Goal: Task Accomplishment & Management: Use online tool/utility

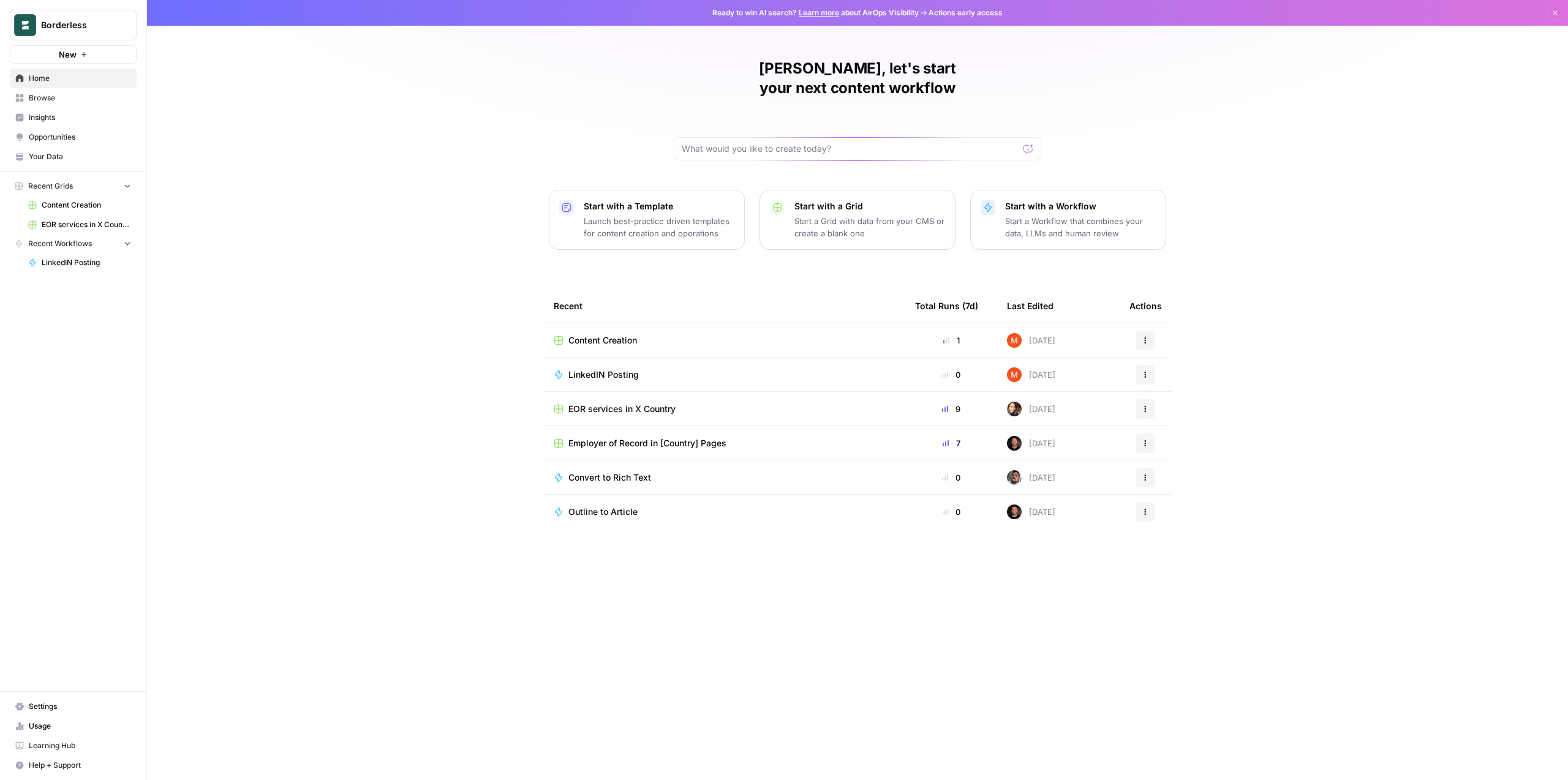
click at [607, 403] on span "EOR services in X Country" at bounding box center [622, 409] width 107 height 12
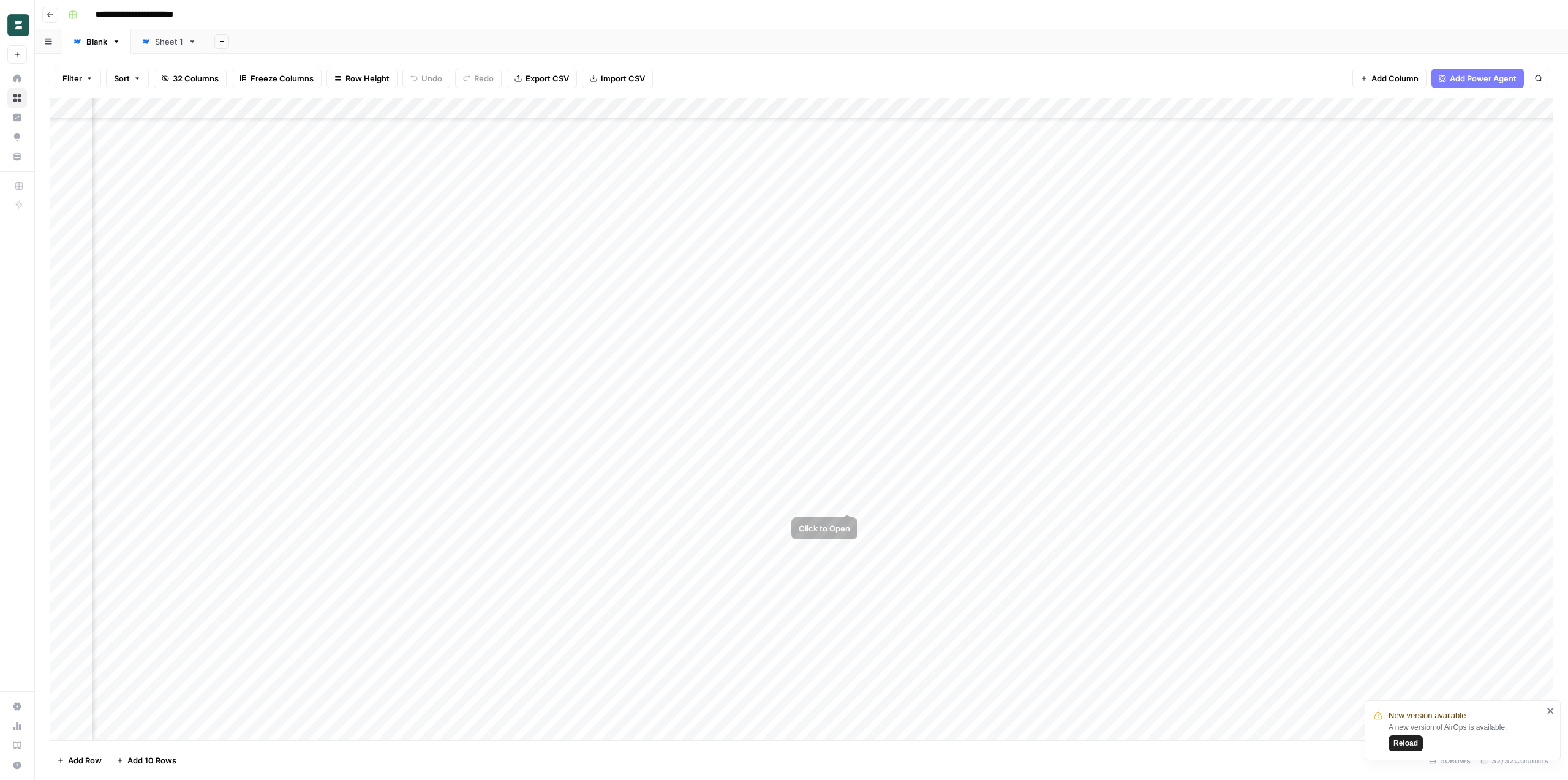
scroll to position [439, 2634]
click at [1409, 740] on span "Reload" at bounding box center [1405, 743] width 24 height 11
click at [1024, 397] on div "Add Column" at bounding box center [802, 419] width 1504 height 642
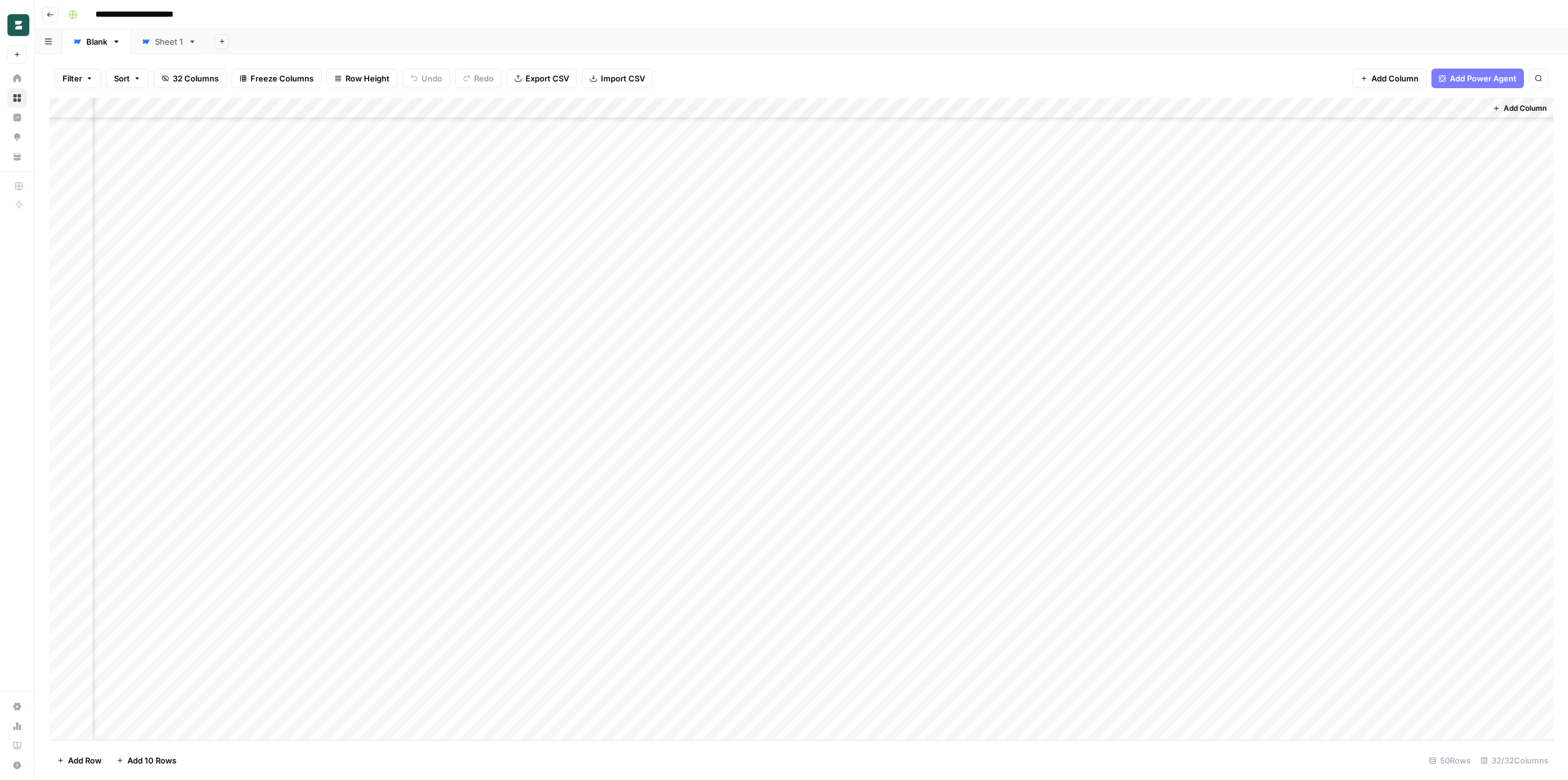
click at [961, 709] on div "Add Column" at bounding box center [802, 419] width 1504 height 642
click at [373, 481] on div "Add Column" at bounding box center [802, 419] width 1504 height 642
click at [370, 501] on div "Add Column" at bounding box center [802, 419] width 1504 height 642
click at [365, 522] on div "Add Column" at bounding box center [802, 419] width 1504 height 642
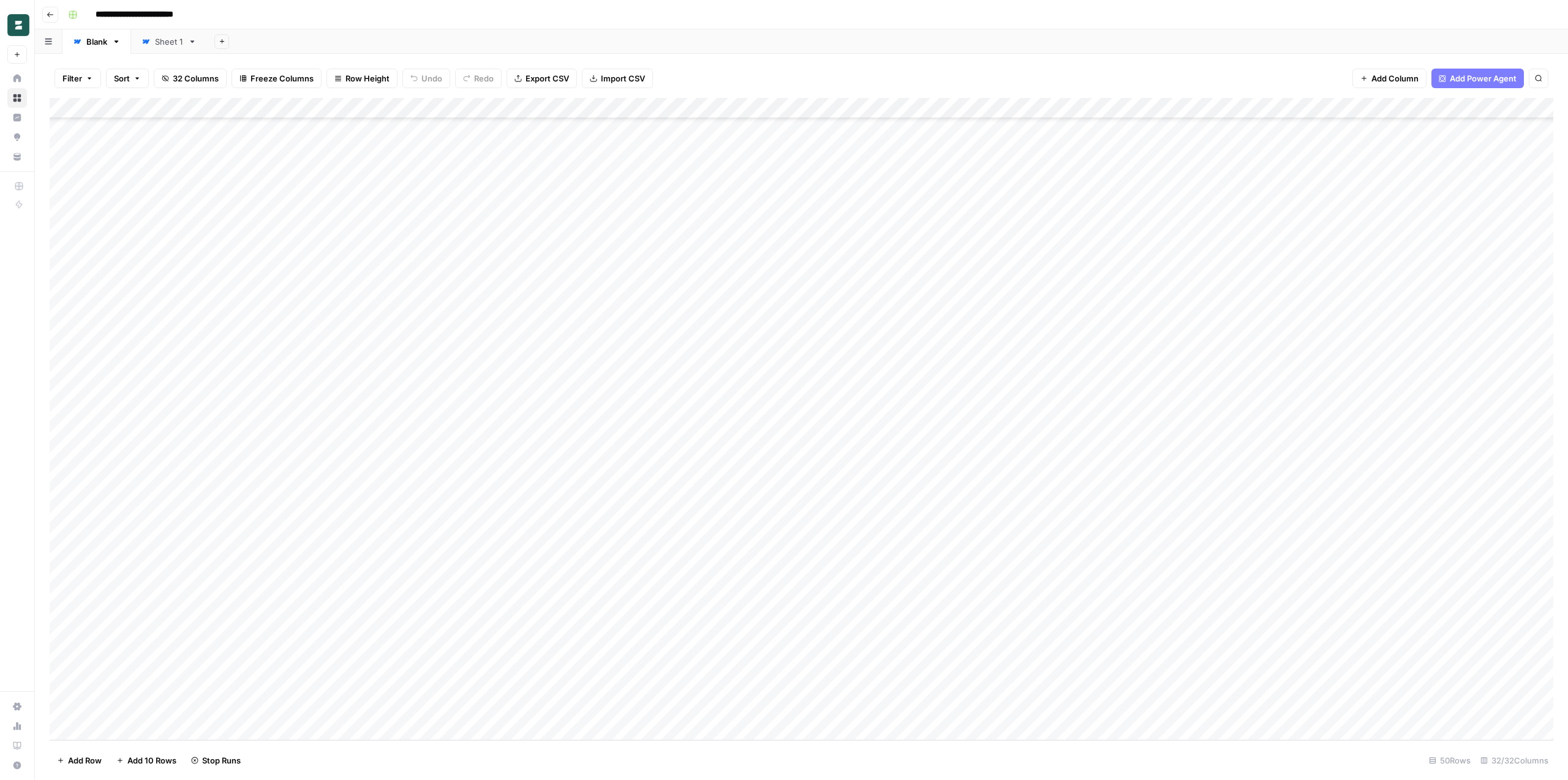
click at [371, 540] on div "Add Column" at bounding box center [802, 419] width 1504 height 642
click at [372, 562] on div "Add Column" at bounding box center [802, 419] width 1504 height 642
click at [559, 477] on div "Add Column" at bounding box center [802, 419] width 1504 height 642
click at [561, 501] on div "Add Column" at bounding box center [802, 419] width 1504 height 642
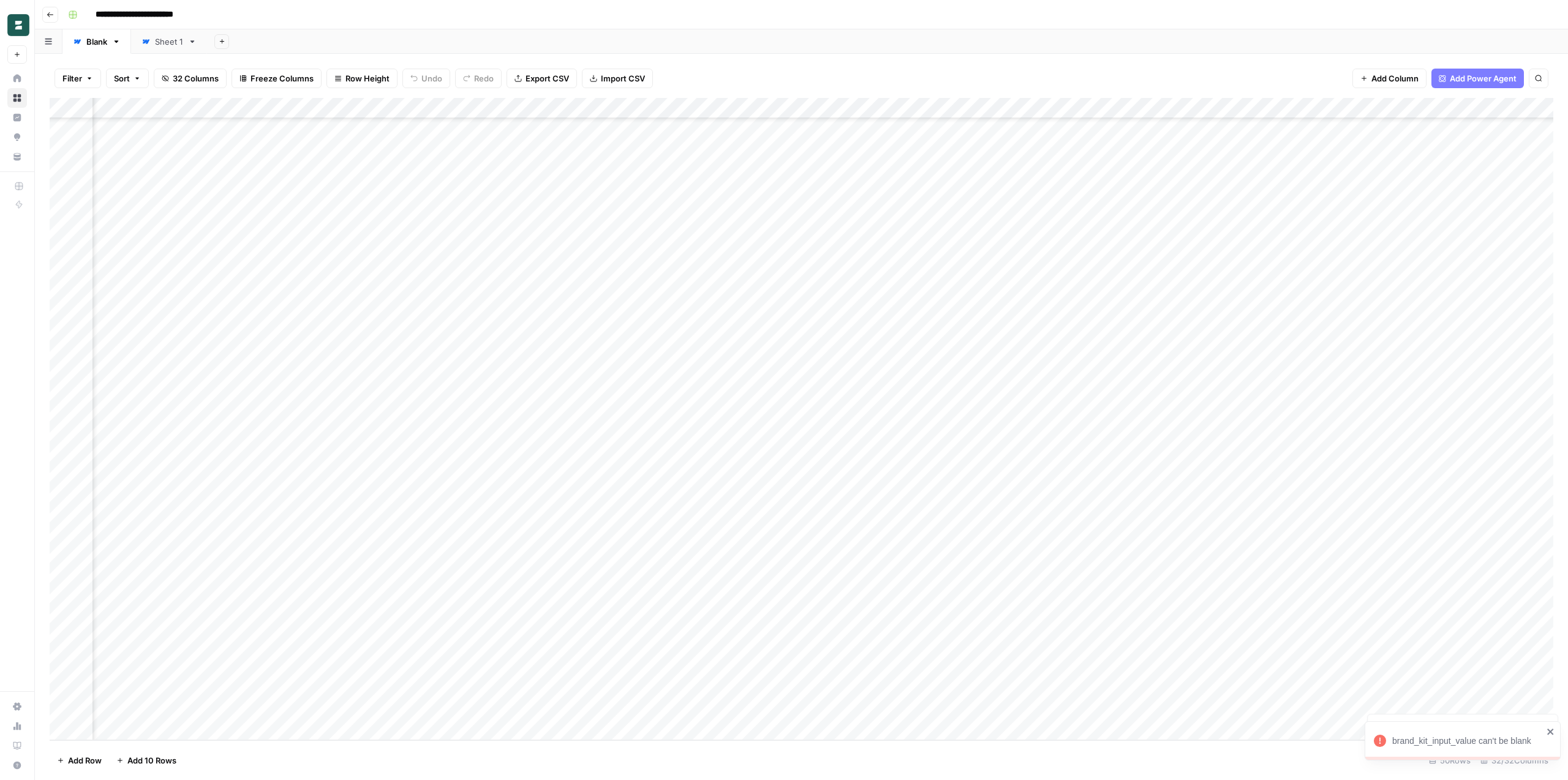
click at [562, 519] on div "Add Column" at bounding box center [802, 419] width 1504 height 642
click at [1553, 732] on icon "close" at bounding box center [1550, 732] width 9 height 10
click at [1551, 683] on icon "close" at bounding box center [1550, 685] width 9 height 10
click at [1553, 730] on icon "close" at bounding box center [1550, 732] width 9 height 10
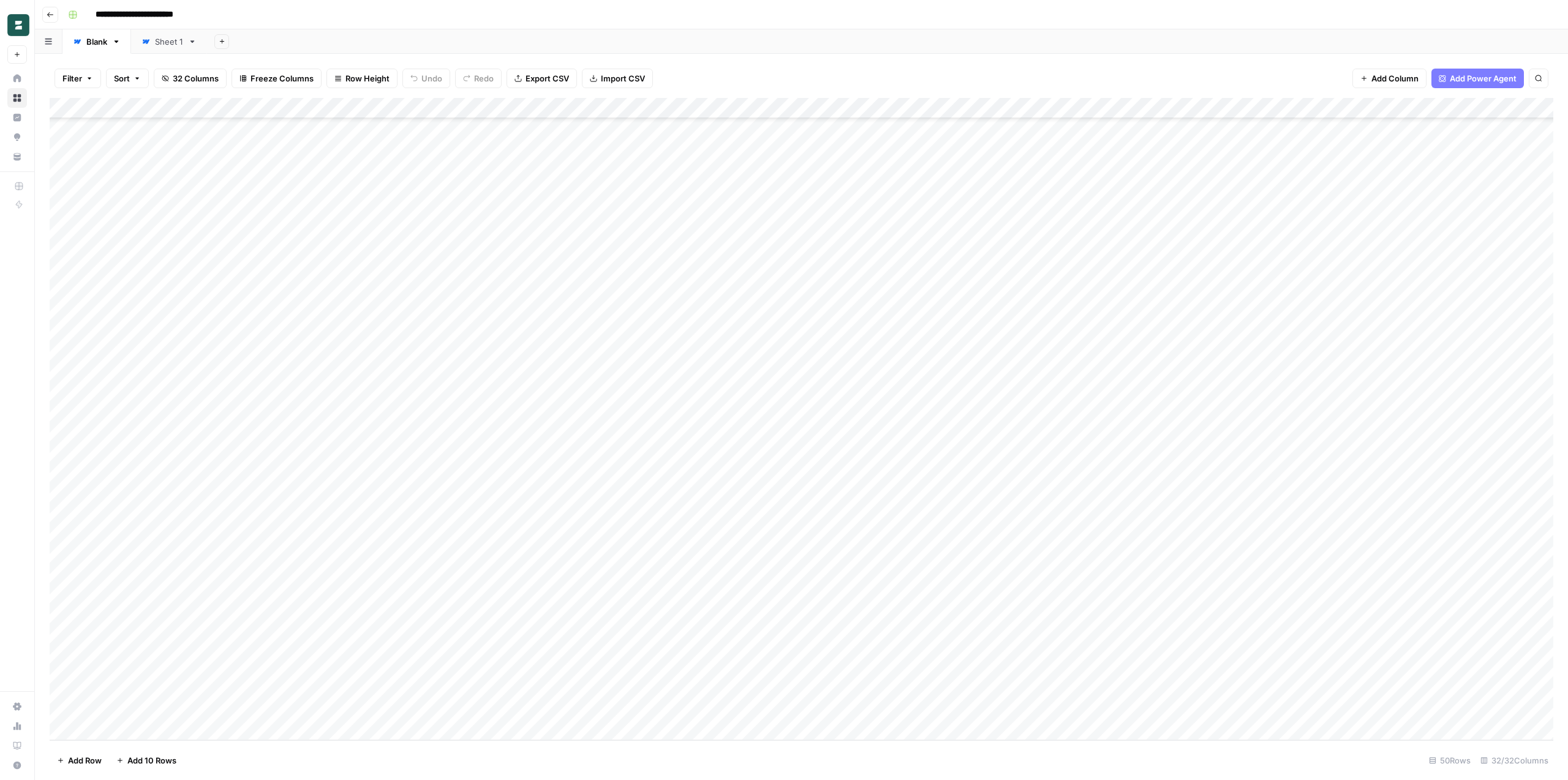
click at [371, 585] on div "Add Column" at bounding box center [802, 419] width 1504 height 642
click at [371, 602] on div "Add Column" at bounding box center [802, 419] width 1504 height 642
click at [368, 626] on div "Add Column" at bounding box center [802, 419] width 1504 height 642
click at [370, 647] on div "Add Column" at bounding box center [802, 419] width 1504 height 642
click at [368, 661] on div "Add Column" at bounding box center [802, 419] width 1504 height 642
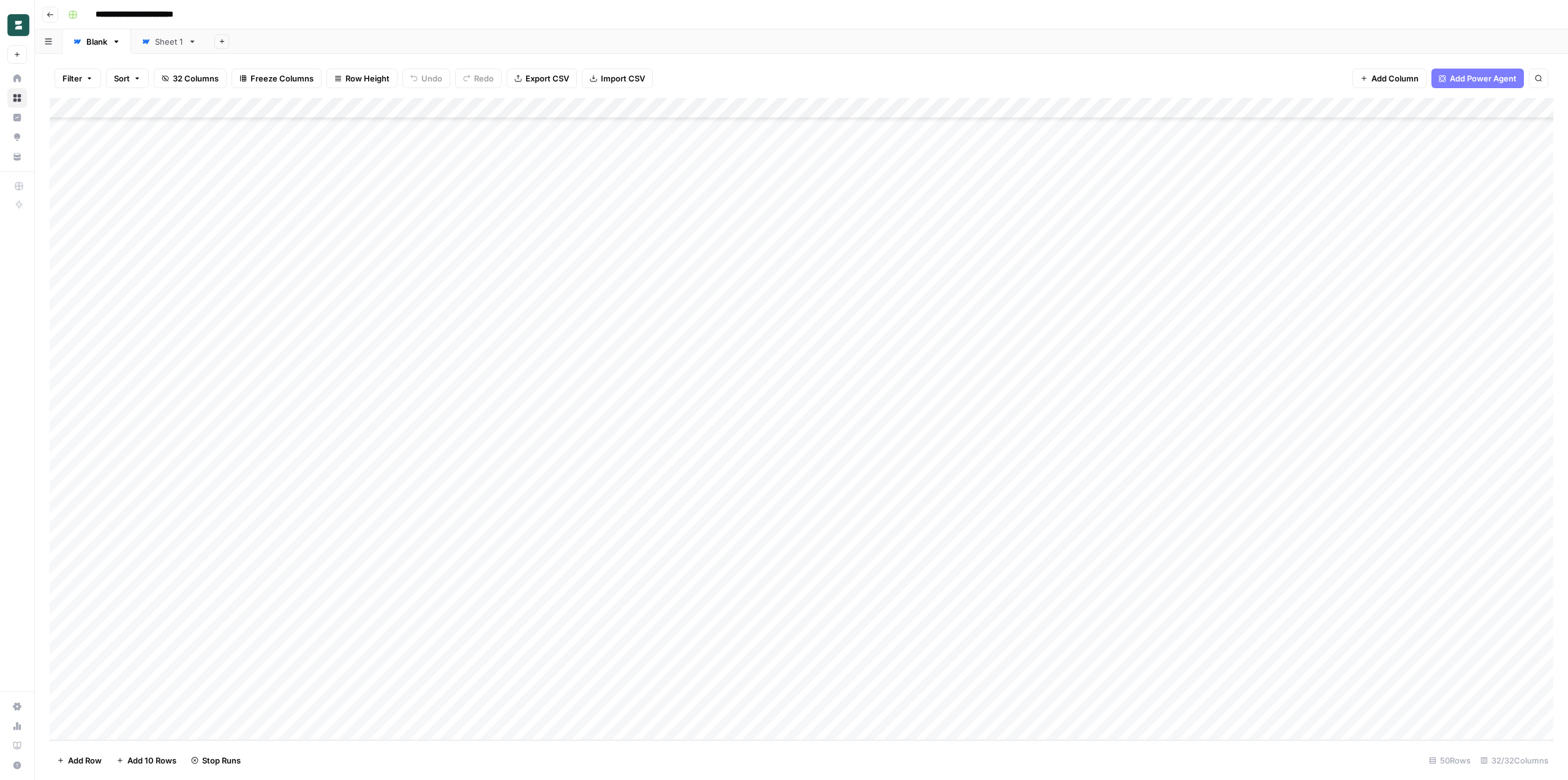
click at [369, 688] on div "Add Column" at bounding box center [802, 419] width 1504 height 642
click at [373, 710] on div "Add Column" at bounding box center [802, 419] width 1504 height 642
click at [371, 644] on div "Add Column" at bounding box center [802, 419] width 1504 height 642
click at [705, 483] on div "Add Column" at bounding box center [802, 419] width 1504 height 642
click at [701, 502] on div "Add Column" at bounding box center [802, 419] width 1504 height 642
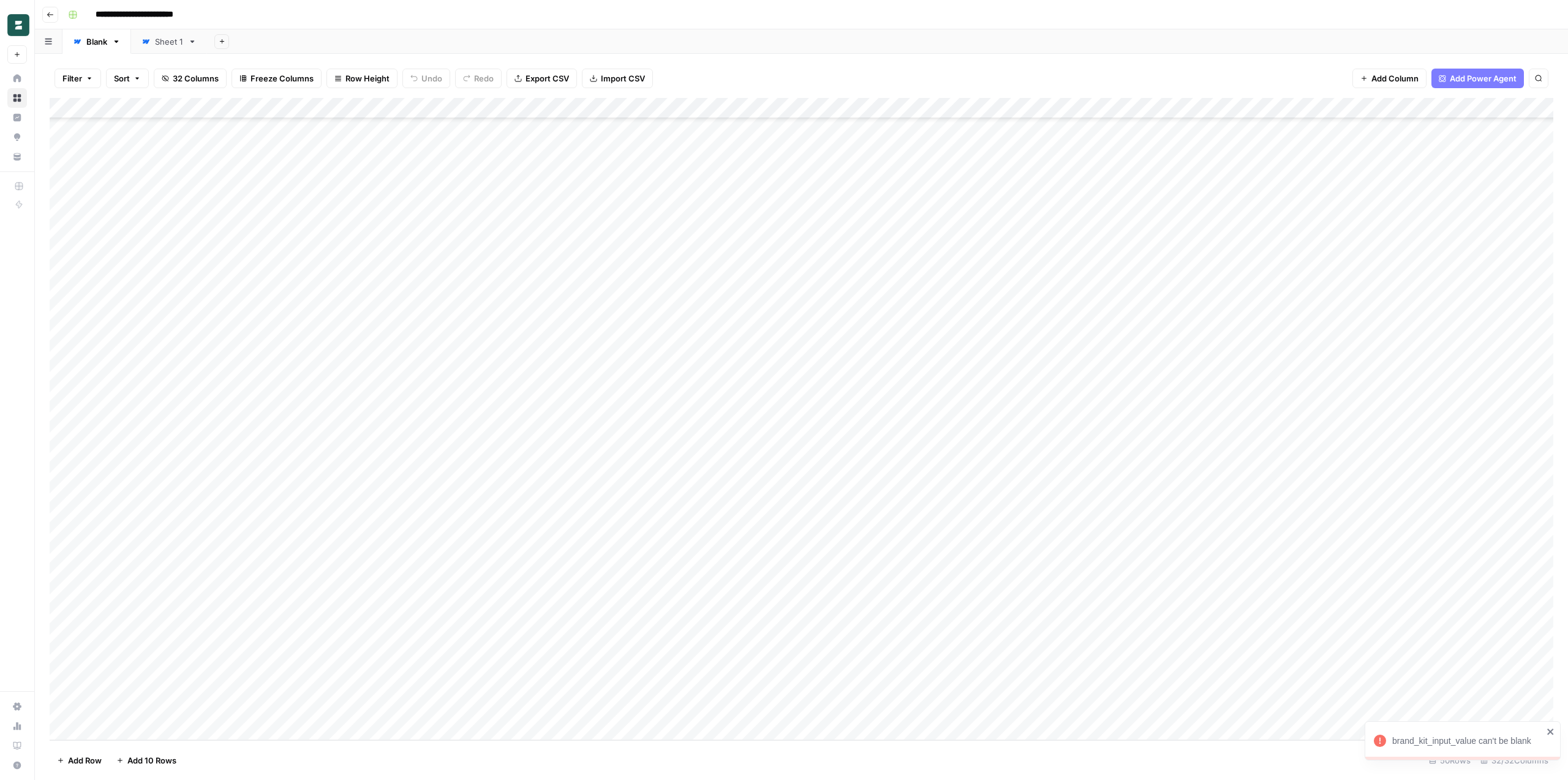
click at [701, 517] on div "Add Column" at bounding box center [802, 419] width 1504 height 642
click at [700, 415] on div "Add Column" at bounding box center [802, 419] width 1504 height 642
click at [726, 418] on div "Add Column" at bounding box center [802, 419] width 1504 height 642
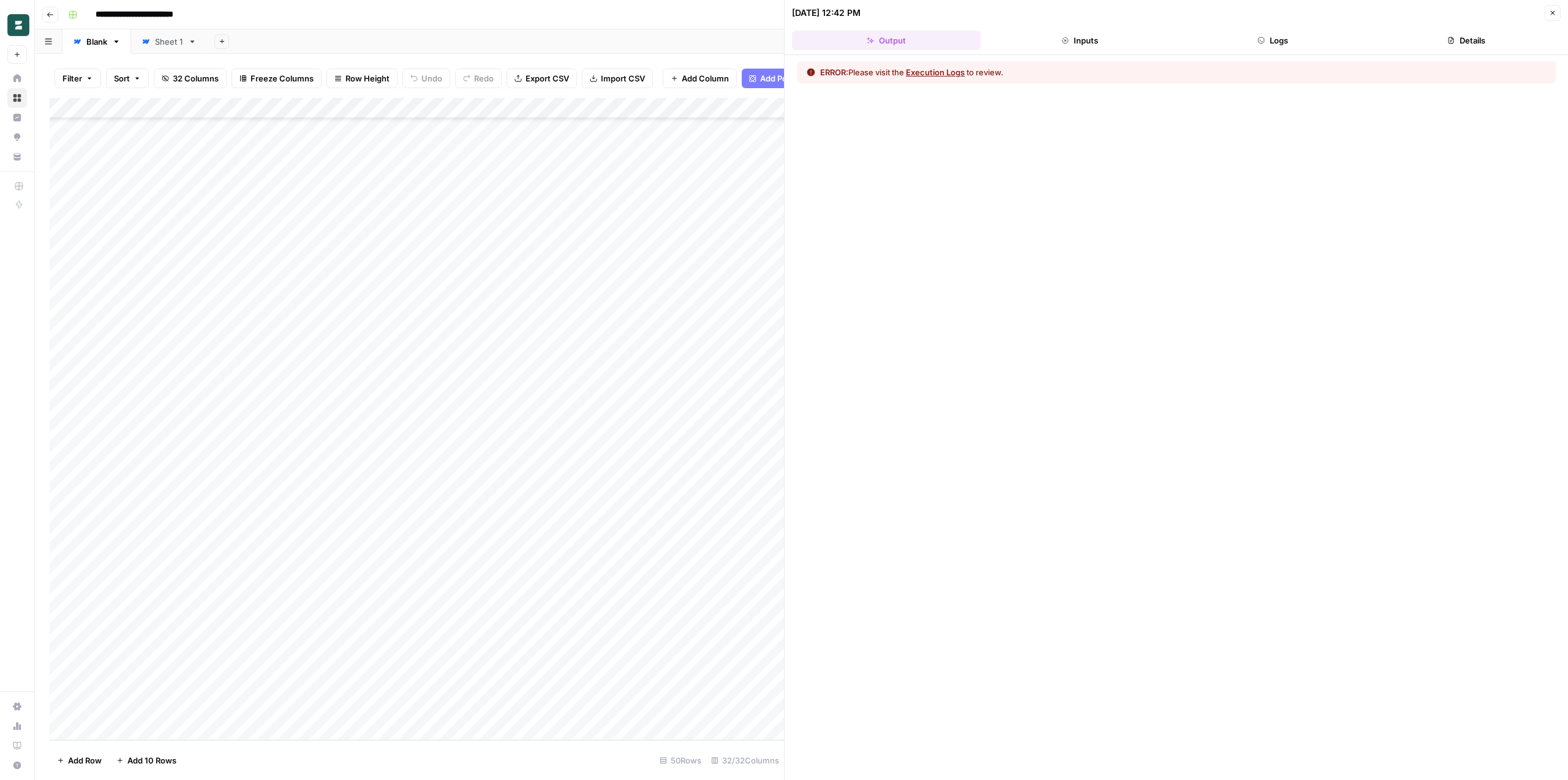
click at [948, 68] on button "Execution Logs" at bounding box center [935, 72] width 59 height 12
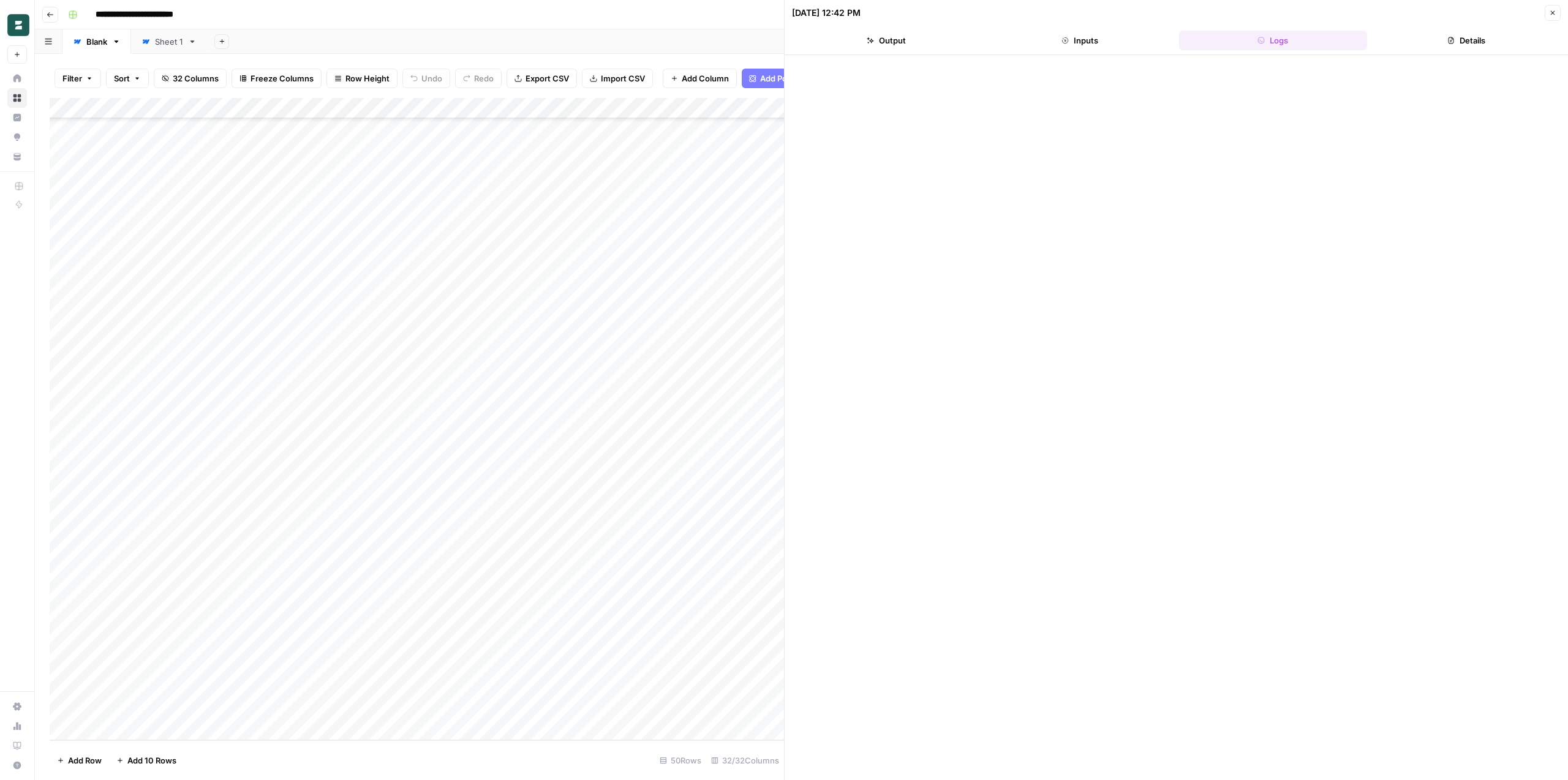
click at [704, 482] on div "Add Column" at bounding box center [417, 419] width 734 height 642
click at [1448, 737] on div "brand_kit_input_value can't be blank" at bounding box center [1467, 741] width 151 height 12
click at [1554, 15] on icon "button" at bounding box center [1552, 12] width 7 height 7
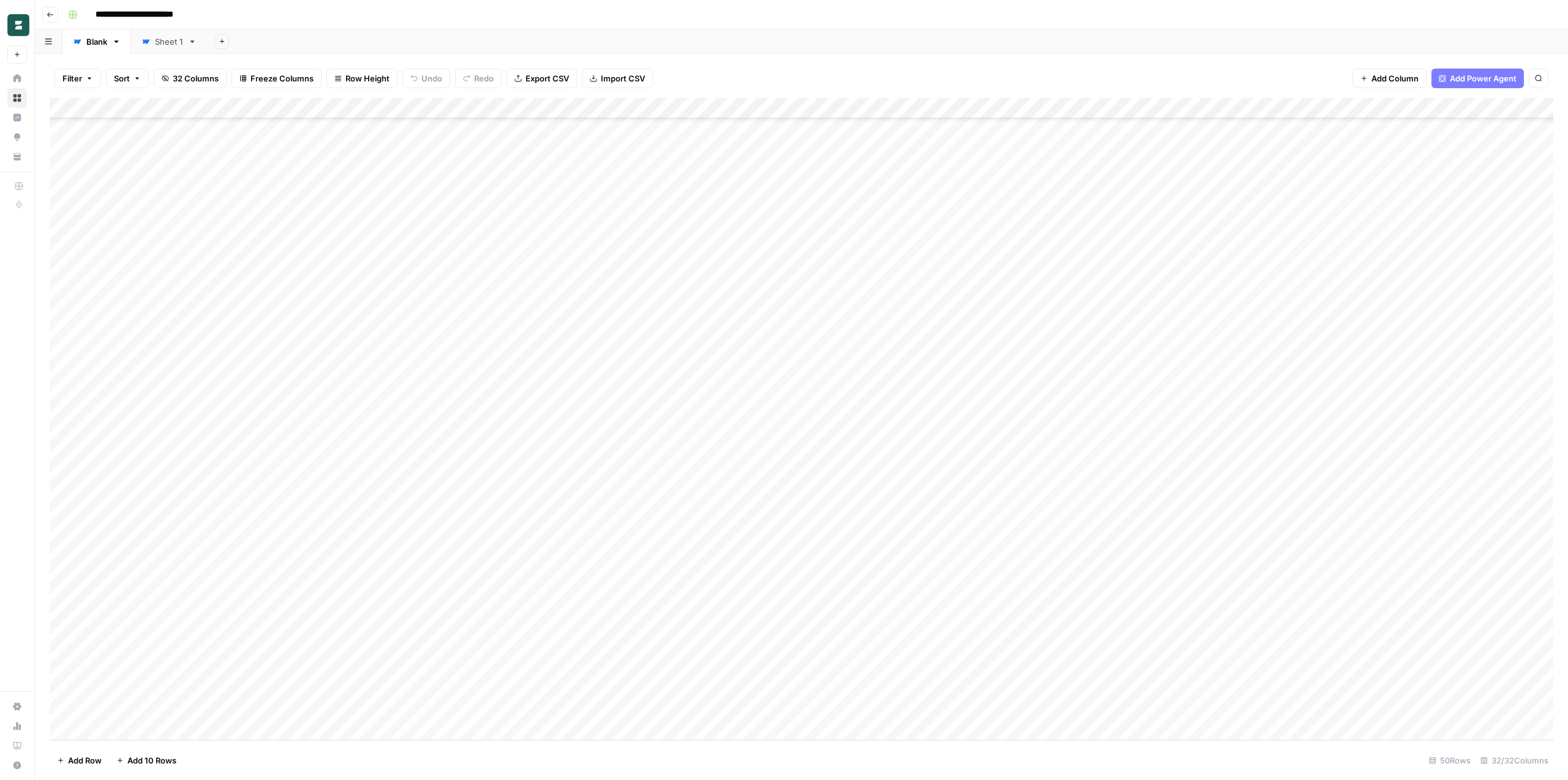
click at [734, 77] on div "Filter Sort 32 Columns Freeze Columns Row Height Undo Redo Export CSV Import CS…" at bounding box center [802, 79] width 1504 height 39
click at [162, 38] on div "Sheet 1" at bounding box center [169, 41] width 28 height 12
click at [92, 39] on div "Blank" at bounding box center [97, 41] width 21 height 12
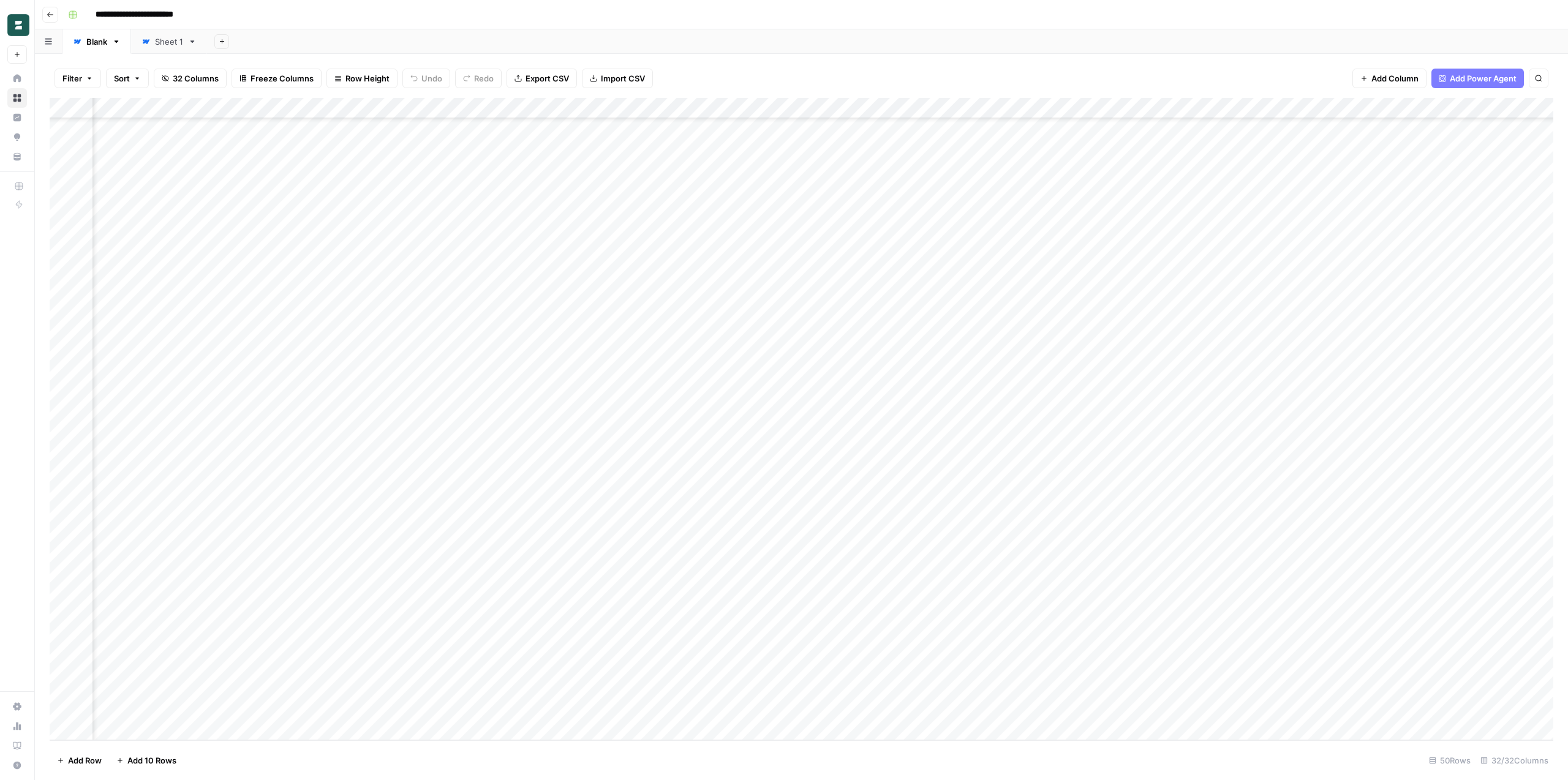
click at [781, 477] on div "Add Column" at bounding box center [802, 419] width 1504 height 642
click at [859, 495] on div "Add Column" at bounding box center [802, 419] width 1504 height 642
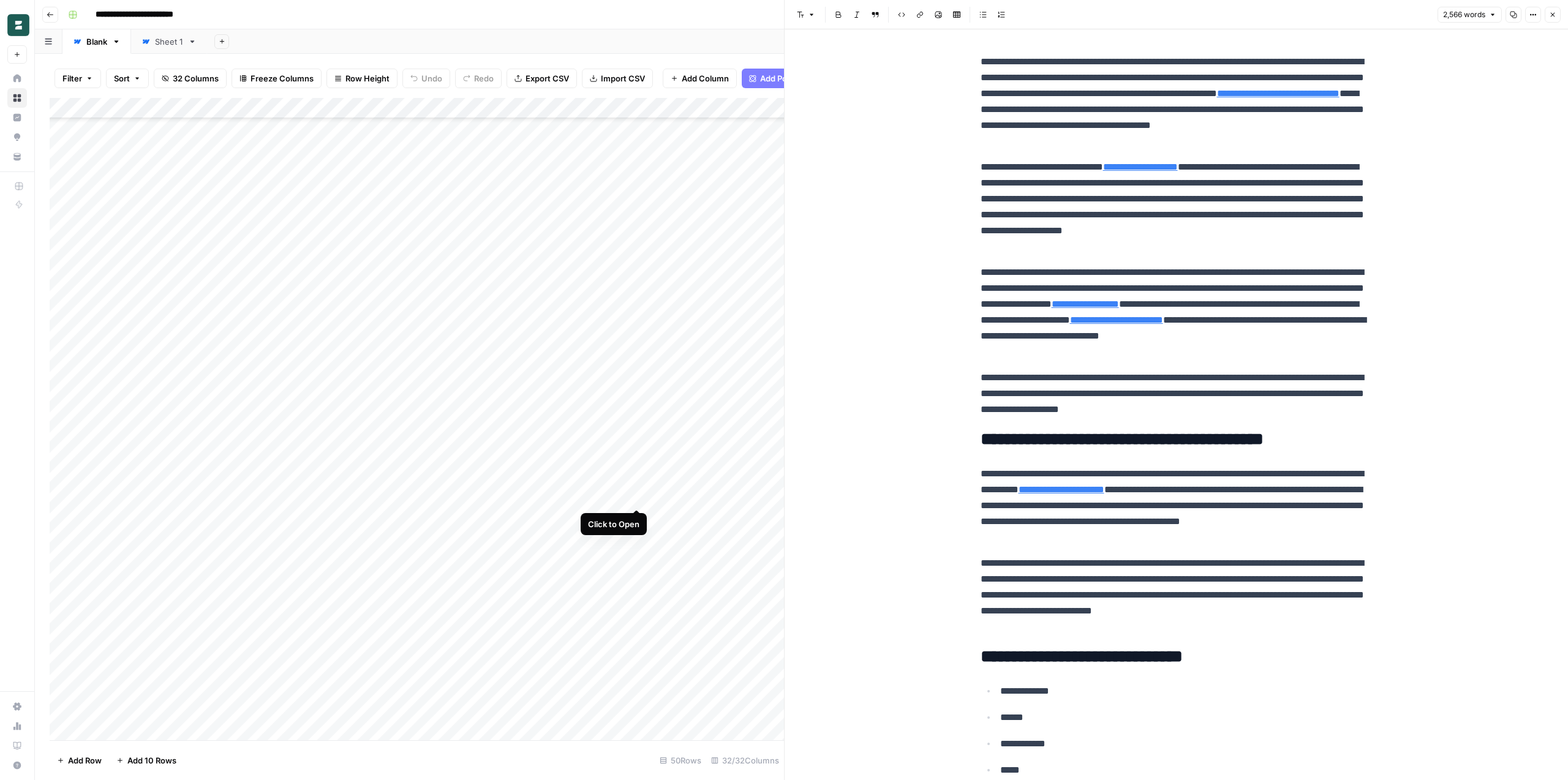
click at [637, 495] on div "Add Column" at bounding box center [417, 419] width 734 height 642
click at [526, 496] on div "Add Column" at bounding box center [417, 419] width 734 height 642
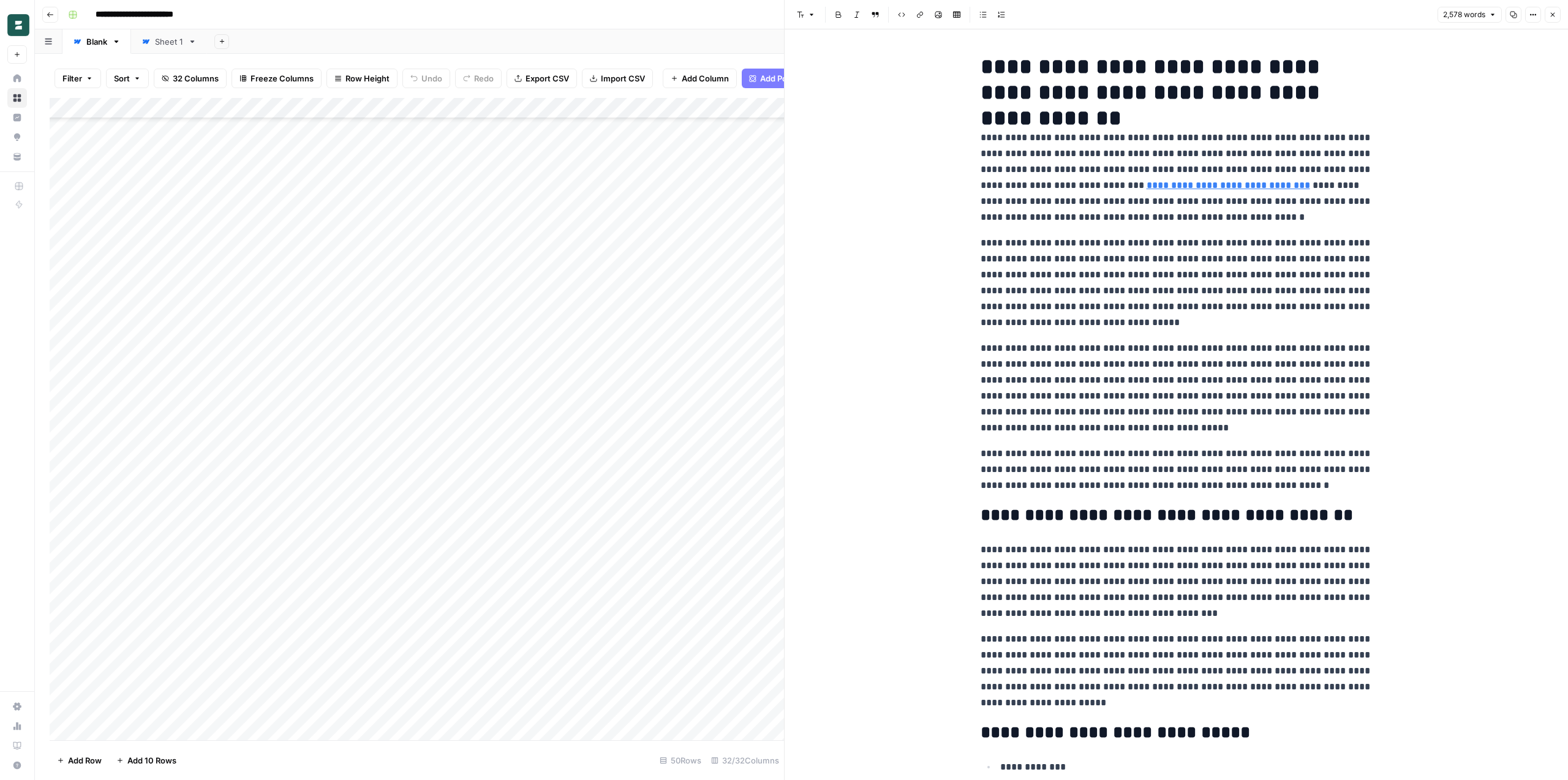
click at [1556, 14] on icon "button" at bounding box center [1552, 14] width 7 height 7
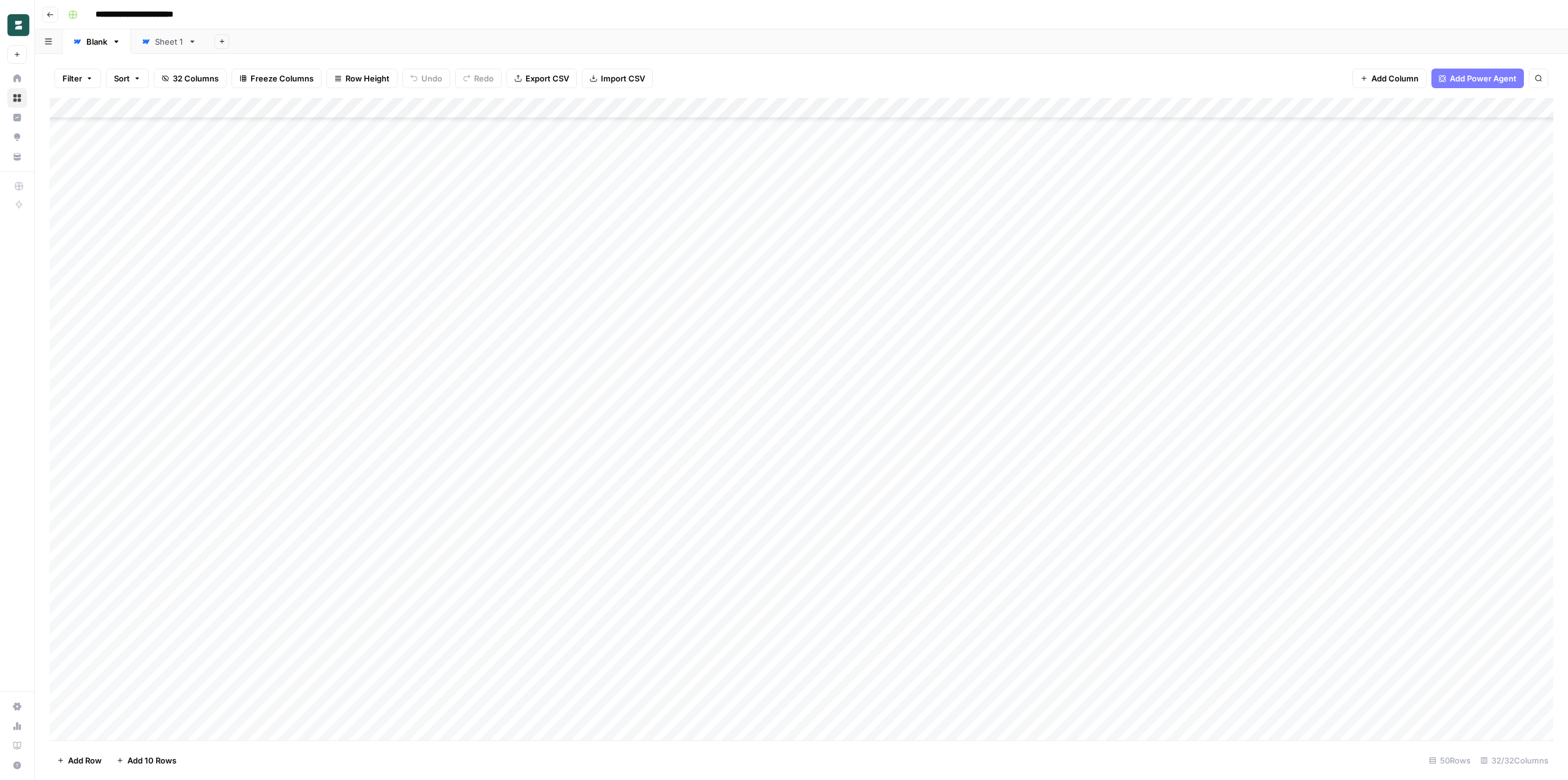
click at [698, 621] on div "Add Column" at bounding box center [802, 419] width 1504 height 642
click at [733, 108] on div "Add Column" at bounding box center [802, 419] width 1504 height 642
click at [825, 23] on div "**********" at bounding box center [809, 14] width 1493 height 20
click at [855, 109] on div "Add Column" at bounding box center [802, 419] width 1504 height 642
click at [836, 82] on div "Filter Sort 32 Columns Freeze Columns Row Height Undo Redo Export CSV Import CS…" at bounding box center [802, 79] width 1504 height 39
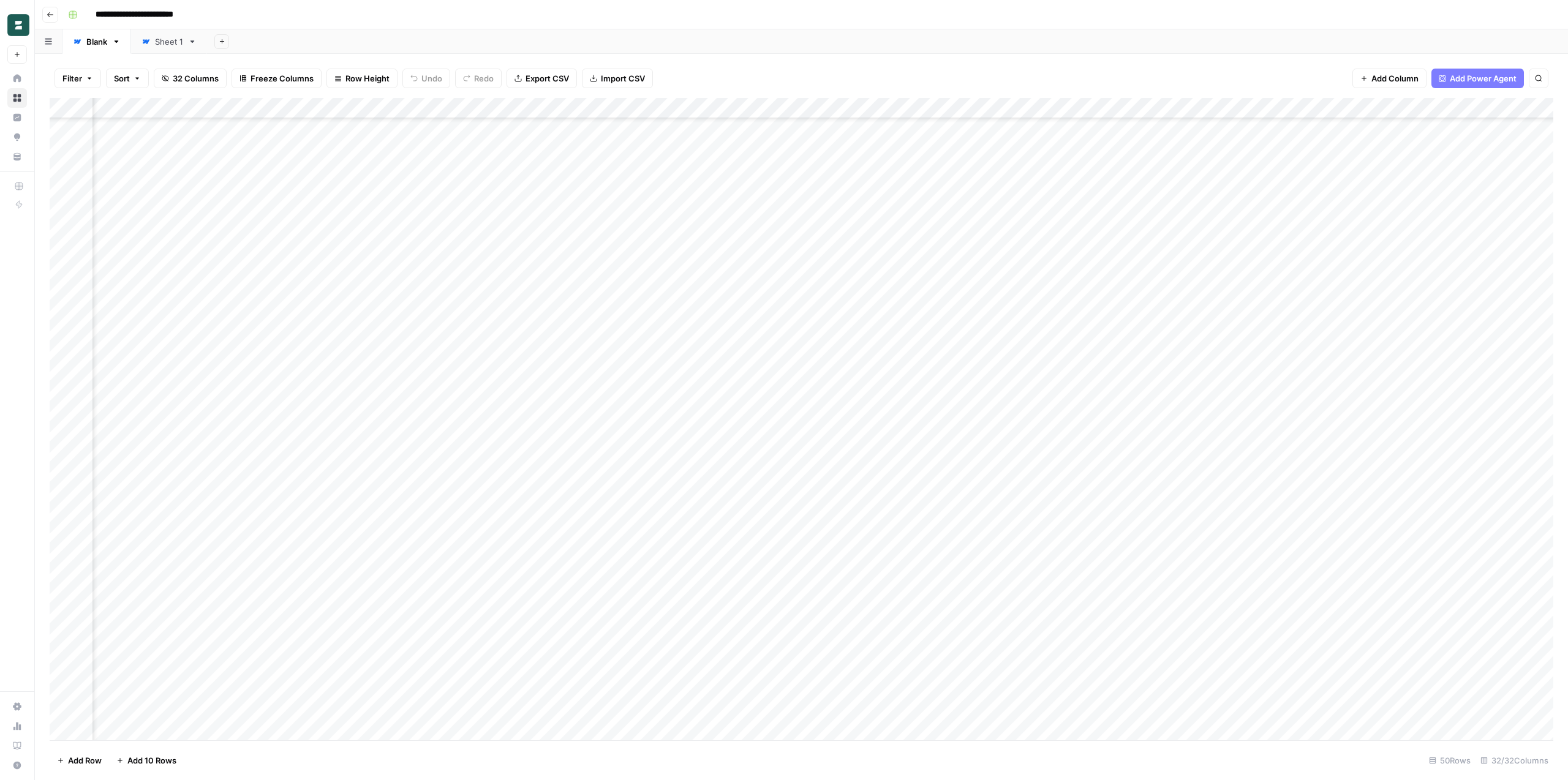
scroll to position [318, 90]
click at [614, 602] on div "Add Column" at bounding box center [802, 419] width 1504 height 642
click at [863, 600] on div "Add Column" at bounding box center [802, 419] width 1504 height 642
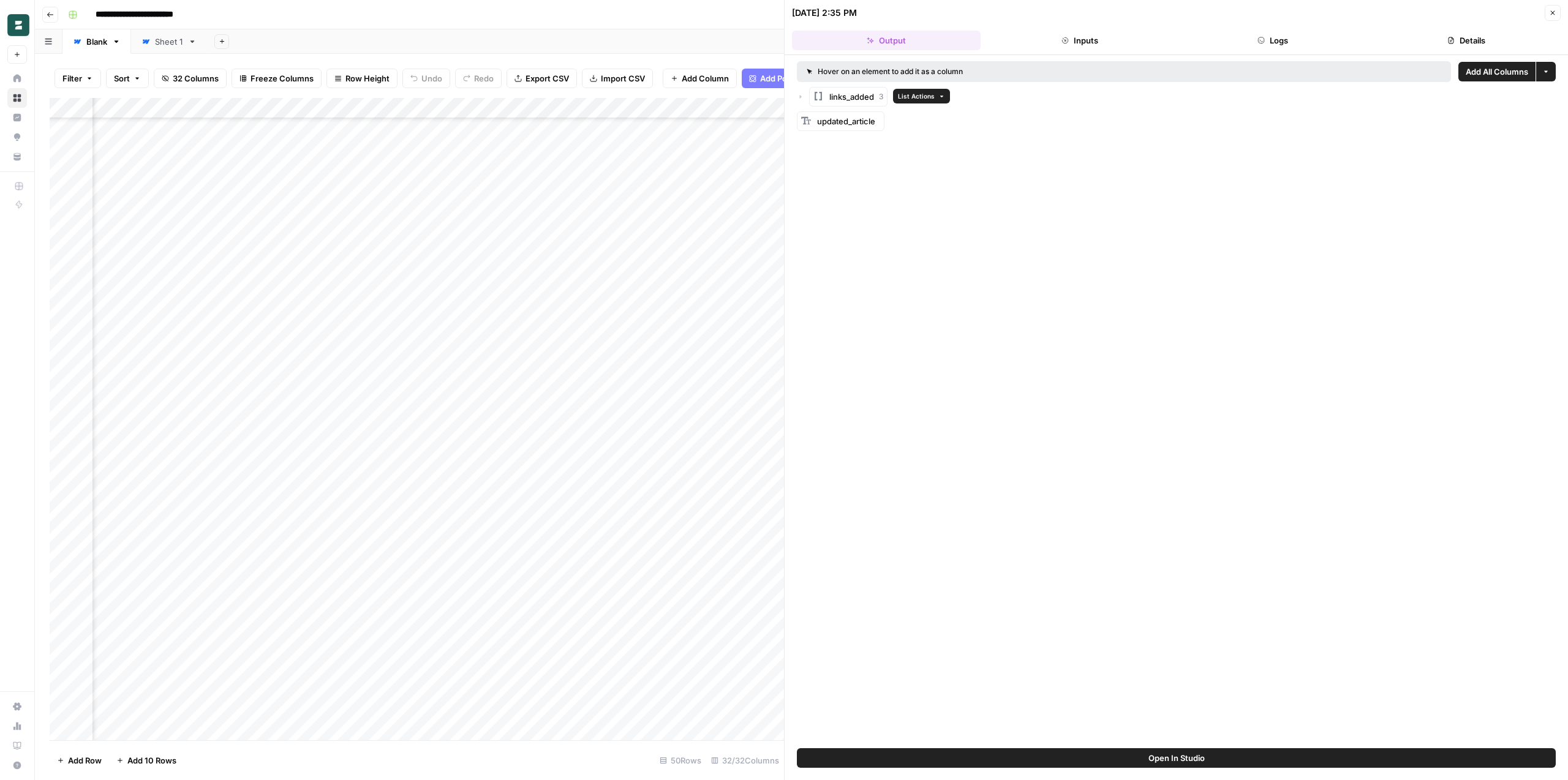
click at [795, 93] on div "Hover on an element to add it as a column Add All Columns More options links_ad…" at bounding box center [1176, 401] width 783 height 693
click at [802, 96] on icon "button" at bounding box center [800, 96] width 7 height 7
click at [815, 120] on icon "button" at bounding box center [812, 121] width 7 height 7
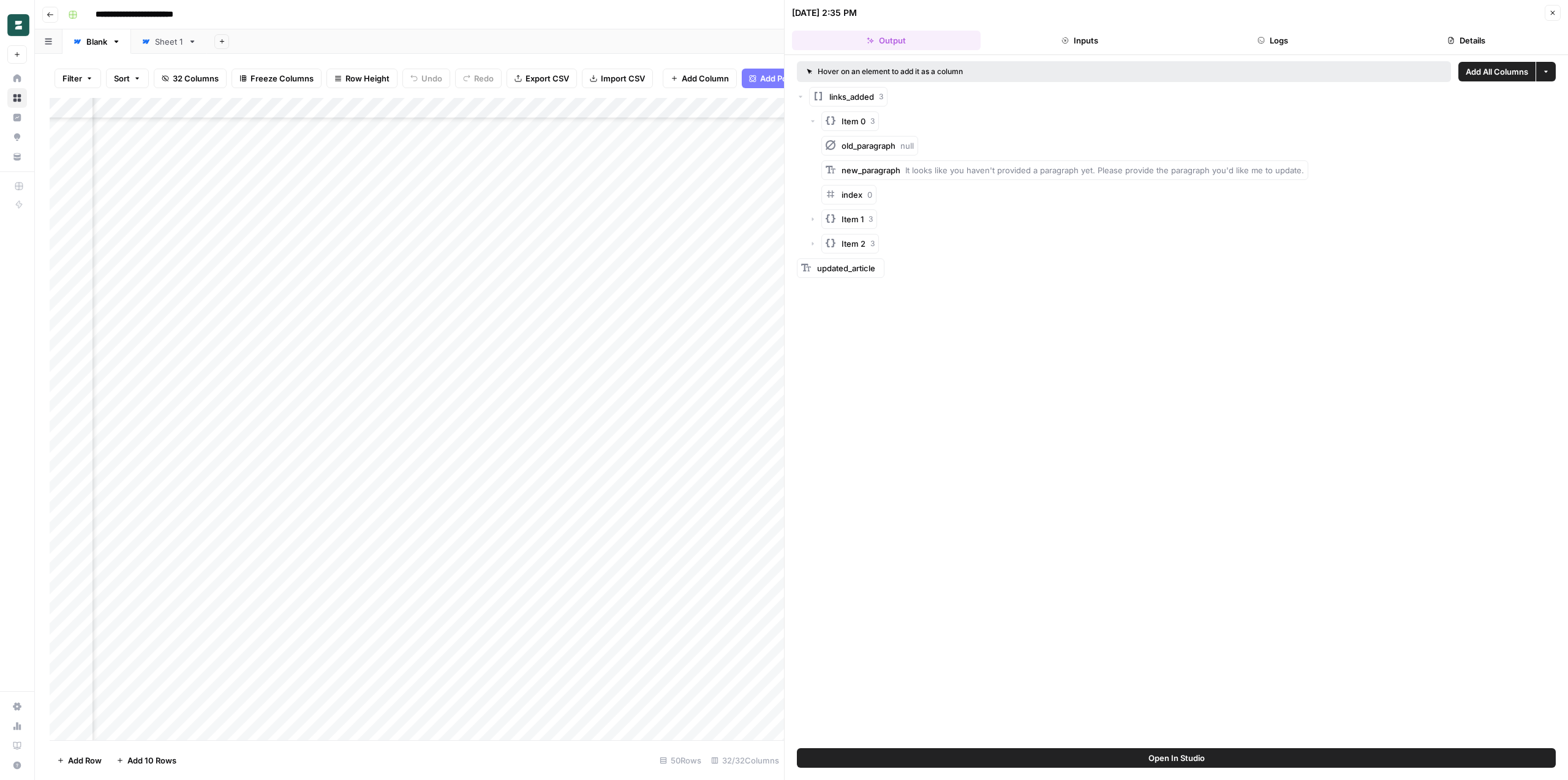
click at [1552, 16] on icon "button" at bounding box center [1552, 12] width 7 height 7
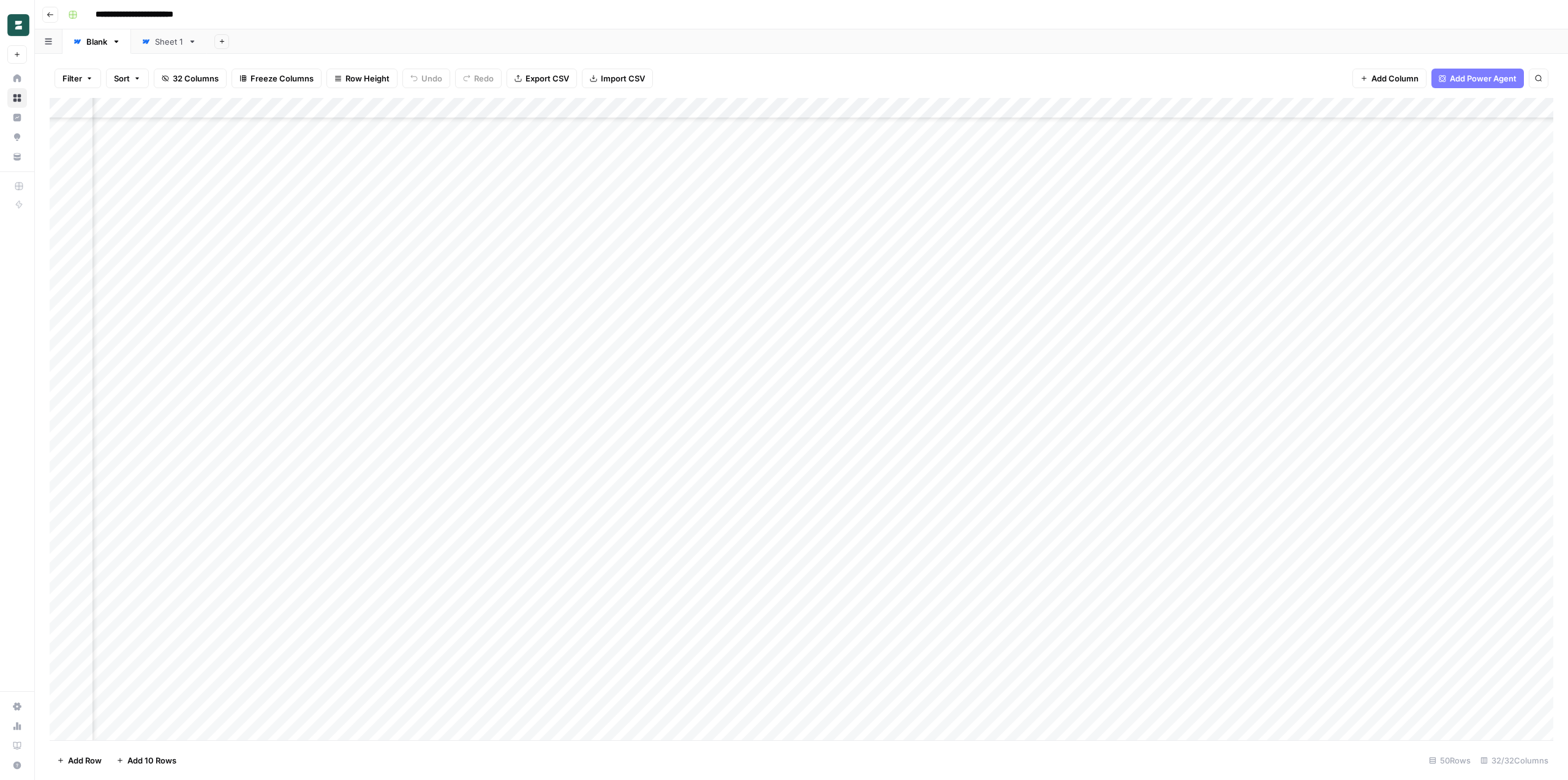
scroll to position [318, 174]
click at [531, 599] on div "Add Column" at bounding box center [802, 419] width 1504 height 642
click at [992, 599] on div "Add Column" at bounding box center [802, 419] width 1504 height 642
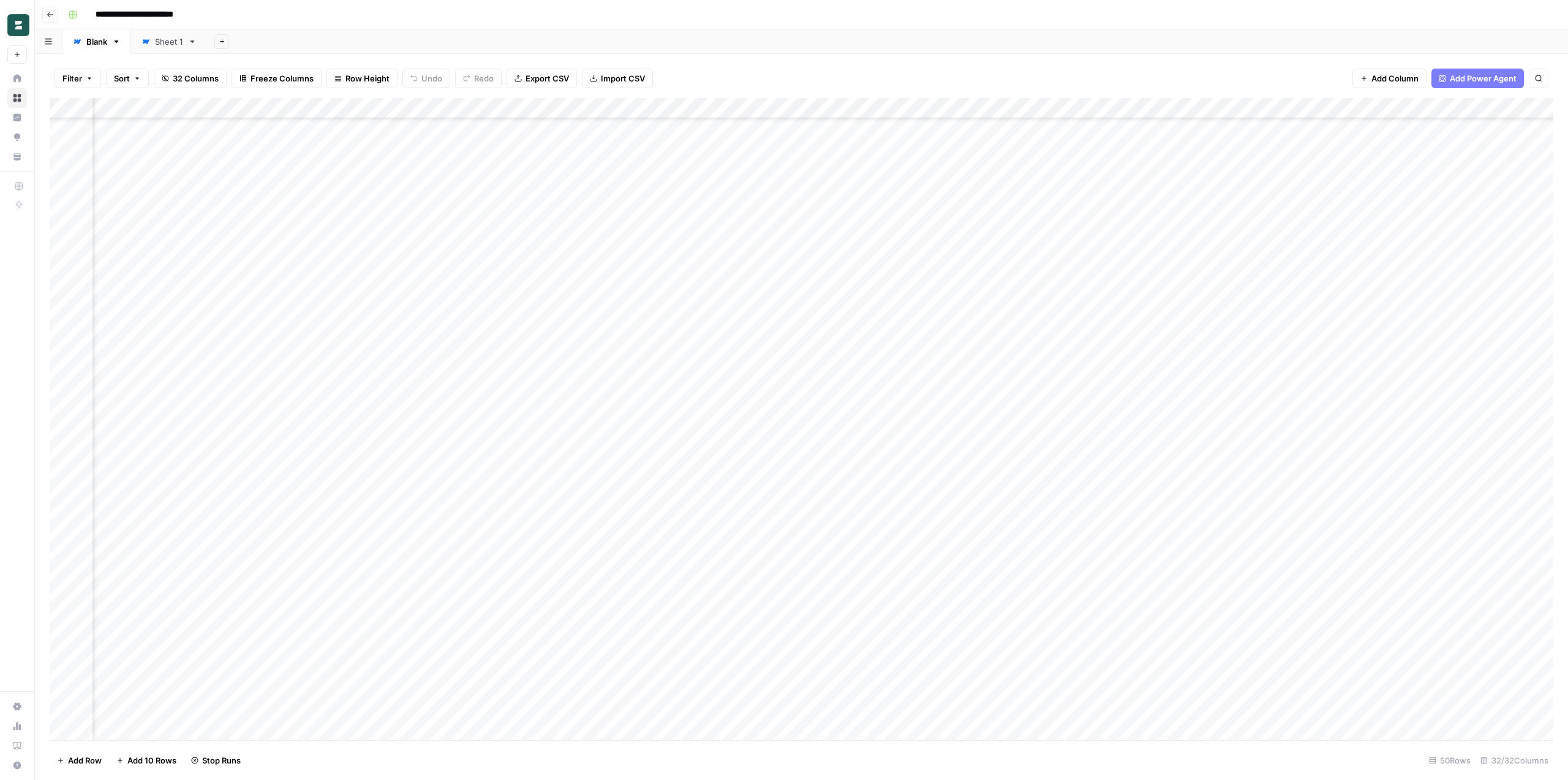
click at [800, 600] on div "Add Column" at bounding box center [802, 419] width 1504 height 642
click at [743, 601] on div "Add Column" at bounding box center [802, 419] width 1504 height 642
click at [597, 109] on div "Add Column" at bounding box center [802, 419] width 1504 height 642
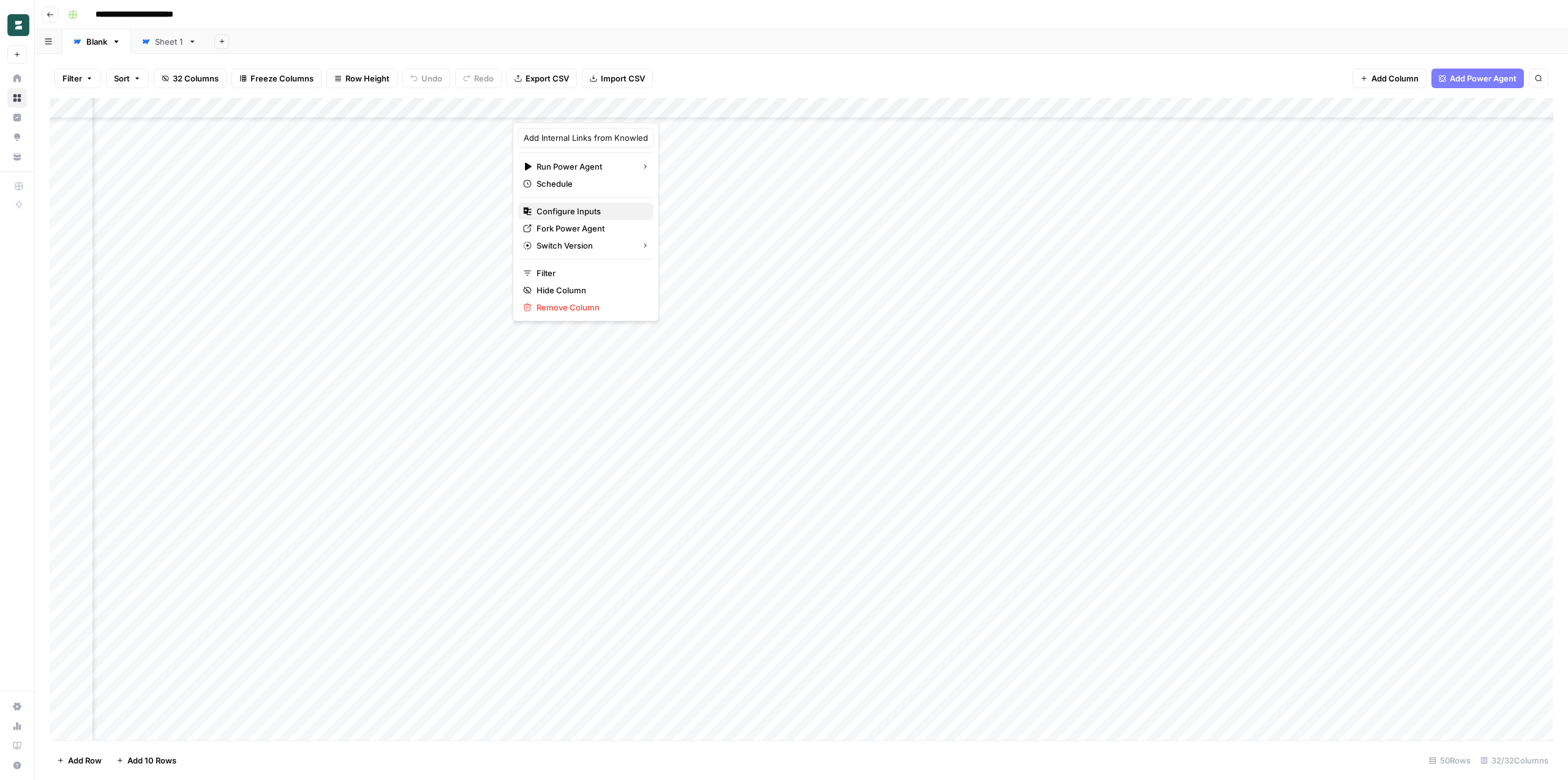
click at [593, 211] on span "Configure Inputs" at bounding box center [590, 211] width 107 height 12
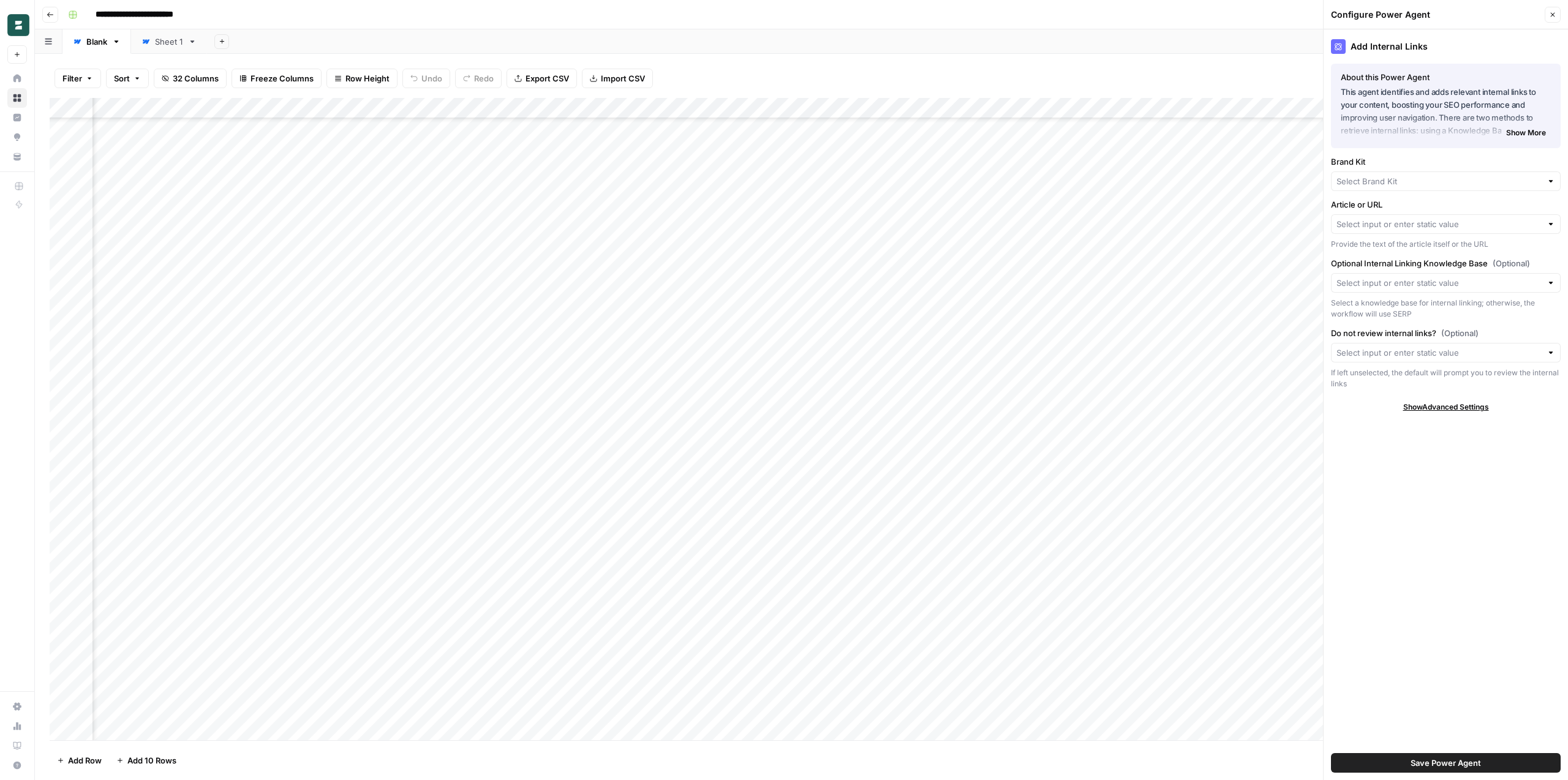
type input "Borderless AI"
click at [1428, 570] on div "Add Internal Links About this Power Agent This agent identifies and adds releva…" at bounding box center [1446, 405] width 244 height 751
click at [1459, 191] on div "Borderless AI Clear" at bounding box center [1446, 183] width 230 height 20
click at [1419, 212] on span "Borderless AI" at bounding box center [1438, 212] width 193 height 12
type input "Borderless AI"
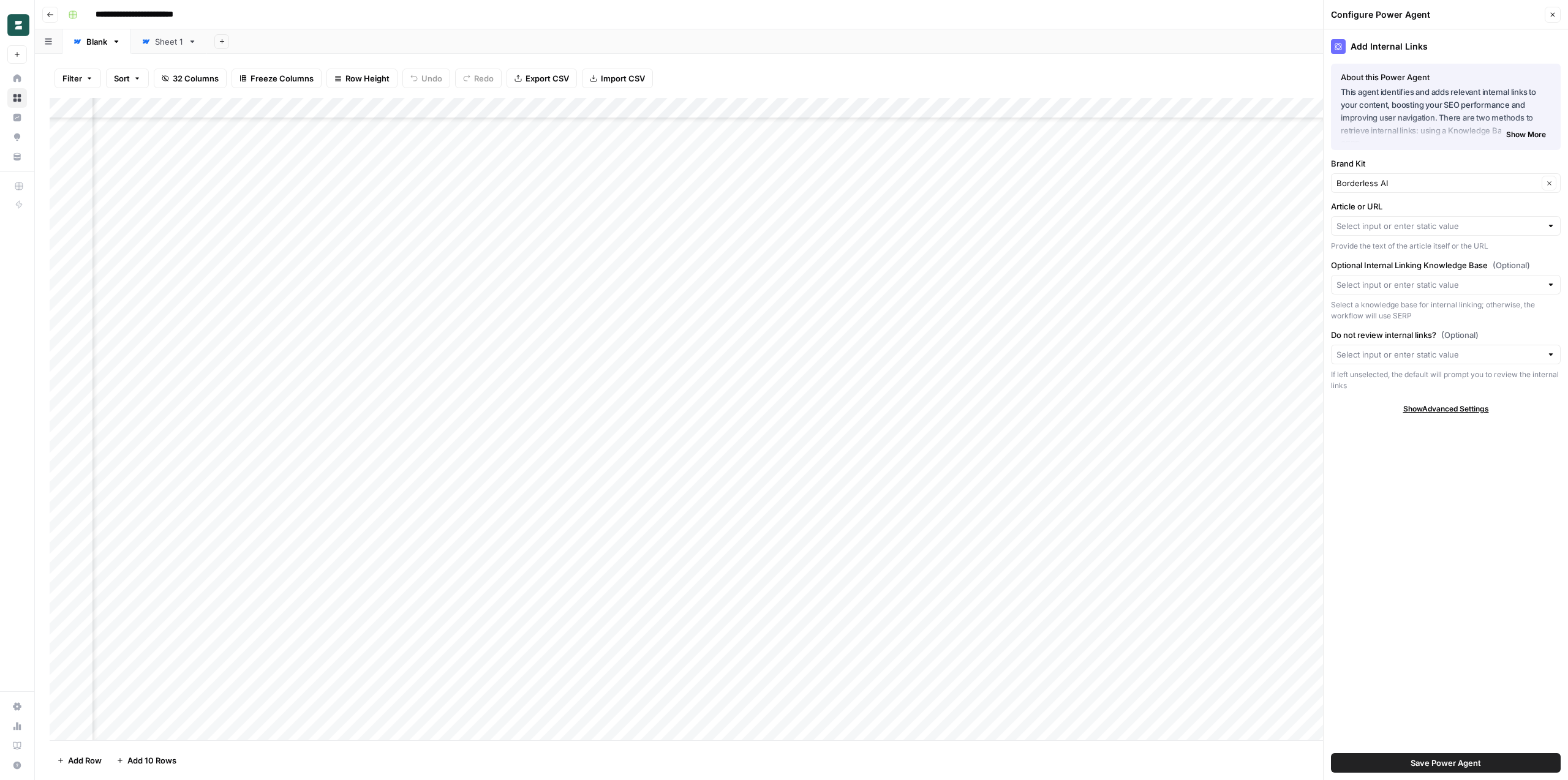
click at [1378, 219] on div at bounding box center [1446, 226] width 230 height 20
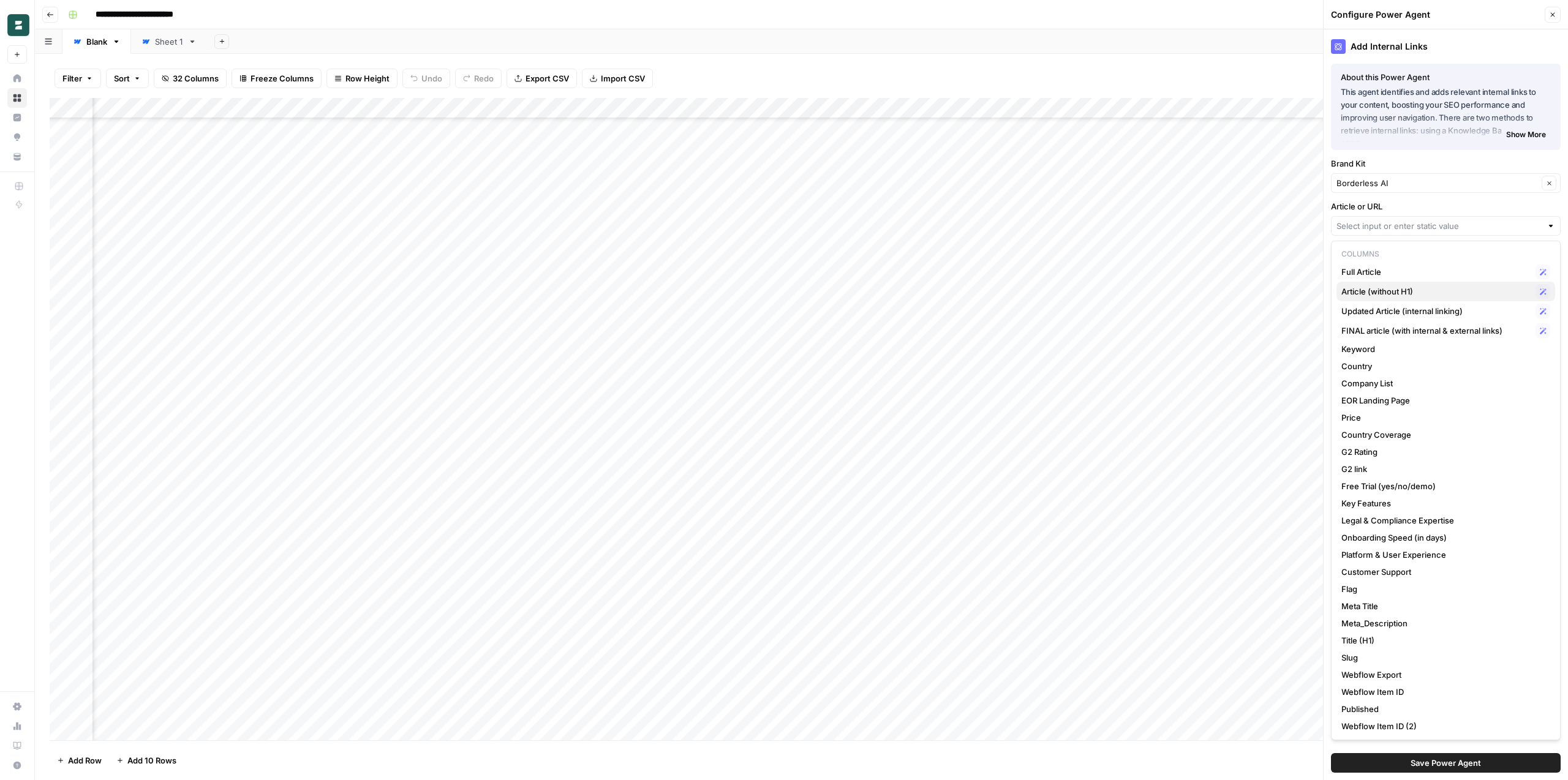
click at [1430, 293] on span "Article (without H1)" at bounding box center [1436, 291] width 189 height 12
type input "Article (without H1)"
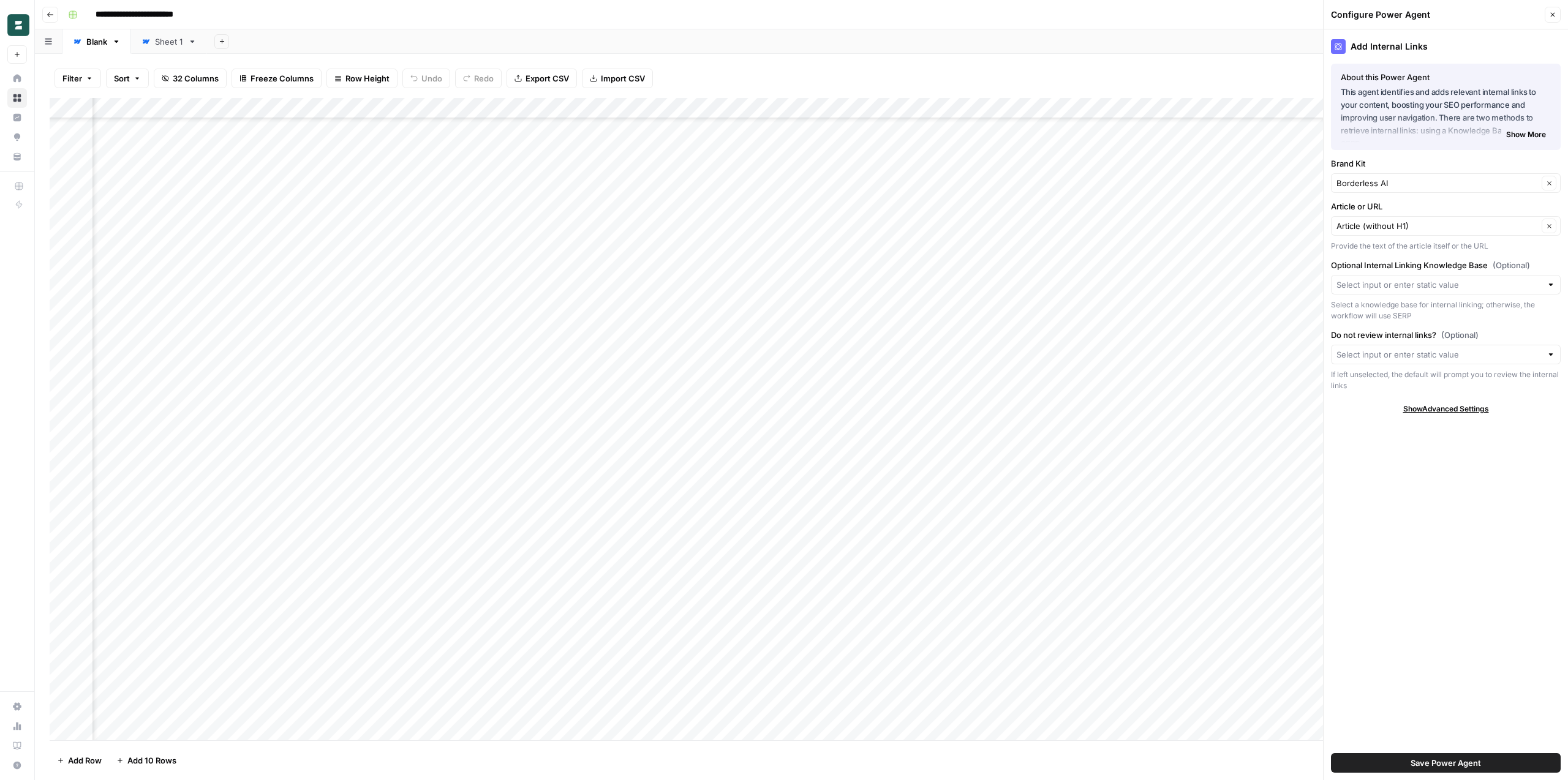
click at [1429, 762] on span "Save Power Agent" at bounding box center [1446, 763] width 71 height 12
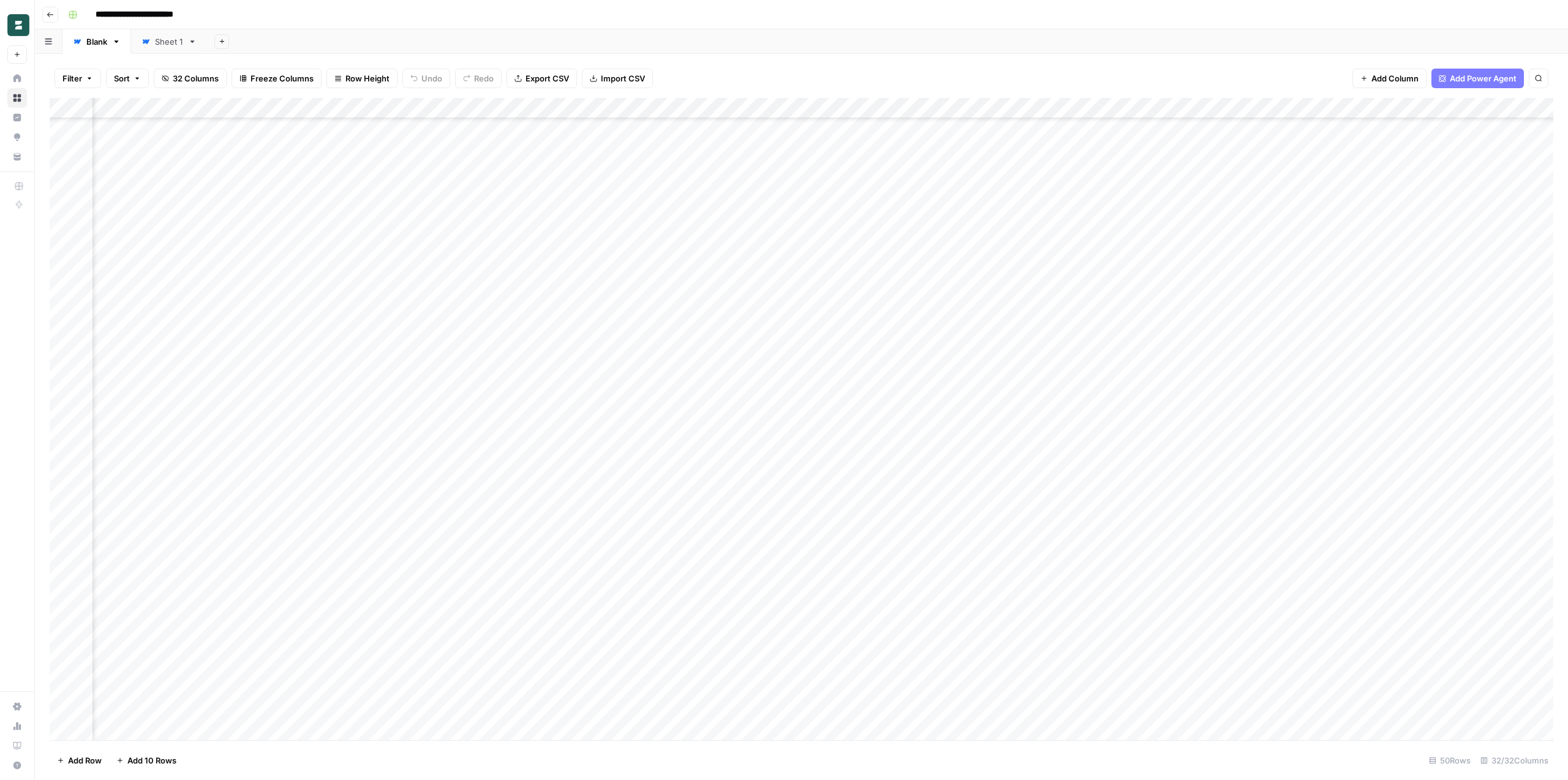
click at [568, 599] on div "Add Column" at bounding box center [802, 419] width 1504 height 642
click at [595, 419] on div "Add Column" at bounding box center [802, 419] width 1504 height 642
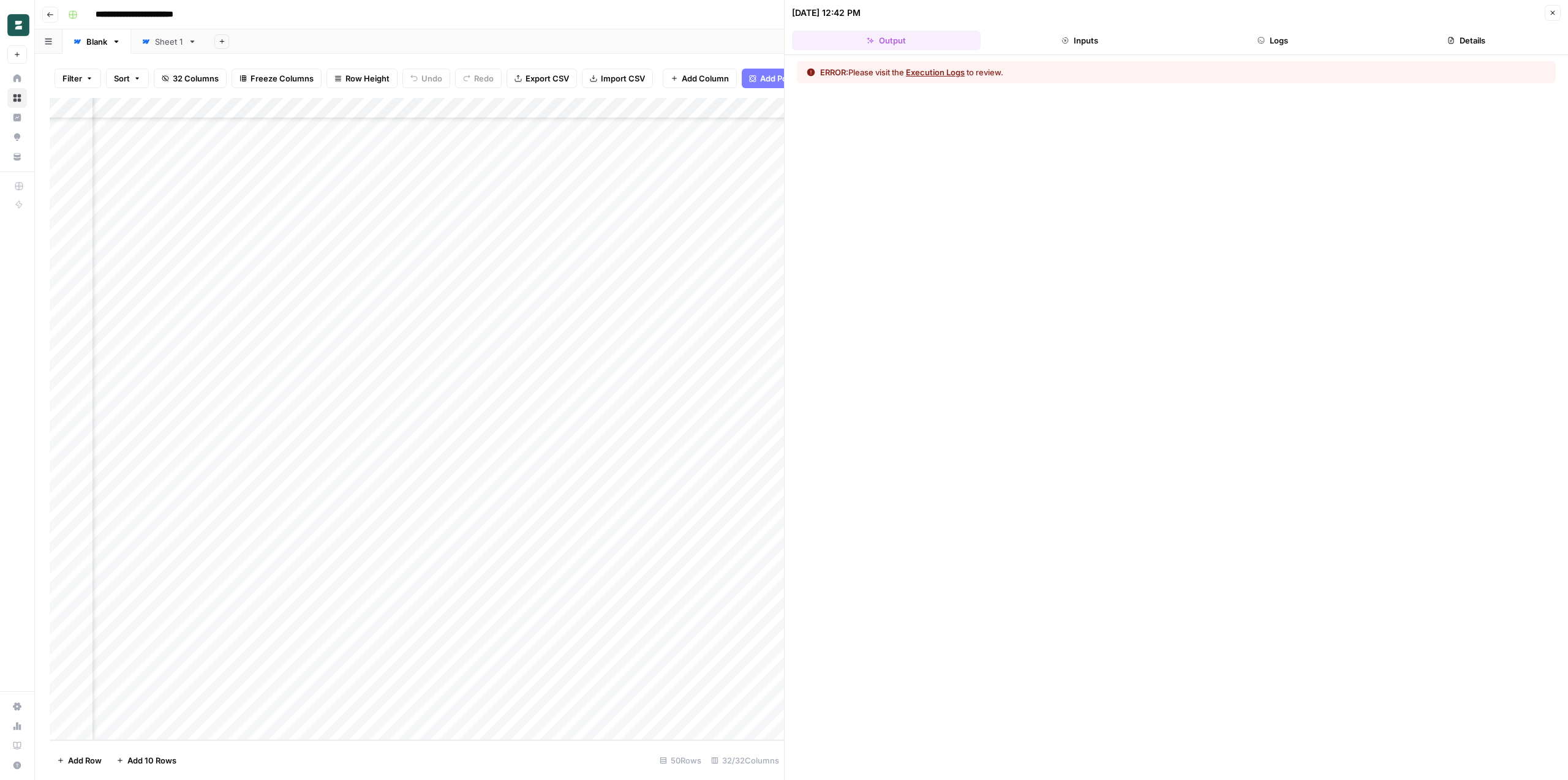
click at [1551, 12] on icon "button" at bounding box center [1553, 13] width 5 height 5
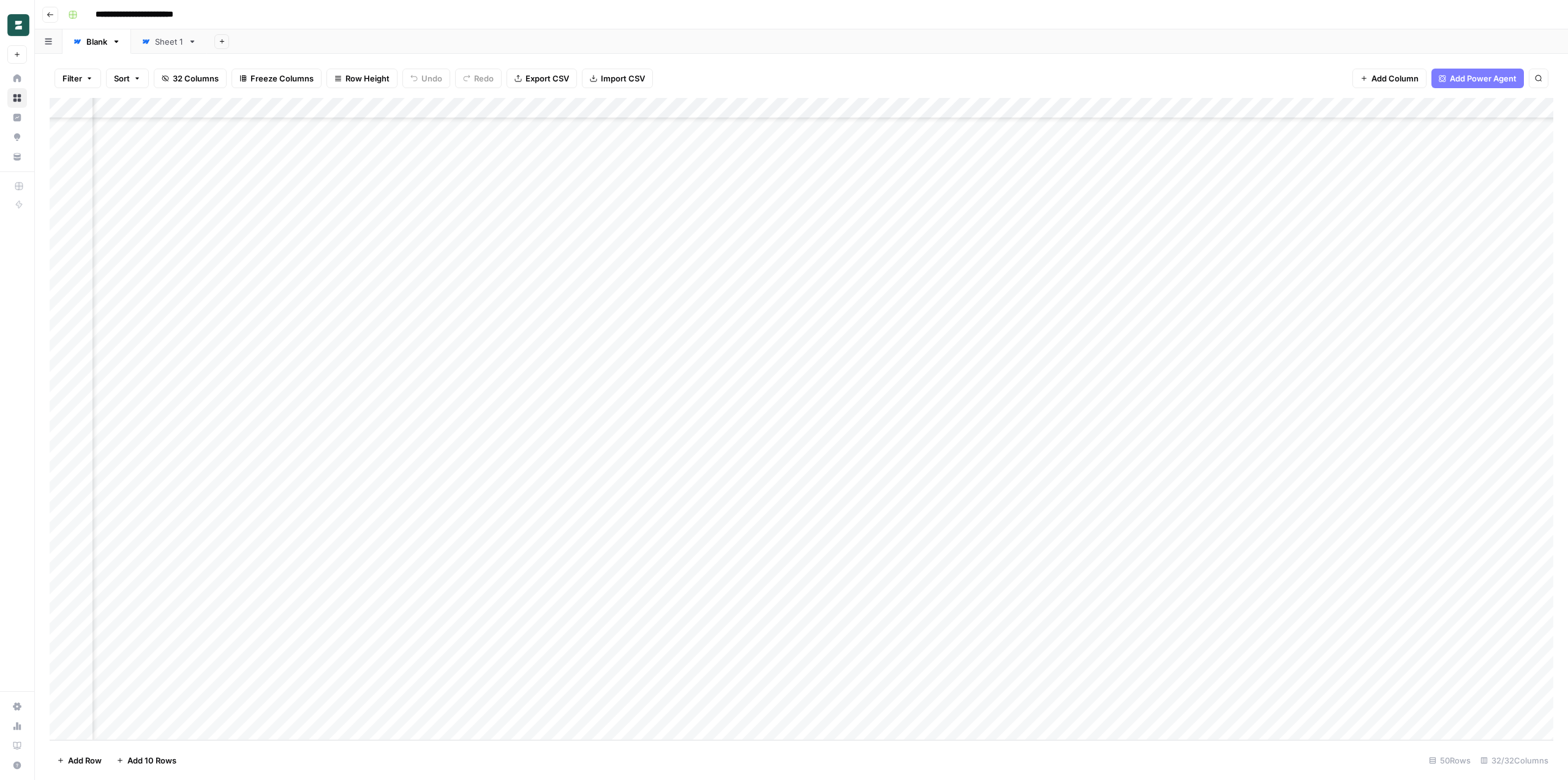
click at [576, 416] on div "Add Column" at bounding box center [802, 419] width 1504 height 642
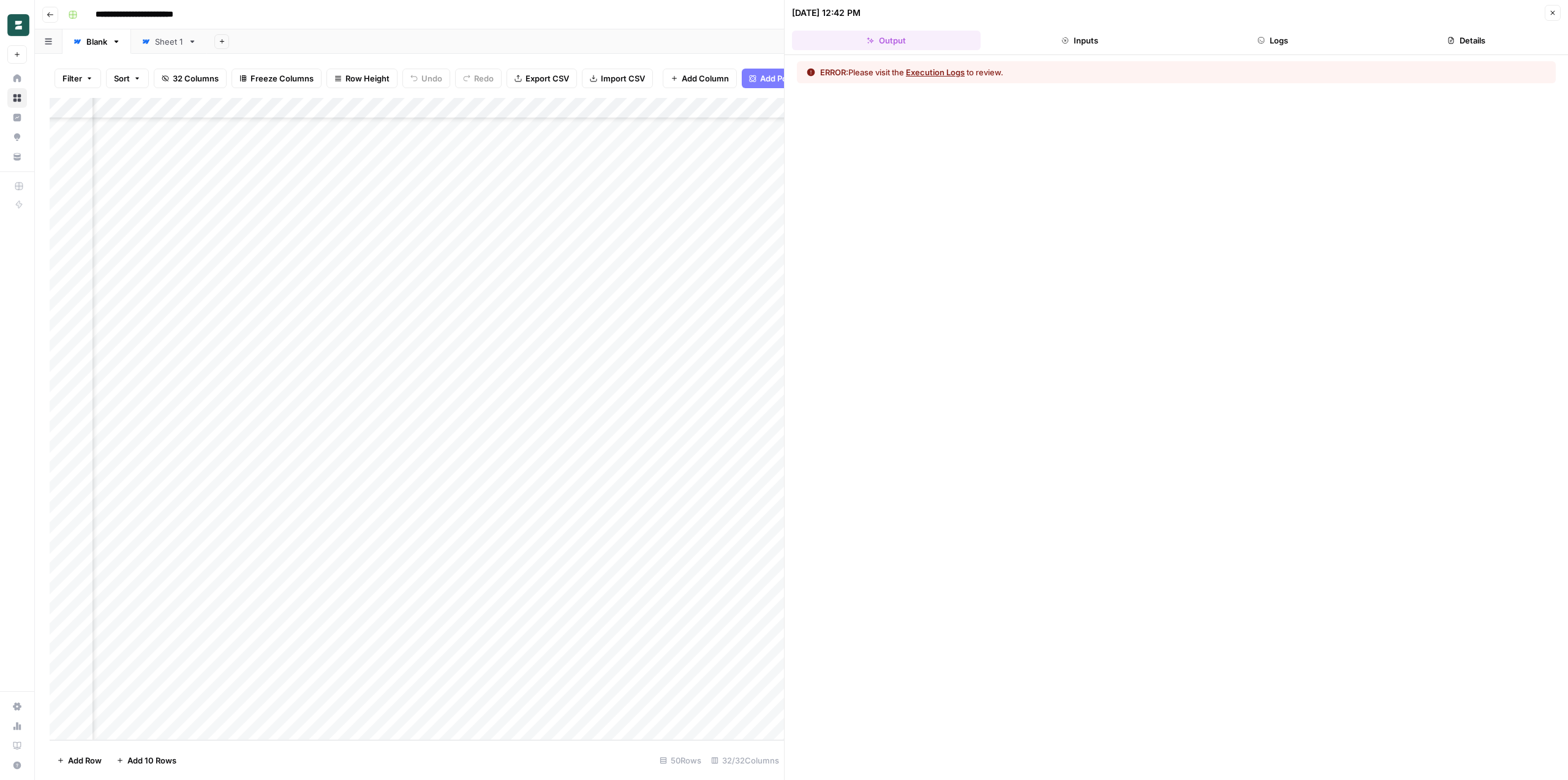
click at [607, 417] on div at bounding box center [568, 418] width 112 height 23
click at [1556, 14] on button "Close" at bounding box center [1552, 12] width 16 height 16
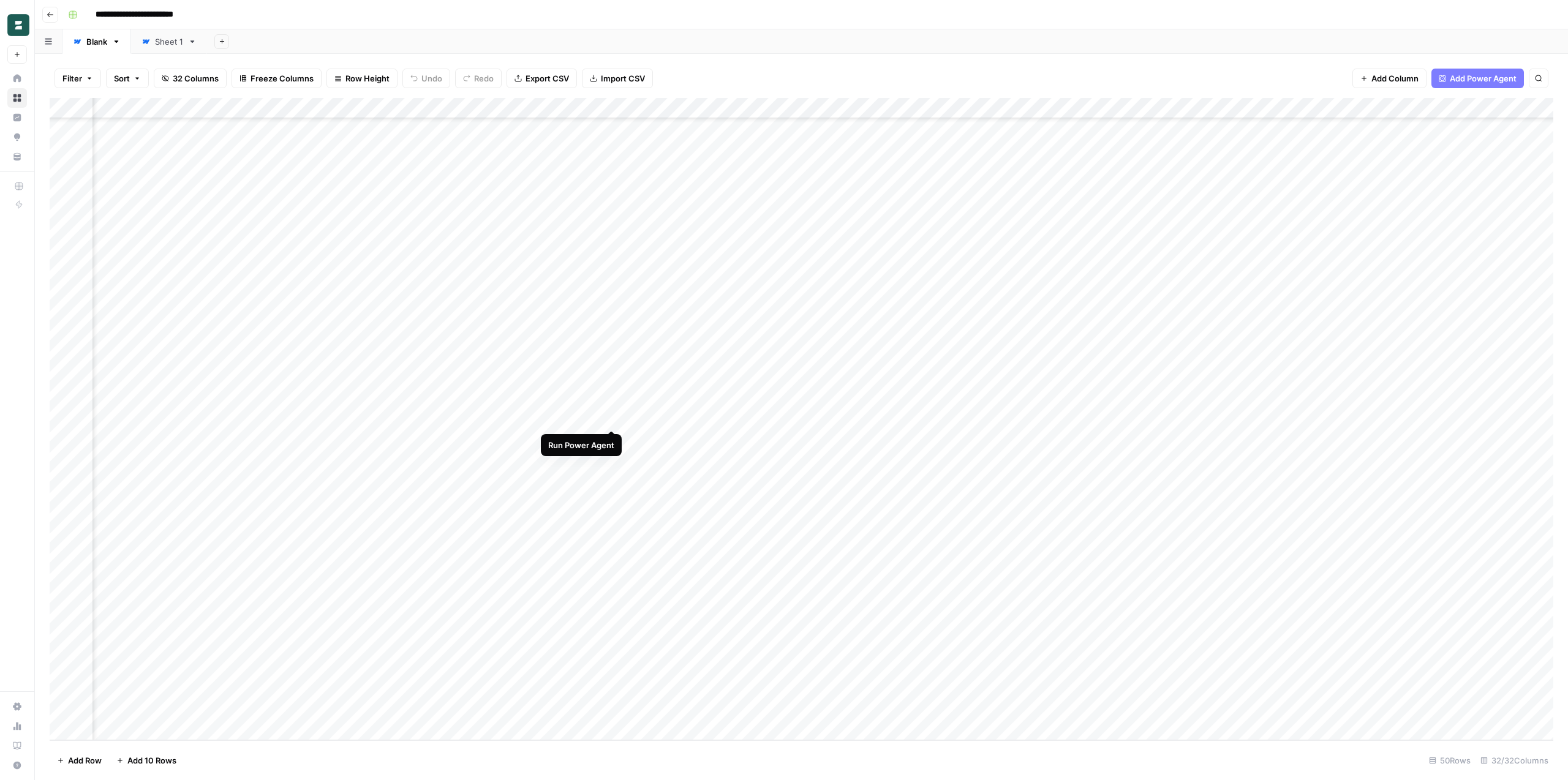
click at [614, 416] on div "Add Column" at bounding box center [802, 419] width 1504 height 642
click at [611, 438] on div "Add Column" at bounding box center [802, 419] width 1504 height 642
click at [610, 456] on div "Add Column" at bounding box center [802, 419] width 1504 height 642
click at [574, 498] on div "Add Column" at bounding box center [802, 419] width 1504 height 642
click at [569, 521] on div "Add Column" at bounding box center [802, 419] width 1504 height 642
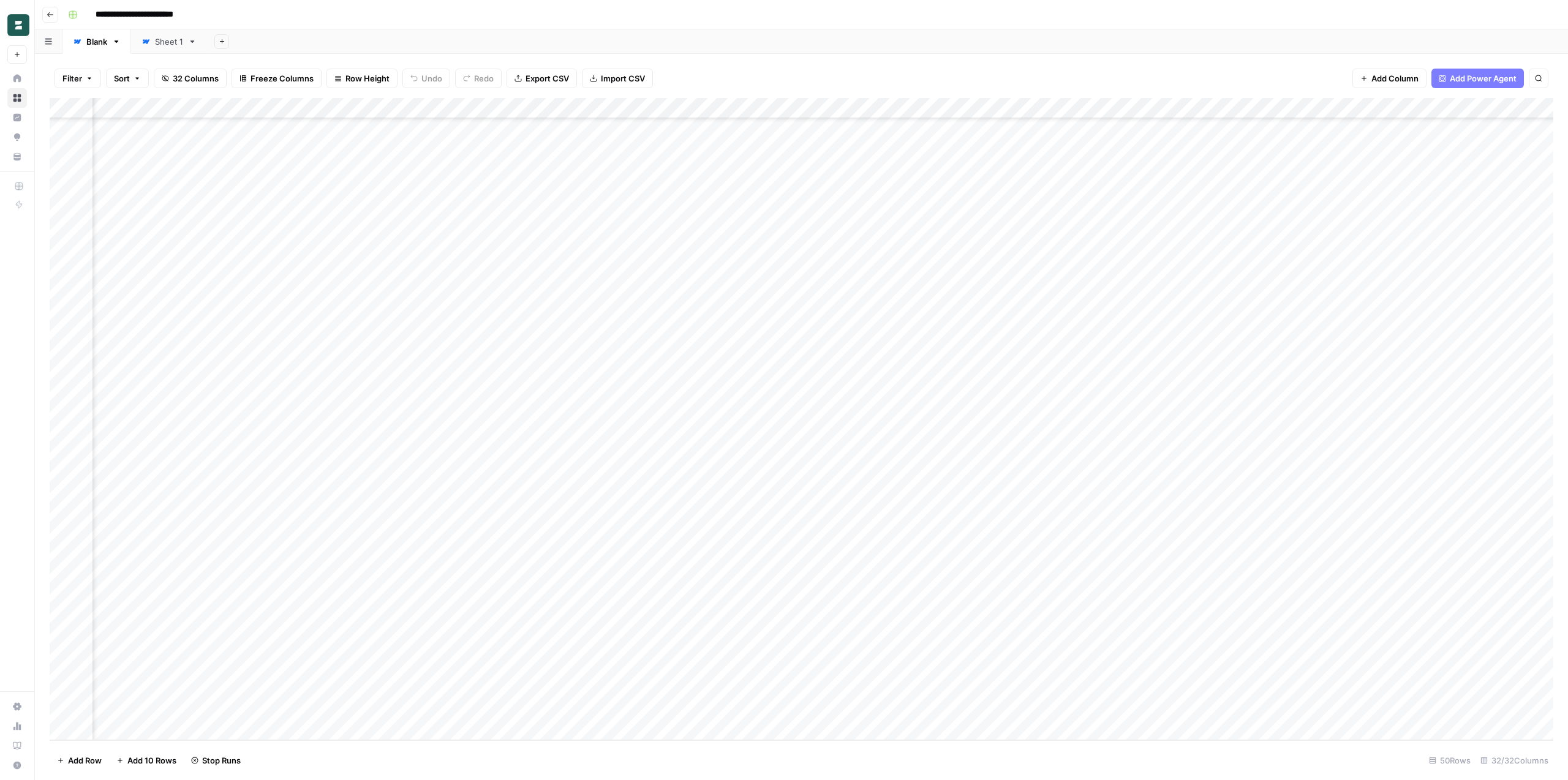
click at [567, 540] on div "Add Column" at bounding box center [802, 419] width 1504 height 642
click at [563, 562] on div "Add Column" at bounding box center [802, 419] width 1504 height 642
click at [563, 585] on div "Add Column" at bounding box center [802, 419] width 1504 height 642
click at [561, 603] on div "Add Column" at bounding box center [802, 419] width 1504 height 642
click at [563, 625] on div "Add Column" at bounding box center [802, 419] width 1504 height 642
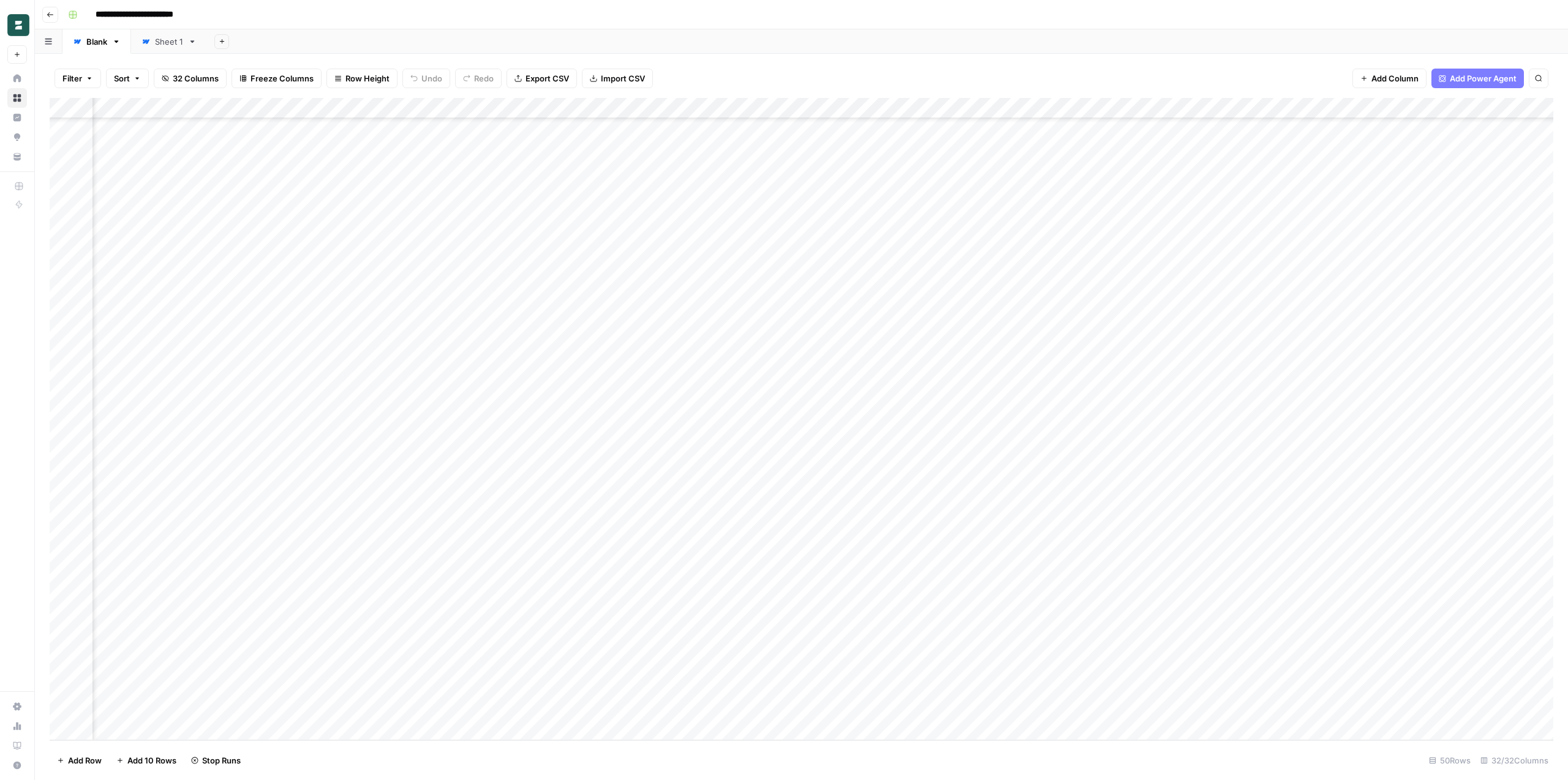
click at [561, 646] on div "Add Column" at bounding box center [802, 419] width 1504 height 642
click at [561, 673] on div "Add Column" at bounding box center [802, 419] width 1504 height 642
click at [569, 623] on div "Add Column" at bounding box center [802, 419] width 1504 height 642
click at [570, 544] on div "Add Column" at bounding box center [802, 419] width 1504 height 642
click at [567, 565] on div "Add Column" at bounding box center [802, 419] width 1504 height 642
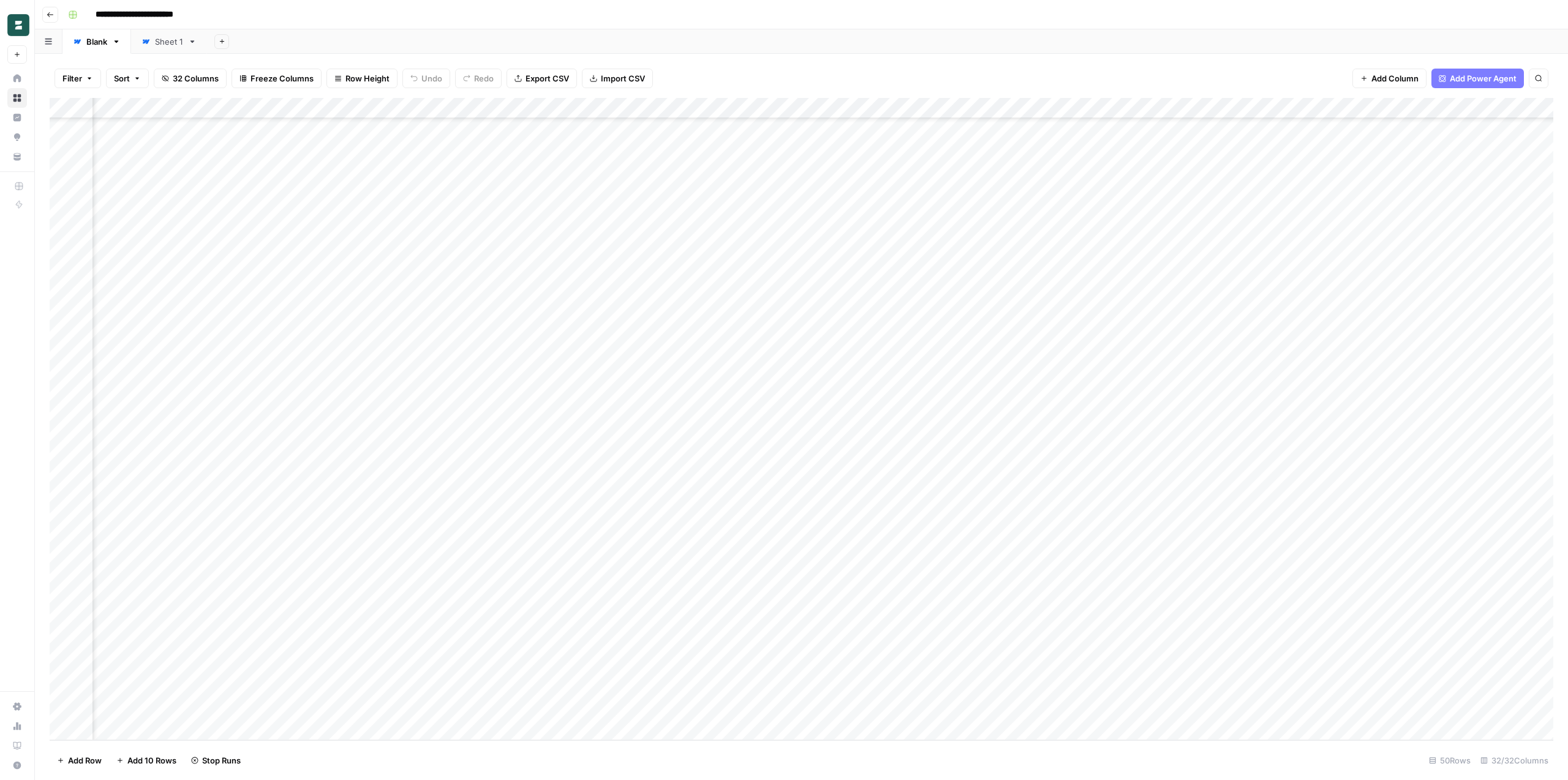
click at [565, 580] on div "Add Column" at bounding box center [802, 419] width 1504 height 642
click at [561, 690] on div "Add Column" at bounding box center [802, 419] width 1504 height 642
click at [560, 710] on div "Add Column" at bounding box center [802, 419] width 1504 height 642
click at [565, 688] on div "Add Column" at bounding box center [802, 419] width 1504 height 642
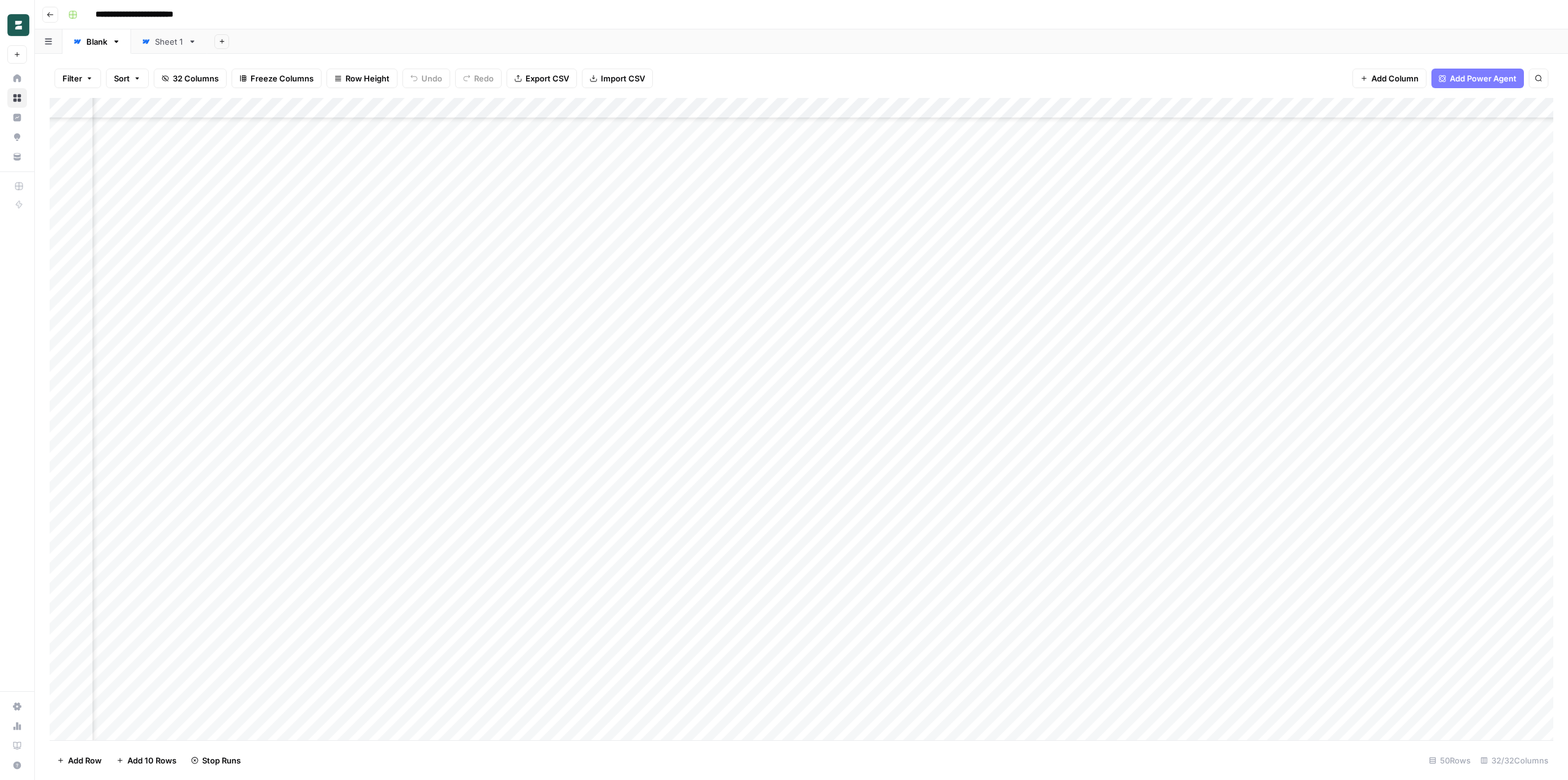
scroll to position [439, 274]
click at [638, 416] on div "Add Column" at bounding box center [802, 419] width 1504 height 642
click at [648, 435] on div "Add Column" at bounding box center [802, 419] width 1504 height 642
click at [649, 456] on div "Add Column" at bounding box center [802, 419] width 1504 height 642
click at [693, 478] on div "Add Column" at bounding box center [802, 419] width 1504 height 642
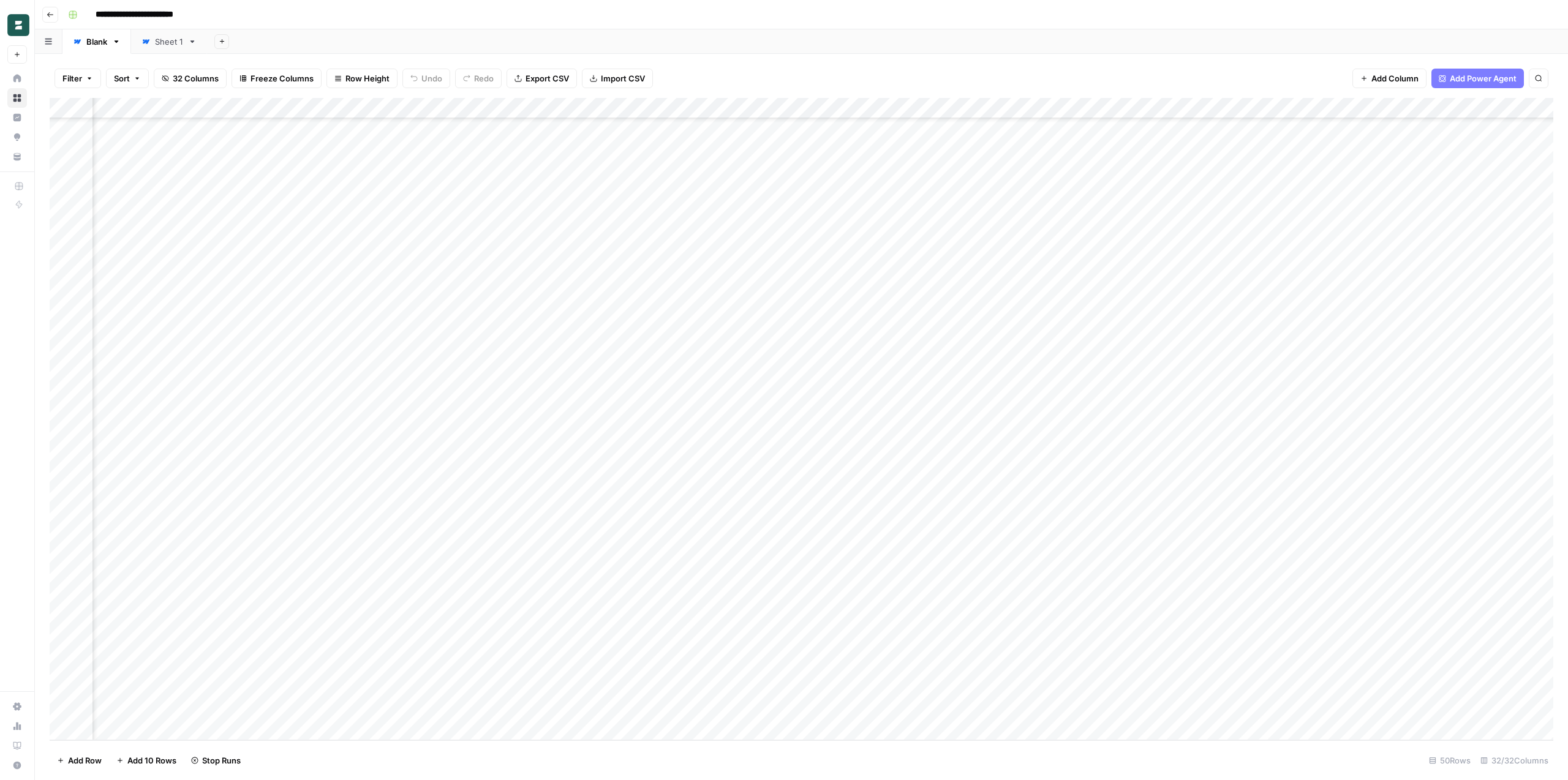
click at [655, 502] on div "Add Column" at bounding box center [802, 419] width 1504 height 642
click at [648, 525] on div "Add Column" at bounding box center [802, 419] width 1504 height 642
click at [652, 456] on div "Add Column" at bounding box center [802, 419] width 1504 height 642
click at [646, 540] on div "Add Column" at bounding box center [802, 419] width 1504 height 642
click at [646, 565] on div "Add Column" at bounding box center [802, 419] width 1504 height 642
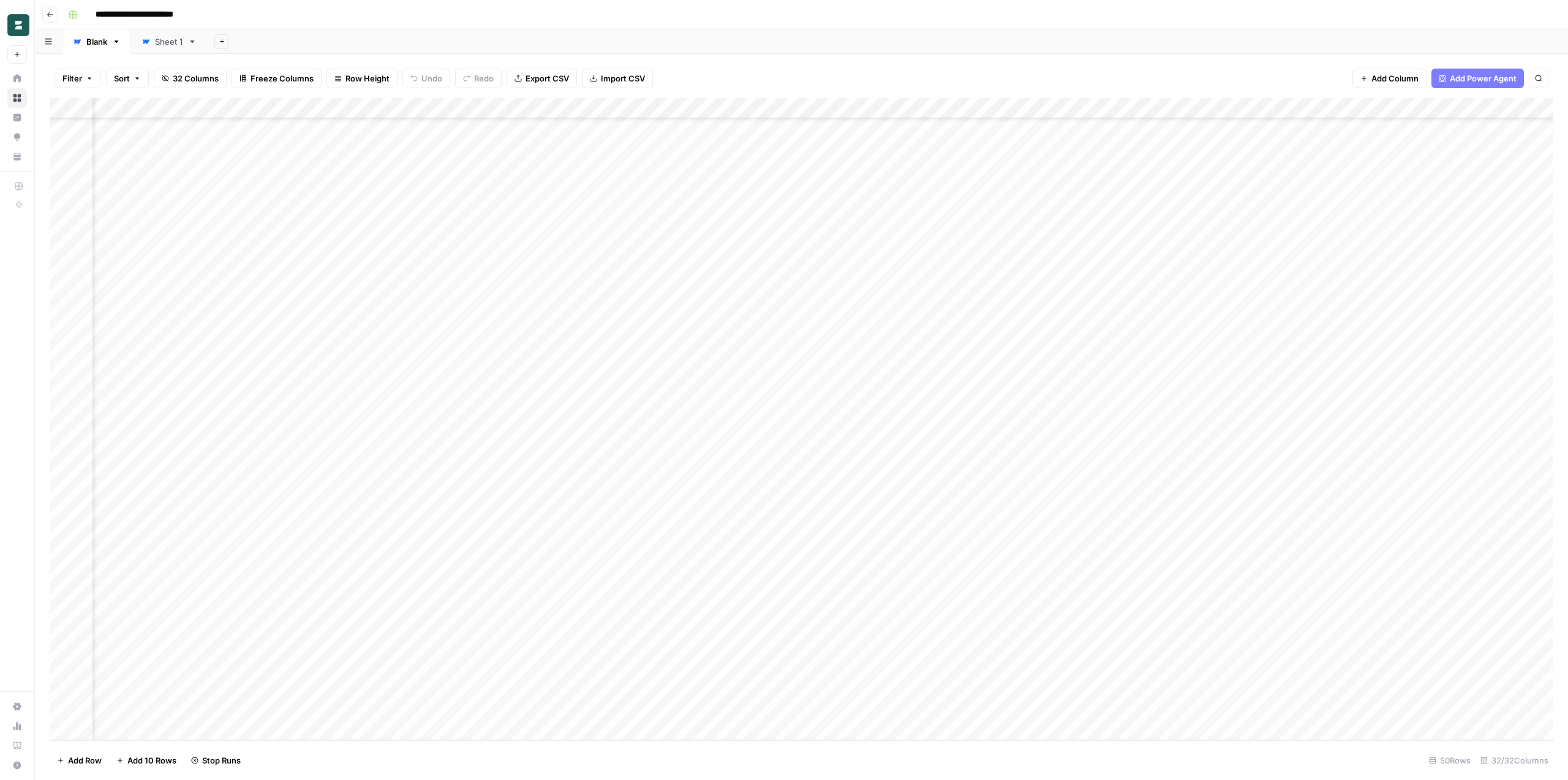
click at [647, 582] on div "Add Column" at bounding box center [802, 419] width 1504 height 642
click at [647, 609] on div "Add Column" at bounding box center [802, 419] width 1504 height 642
click at [646, 626] on div "Add Column" at bounding box center [802, 419] width 1504 height 642
click at [646, 643] on div "Add Column" at bounding box center [802, 419] width 1504 height 642
click at [646, 675] on div "Add Column" at bounding box center [802, 419] width 1504 height 642
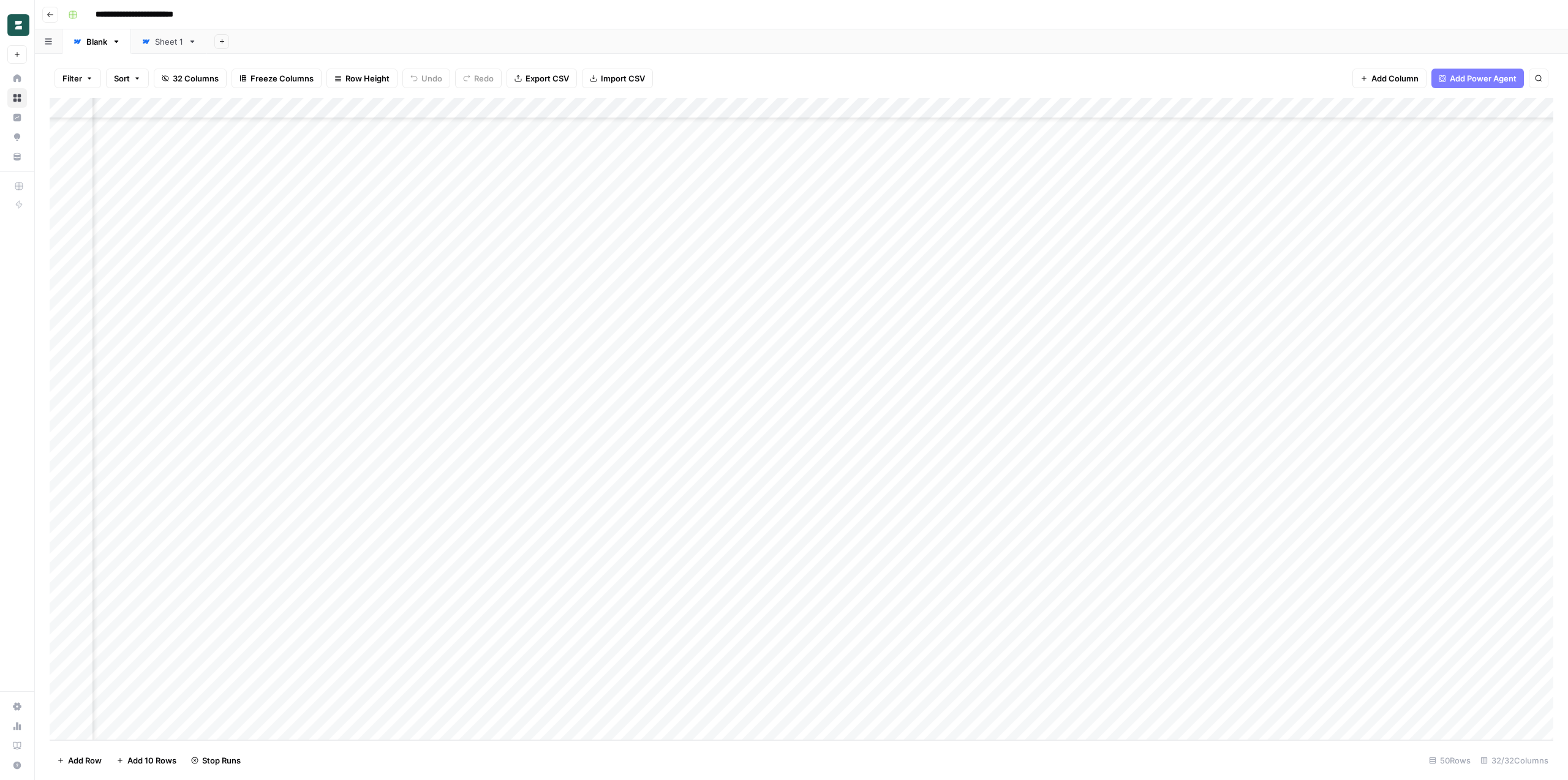
click at [644, 694] on div "Add Column" at bounding box center [802, 419] width 1504 height 642
click at [644, 707] on div "Add Column" at bounding box center [802, 419] width 1504 height 642
click at [649, 688] on div "Add Column" at bounding box center [802, 419] width 1504 height 642
click at [654, 665] on div "Add Column" at bounding box center [802, 419] width 1504 height 642
click at [646, 646] on div "Add Column" at bounding box center [802, 419] width 1504 height 642
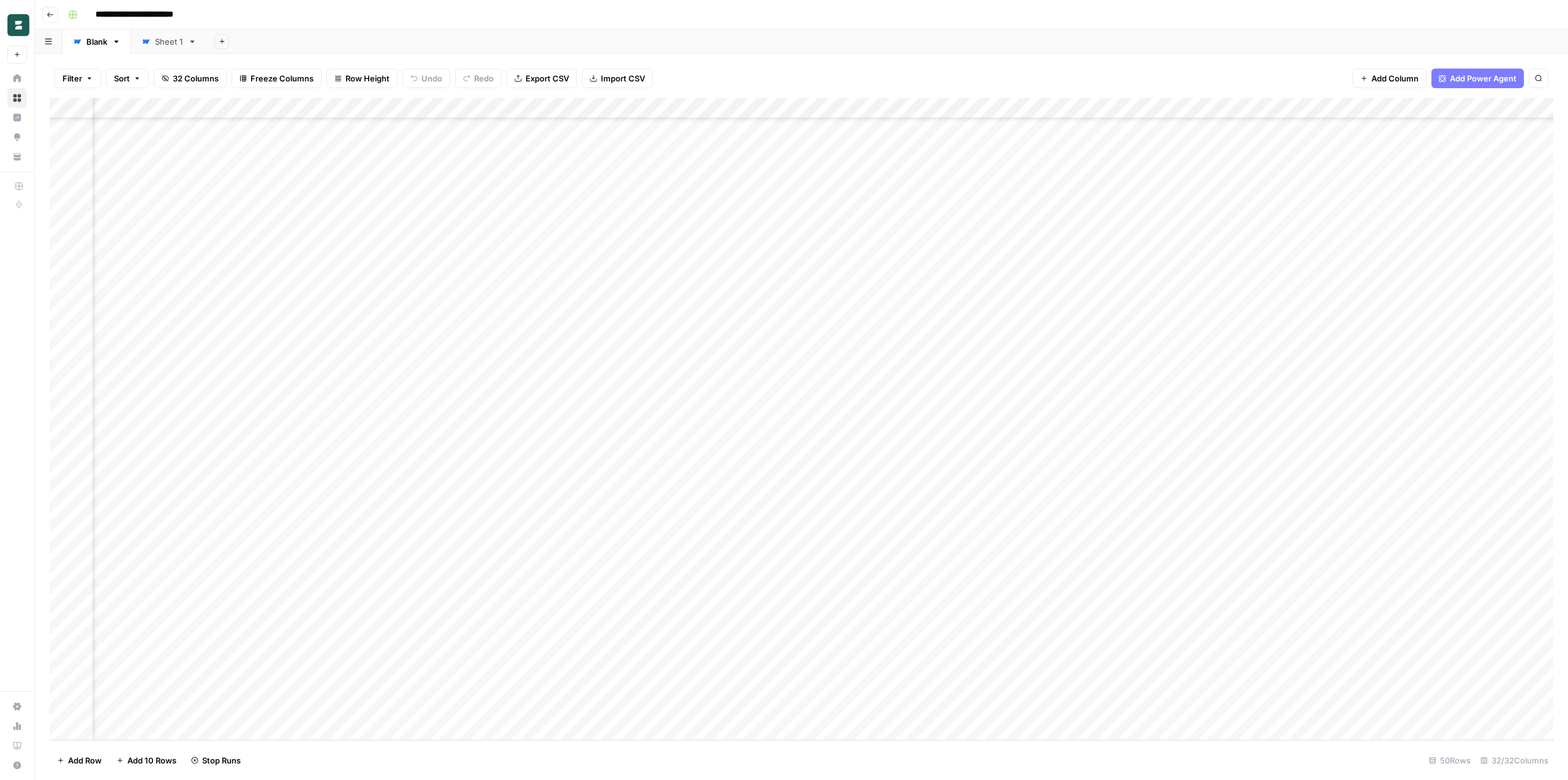
click at [647, 625] on div "Add Column" at bounding box center [802, 419] width 1504 height 642
click at [648, 601] on div "Add Column" at bounding box center [802, 419] width 1504 height 642
click at [648, 584] on div "Add Column" at bounding box center [802, 419] width 1504 height 642
click at [648, 457] on div "Add Column" at bounding box center [802, 419] width 1504 height 642
click at [649, 458] on div "Add Column" at bounding box center [802, 419] width 1504 height 642
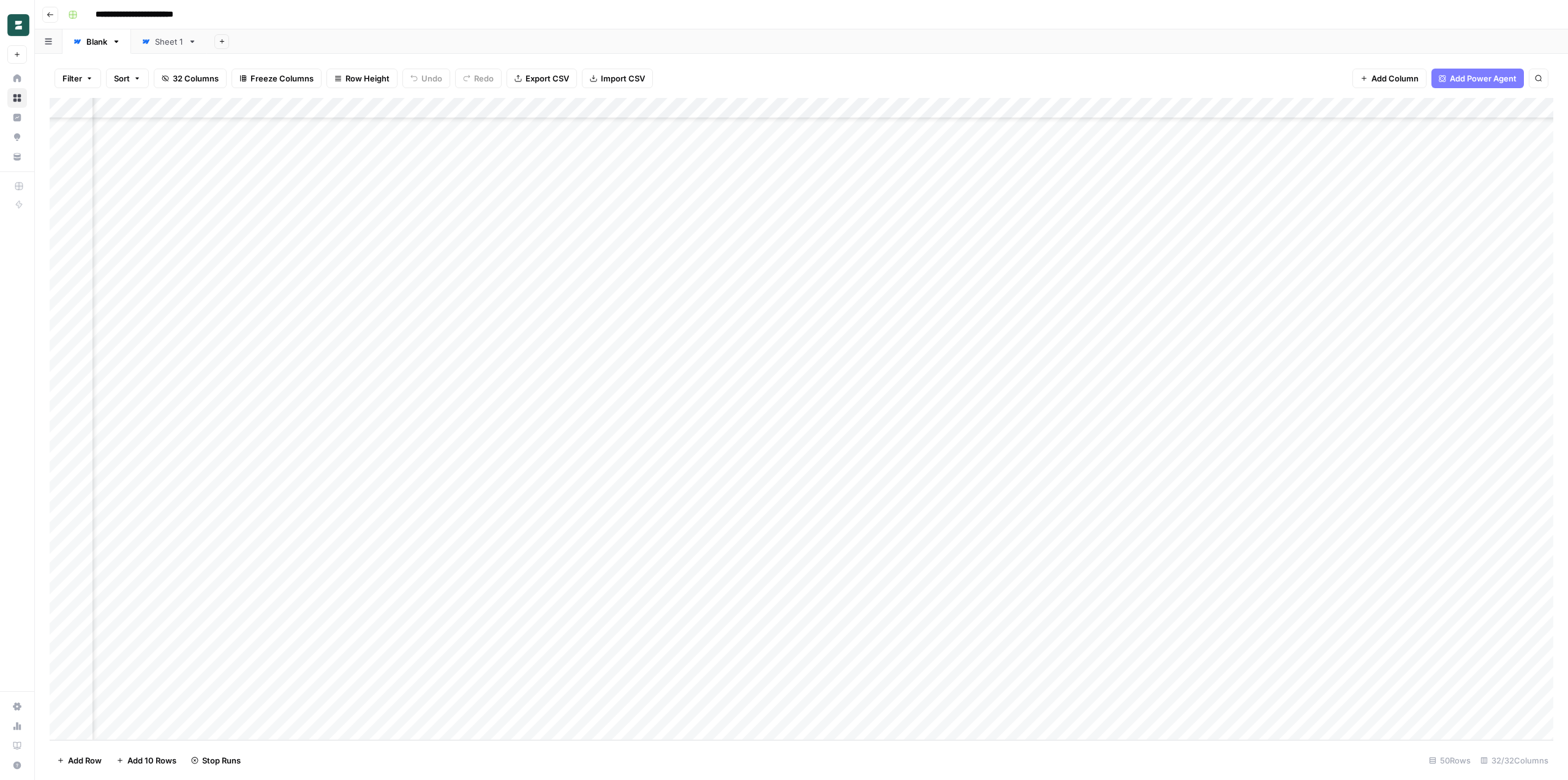
click at [834, 20] on div "**********" at bounding box center [809, 14] width 1493 height 20
click at [715, 416] on div "Add Column" at bounding box center [802, 419] width 1504 height 642
click at [712, 435] on div "Add Column" at bounding box center [802, 419] width 1504 height 642
click at [713, 453] on div "Add Column" at bounding box center [802, 419] width 1504 height 642
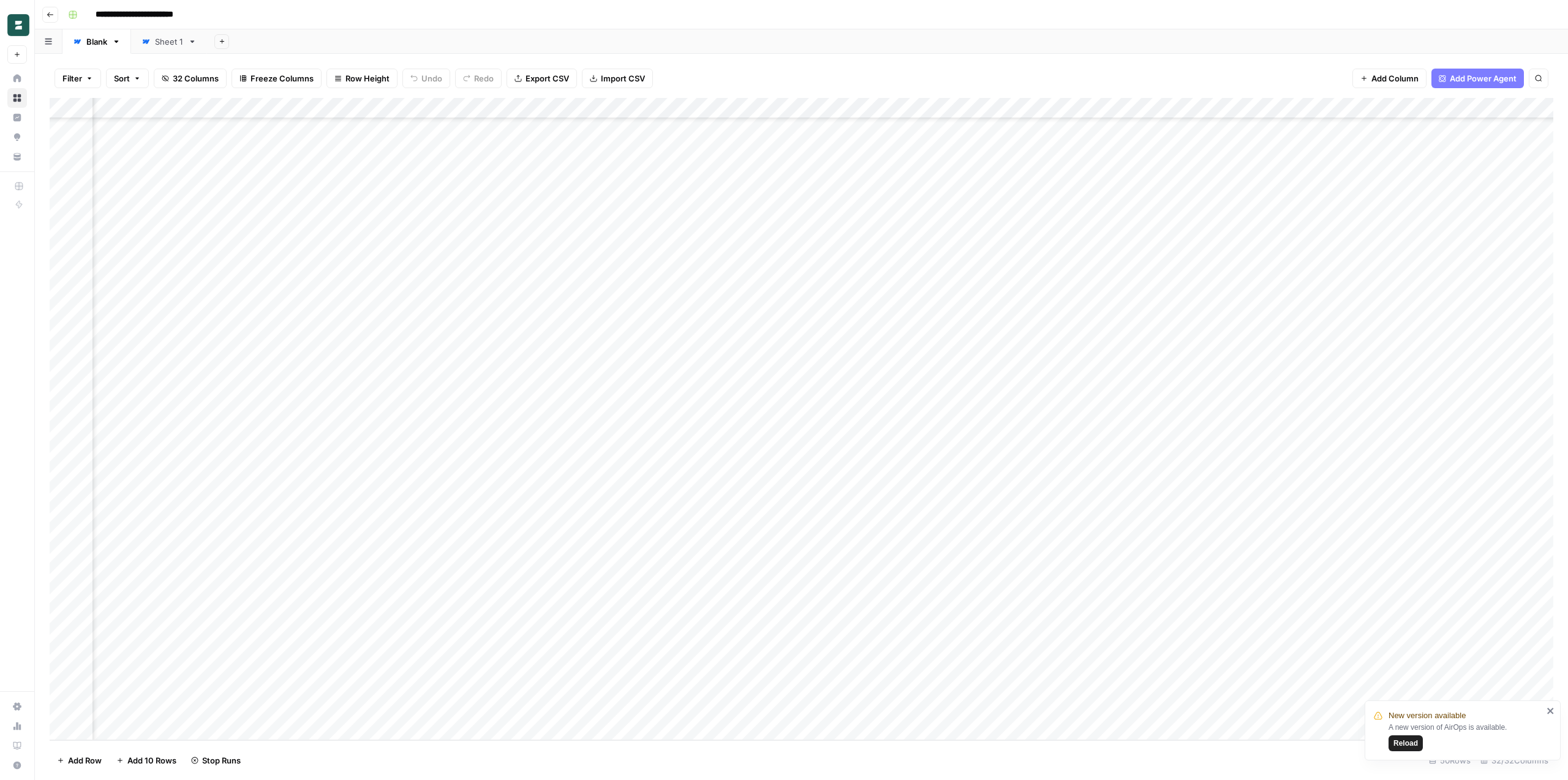
click at [715, 498] on div "Add Column" at bounding box center [802, 419] width 1504 height 642
click at [712, 518] on div "Add Column" at bounding box center [802, 419] width 1504 height 642
click at [713, 539] on div "Add Column" at bounding box center [802, 419] width 1504 height 642
click at [713, 561] on div "Add Column" at bounding box center [802, 419] width 1504 height 642
click at [713, 584] on div "Add Column" at bounding box center [802, 419] width 1504 height 642
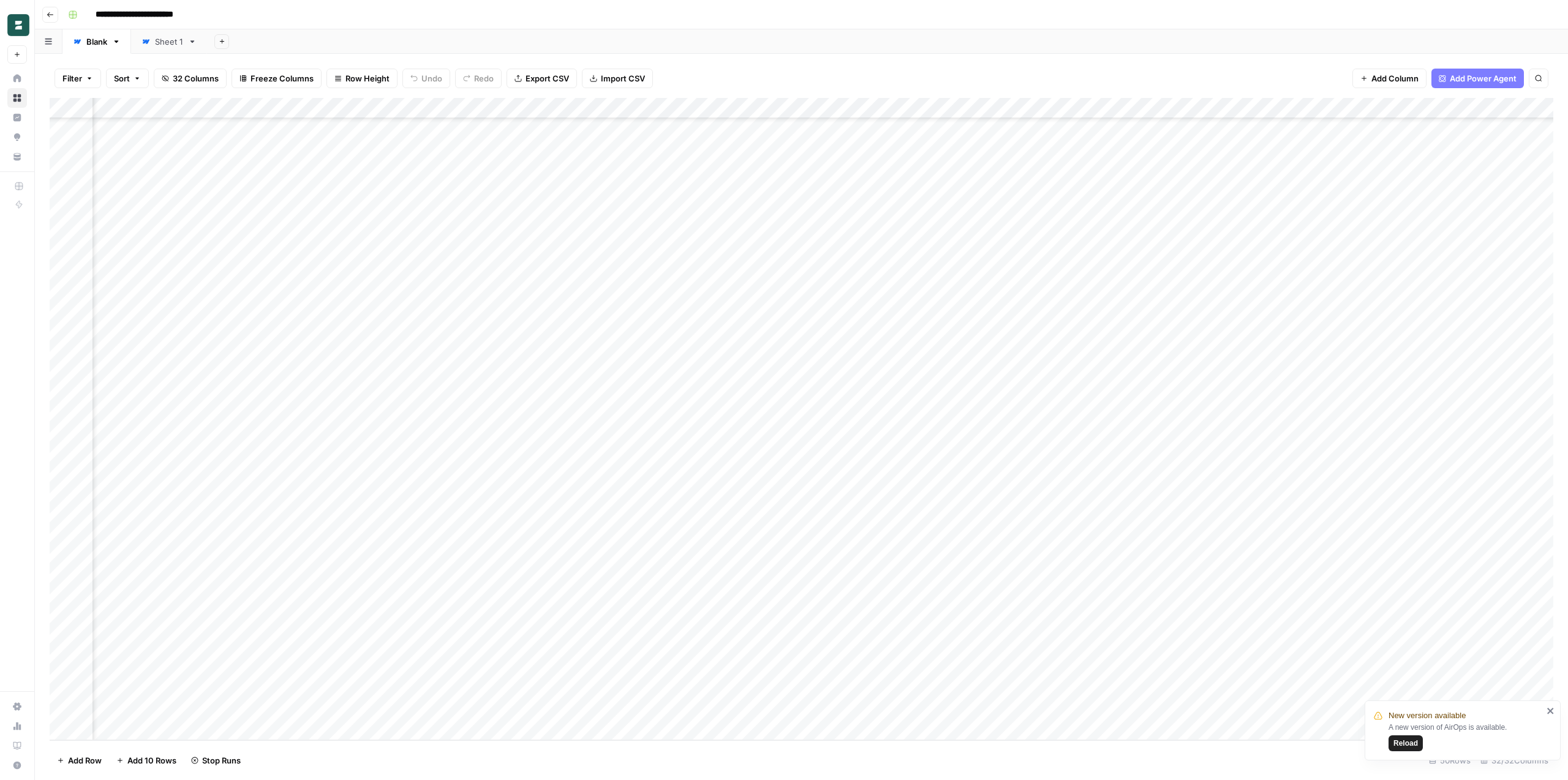
click at [712, 607] on div "Add Column" at bounding box center [802, 419] width 1504 height 642
click at [712, 625] on div "Add Column" at bounding box center [802, 419] width 1504 height 642
click at [709, 649] on div "Add Column" at bounding box center [802, 419] width 1504 height 642
click at [708, 673] on div "Add Column" at bounding box center [802, 419] width 1504 height 642
click at [708, 686] on div "Add Column" at bounding box center [802, 419] width 1504 height 642
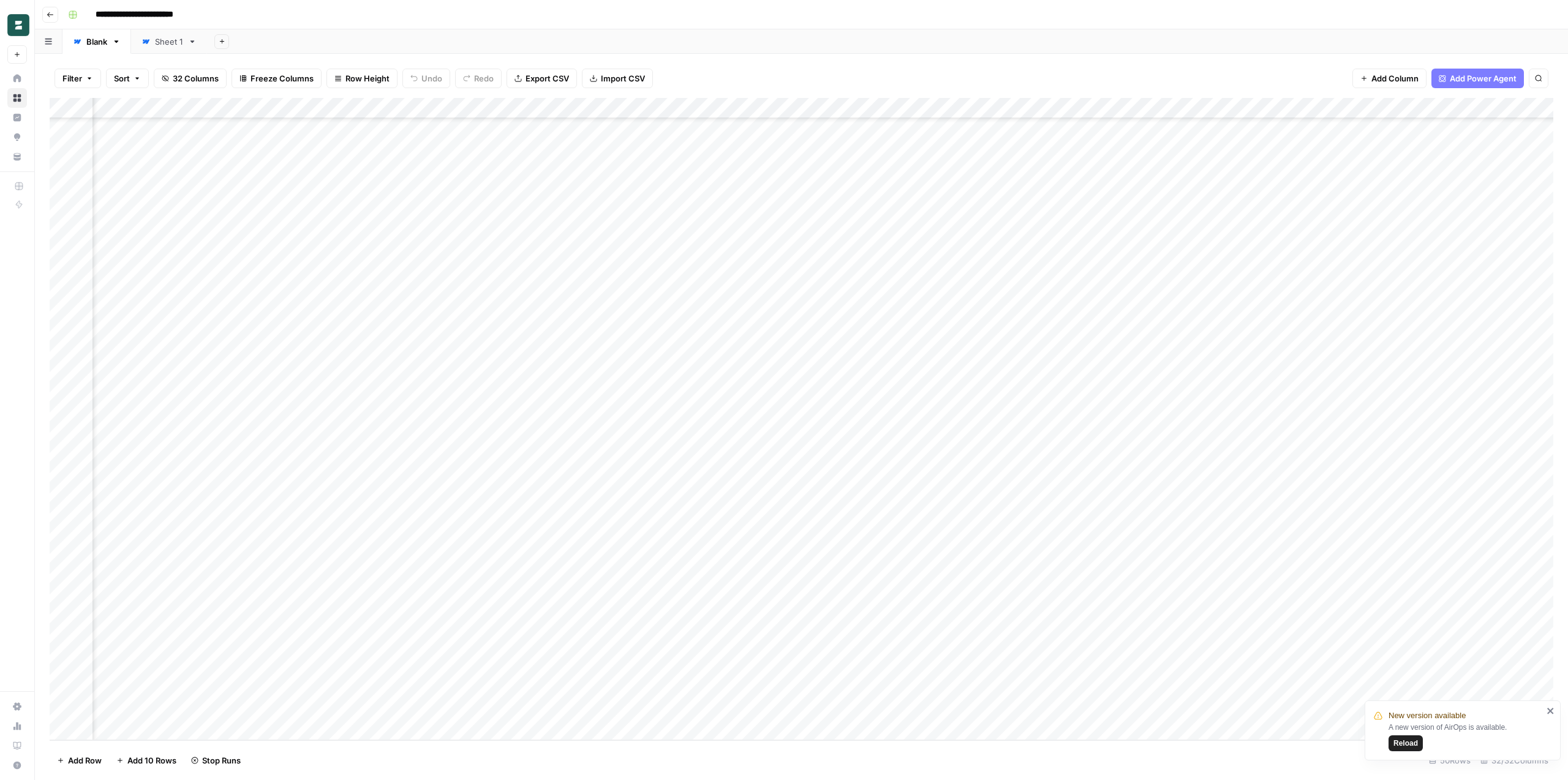
click at [709, 712] on div "Add Column" at bounding box center [802, 419] width 1504 height 642
click at [707, 624] on div "Add Column" at bounding box center [802, 419] width 1504 height 642
click at [716, 603] on div "Add Column" at bounding box center [802, 419] width 1504 height 642
click at [711, 685] on div "Add Column" at bounding box center [802, 419] width 1504 height 642
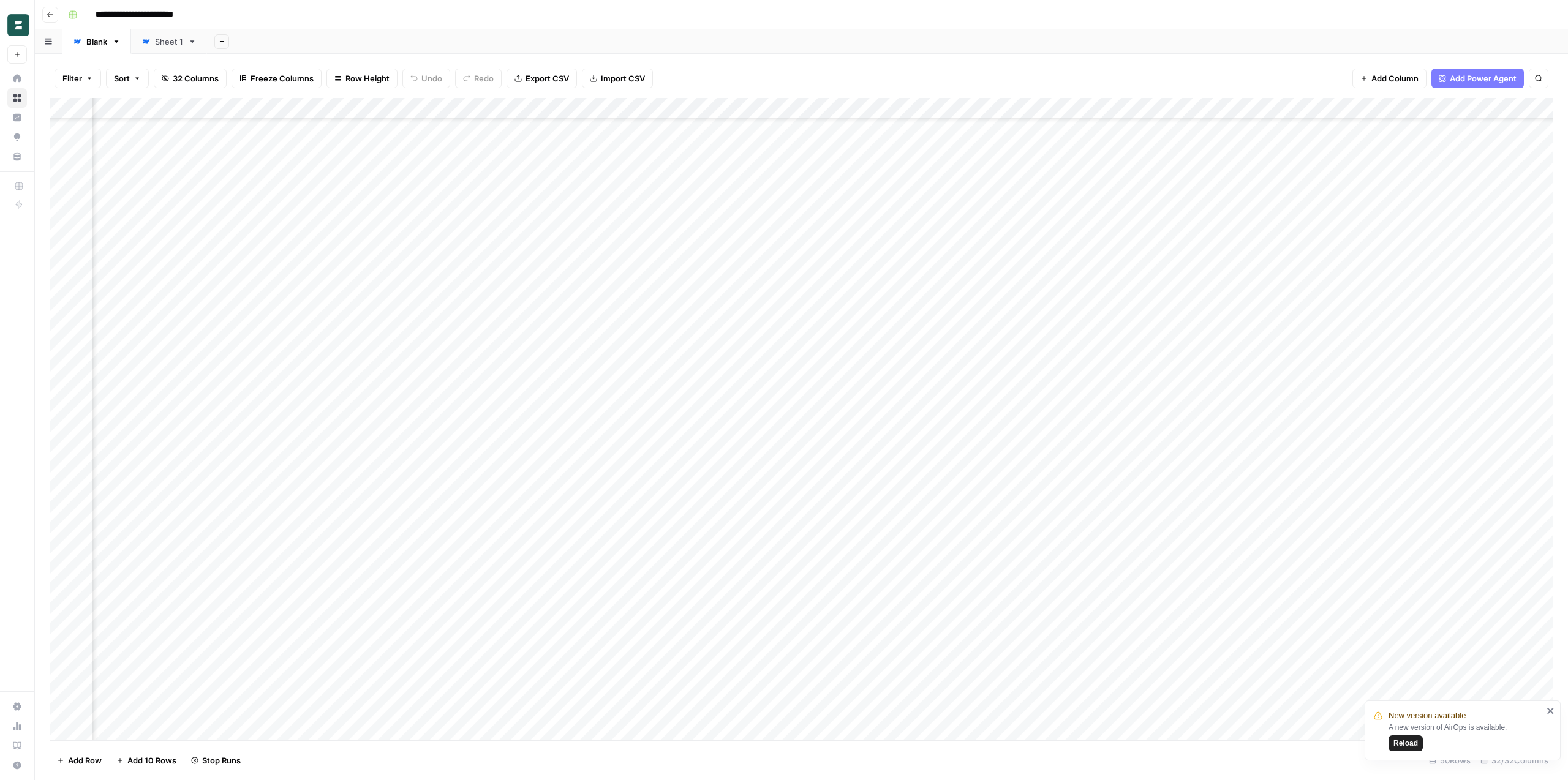
click at [745, 416] on div "Add Column" at bounding box center [802, 419] width 1504 height 642
click at [742, 439] on div "Add Column" at bounding box center [802, 419] width 1504 height 642
click at [742, 454] on div "Add Column" at bounding box center [802, 419] width 1504 height 642
click at [741, 480] on div "Add Column" at bounding box center [802, 419] width 1504 height 642
click at [741, 502] on div "Add Column" at bounding box center [802, 419] width 1504 height 642
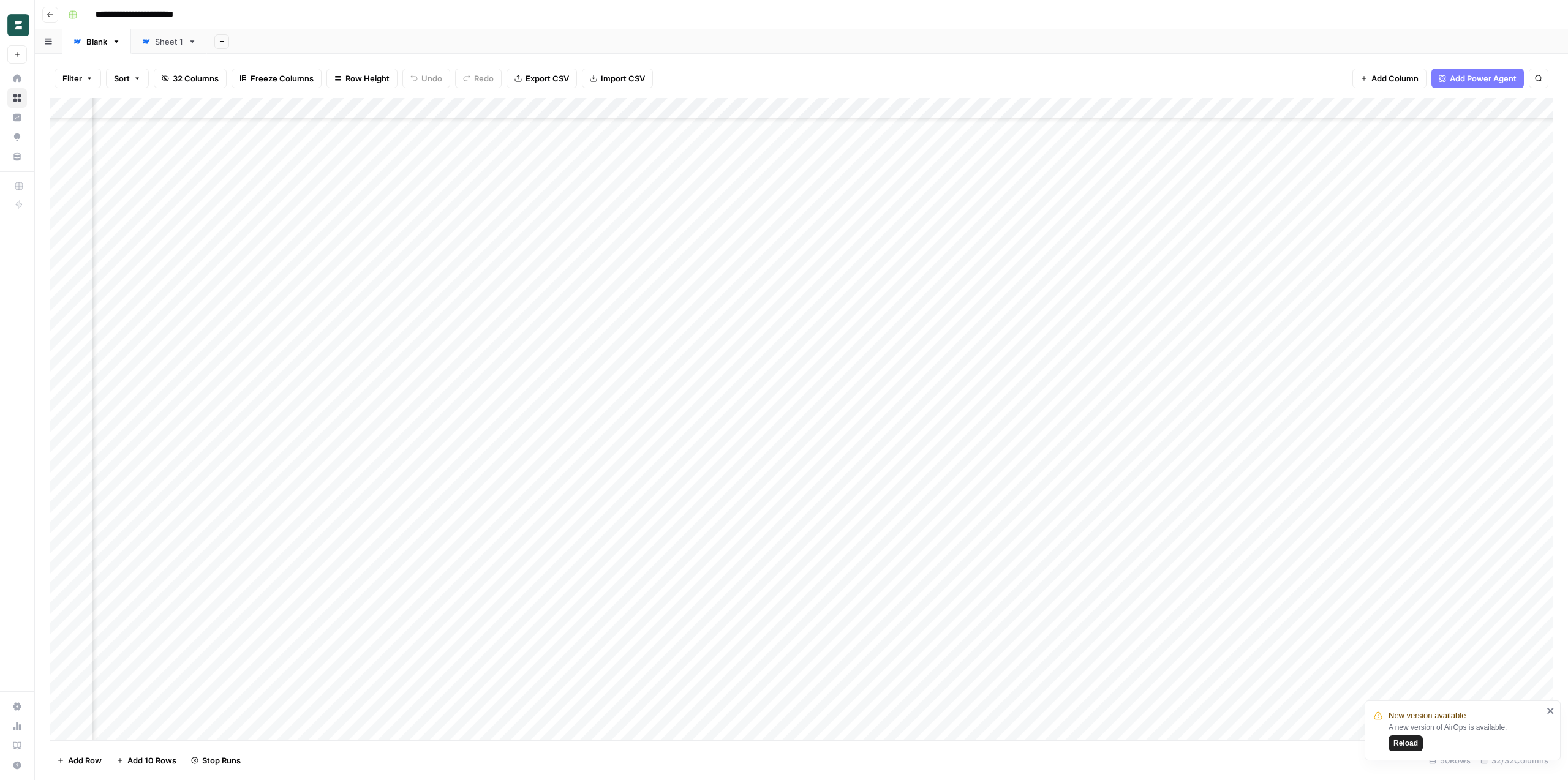
click at [741, 517] on div "Add Column" at bounding box center [802, 419] width 1504 height 642
click at [740, 539] on div "Add Column" at bounding box center [802, 419] width 1504 height 642
click at [740, 572] on div "Add Column" at bounding box center [802, 419] width 1504 height 642
click at [739, 585] on div "Add Column" at bounding box center [802, 419] width 1504 height 642
click at [740, 596] on div "Add Column" at bounding box center [802, 419] width 1504 height 642
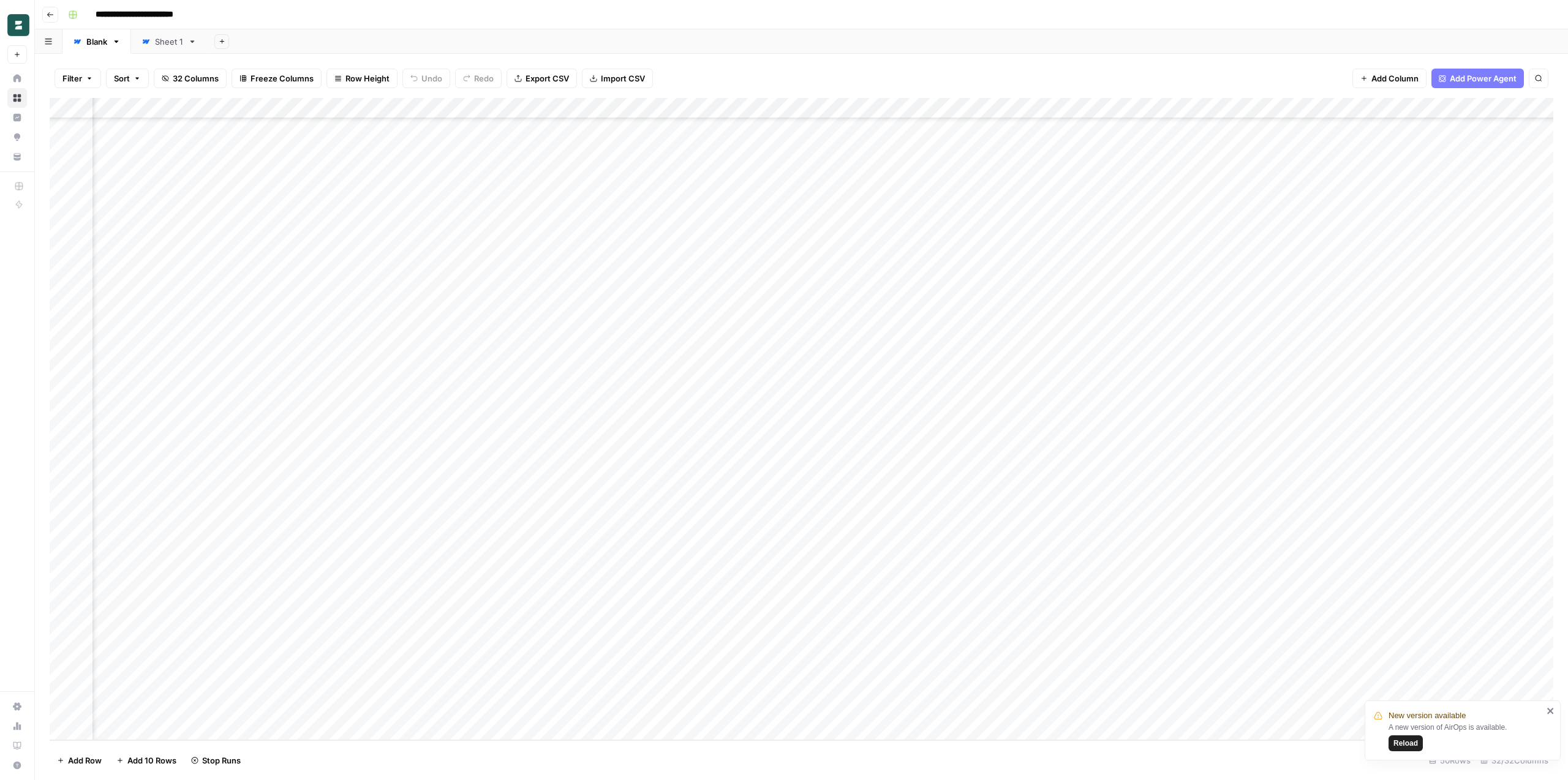
click at [739, 625] on div "Add Column" at bounding box center [802, 419] width 1504 height 642
click at [742, 650] on div "Add Column" at bounding box center [802, 419] width 1504 height 642
click at [742, 662] on div "Add Column" at bounding box center [802, 419] width 1504 height 642
click at [741, 681] on div "Add Column" at bounding box center [802, 419] width 1504 height 642
click at [740, 708] on div "Add Column" at bounding box center [802, 419] width 1504 height 642
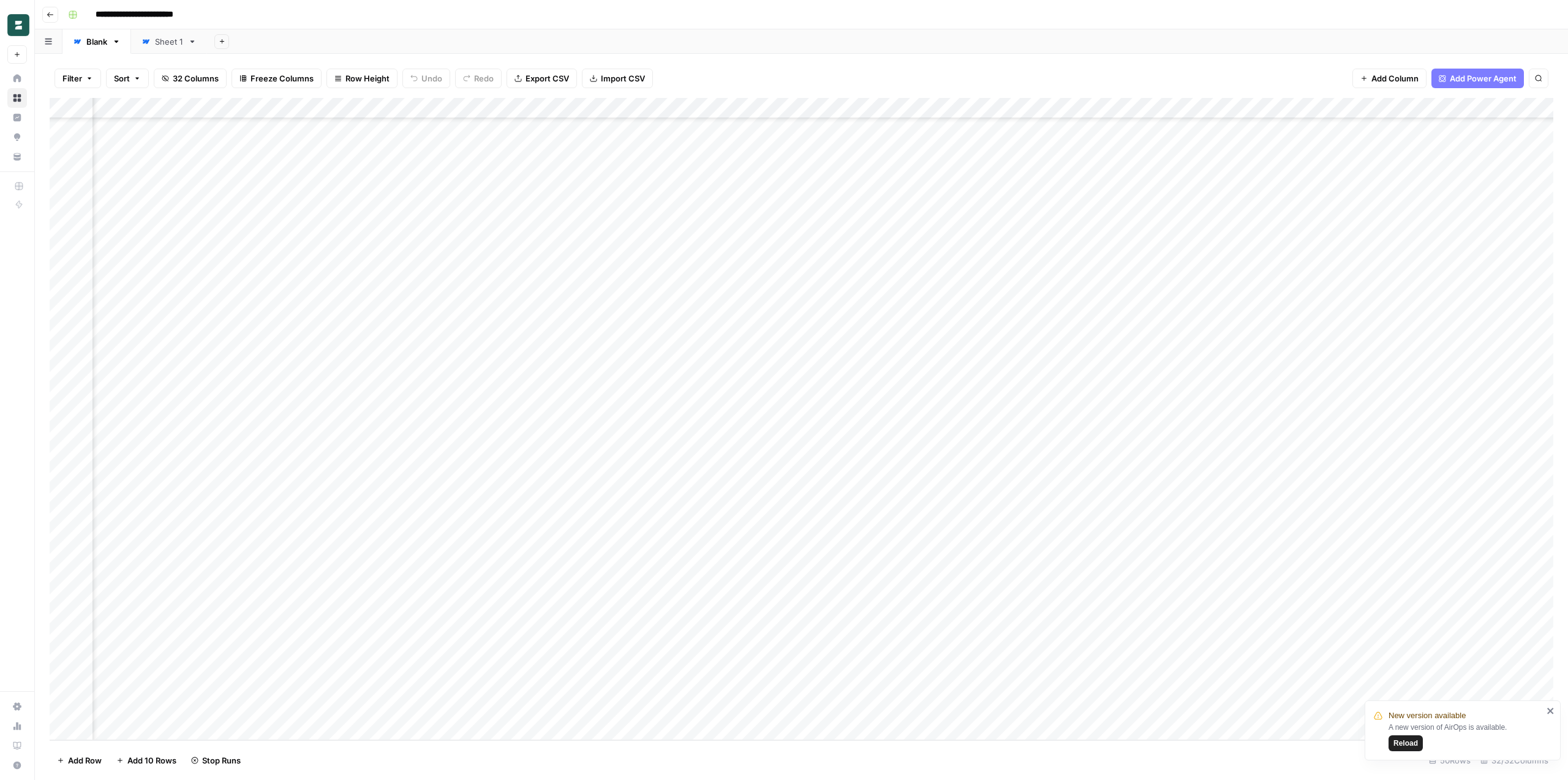
click at [748, 645] on div "Add Column" at bounding box center [802, 419] width 1504 height 642
click at [746, 689] on div "Add Column" at bounding box center [802, 419] width 1504 height 642
click at [1047, 311] on div "Add Column" at bounding box center [802, 419] width 1504 height 642
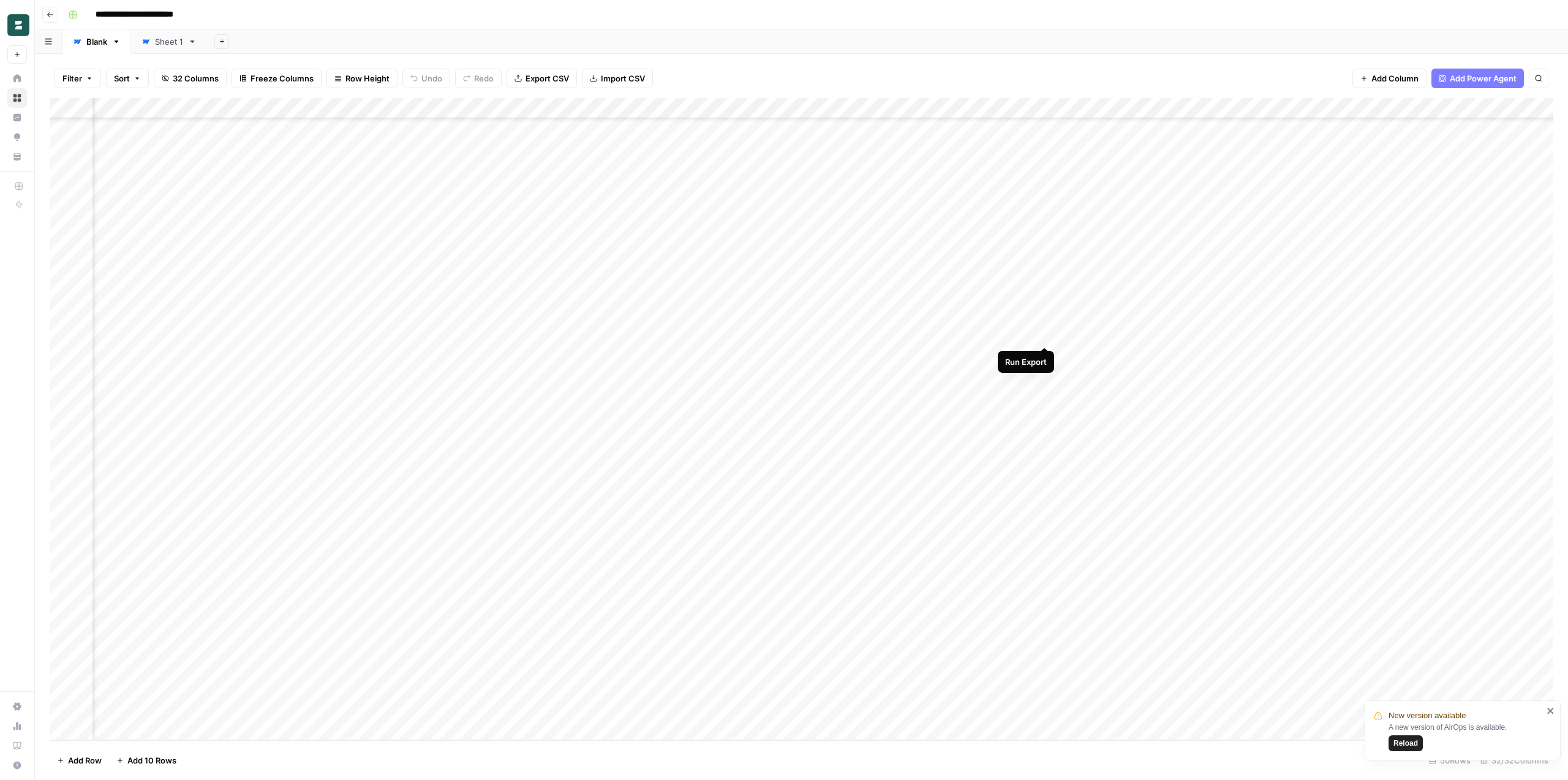
click at [1044, 335] on div "Add Column" at bounding box center [802, 419] width 1504 height 642
click at [1044, 355] on div "Add Column" at bounding box center [802, 419] width 1504 height 642
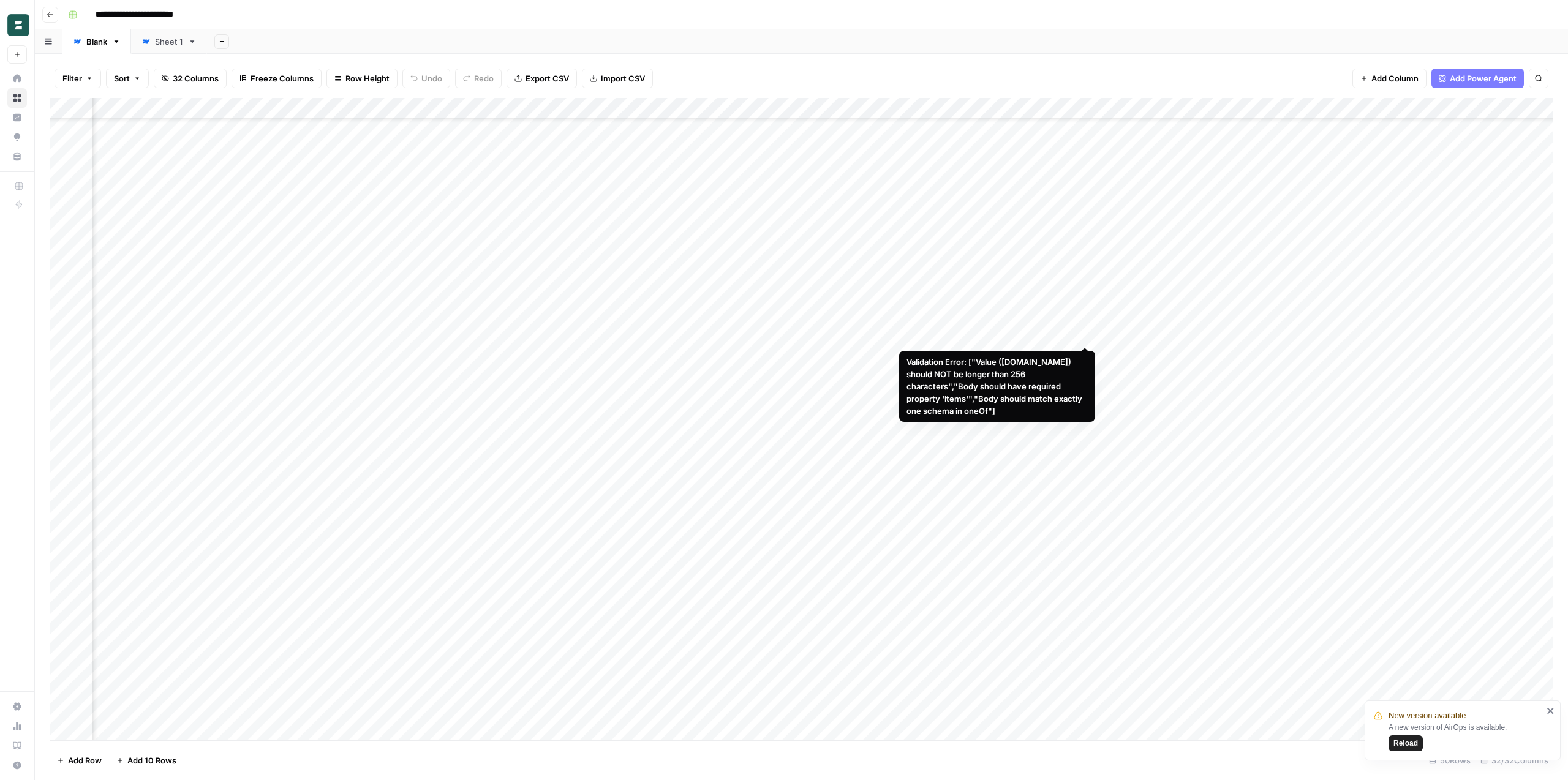
click at [1089, 337] on div "Add Column" at bounding box center [802, 419] width 1504 height 642
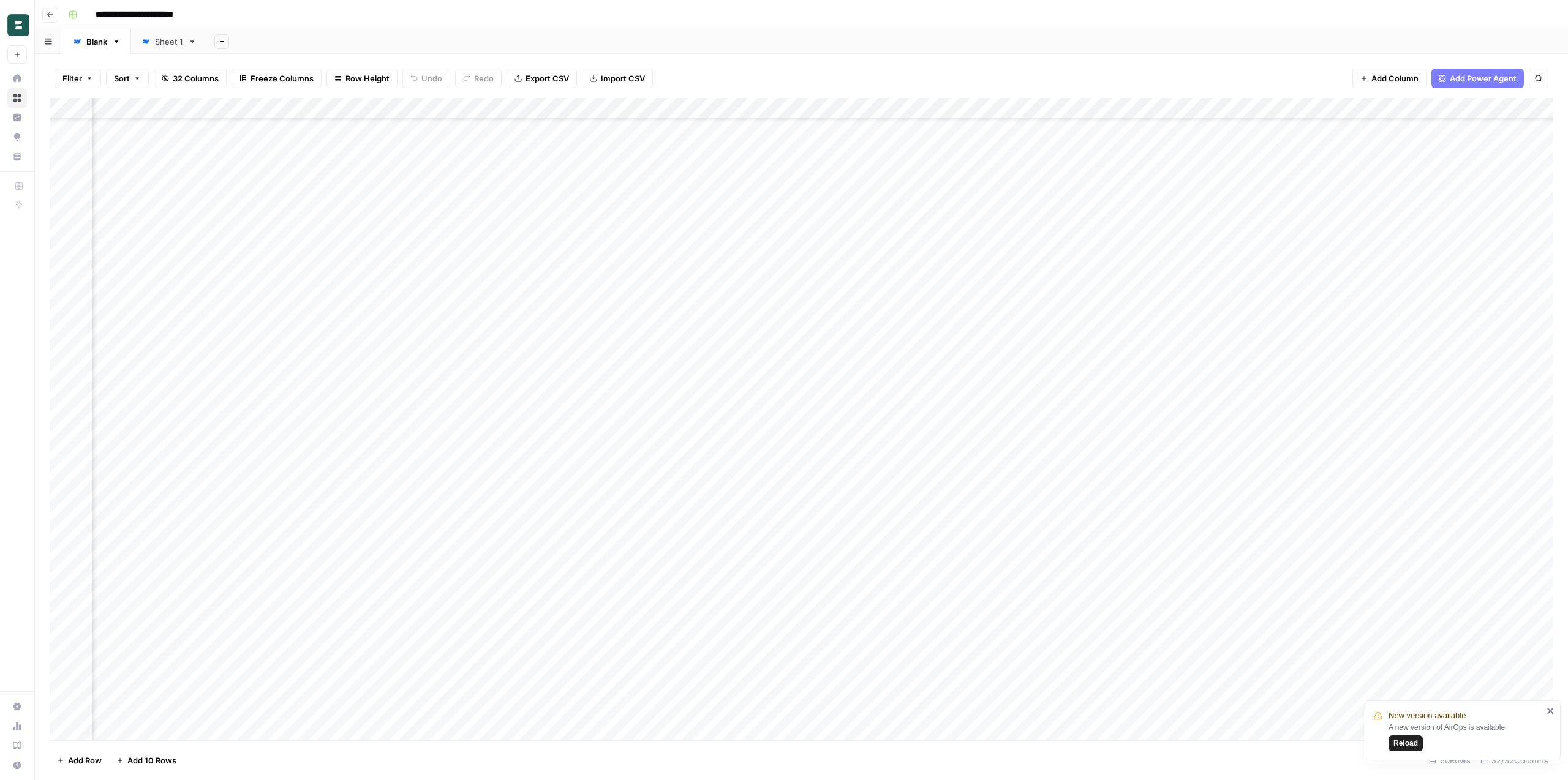
click at [829, 327] on div "Add Column" at bounding box center [802, 419] width 1504 height 642
click at [830, 327] on div "Add Column" at bounding box center [802, 419] width 1504 height 642
click at [717, 335] on div "Add Column" at bounding box center [802, 419] width 1504 height 642
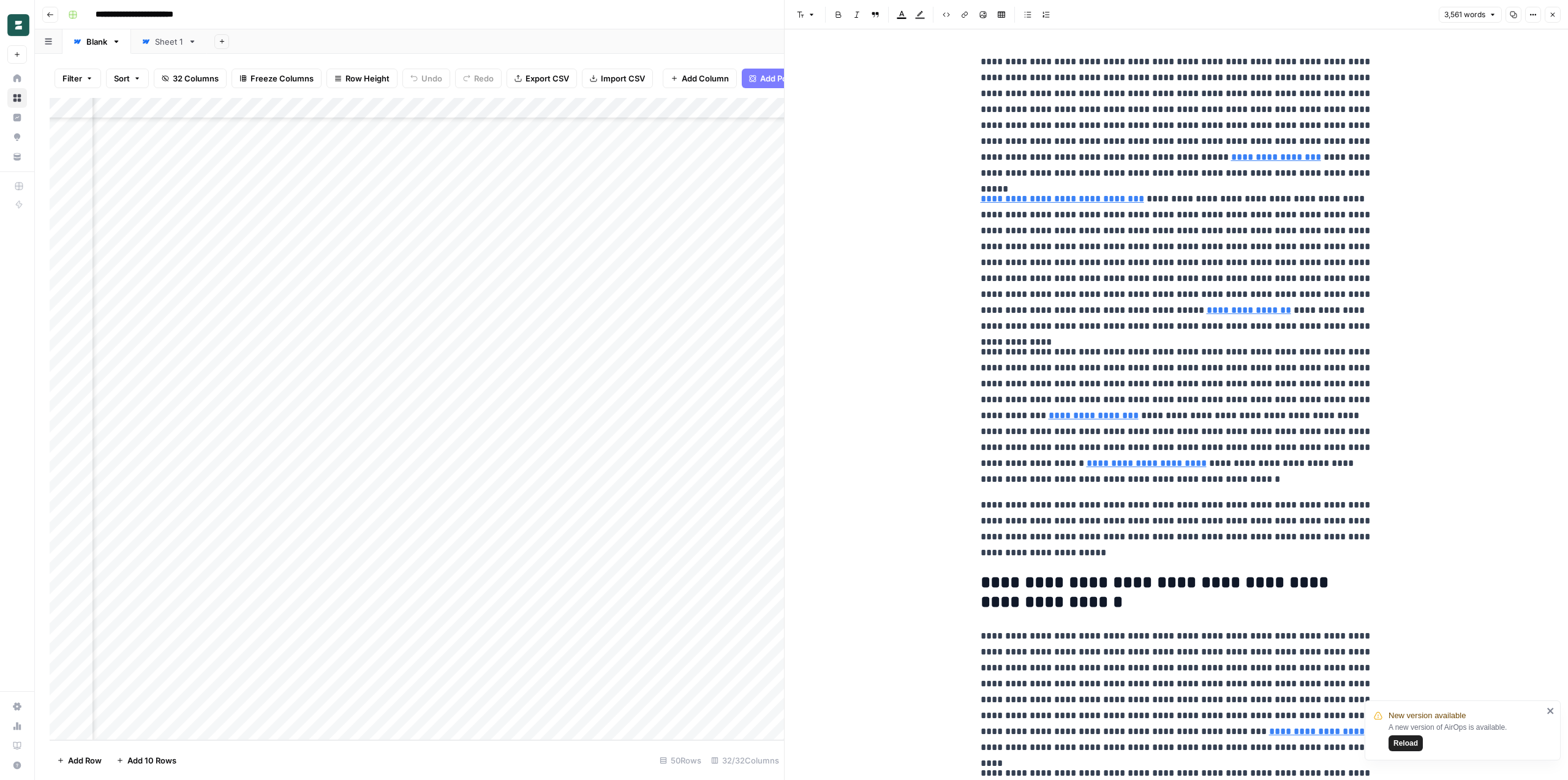
click at [1556, 12] on button "Close" at bounding box center [1552, 14] width 16 height 16
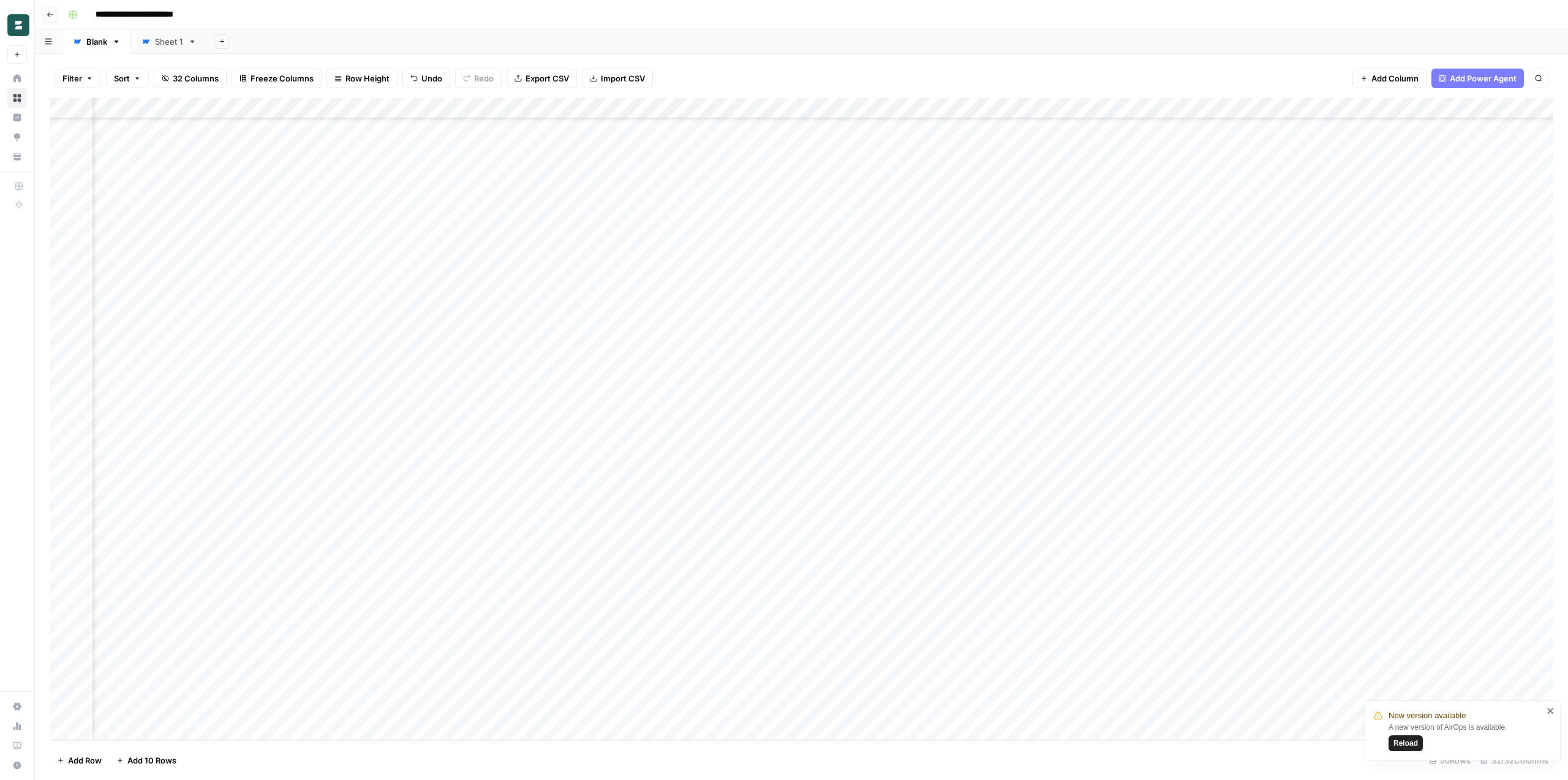
scroll to position [439, 2161]
click at [1249, 338] on div "Add Column" at bounding box center [802, 419] width 1504 height 642
click at [1256, 337] on div "Add Column" at bounding box center [802, 419] width 1504 height 642
click at [1256, 337] on textarea "**********" at bounding box center [1212, 335] width 257 height 17
click at [648, 335] on div "Add Column" at bounding box center [802, 419] width 1504 height 642
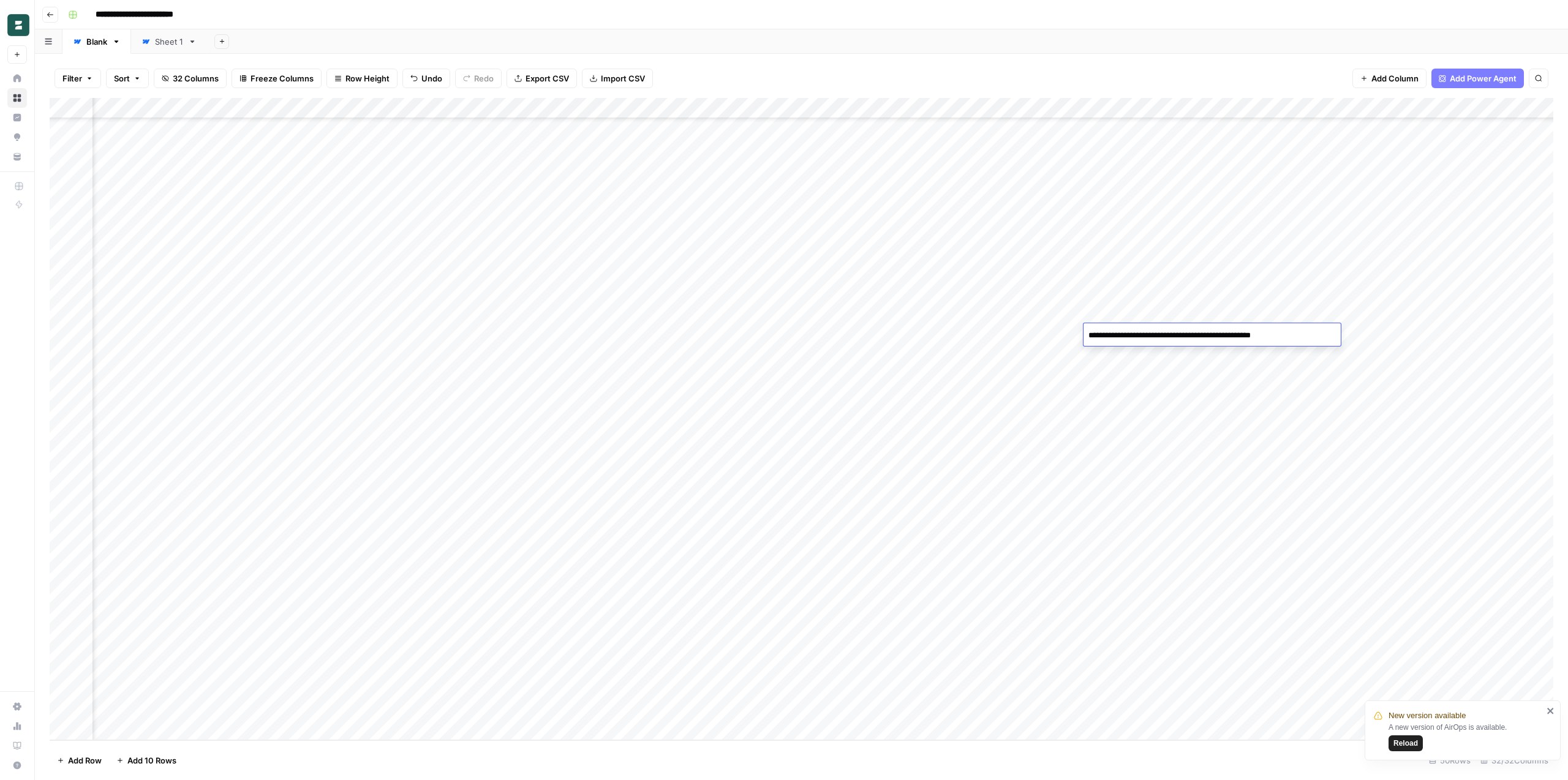
click at [648, 335] on div "Add Column" at bounding box center [802, 419] width 1504 height 642
click at [815, 331] on div "Add Column" at bounding box center [802, 419] width 1504 height 642
click at [802, 306] on div "Add Column" at bounding box center [802, 419] width 1504 height 642
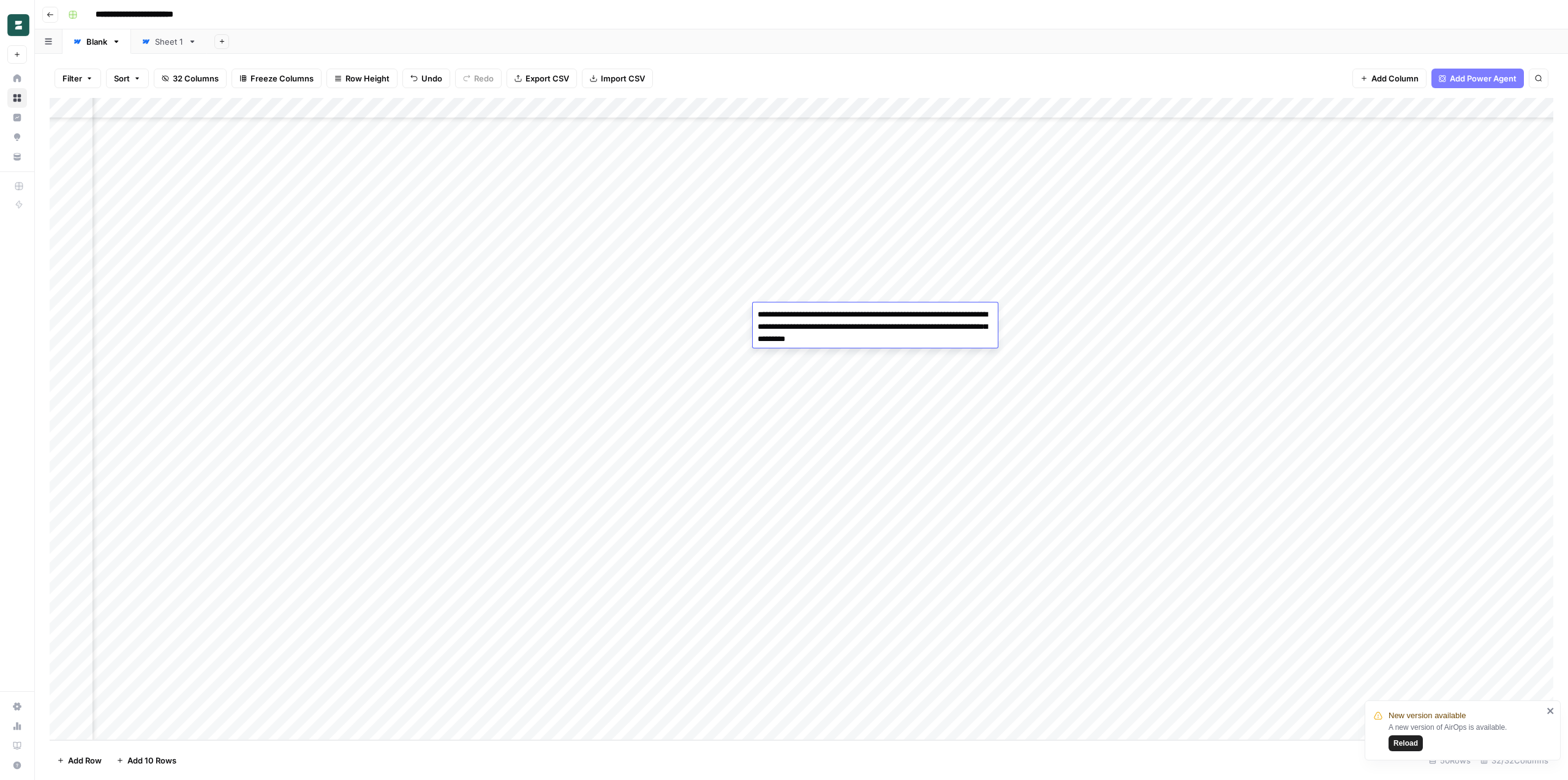
click at [782, 354] on div "Add Column" at bounding box center [802, 419] width 1504 height 642
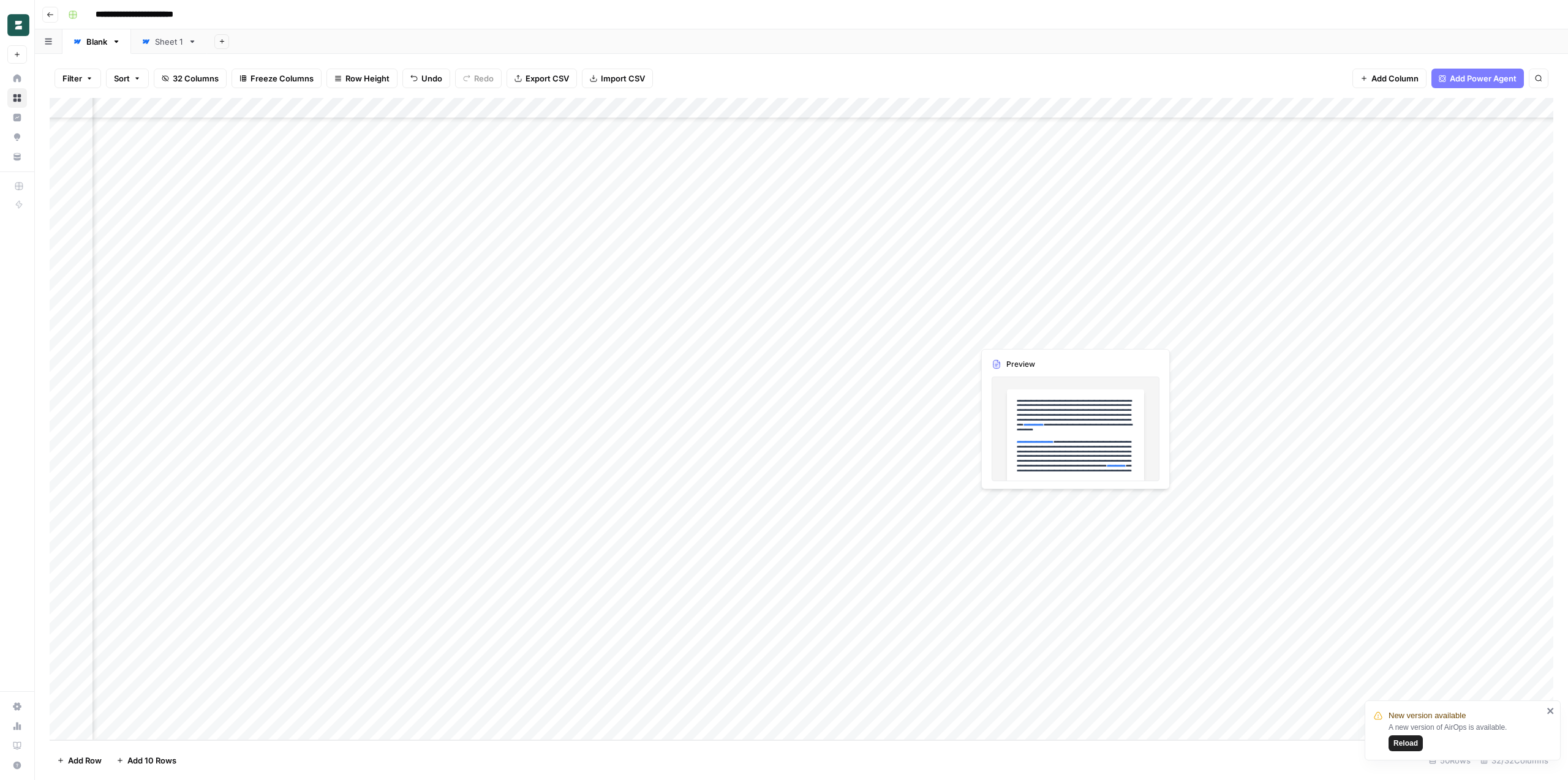
click at [1005, 330] on div "Add Column" at bounding box center [802, 419] width 1504 height 642
click at [939, 331] on div "Add Column" at bounding box center [802, 419] width 1504 height 642
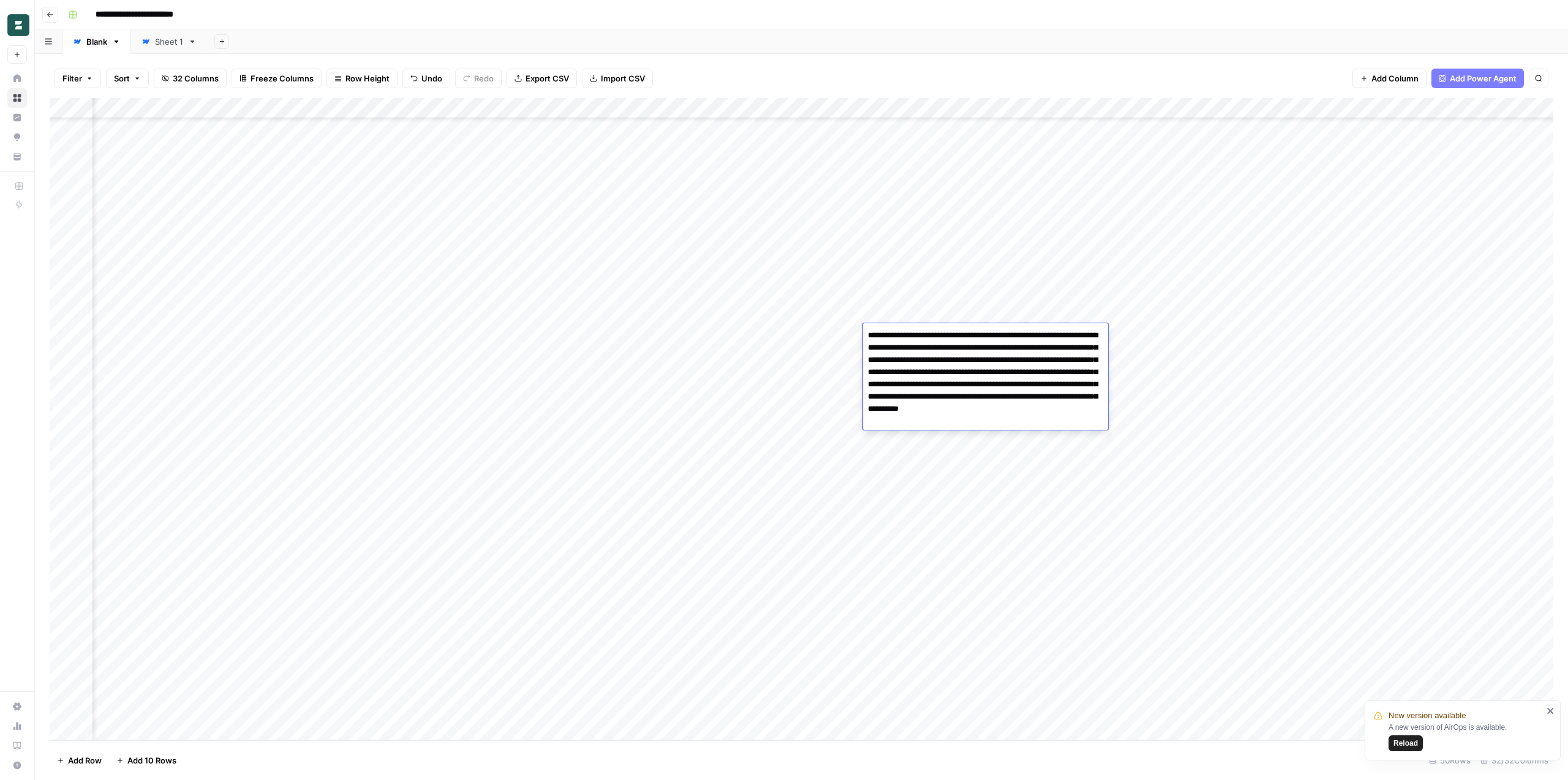
click at [916, 312] on div "Add Column" at bounding box center [802, 419] width 1504 height 642
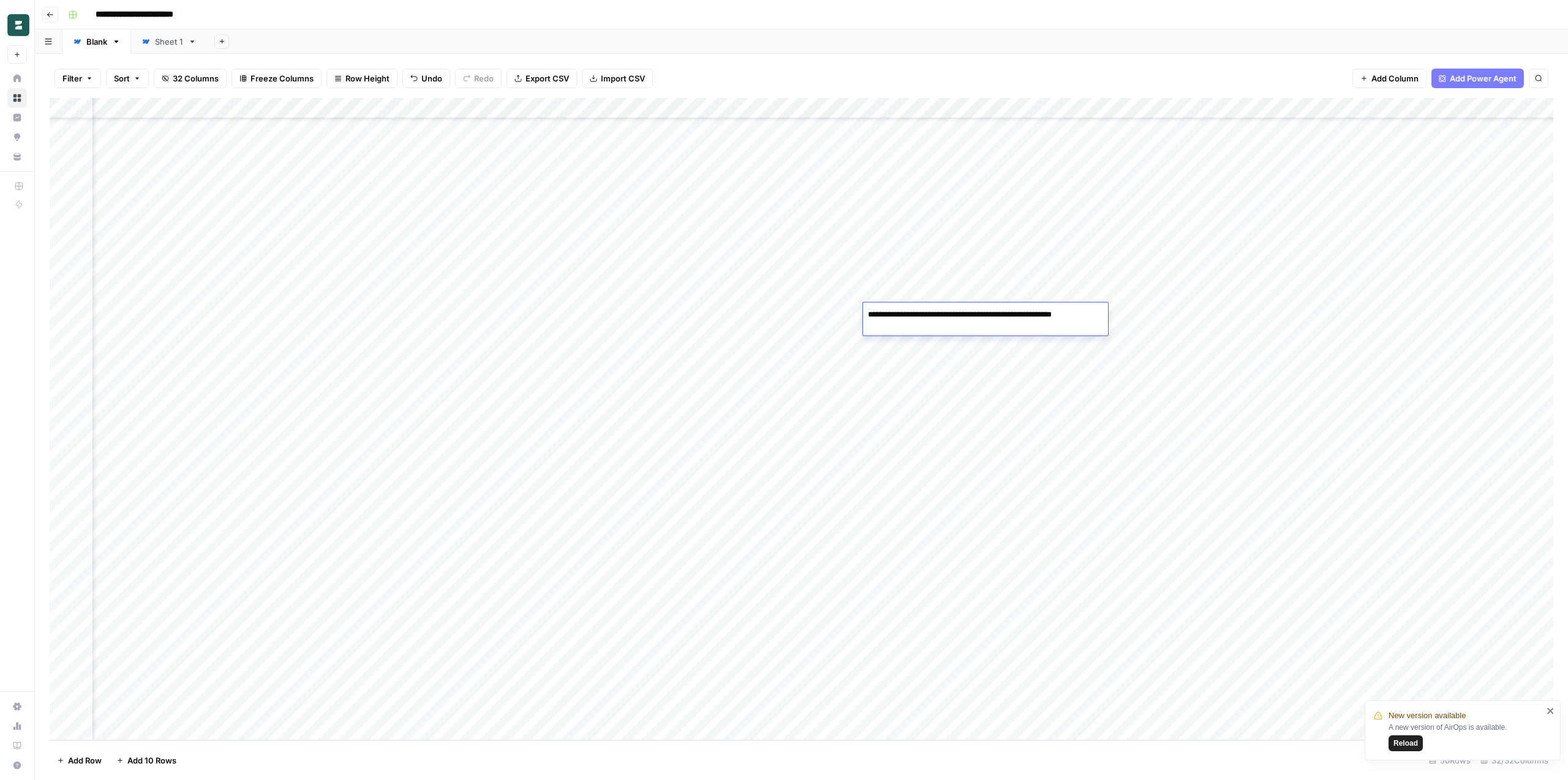
click at [912, 332] on div "Add Column" at bounding box center [802, 419] width 1504 height 642
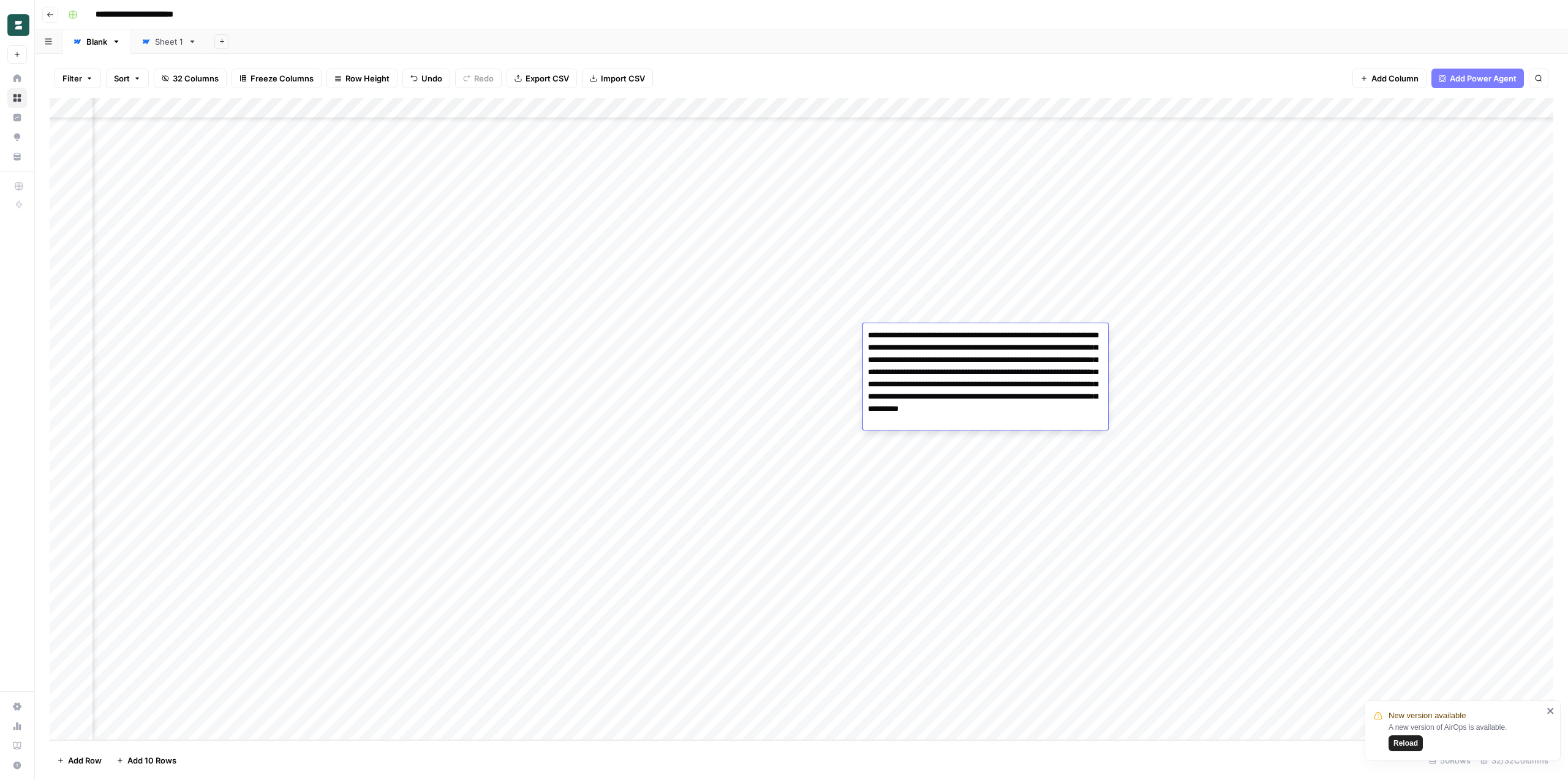
click at [1032, 401] on textarea "**********" at bounding box center [985, 378] width 245 height 103
click at [1074, 415] on textarea "**********" at bounding box center [985, 378] width 245 height 103
click at [749, 353] on div "Add Column" at bounding box center [802, 419] width 1504 height 642
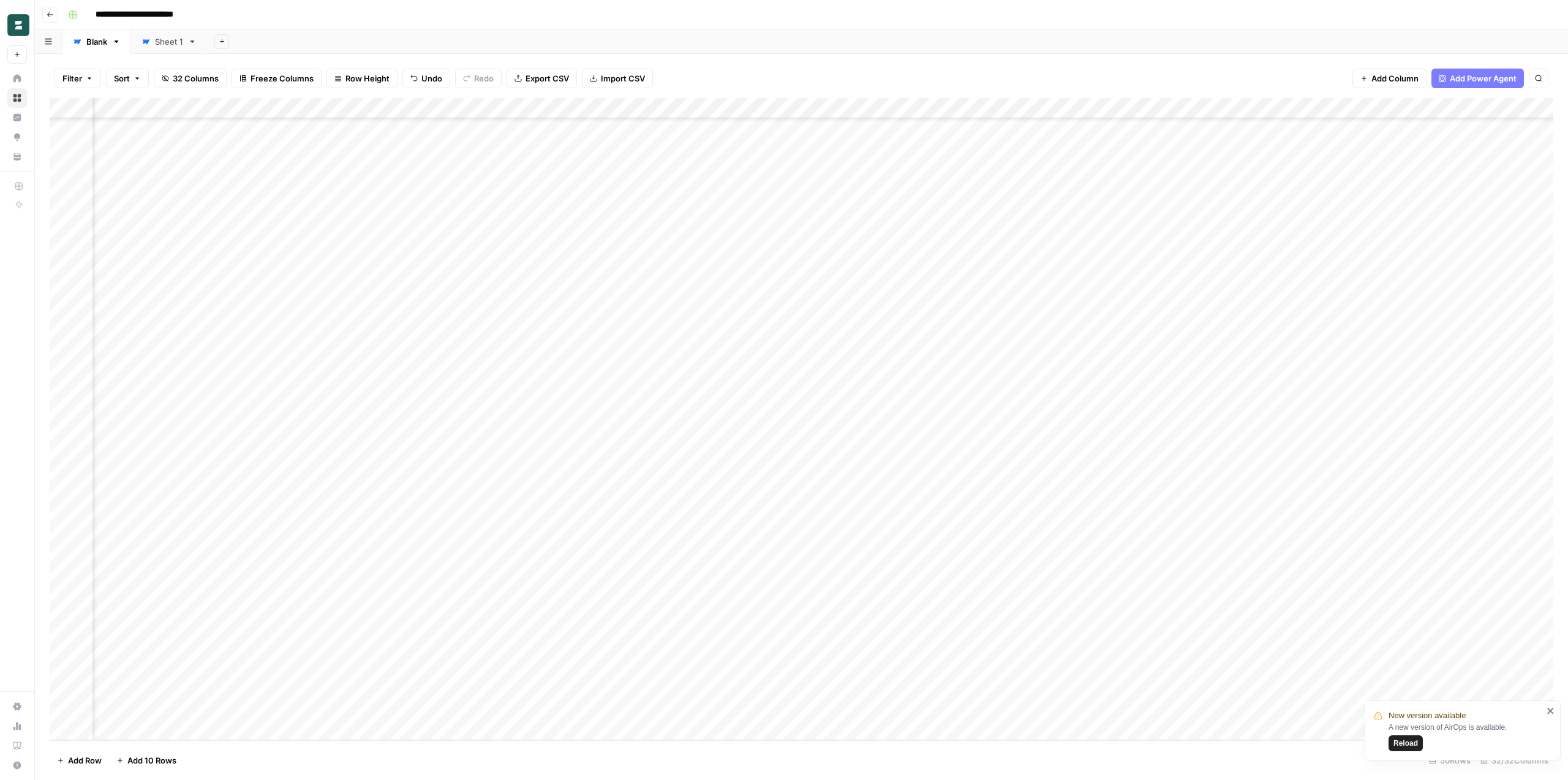
click at [912, 335] on div "Add Column" at bounding box center [802, 419] width 1504 height 642
click at [683, 332] on div "Add Column" at bounding box center [802, 419] width 1504 height 642
click at [700, 335] on div "Add Column" at bounding box center [802, 419] width 1504 height 642
click at [700, 335] on textarea "**********" at bounding box center [646, 335] width 221 height 17
click at [933, 335] on div "Add Column" at bounding box center [802, 419] width 1504 height 642
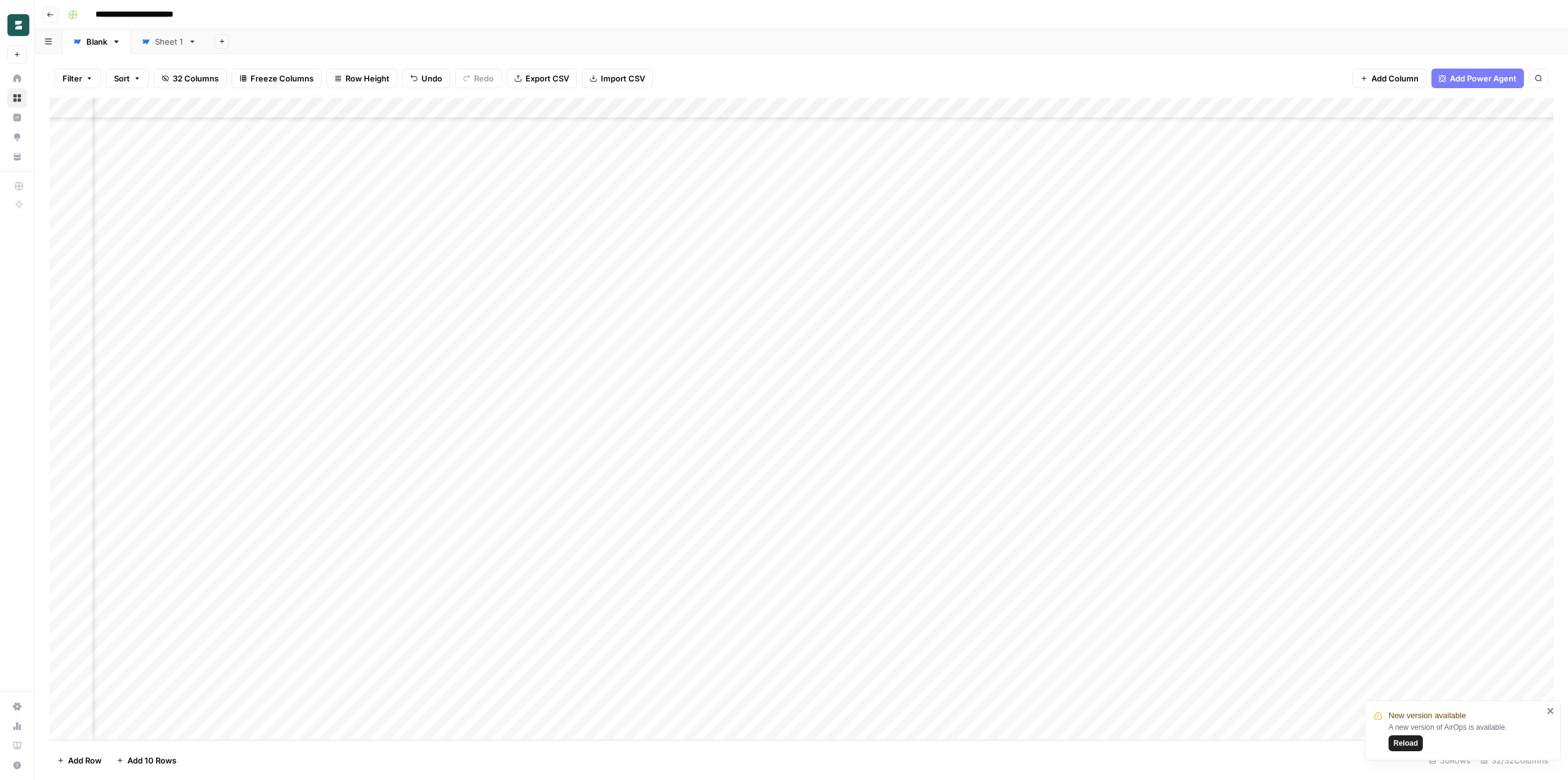
click at [1047, 329] on div "Add Column" at bounding box center [802, 419] width 1504 height 642
click at [1056, 334] on div "Add Column" at bounding box center [802, 419] width 1504 height 642
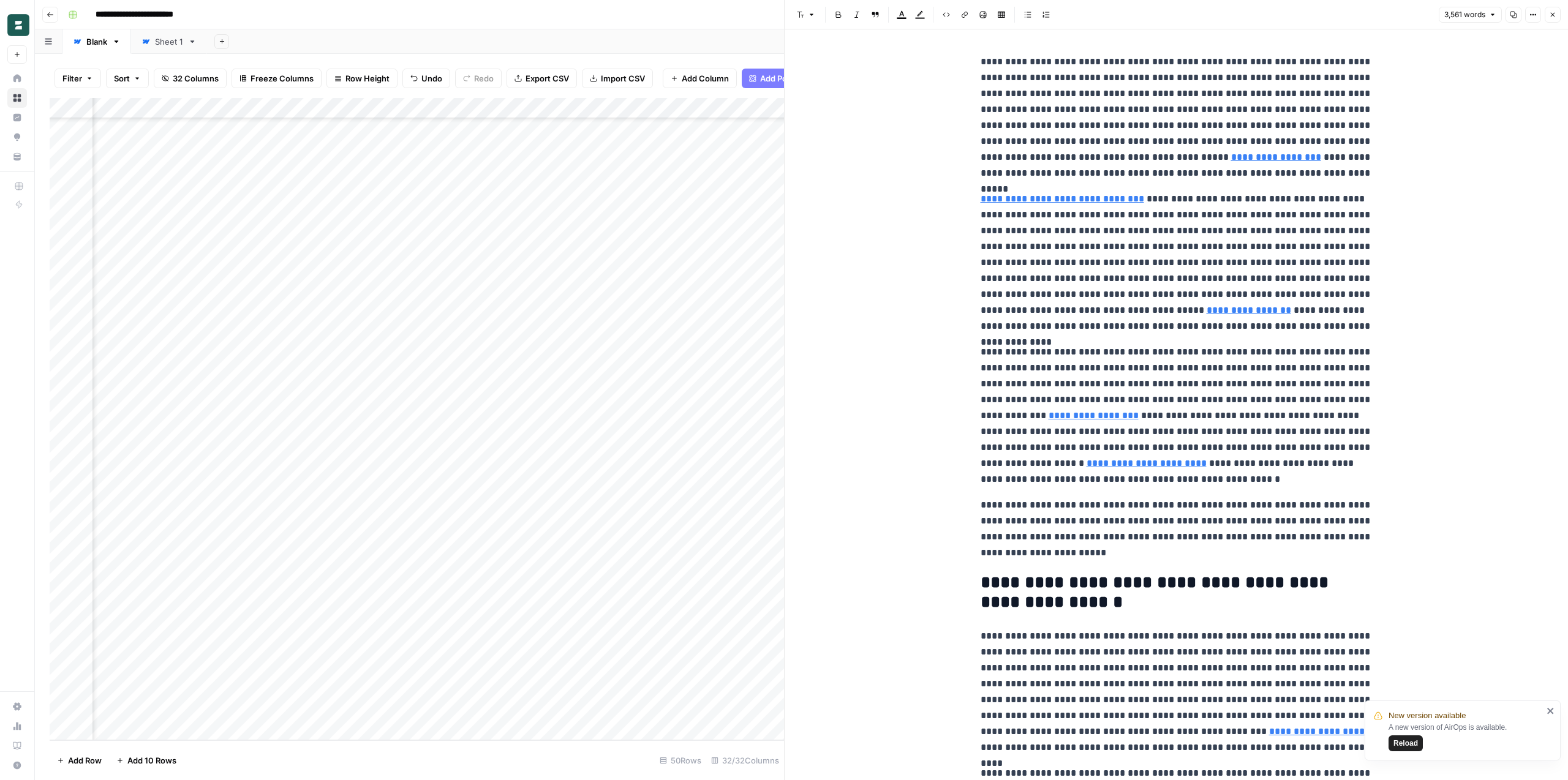
click at [1246, 243] on p "**********" at bounding box center [1176, 263] width 392 height 143
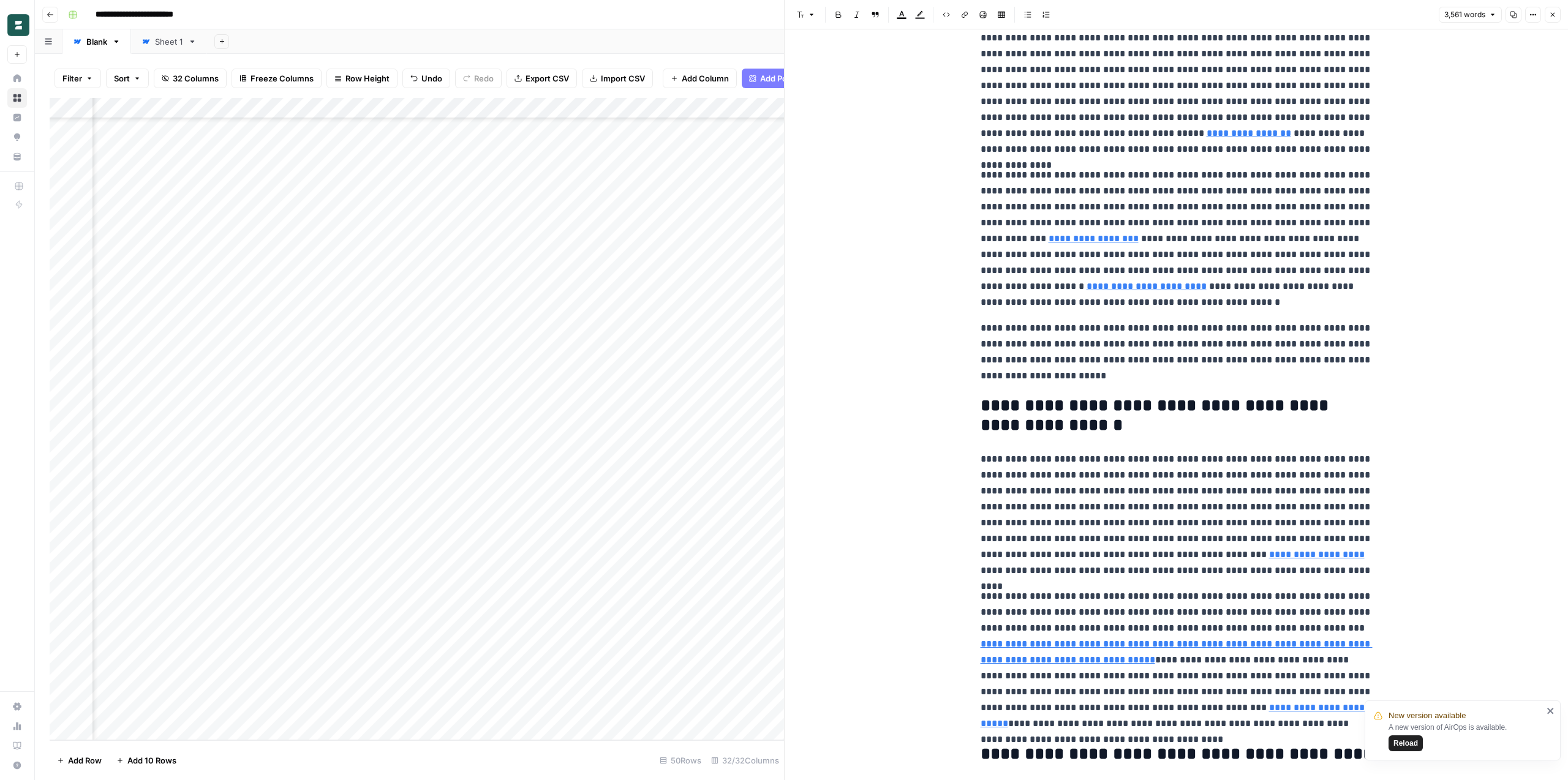
scroll to position [178, 0]
drag, startPoint x: 1157, startPoint y: 325, endPoint x: 1104, endPoint y: 336, distance: 54.1
click at [1104, 336] on p "**********" at bounding box center [1176, 350] width 392 height 64
click at [1159, 325] on p "**********" at bounding box center [1176, 350] width 392 height 64
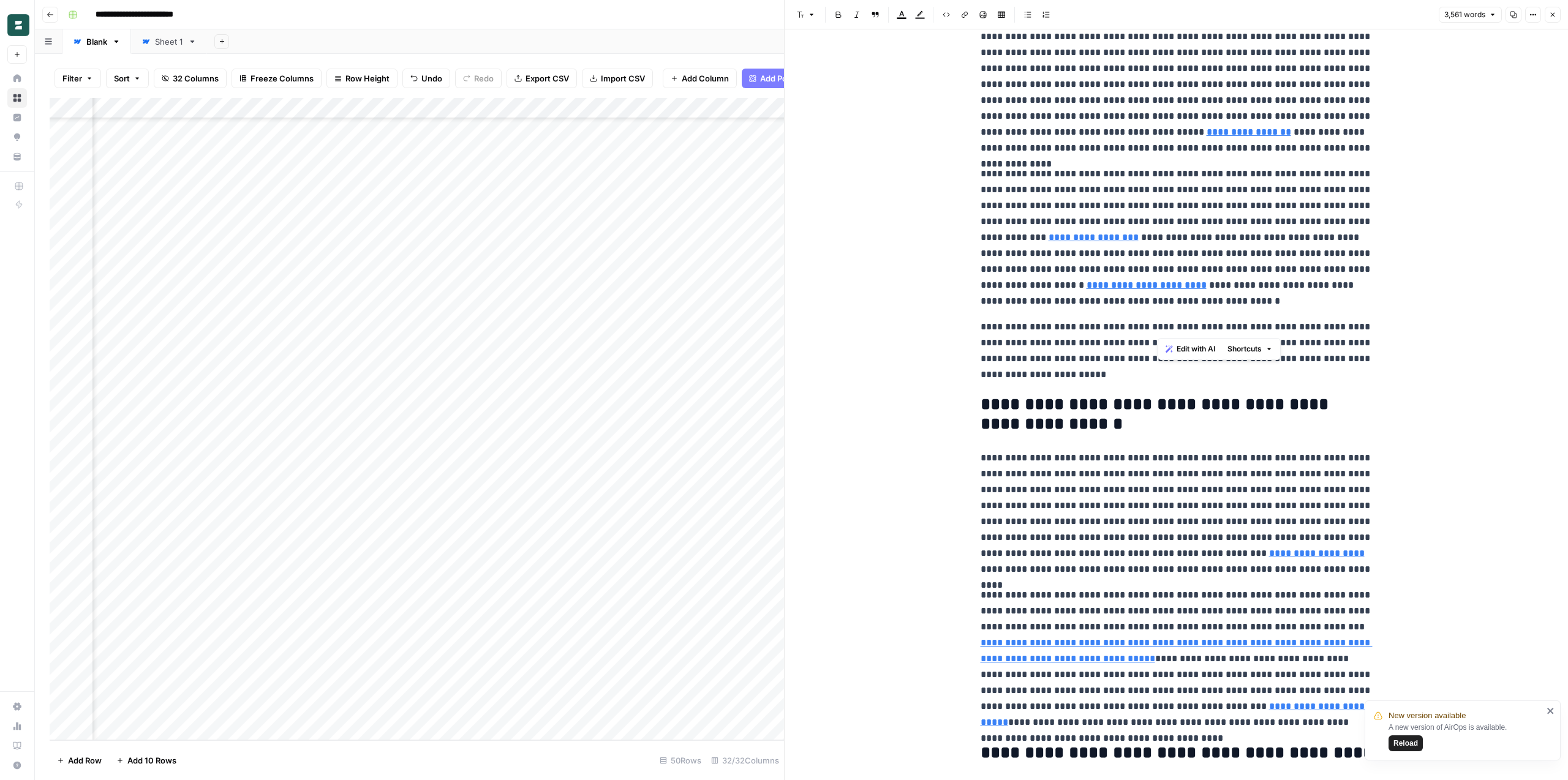
copy p "**********"
click at [1555, 14] on icon "button" at bounding box center [1552, 14] width 7 height 7
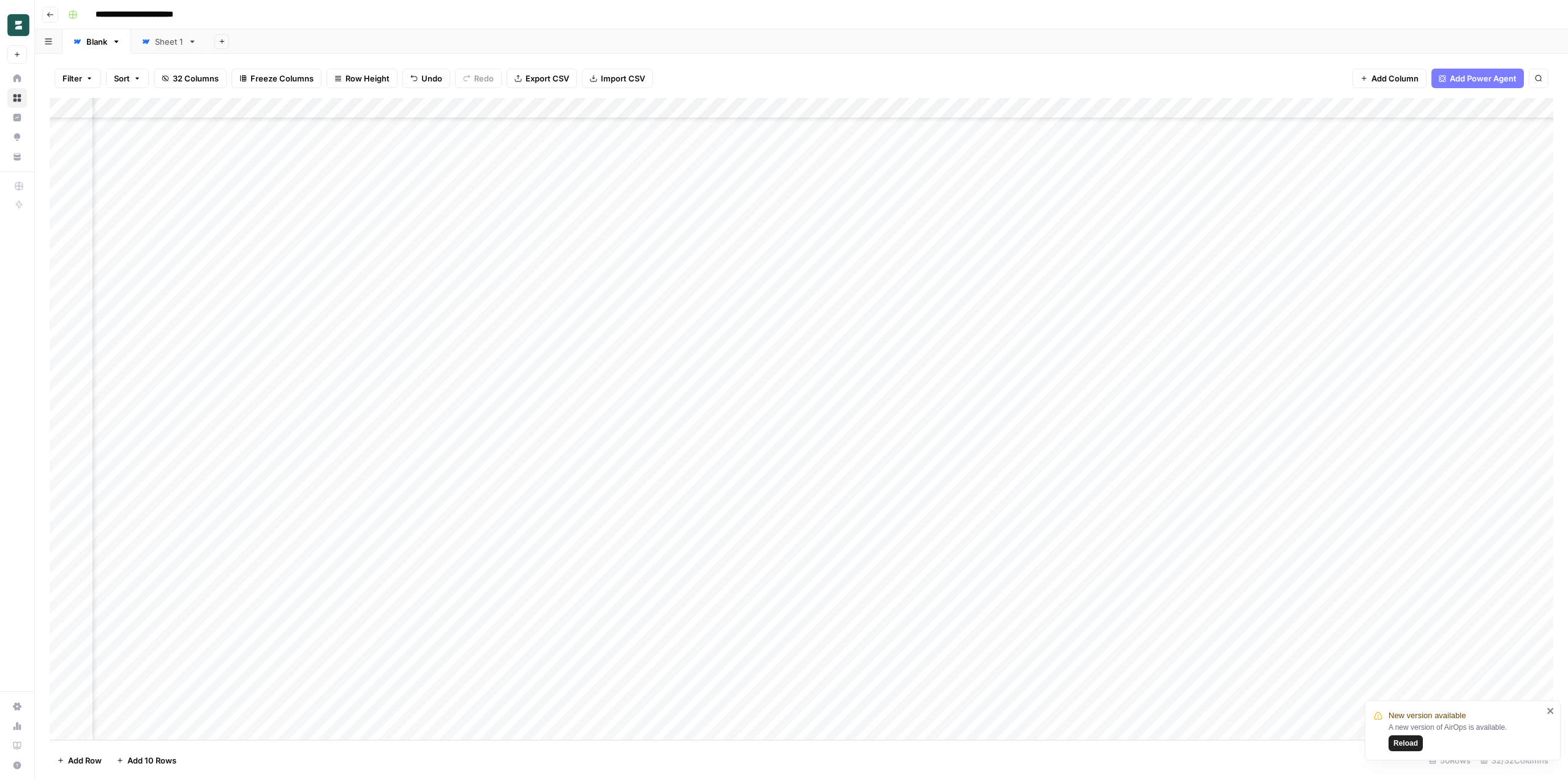
click at [927, 335] on div "Add Column" at bounding box center [802, 419] width 1504 height 642
click at [524, 335] on div "Add Column" at bounding box center [802, 419] width 1504 height 642
click at [895, 330] on div "Add Column" at bounding box center [802, 419] width 1504 height 642
click at [913, 316] on div "Add Column" at bounding box center [802, 419] width 1504 height 642
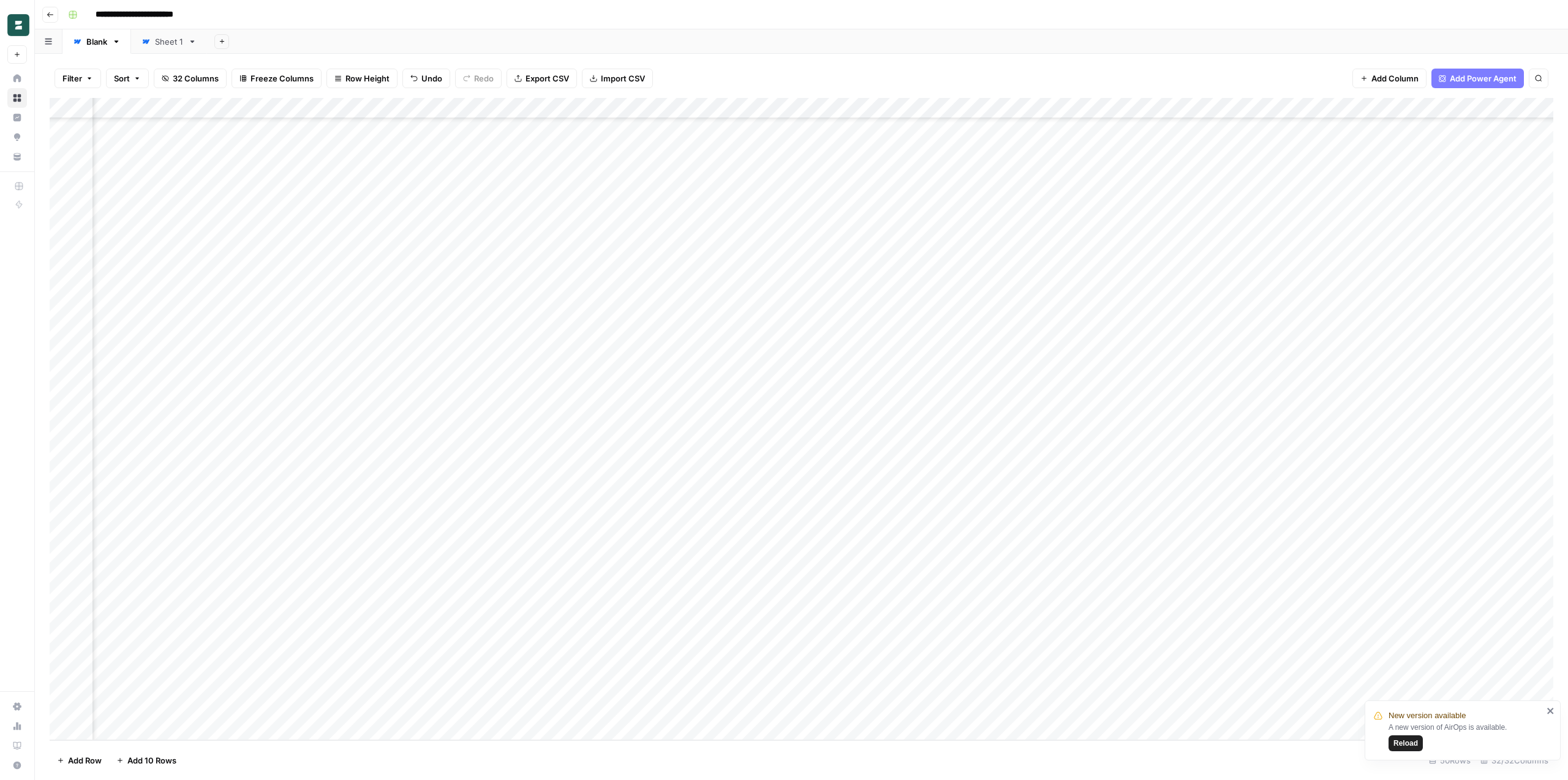
click at [913, 316] on div "Add Column" at bounding box center [802, 419] width 1504 height 642
click at [925, 295] on div "Add Column" at bounding box center [802, 419] width 1504 height 642
click at [918, 335] on div "Add Column" at bounding box center [802, 419] width 1504 height 642
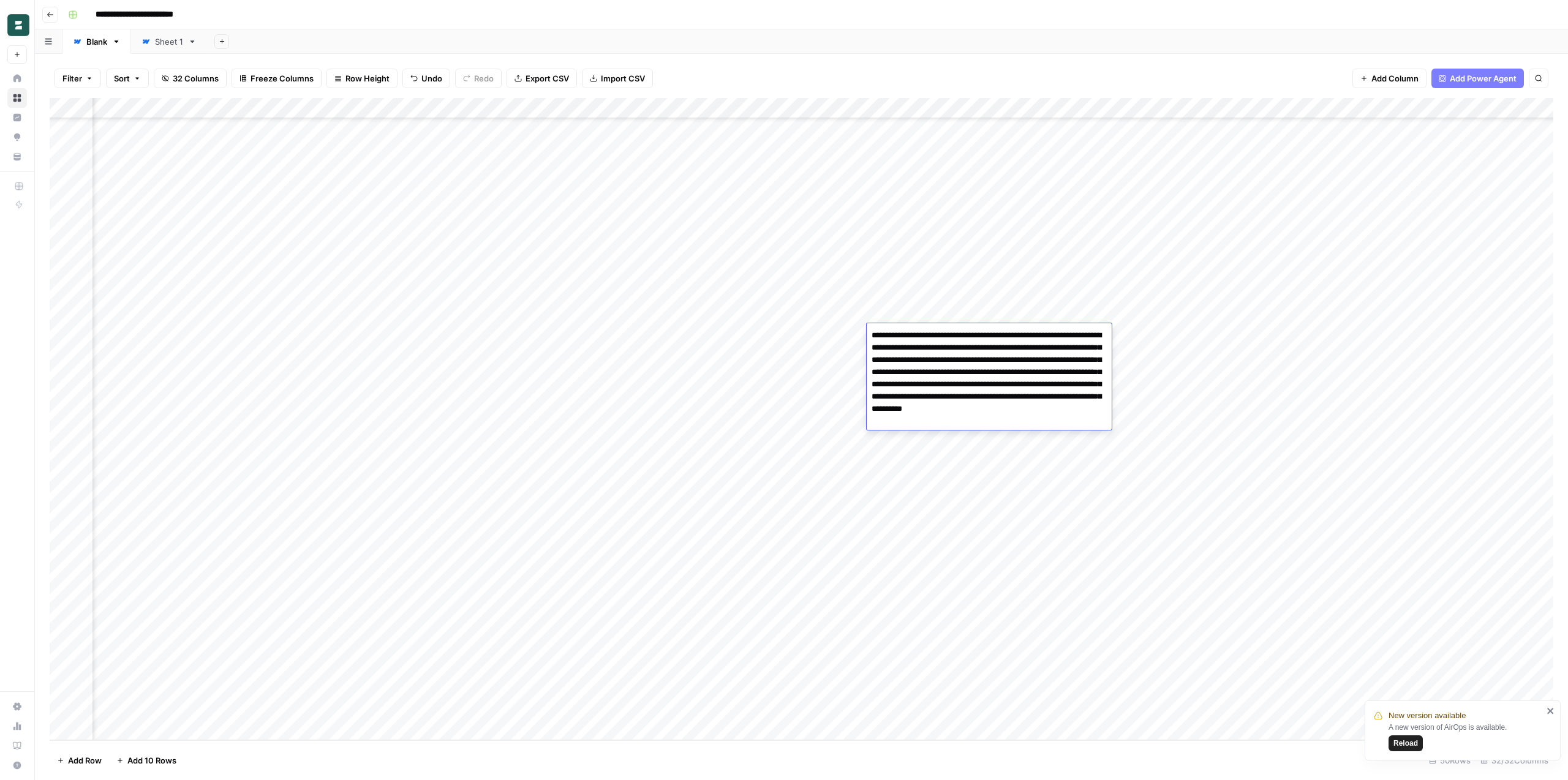
click at [956, 363] on textarea "**********" at bounding box center [989, 378] width 245 height 103
click at [1003, 369] on textarea "**********" at bounding box center [989, 378] width 245 height 103
click at [1028, 390] on textarea "**********" at bounding box center [989, 378] width 245 height 103
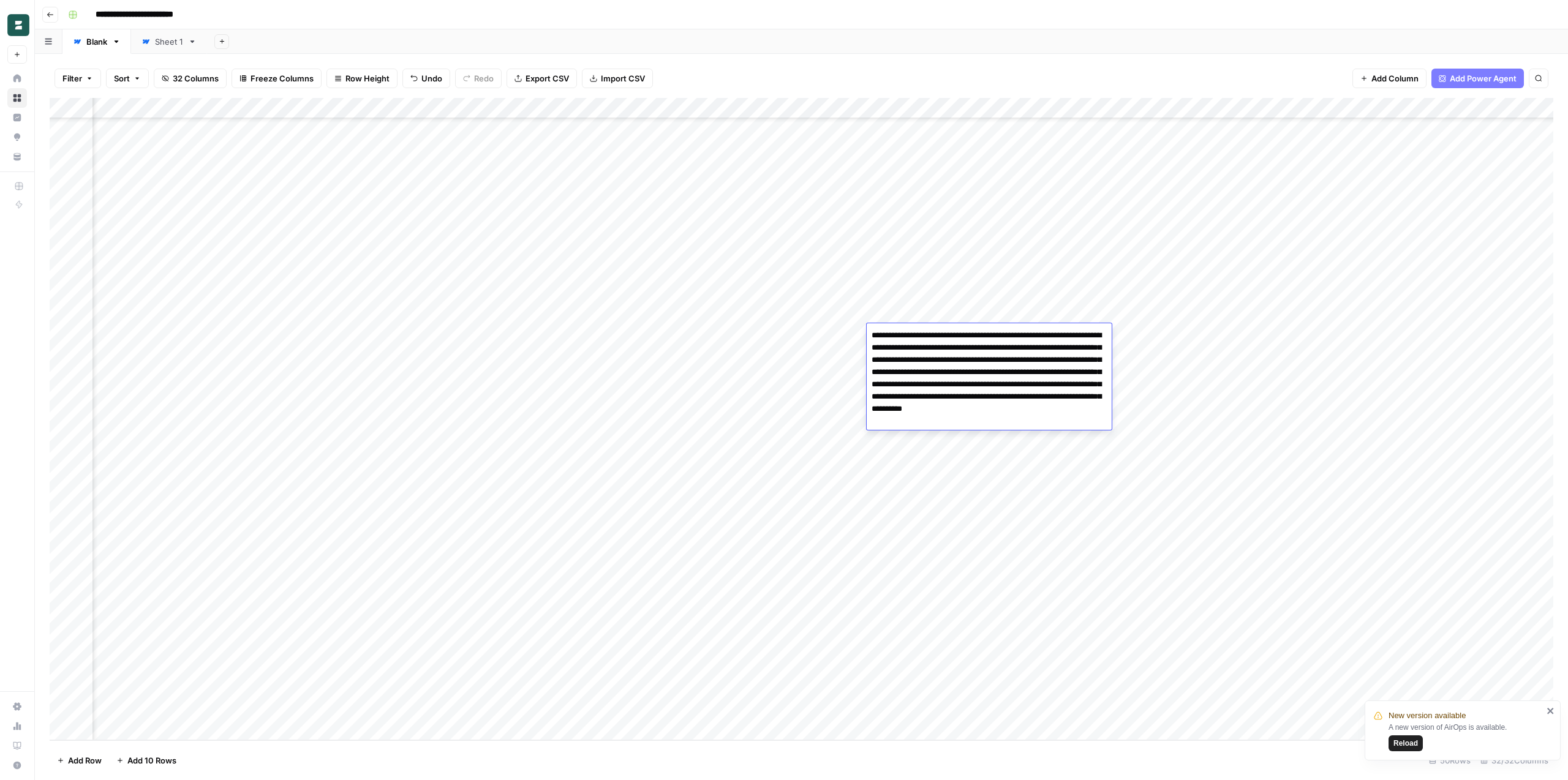
click at [1216, 364] on div "Add Column" at bounding box center [802, 419] width 1504 height 642
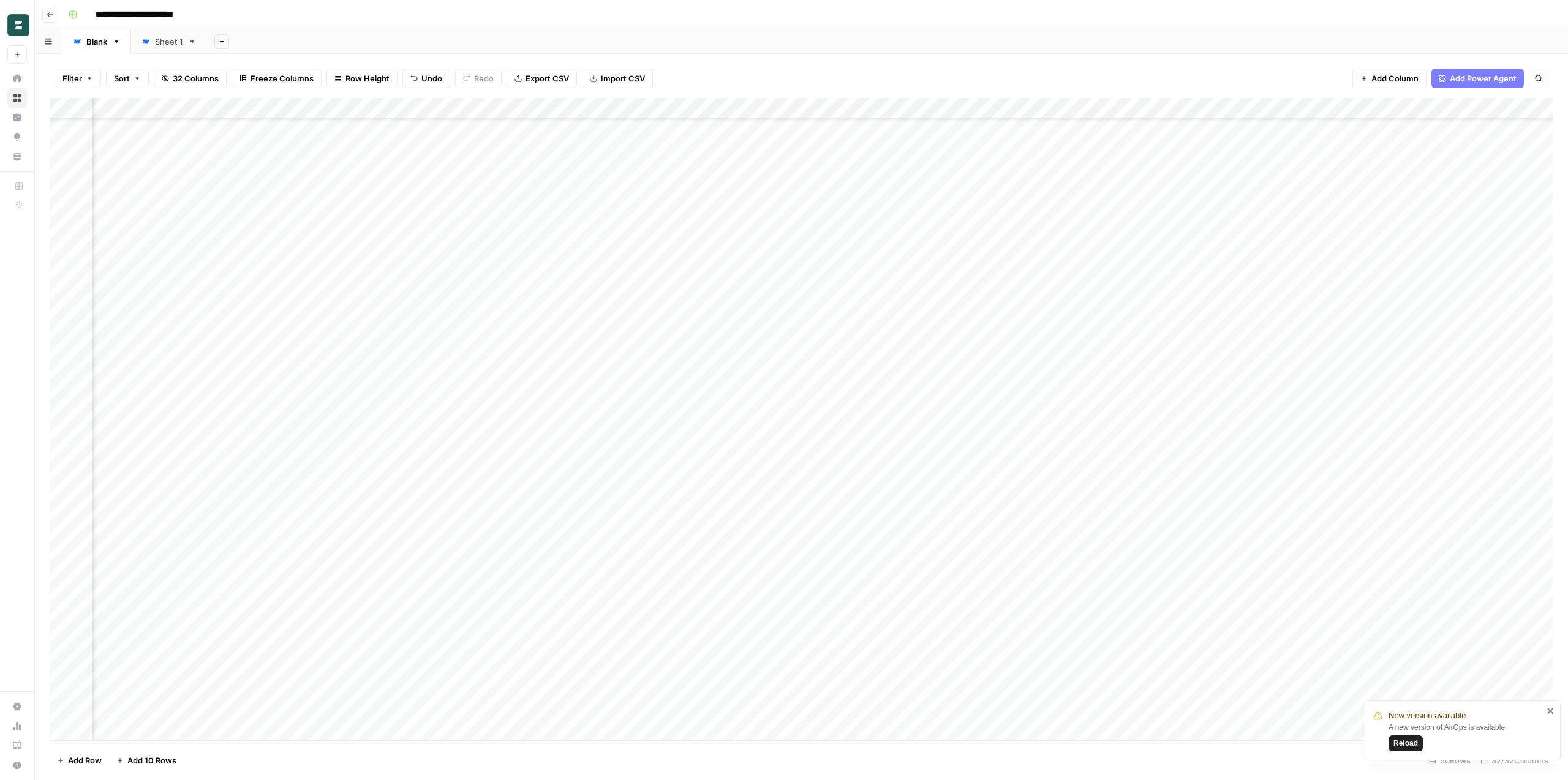
scroll to position [439, 945]
click at [1136, 334] on div "Add Column" at bounding box center [802, 419] width 1504 height 642
click at [1045, 331] on div "Add Column" at bounding box center [802, 419] width 1504 height 642
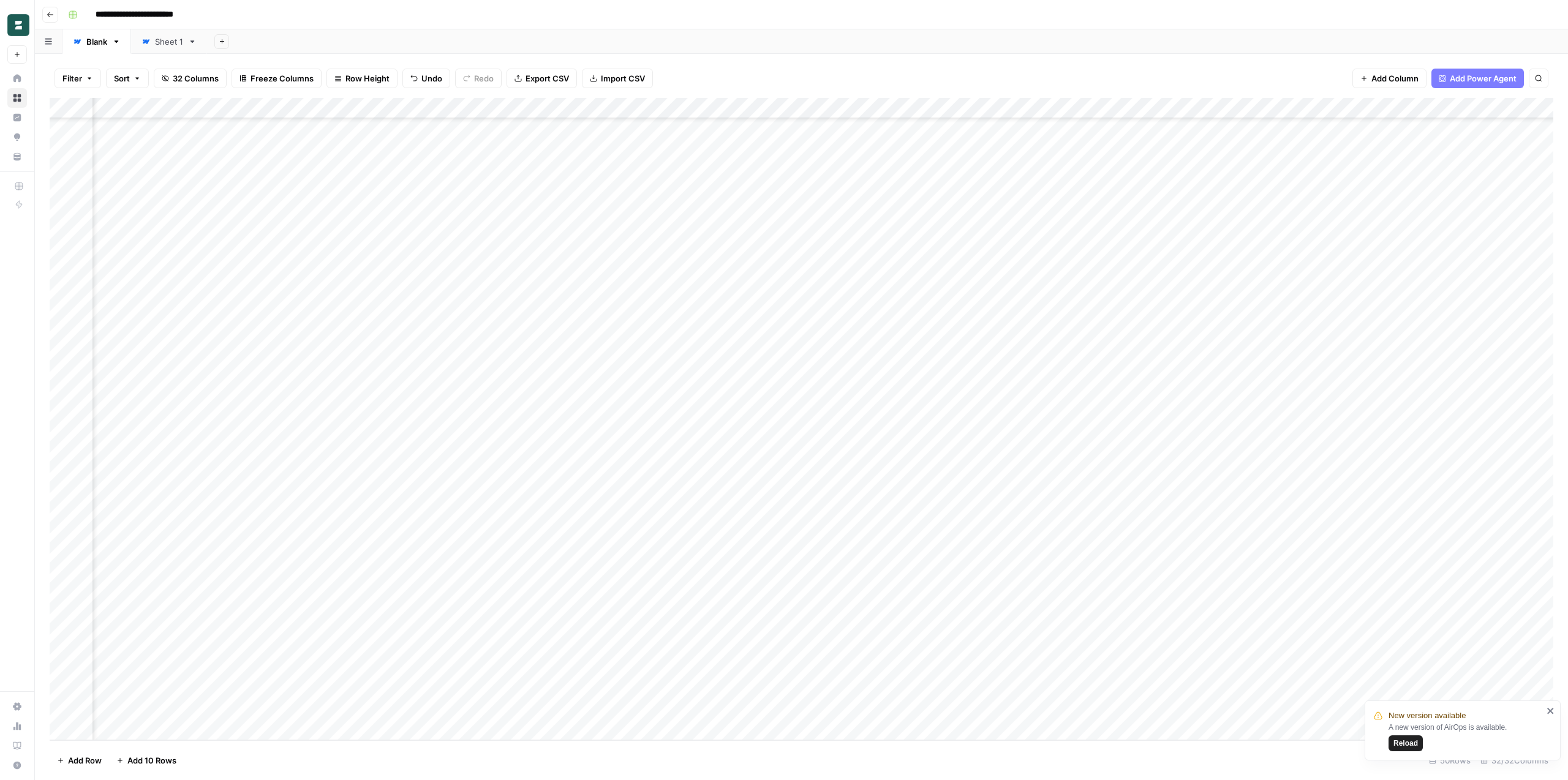
click at [741, 342] on div "Add Column" at bounding box center [802, 419] width 1504 height 642
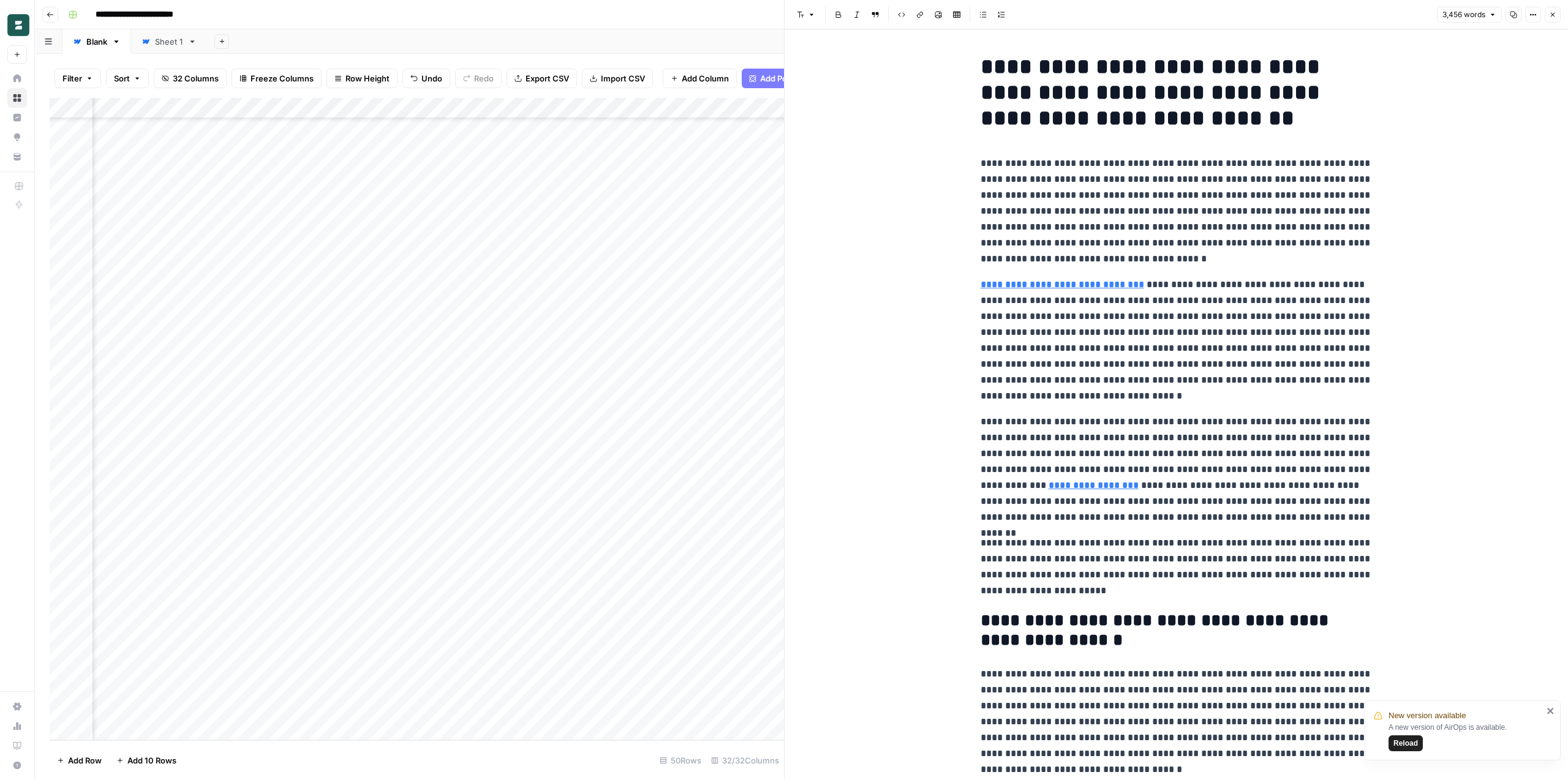
click at [1287, 107] on h1 "**********" at bounding box center [1176, 92] width 392 height 77
copy h1 "**********"
click at [1554, 10] on button "Close" at bounding box center [1552, 14] width 16 height 16
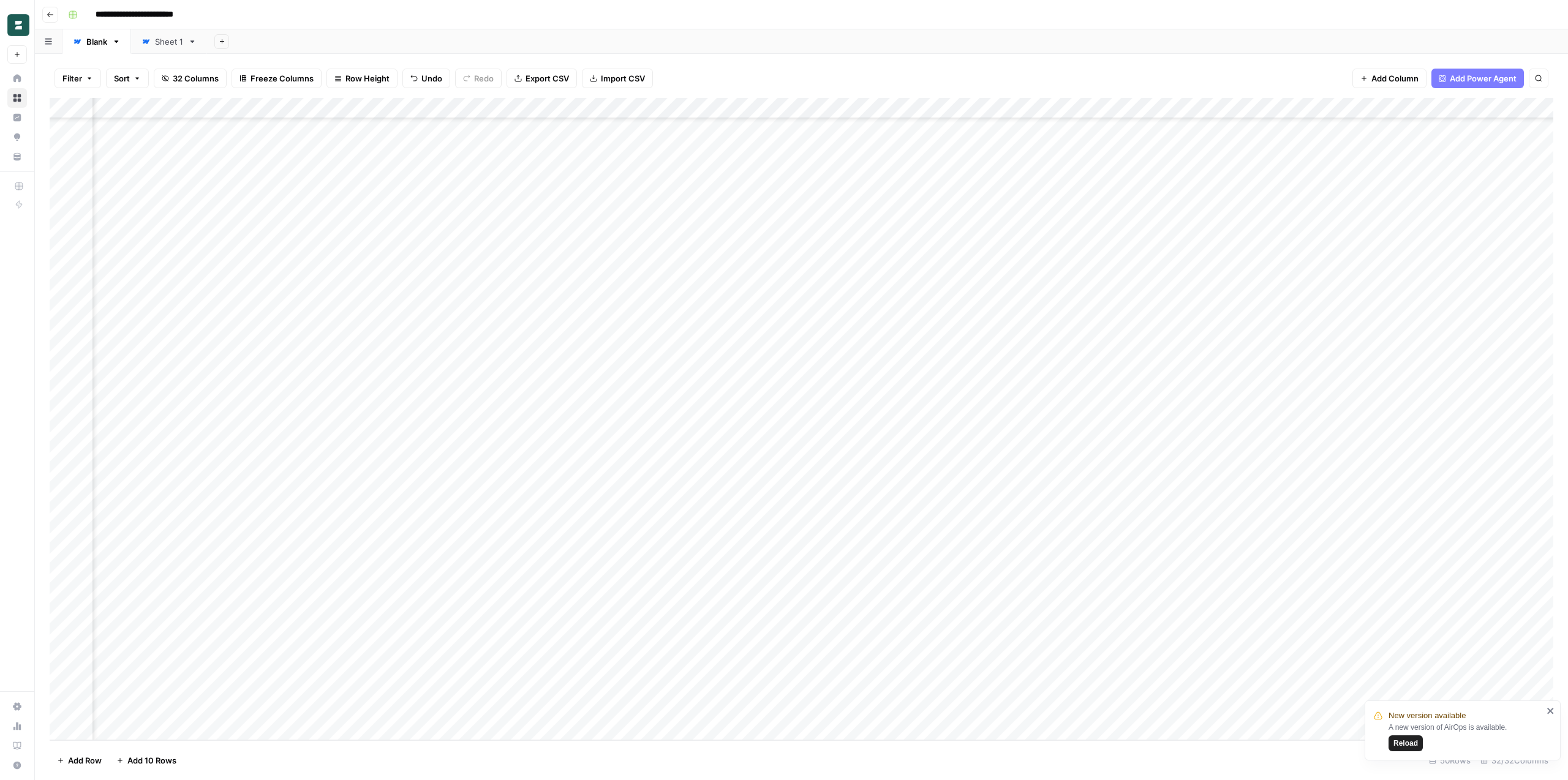
scroll to position [439, 2237]
click at [818, 337] on div "Add Column" at bounding box center [802, 419] width 1504 height 642
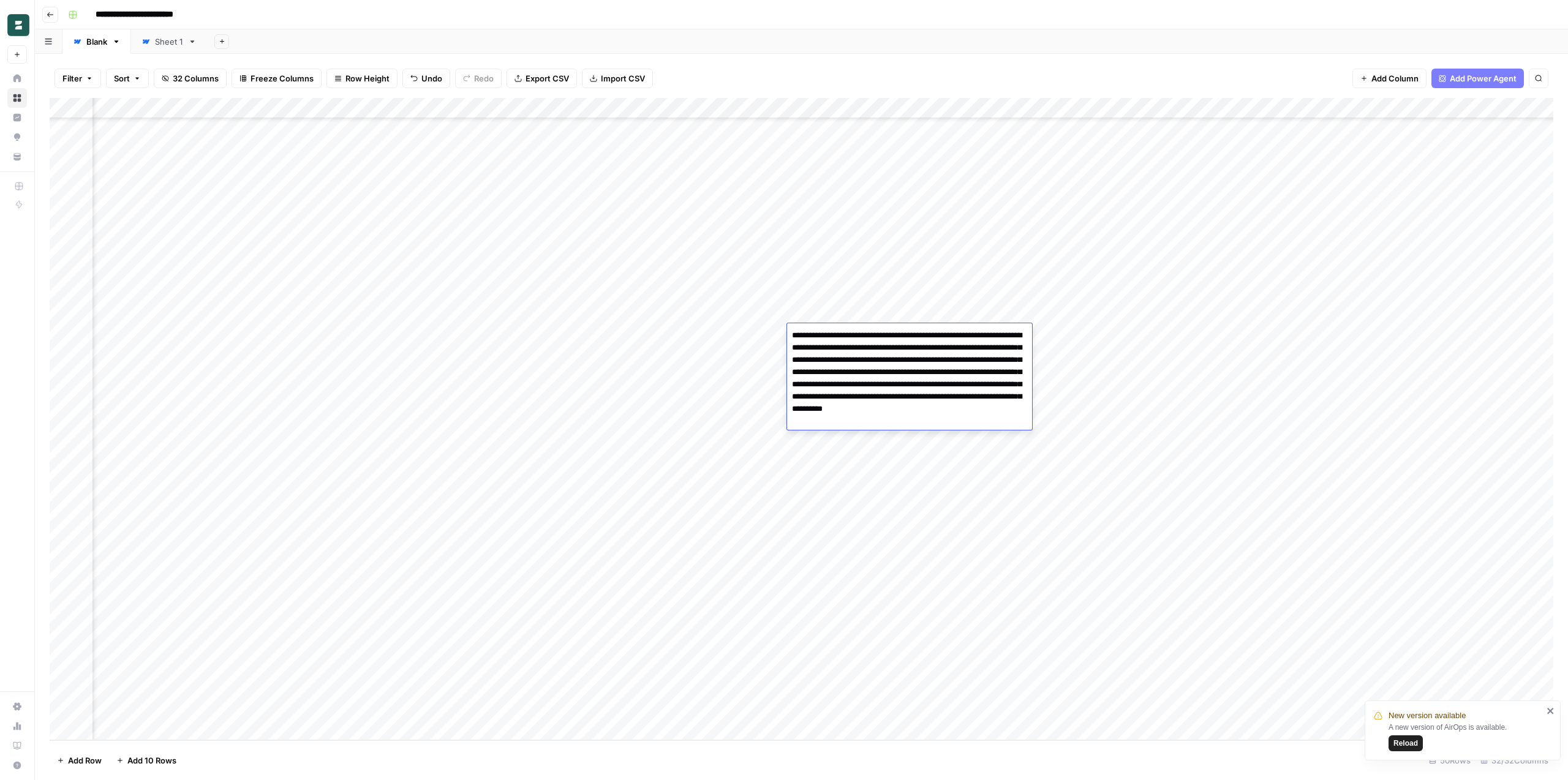
click at [855, 364] on textarea "**********" at bounding box center [910, 378] width 245 height 103
type textarea "**********"
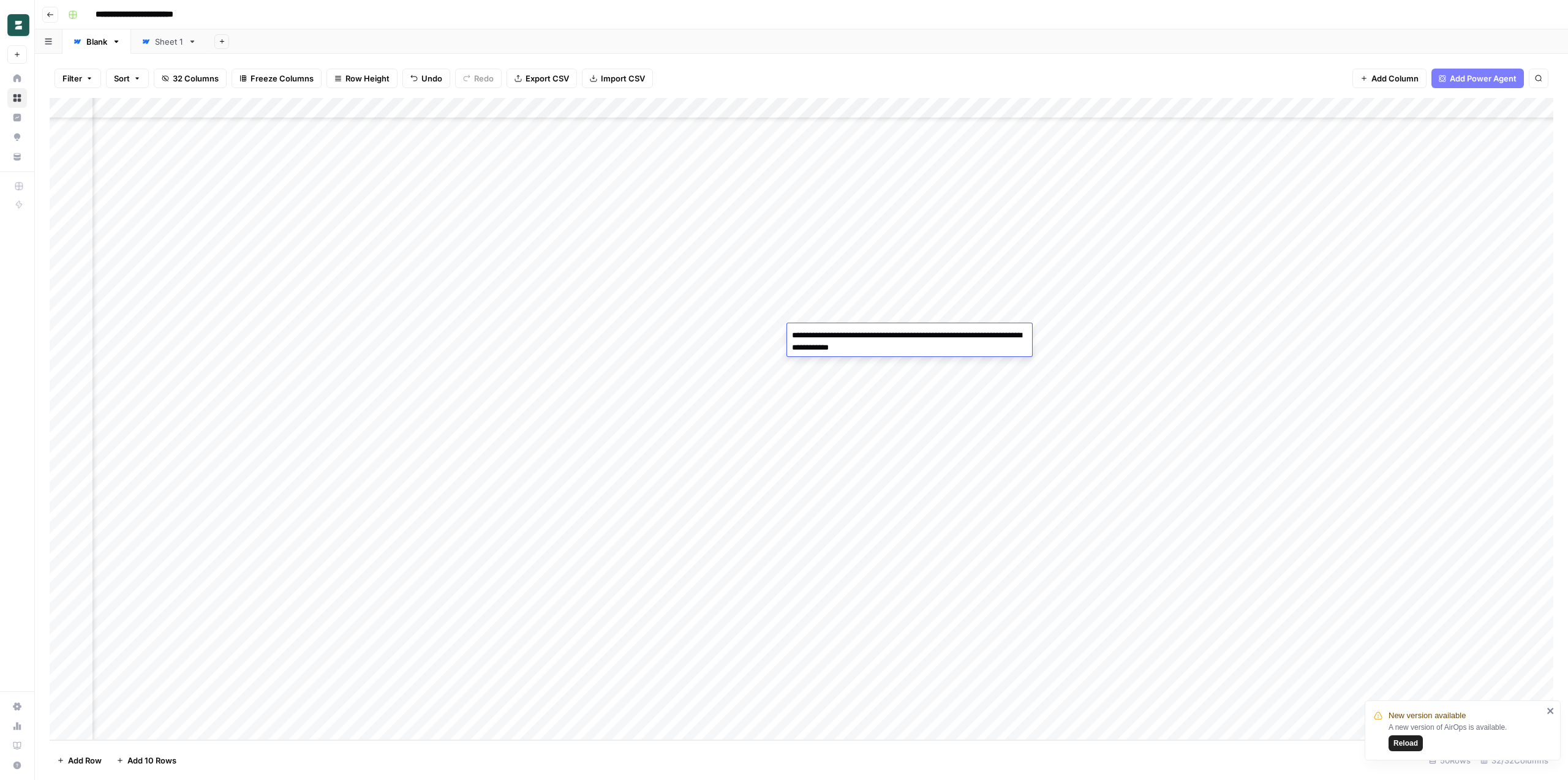
click at [1328, 331] on div "Add Column" at bounding box center [802, 419] width 1504 height 642
click at [1364, 335] on div "Add Column" at bounding box center [802, 419] width 1504 height 642
click at [1554, 710] on icon "close" at bounding box center [1550, 711] width 9 height 10
click at [825, 314] on div "Add Column" at bounding box center [802, 419] width 1504 height 642
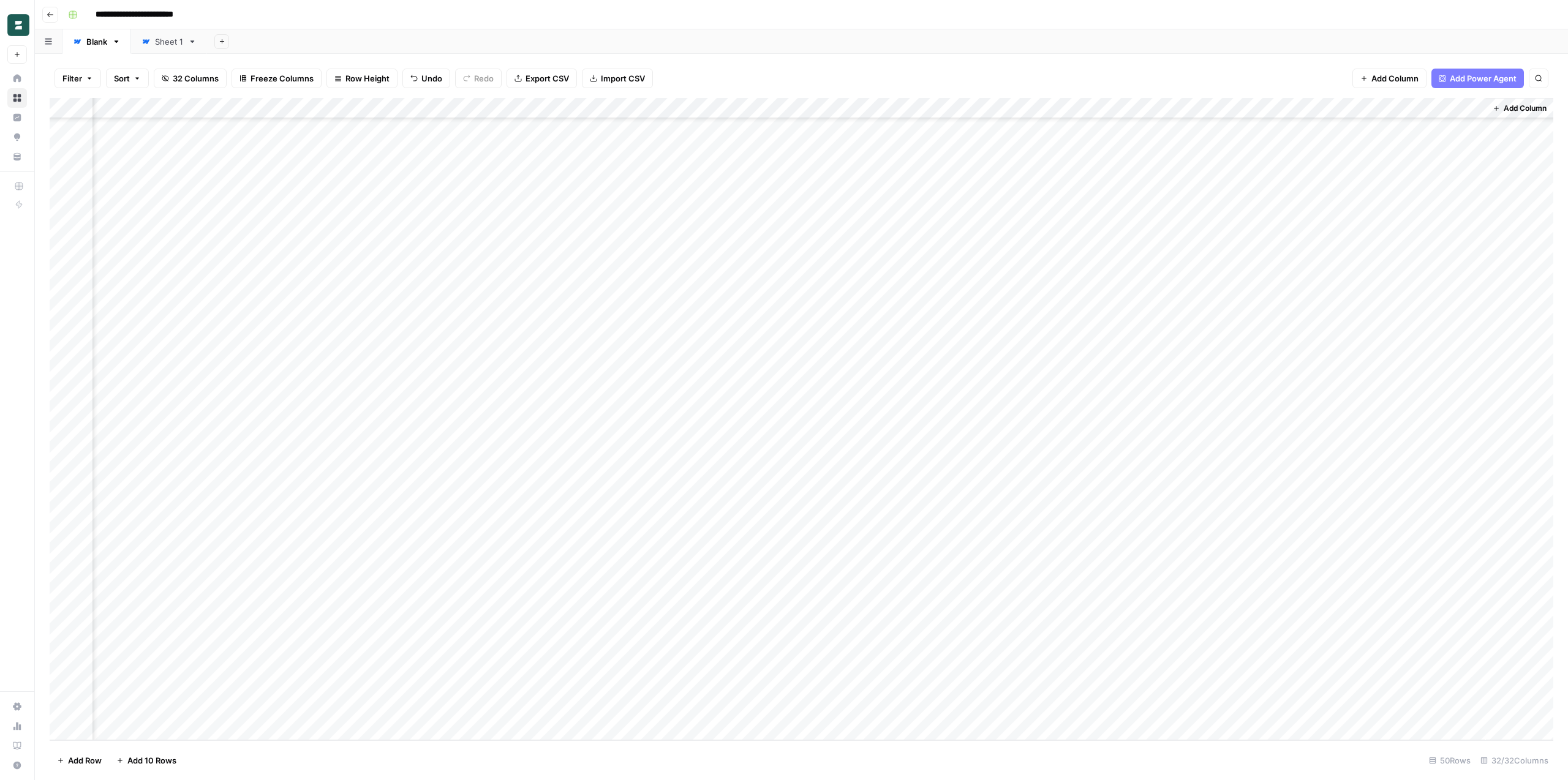
click at [597, 312] on div "Add Column" at bounding box center [802, 419] width 1504 height 642
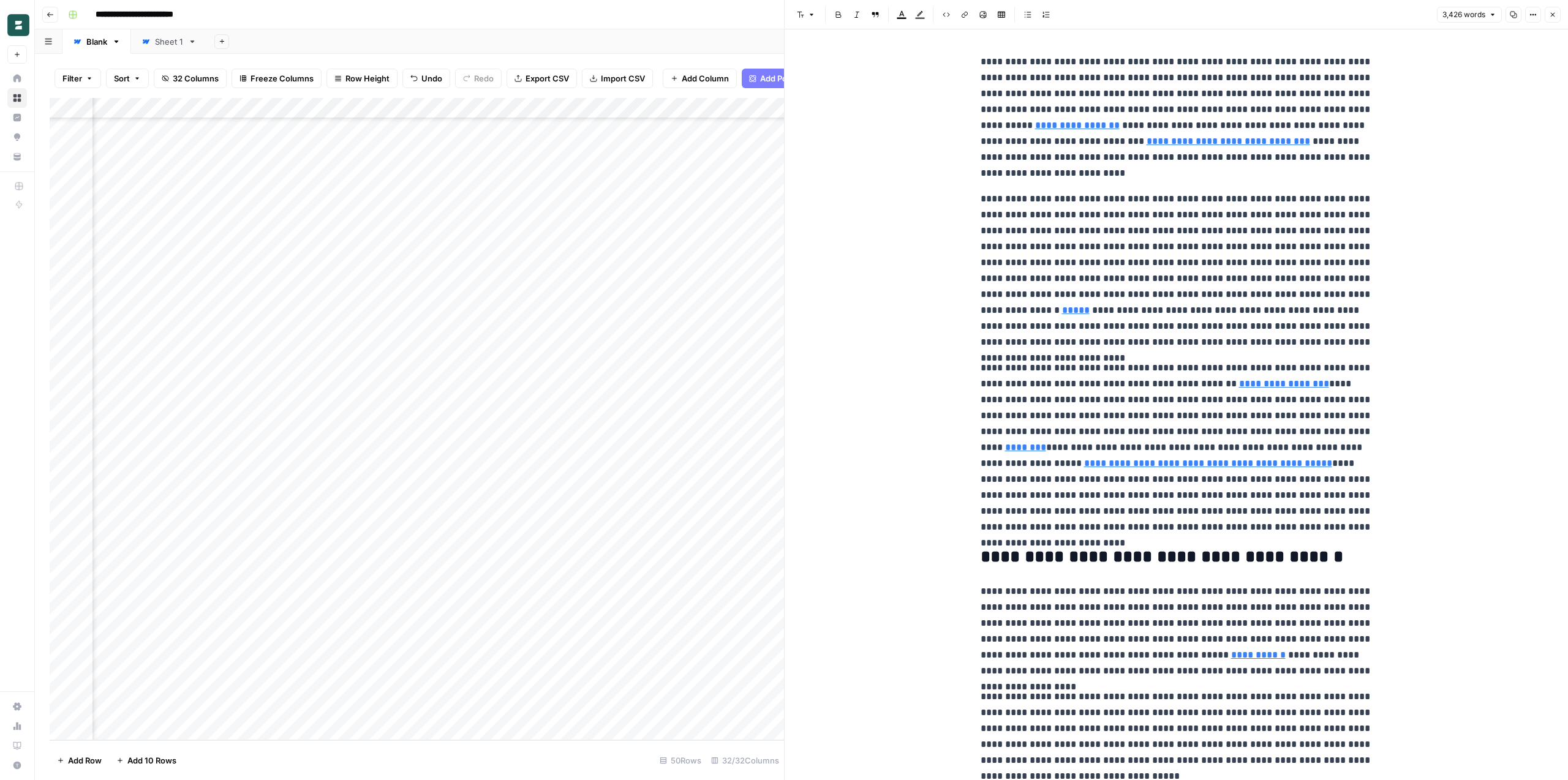
click at [1259, 181] on p "**********" at bounding box center [1176, 117] width 392 height 127
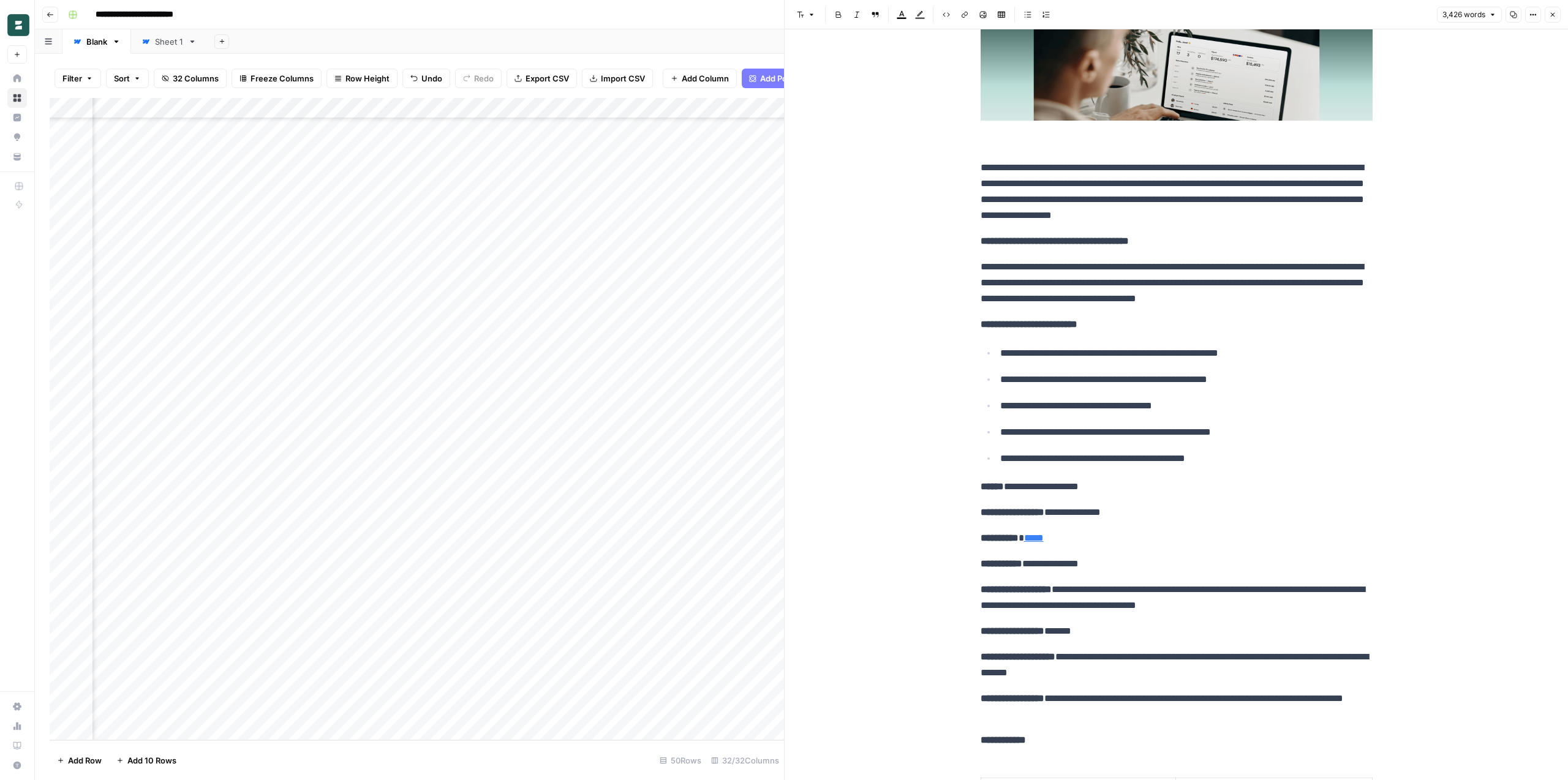
scroll to position [2211, 0]
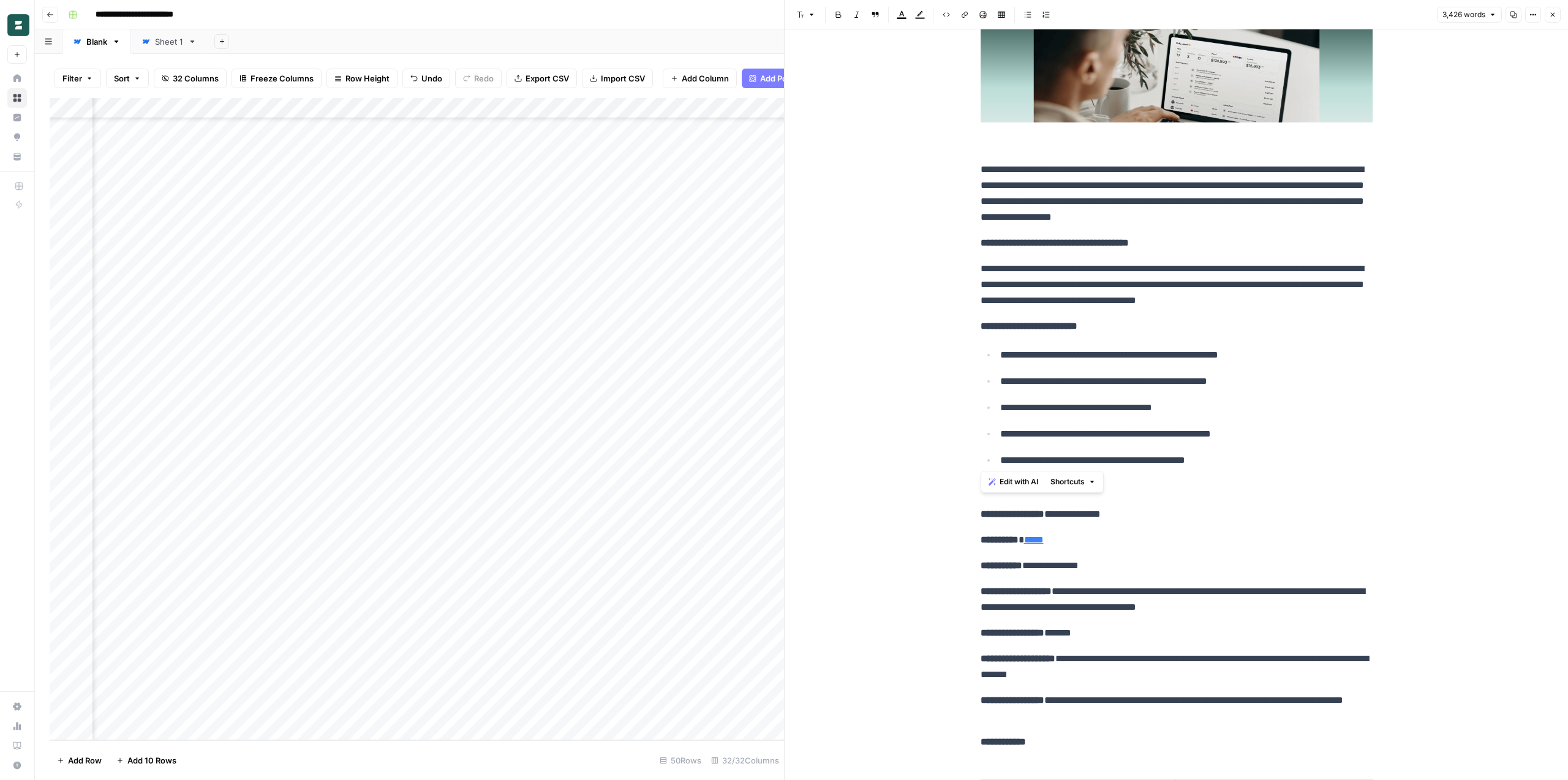
drag, startPoint x: 984, startPoint y: 338, endPoint x: 973, endPoint y: 329, distance: 14.2
copy div "**********"
click at [1204, 487] on p "**********" at bounding box center [1176, 489] width 392 height 16
copy ul "**********"
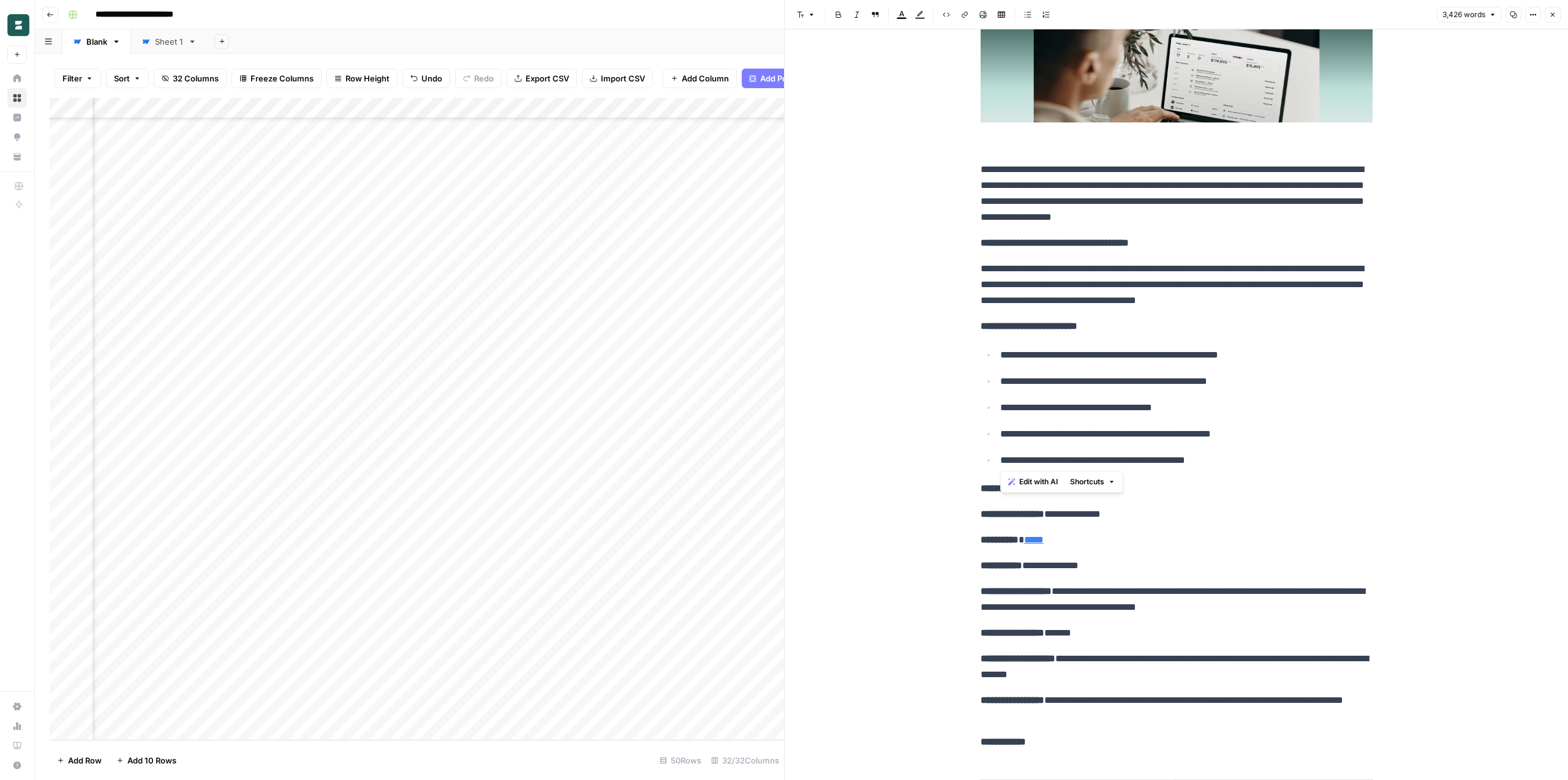
drag, startPoint x: 1250, startPoint y: 460, endPoint x: 961, endPoint y: 358, distance: 306.5
click at [0, 0] on body "**********" at bounding box center [784, 390] width 1568 height 780
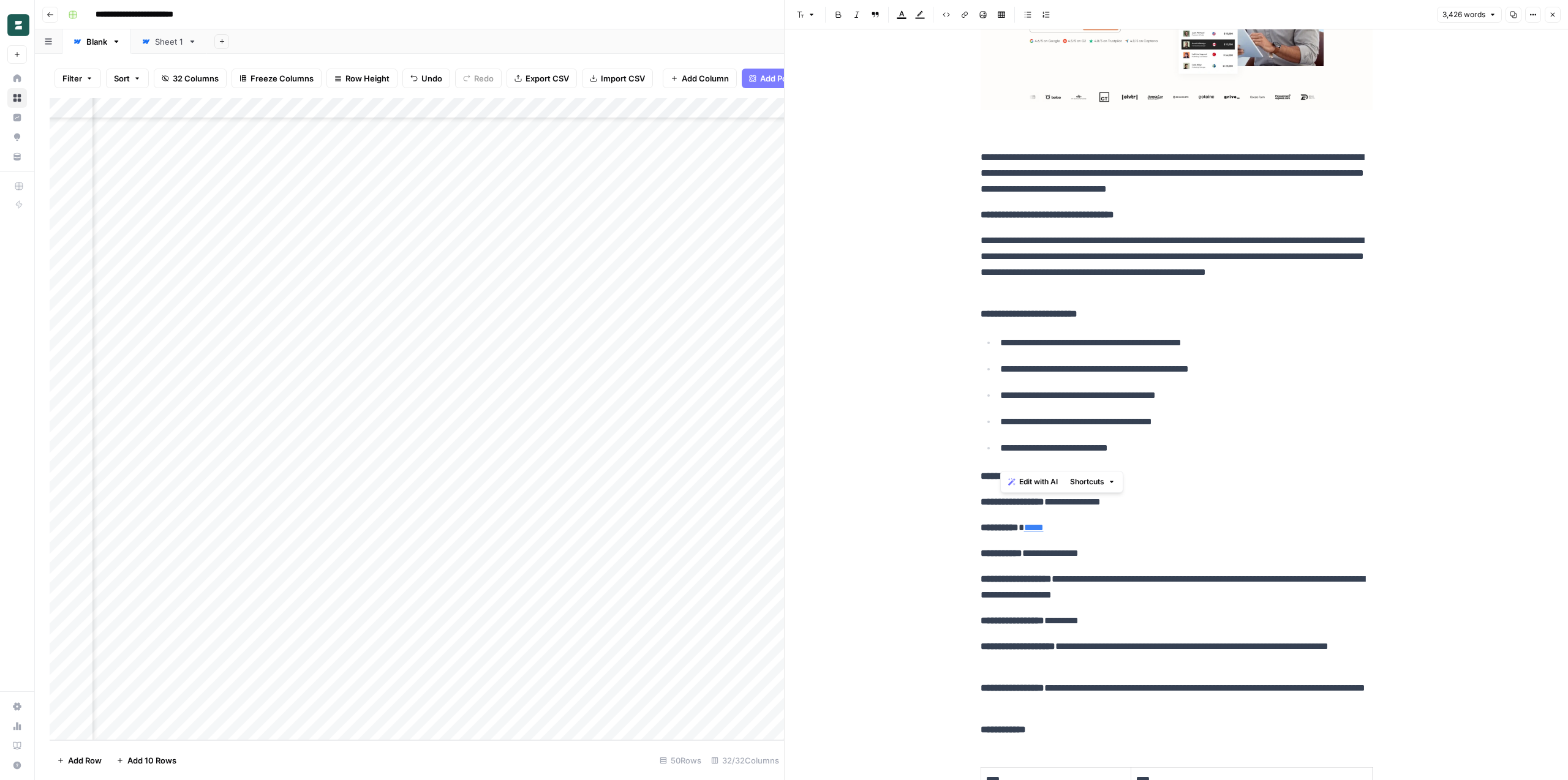
scroll to position [3313, 0]
copy ul "**********"
drag, startPoint x: 1162, startPoint y: 450, endPoint x: 985, endPoint y: 340, distance: 208.4
click at [0, 0] on body "**********" at bounding box center [784, 390] width 1568 height 780
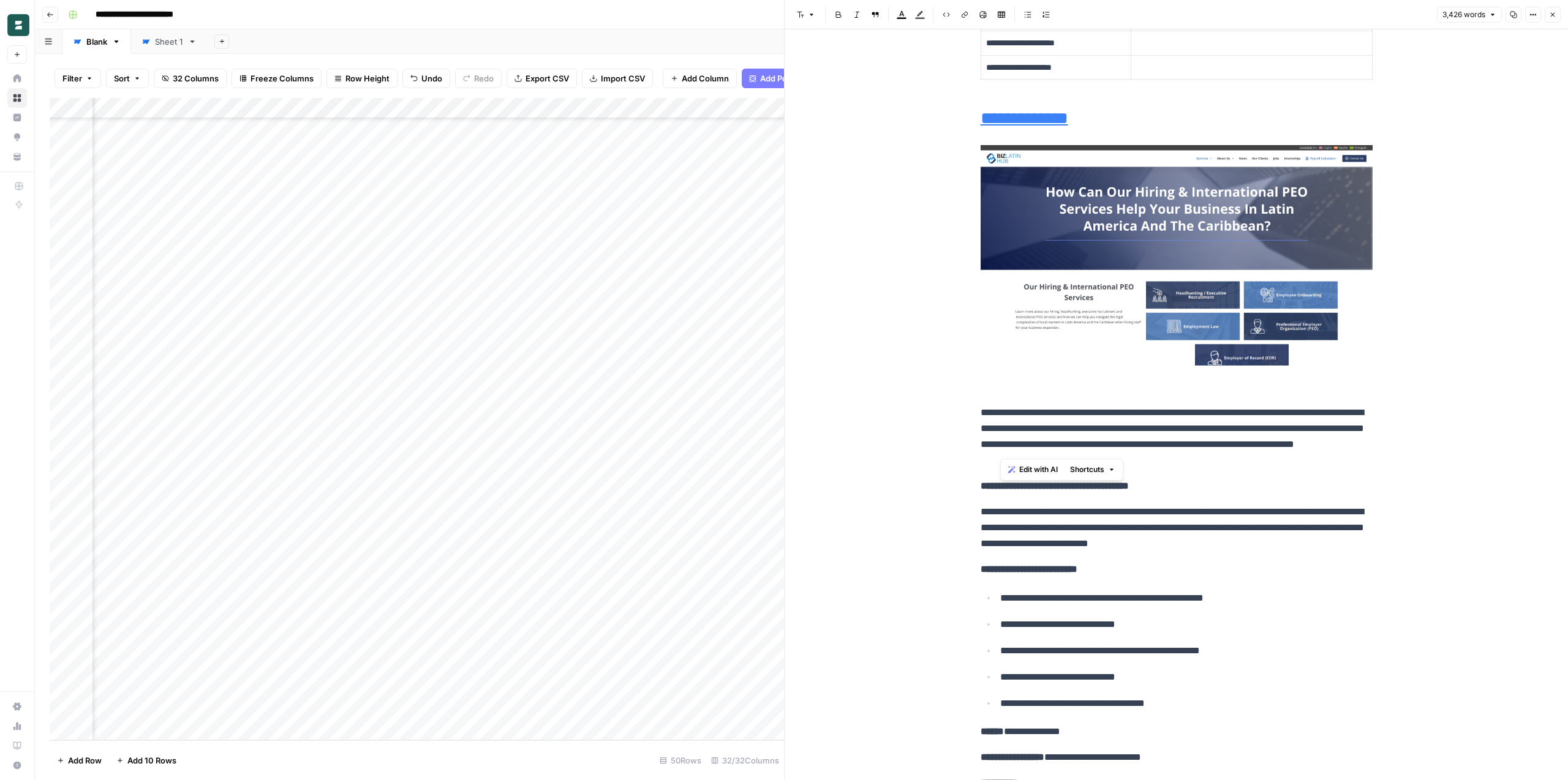
scroll to position [4208, 0]
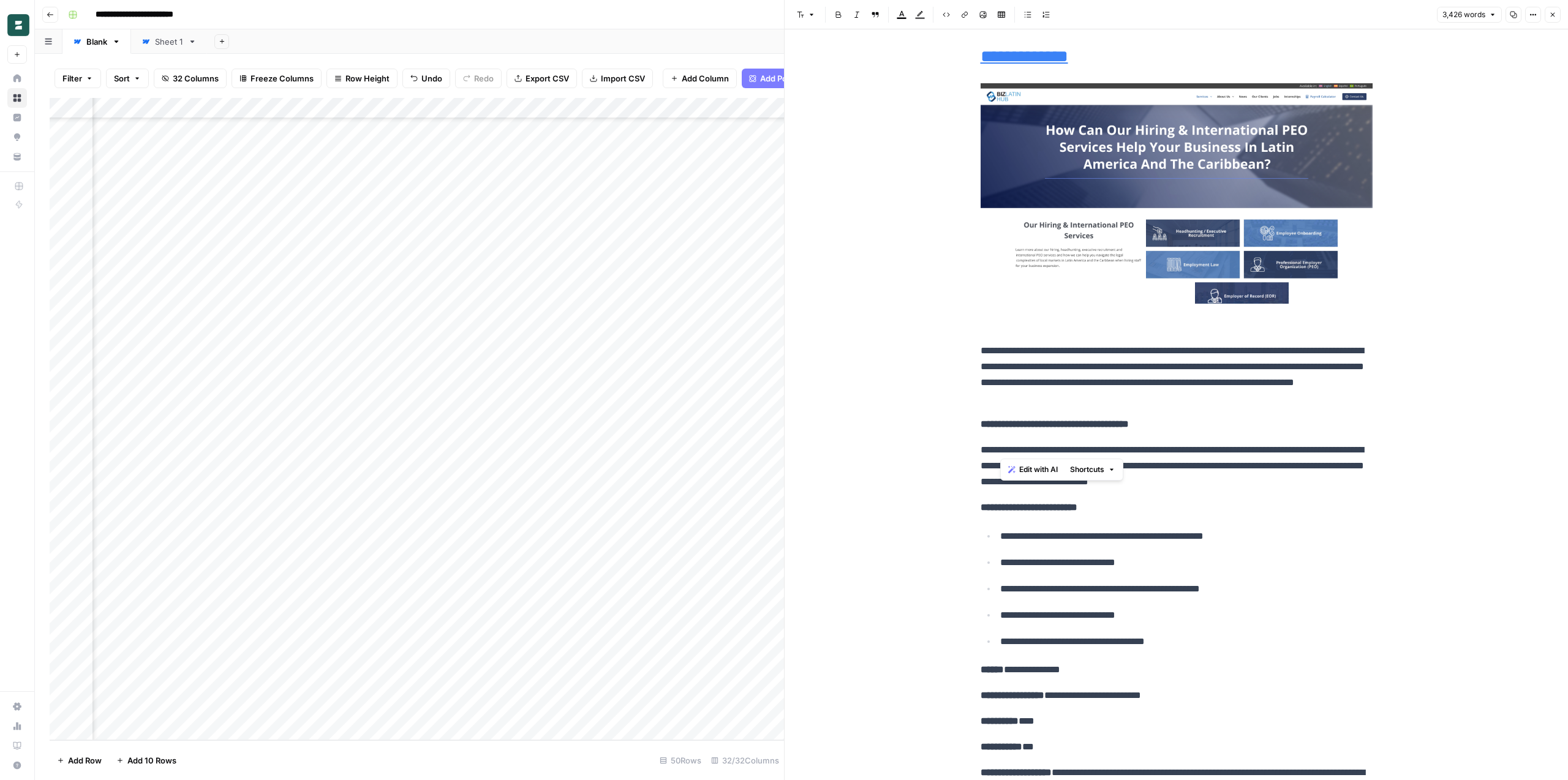
click at [1077, 506] on strong "**********" at bounding box center [1029, 508] width 97 height 9
drag, startPoint x: 1203, startPoint y: 644, endPoint x: 1004, endPoint y: 541, distance: 224.1
click at [1004, 541] on ul "**********" at bounding box center [1176, 589] width 392 height 122
copy ul "**********"
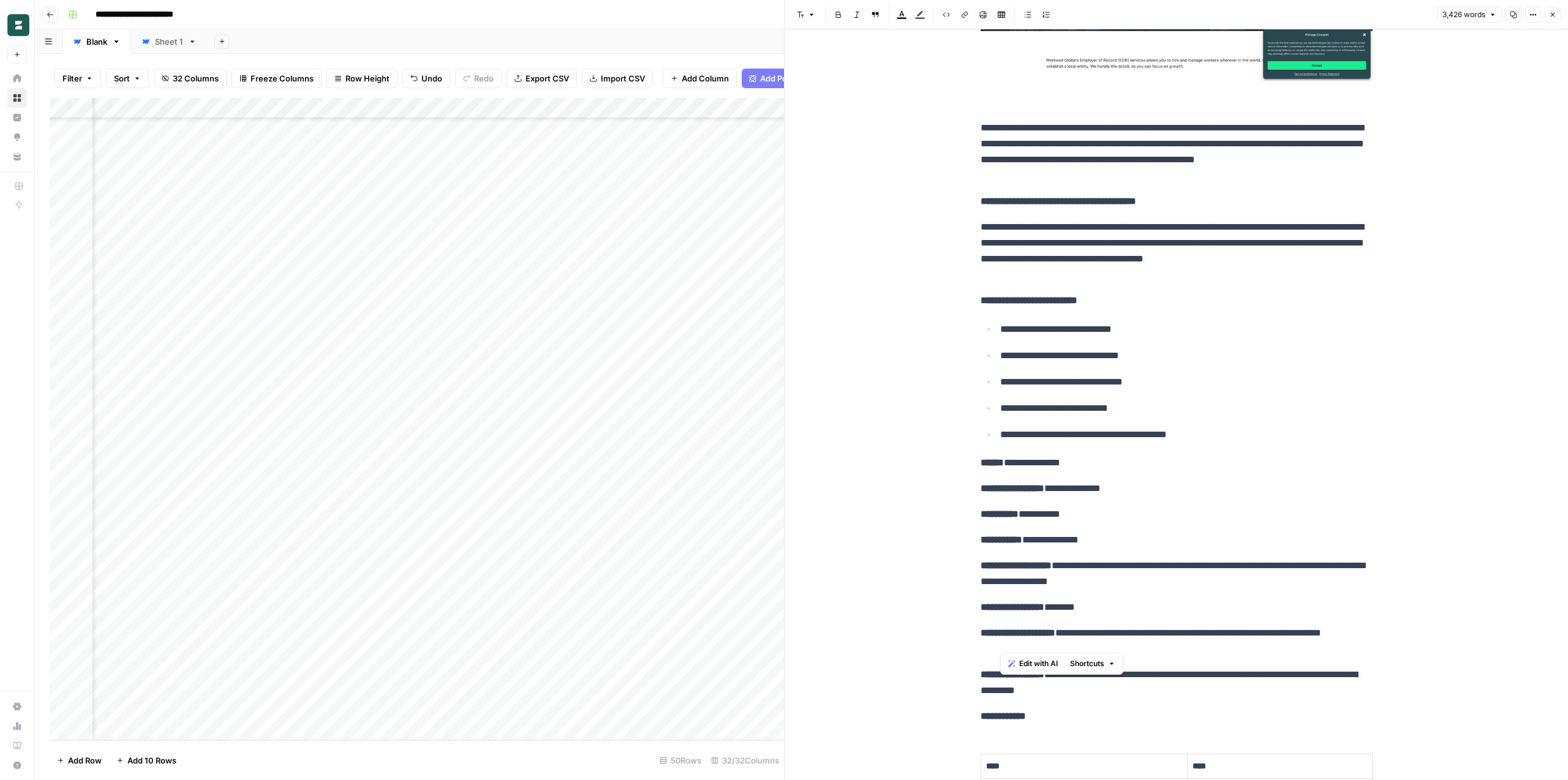
scroll to position [5528, 0]
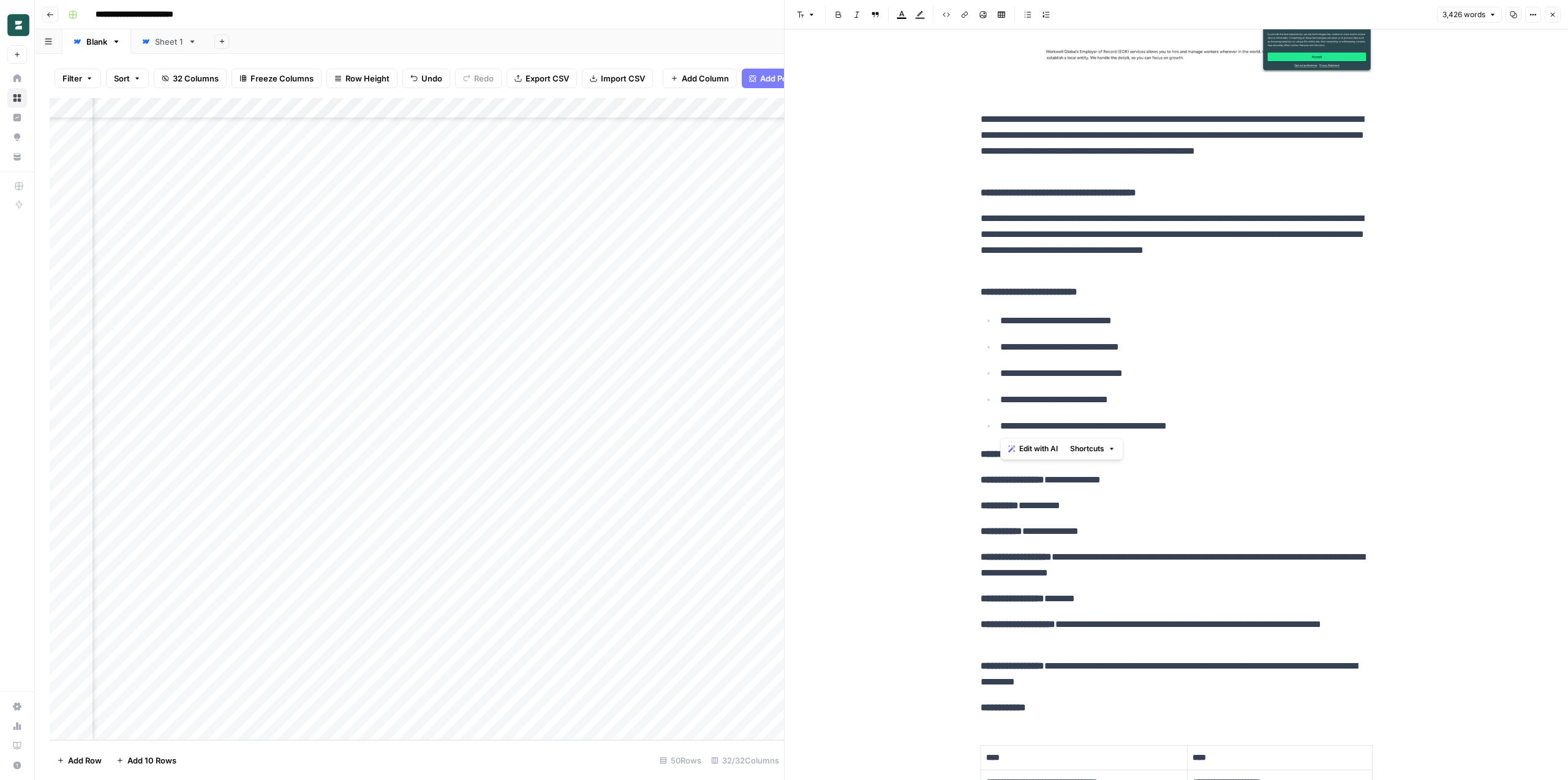
copy ul "**********"
drag, startPoint x: 1231, startPoint y: 432, endPoint x: 995, endPoint y: 320, distance: 261.2
click at [0, 0] on body "**********" at bounding box center [784, 390] width 1568 height 780
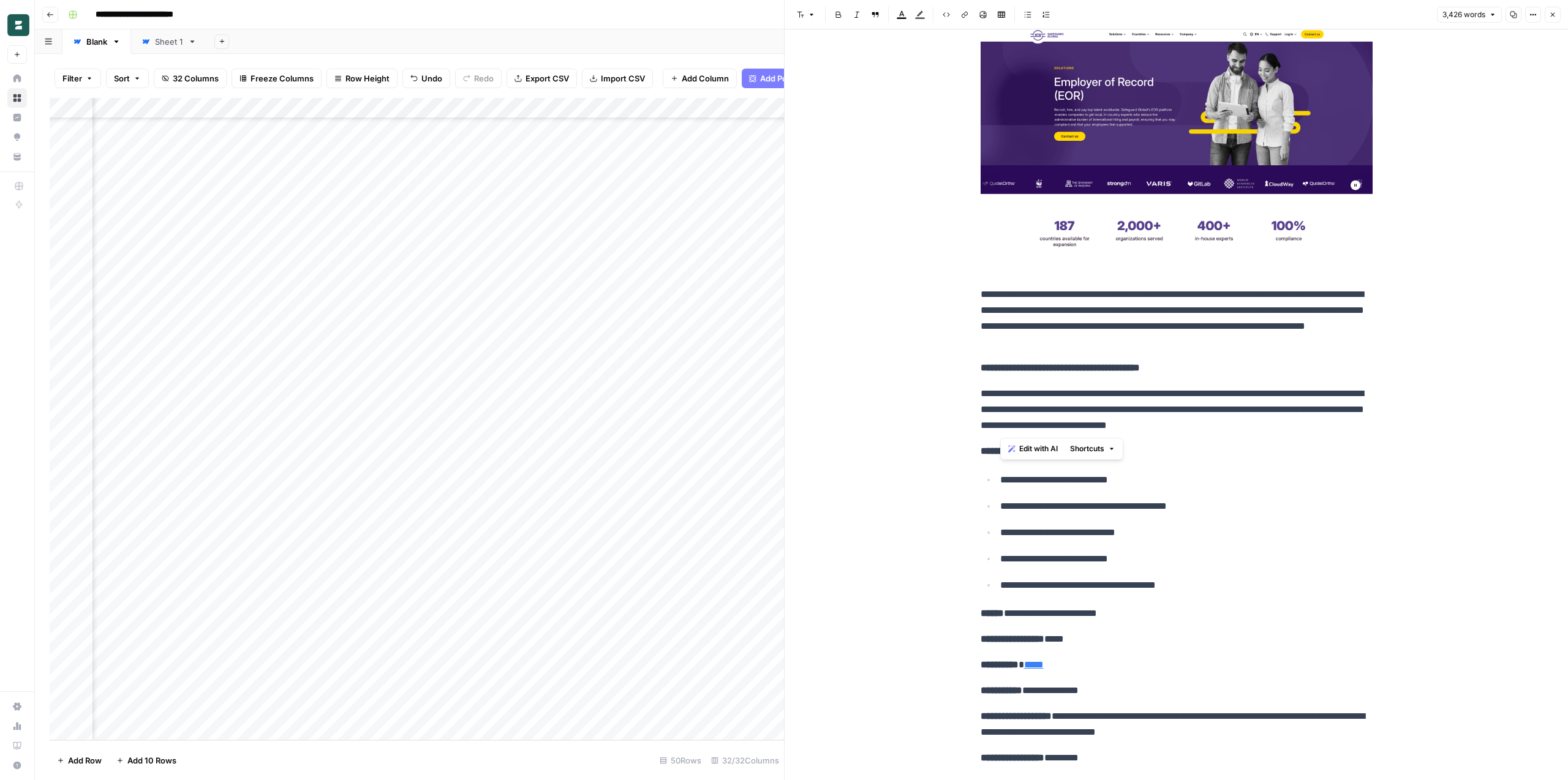
scroll to position [6463, 0]
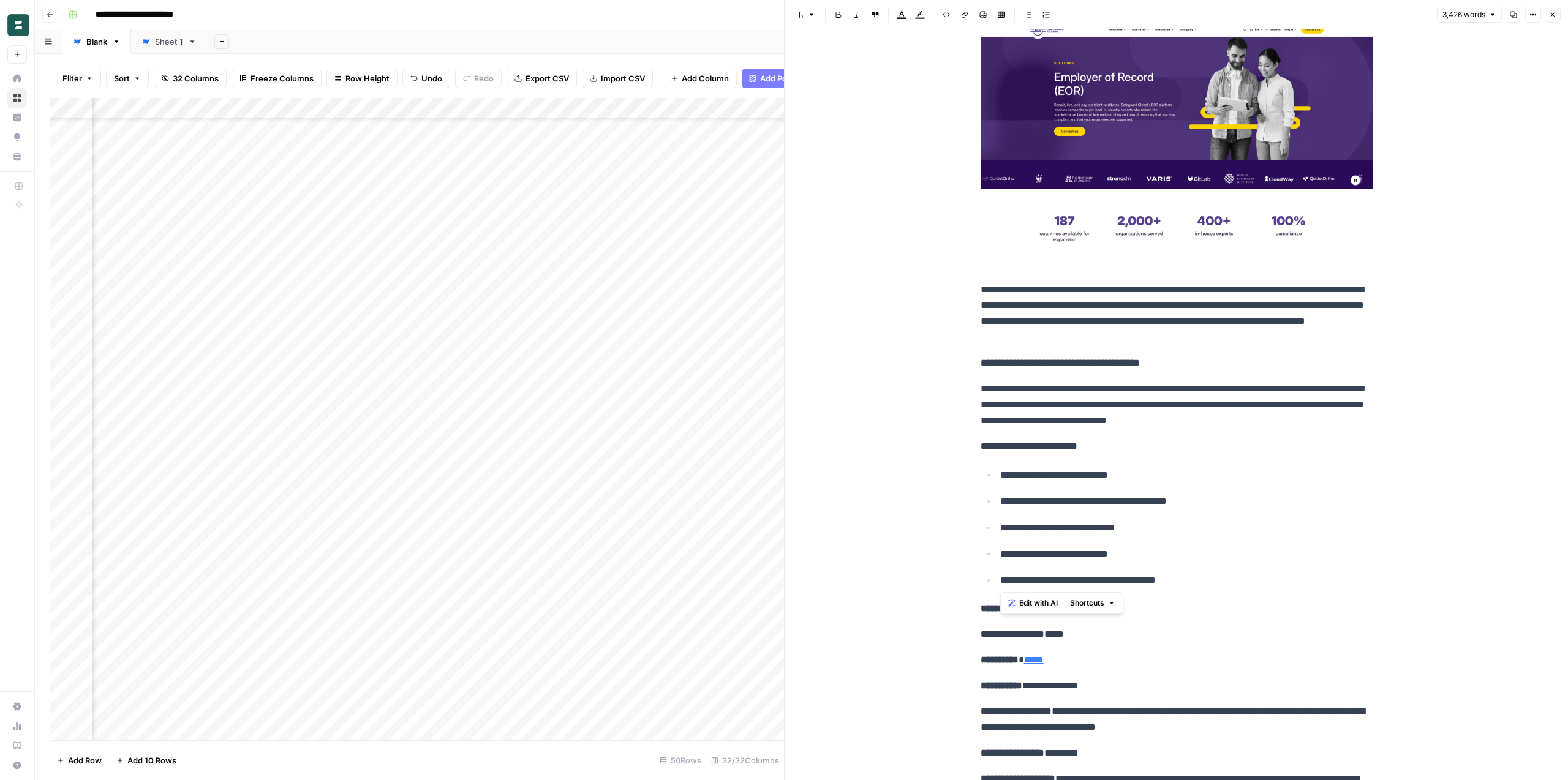
copy ul "**********"
drag, startPoint x: 1212, startPoint y: 582, endPoint x: 992, endPoint y: 473, distance: 245.5
click at [0, 0] on body "**********" at bounding box center [784, 390] width 1568 height 780
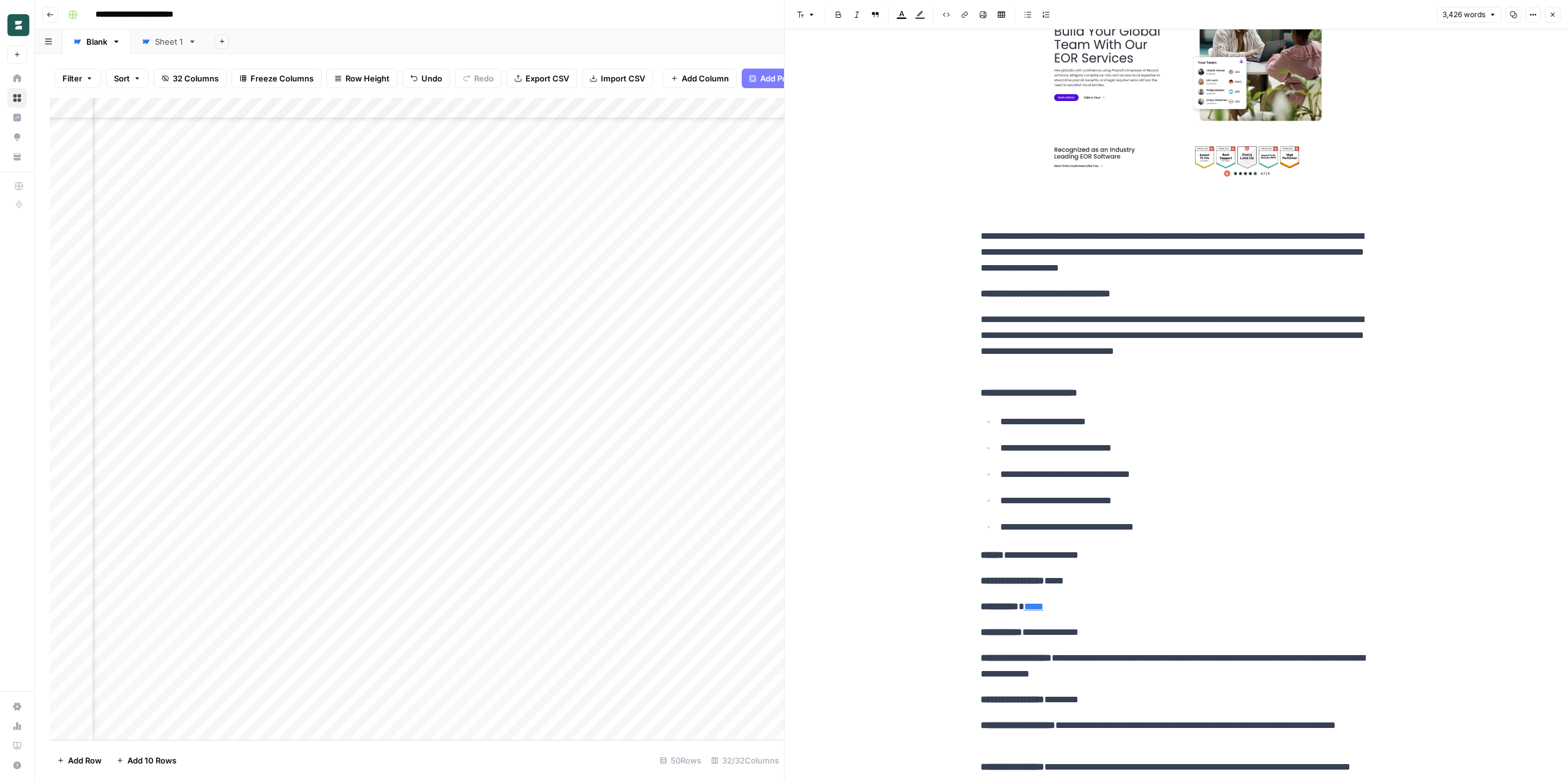
scroll to position [7634, 0]
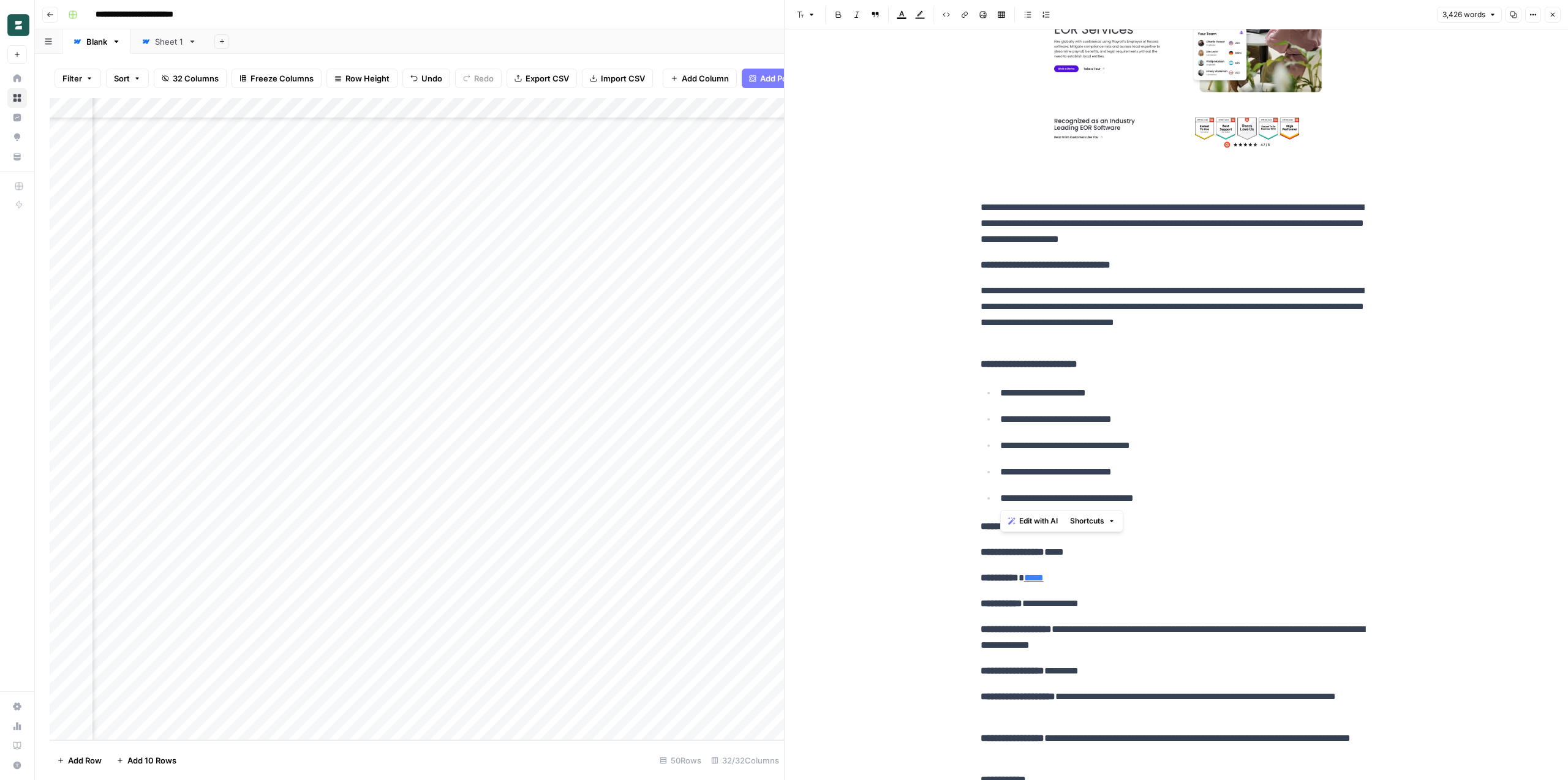
copy ul "**********"
drag, startPoint x: 1184, startPoint y: 504, endPoint x: 989, endPoint y: 396, distance: 222.9
click at [0, 0] on body "**********" at bounding box center [784, 390] width 1568 height 780
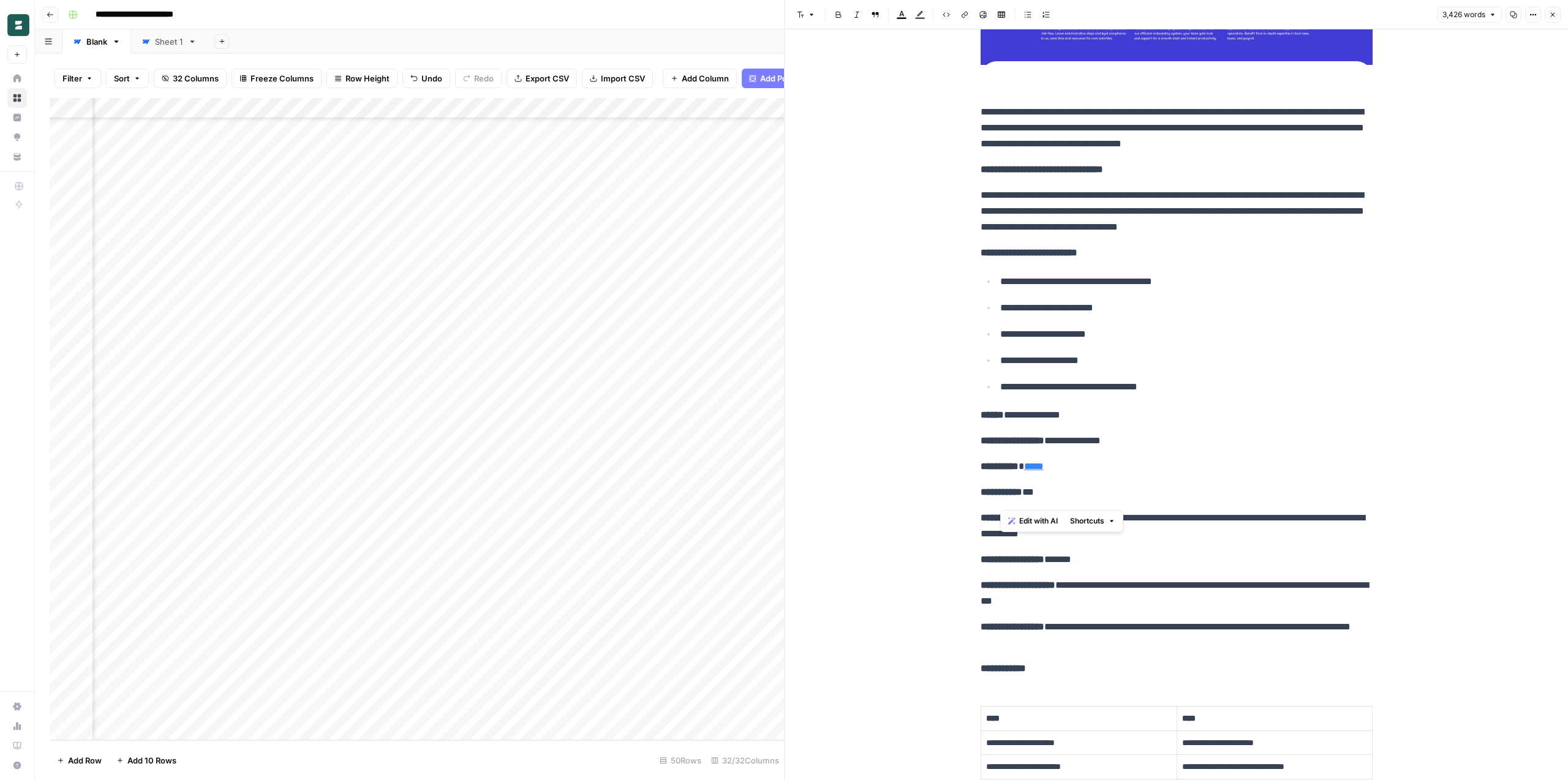
scroll to position [8830, 0]
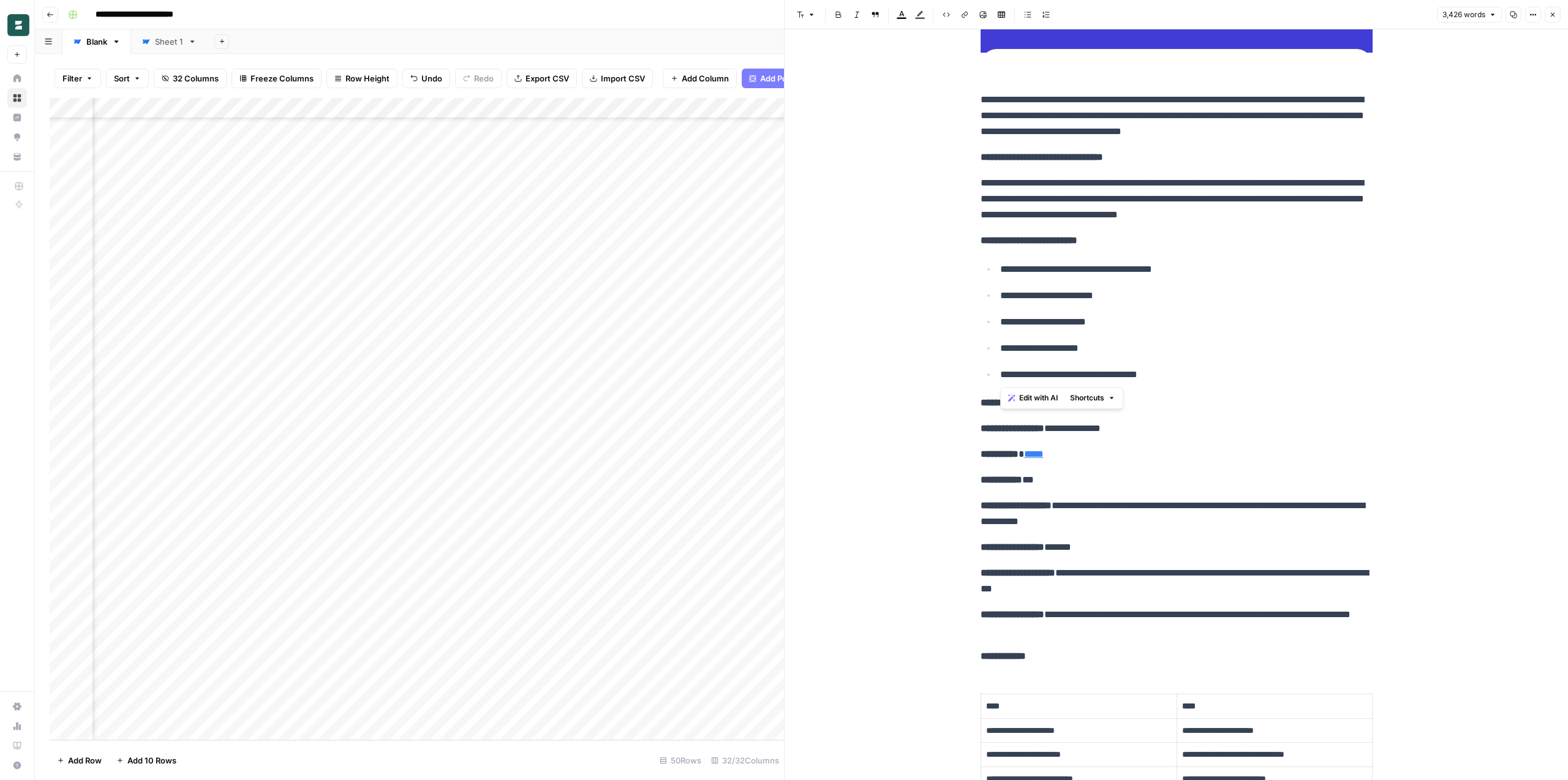
drag, startPoint x: 1178, startPoint y: 381, endPoint x: 979, endPoint y: 259, distance: 233.4
click at [0, 0] on body "**********" at bounding box center [784, 390] width 1568 height 780
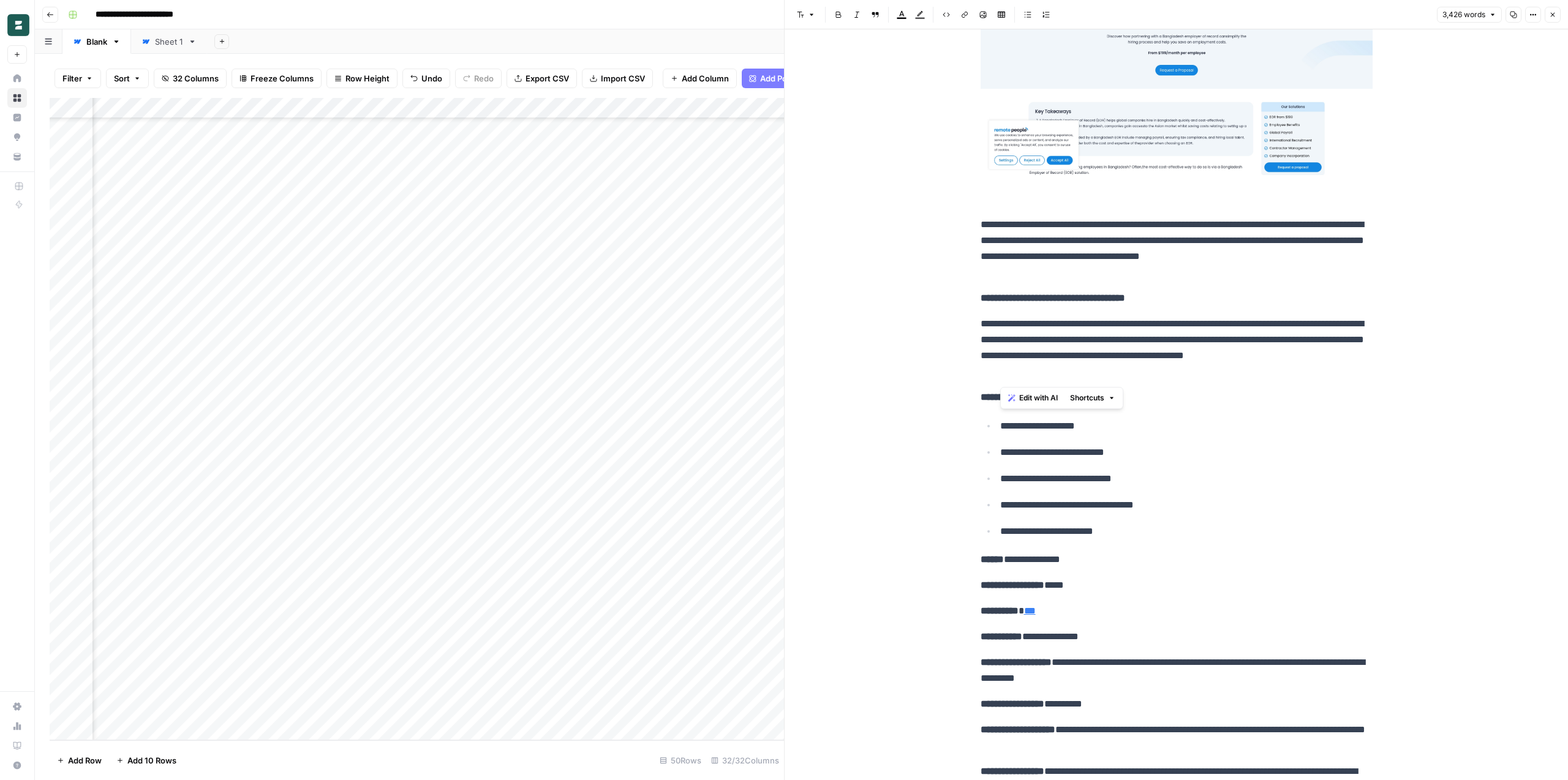
scroll to position [9781, 0]
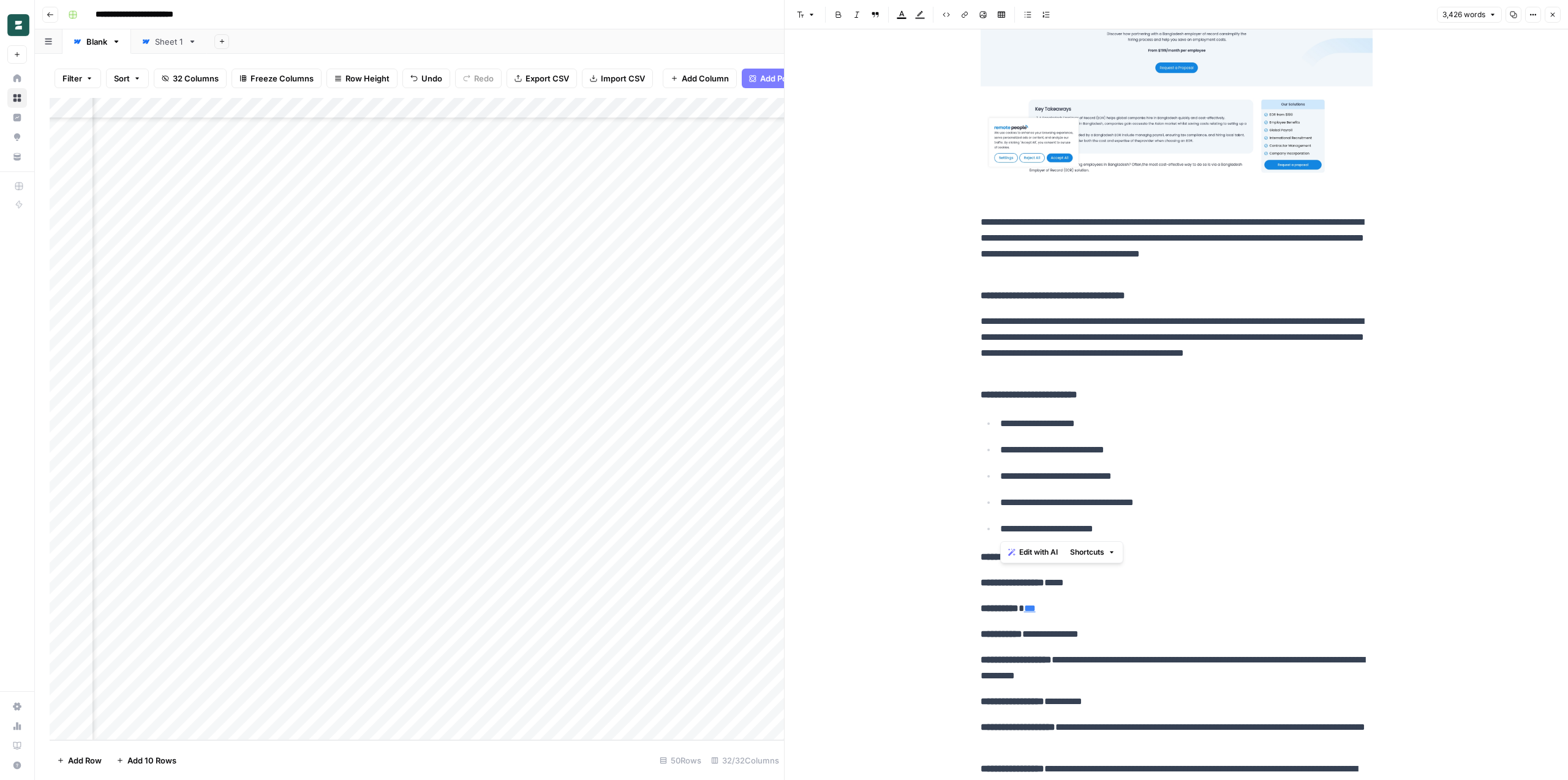
drag, startPoint x: 1130, startPoint y: 530, endPoint x: 994, endPoint y: 419, distance: 175.5
click at [994, 419] on ul "**********" at bounding box center [1176, 476] width 392 height 122
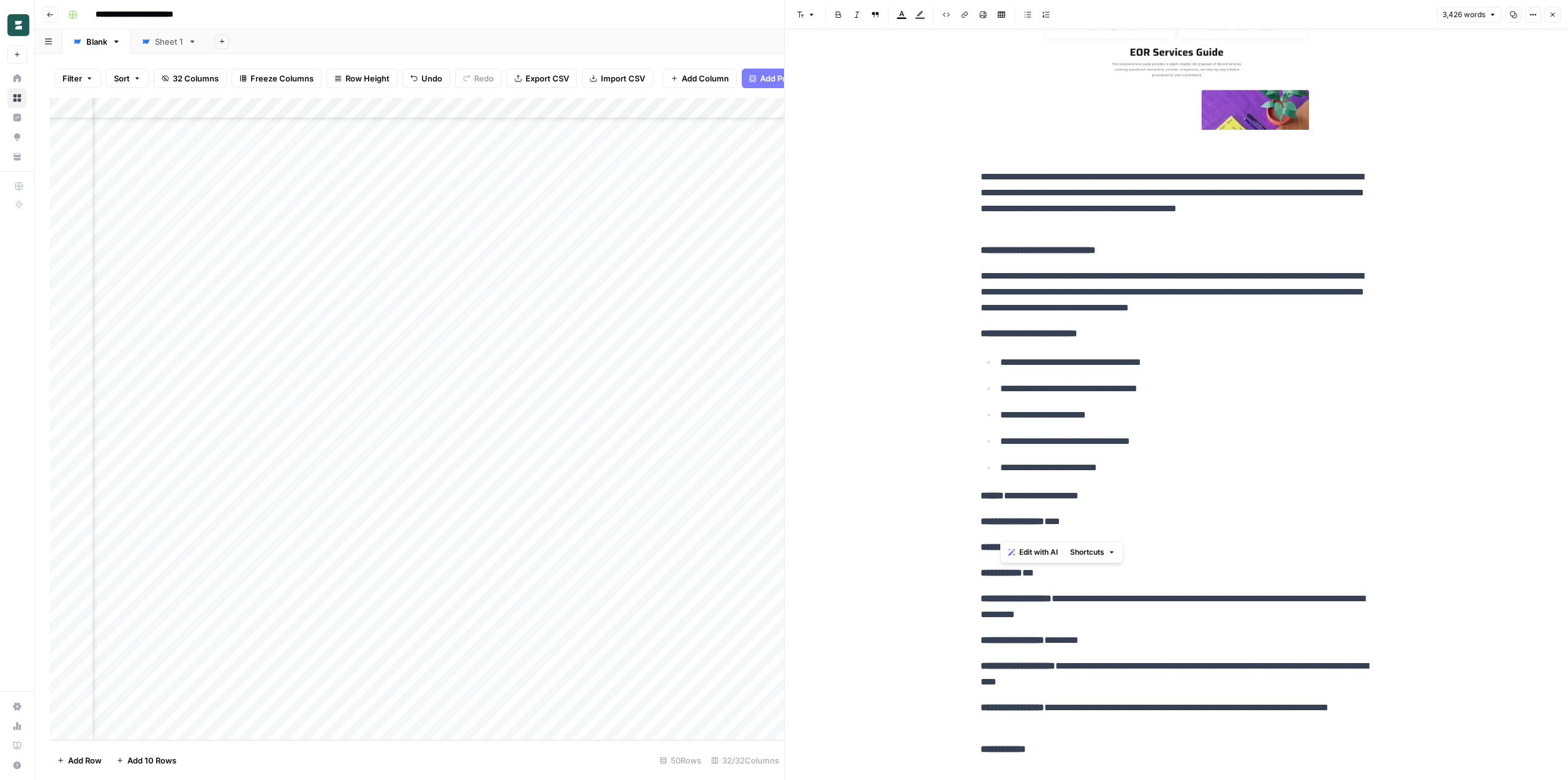
scroll to position [10937, 0]
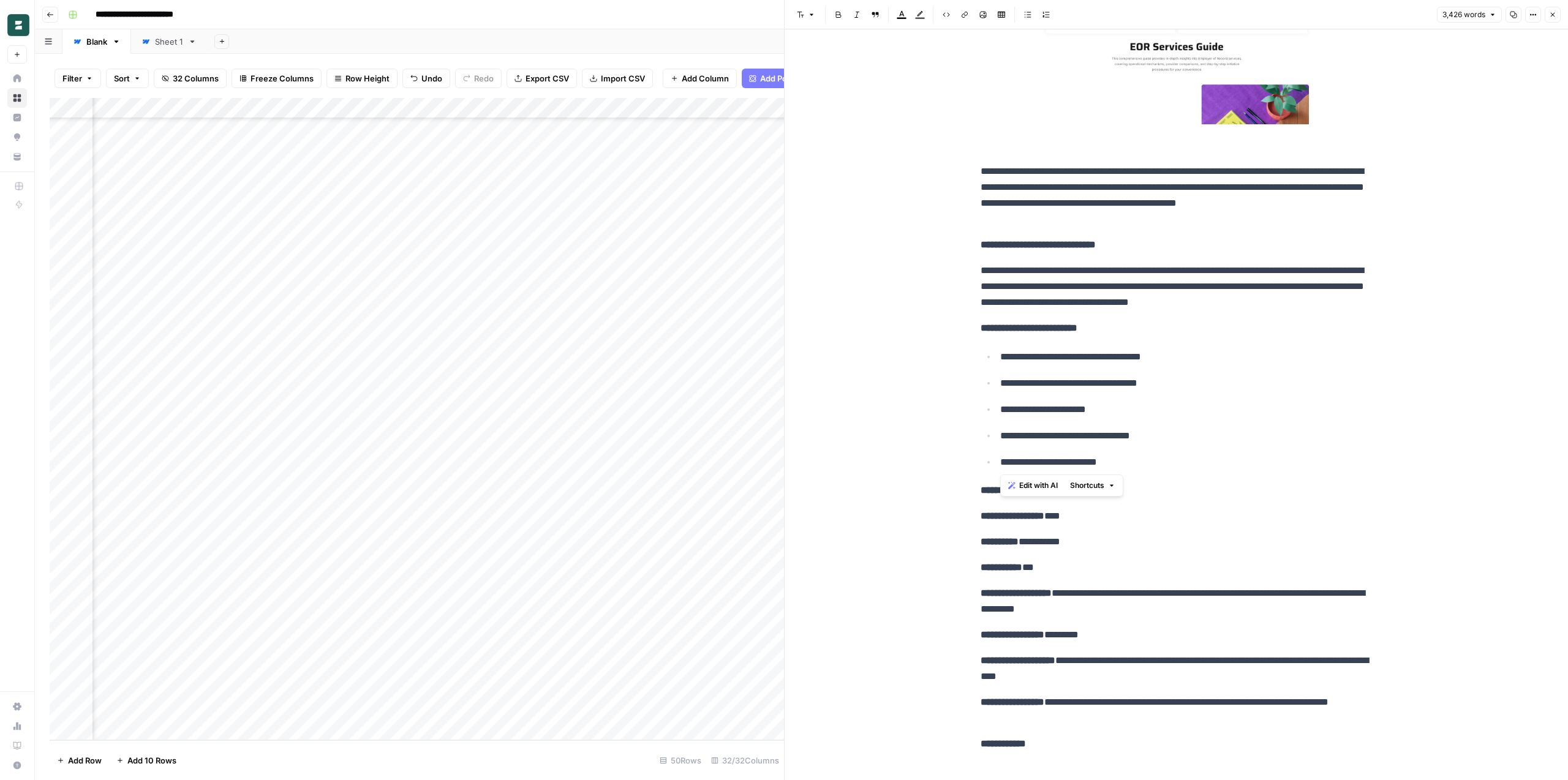
drag, startPoint x: 1128, startPoint y: 468, endPoint x: 986, endPoint y: 341, distance: 190.5
click at [0, 0] on body "**********" at bounding box center [784, 390] width 1568 height 780
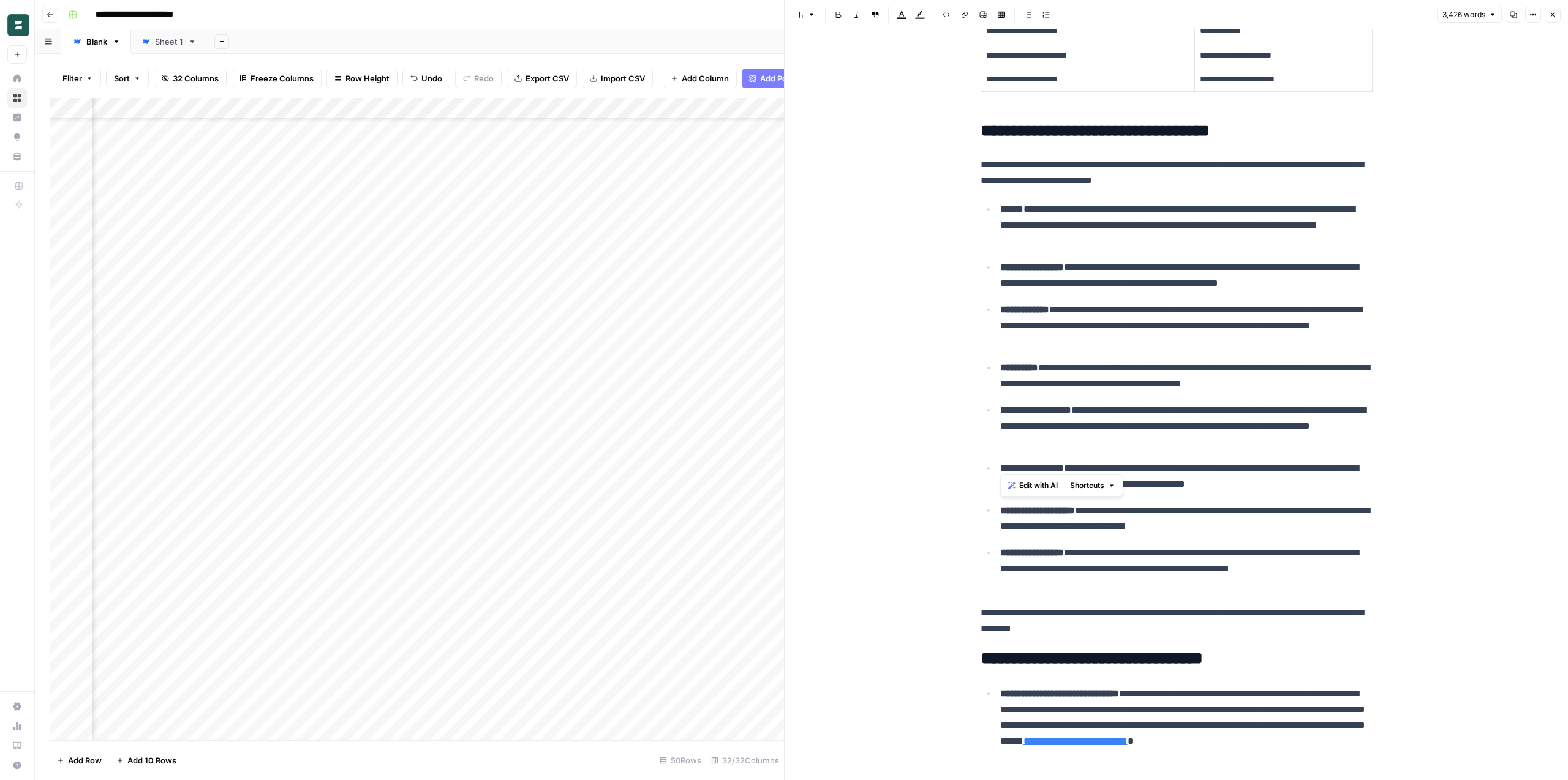
scroll to position [11769, 0]
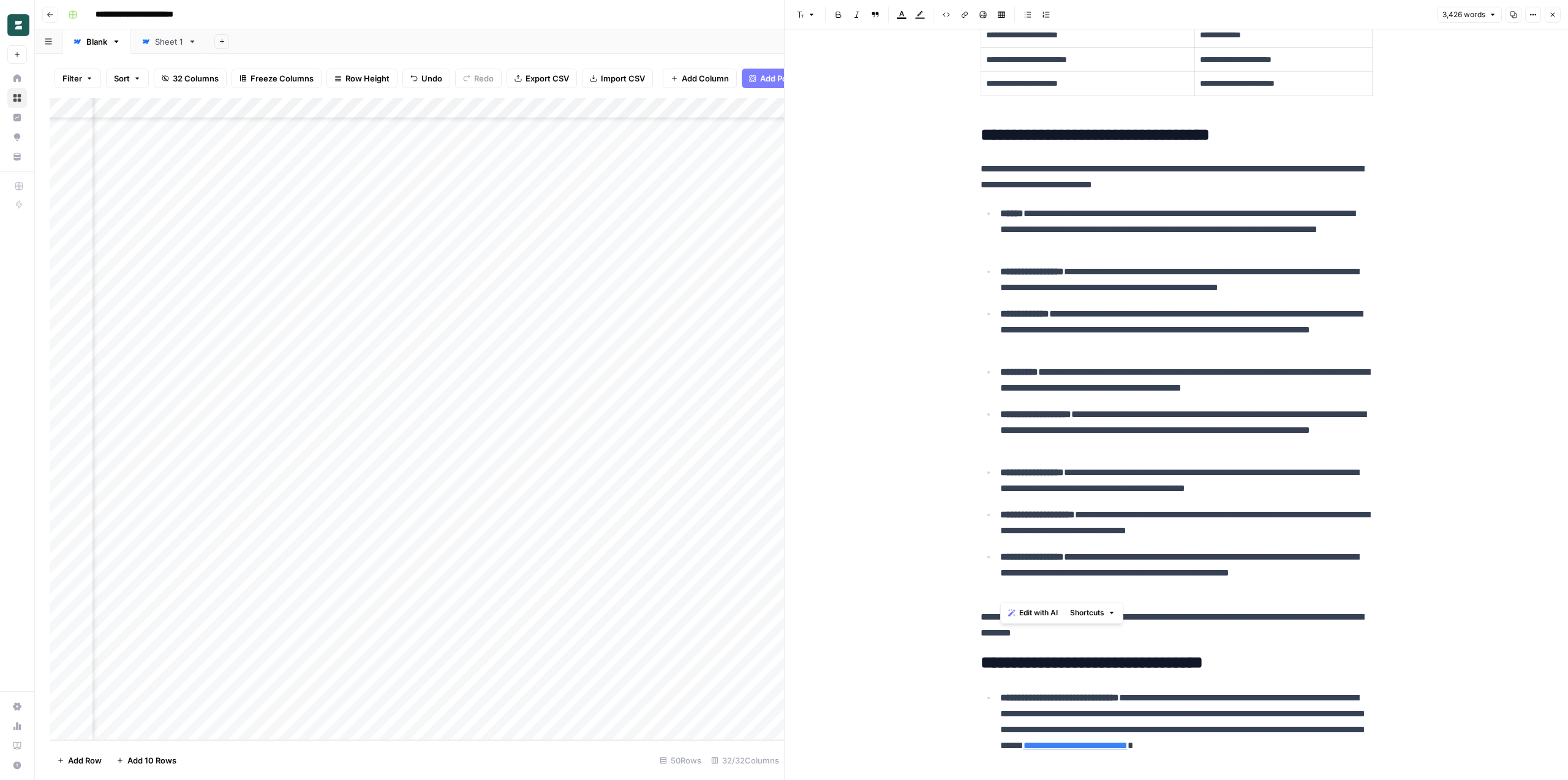
drag, startPoint x: 1001, startPoint y: 212, endPoint x: 1302, endPoint y: 587, distance: 480.9
click at [1302, 587] on ul "**********" at bounding box center [1176, 401] width 392 height 392
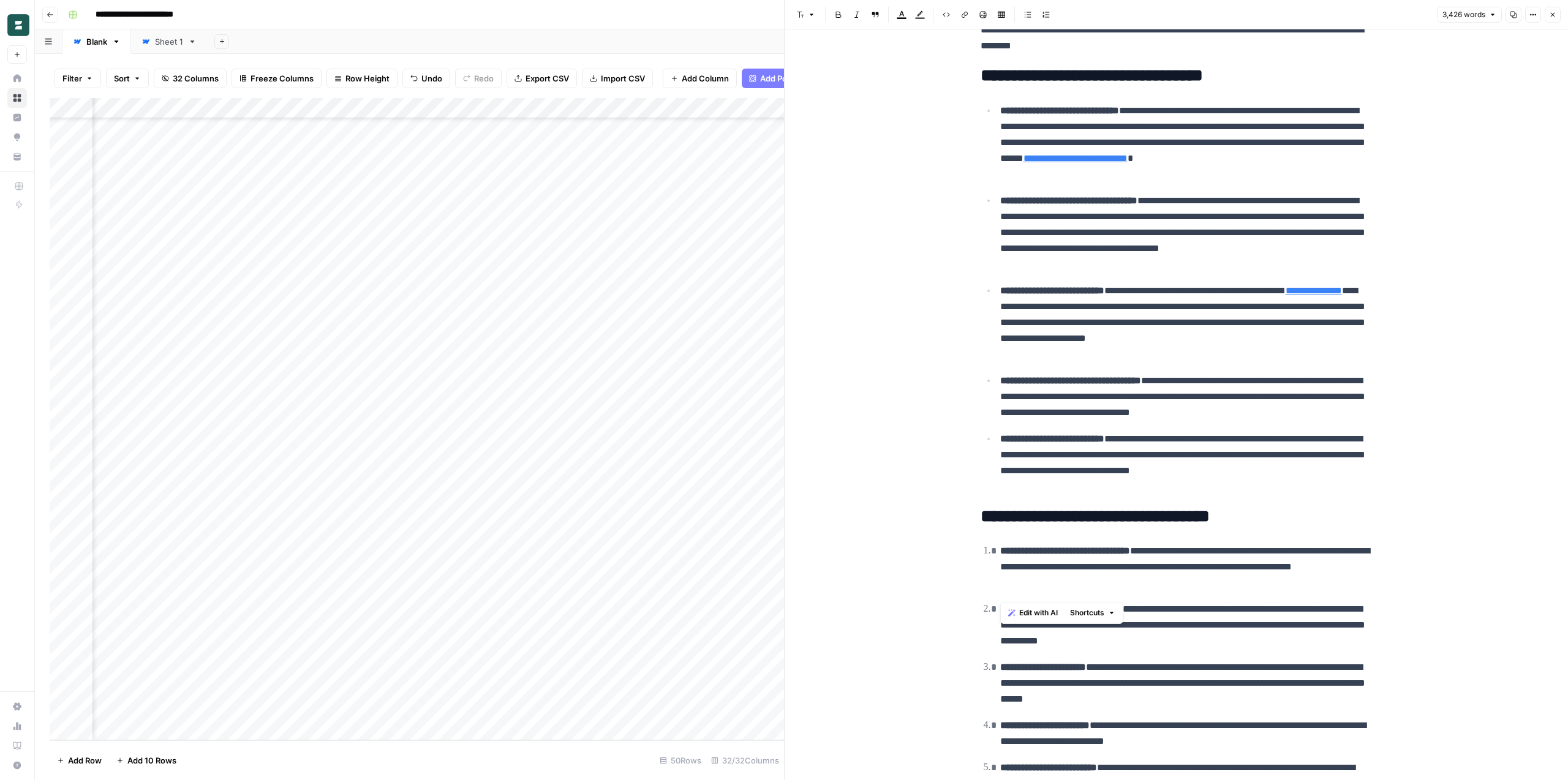
scroll to position [12361, 0]
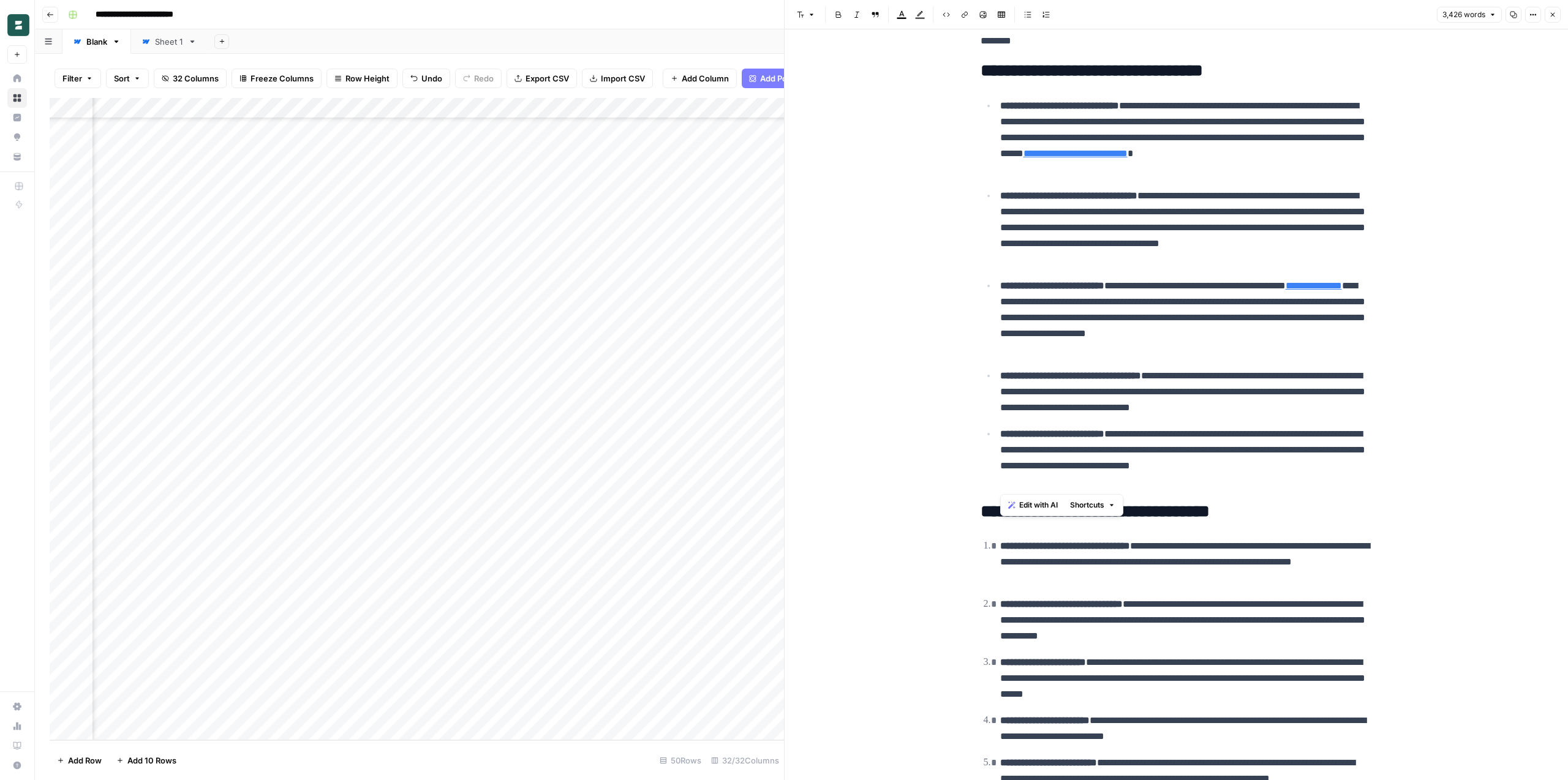
drag, startPoint x: 1077, startPoint y: 484, endPoint x: 980, endPoint y: 109, distance: 387.3
click at [0, 0] on body "**********" at bounding box center [784, 390] width 1568 height 780
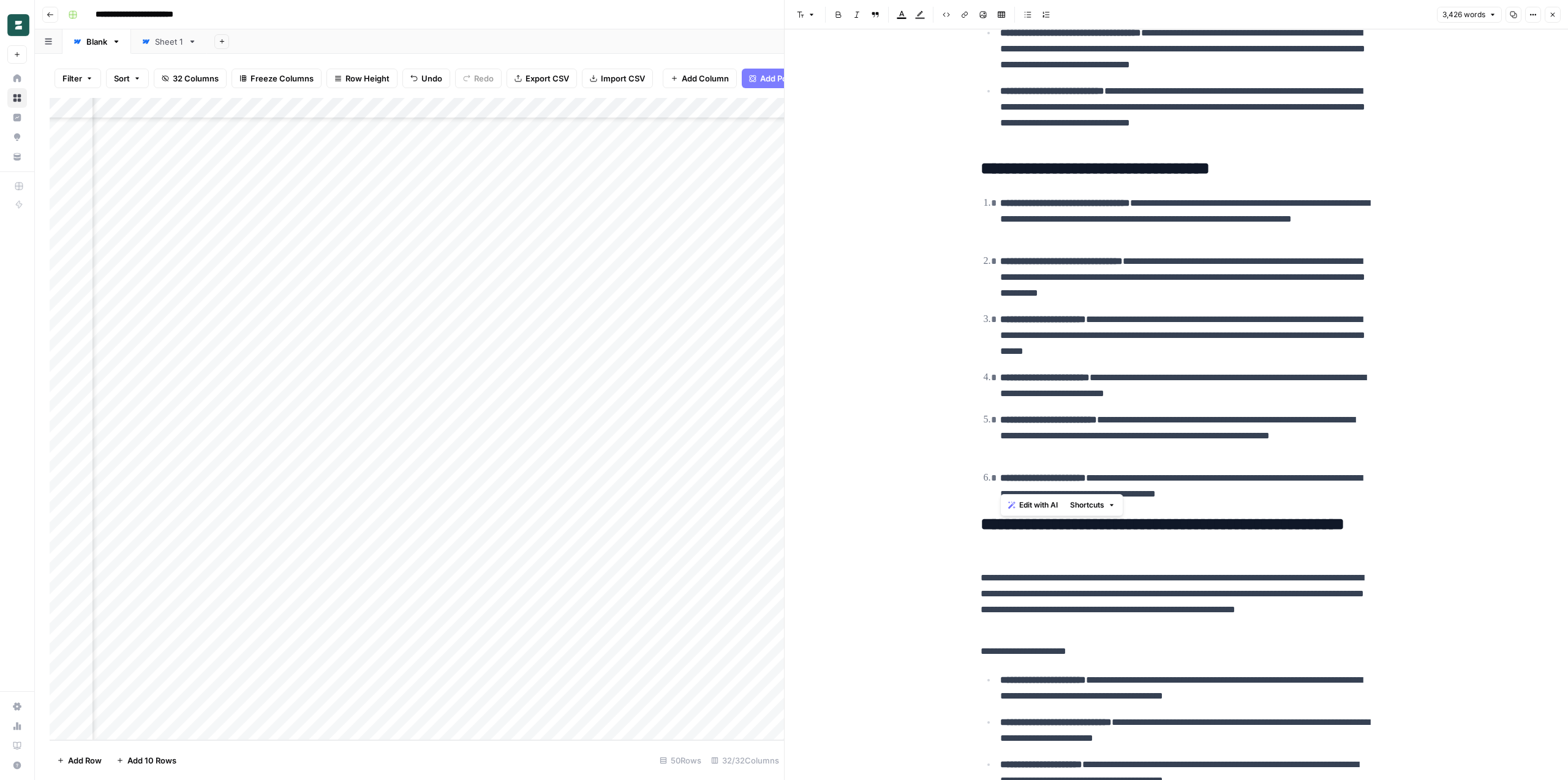
scroll to position [12713, 0]
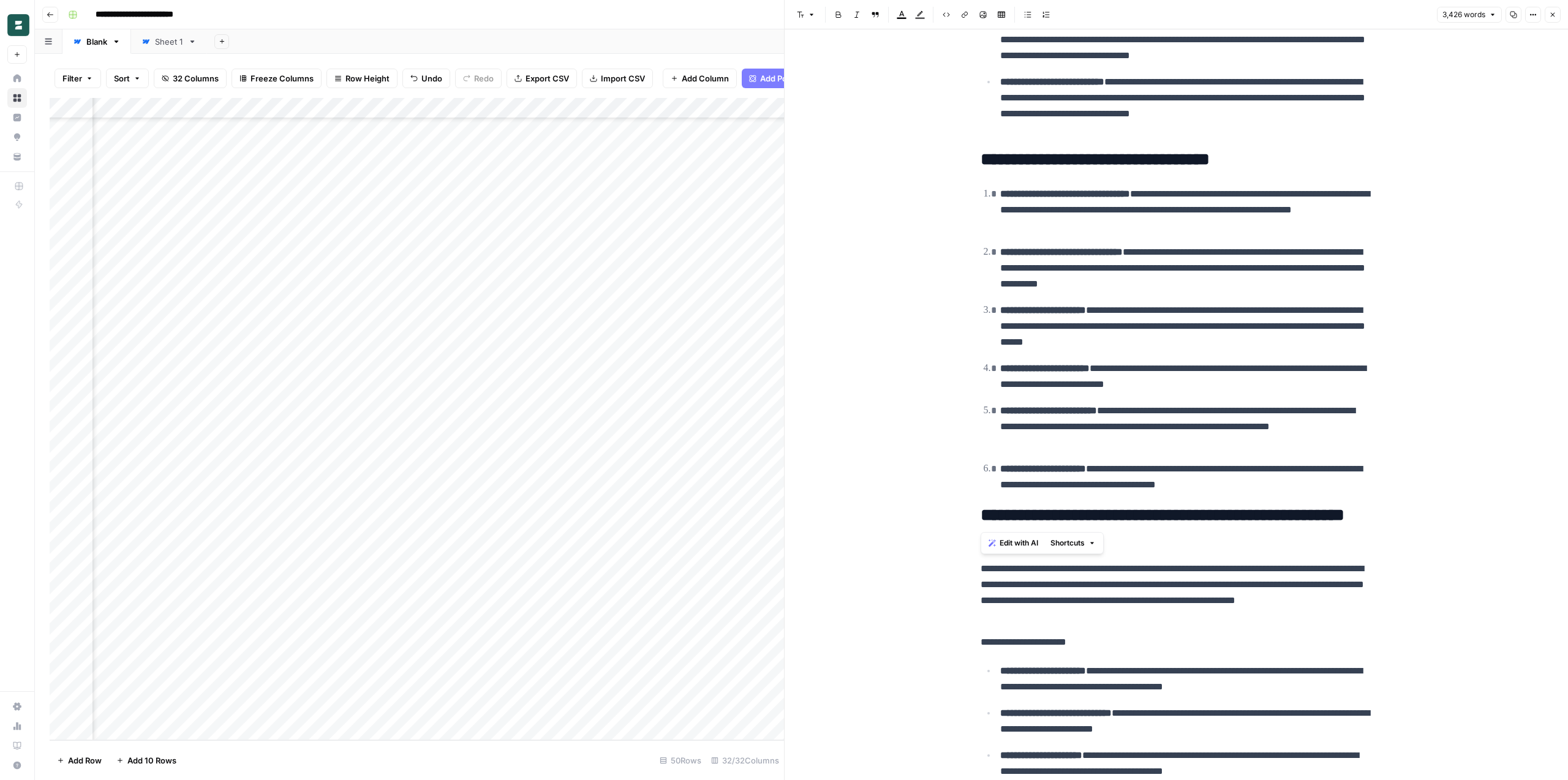
drag, startPoint x: 1288, startPoint y: 498, endPoint x: 993, endPoint y: 184, distance: 430.8
click at [0, 0] on body "**********" at bounding box center [784, 390] width 1568 height 780
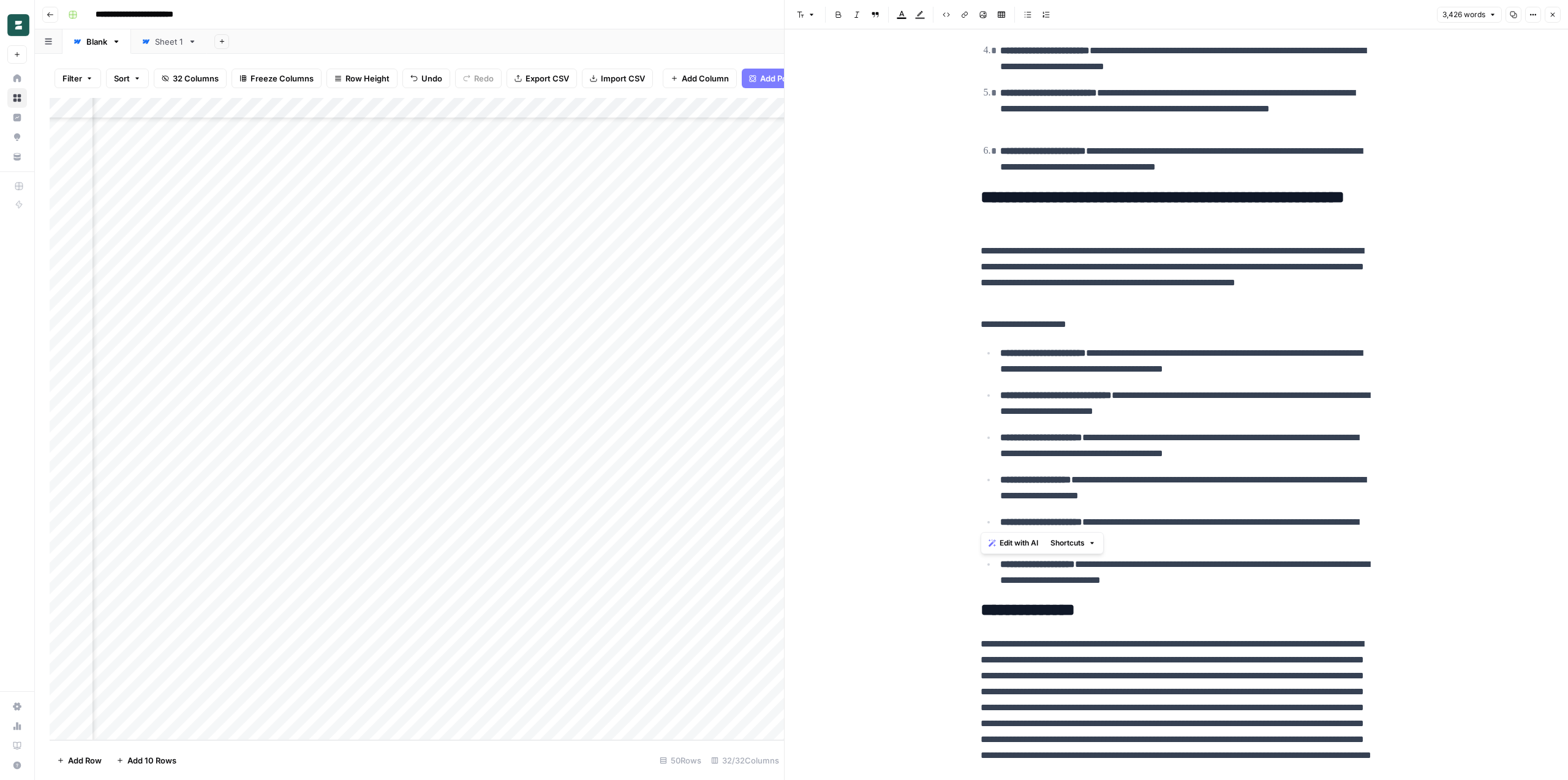
scroll to position [13037, 0]
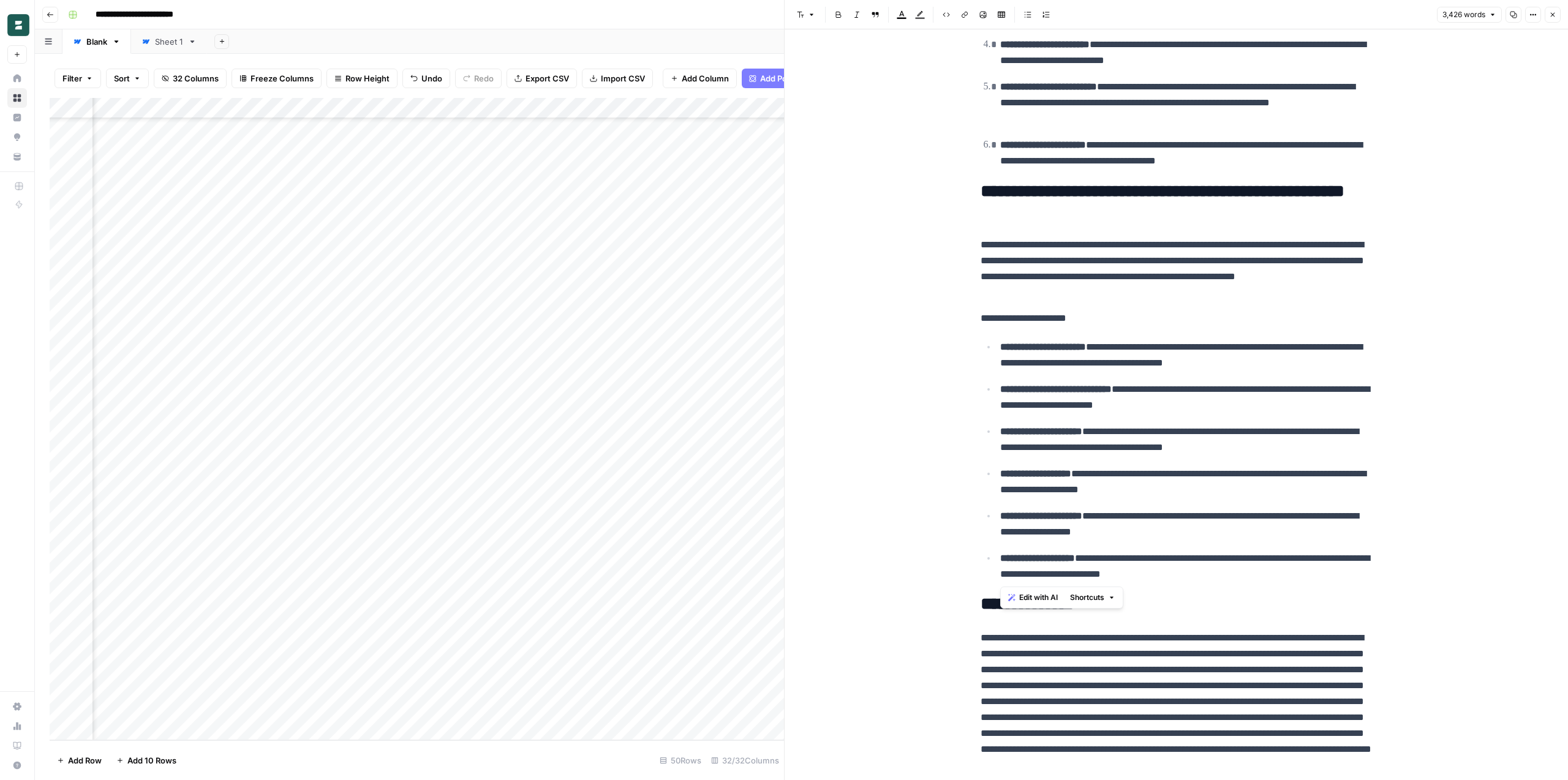
drag, startPoint x: 1277, startPoint y: 573, endPoint x: 1001, endPoint y: 354, distance: 352.3
click at [1001, 354] on ul "**********" at bounding box center [1176, 460] width 392 height 244
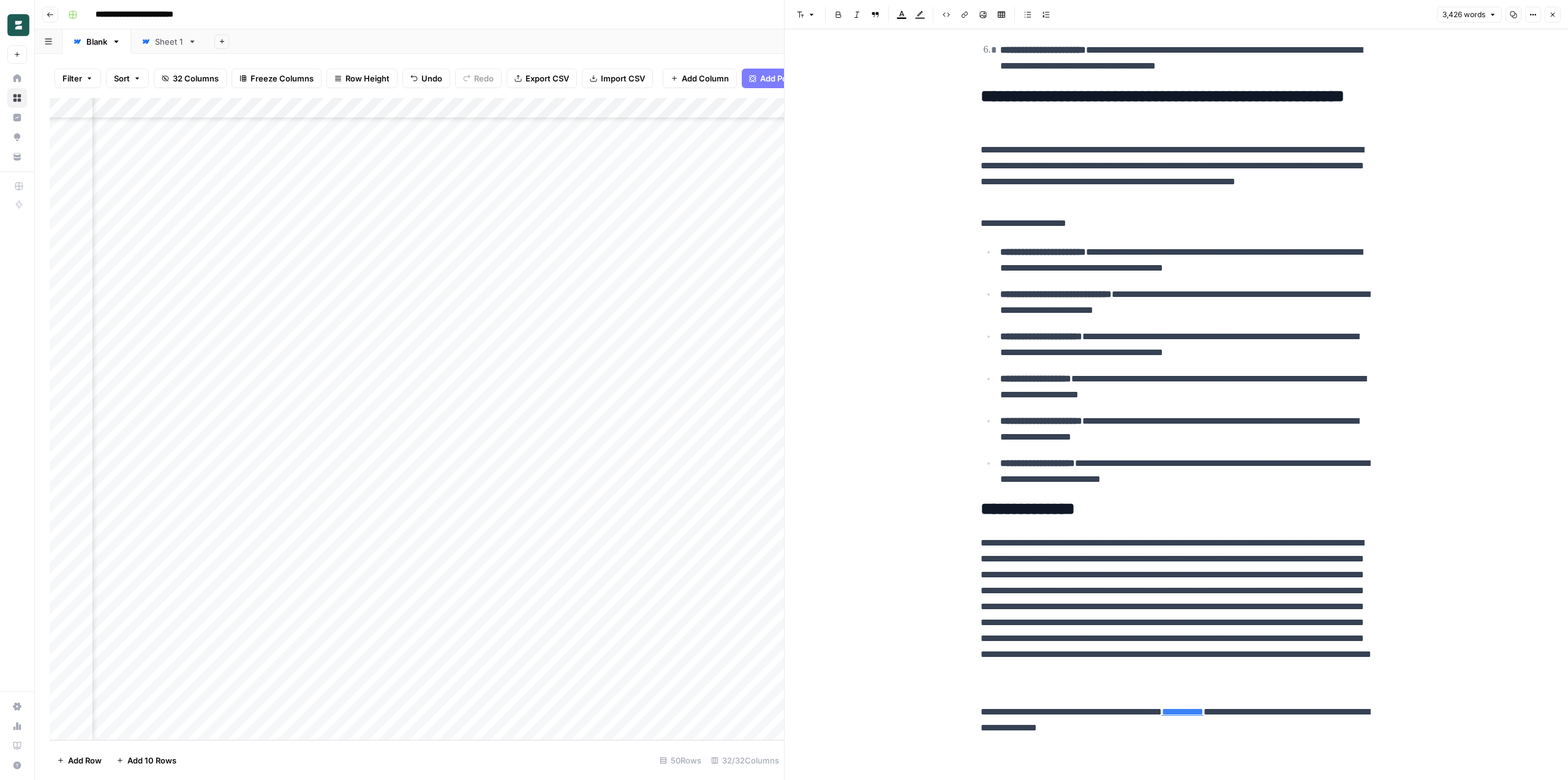
click at [299, 316] on div "Add Column" at bounding box center [417, 419] width 734 height 642
click at [525, 313] on div "Add Column" at bounding box center [417, 419] width 734 height 642
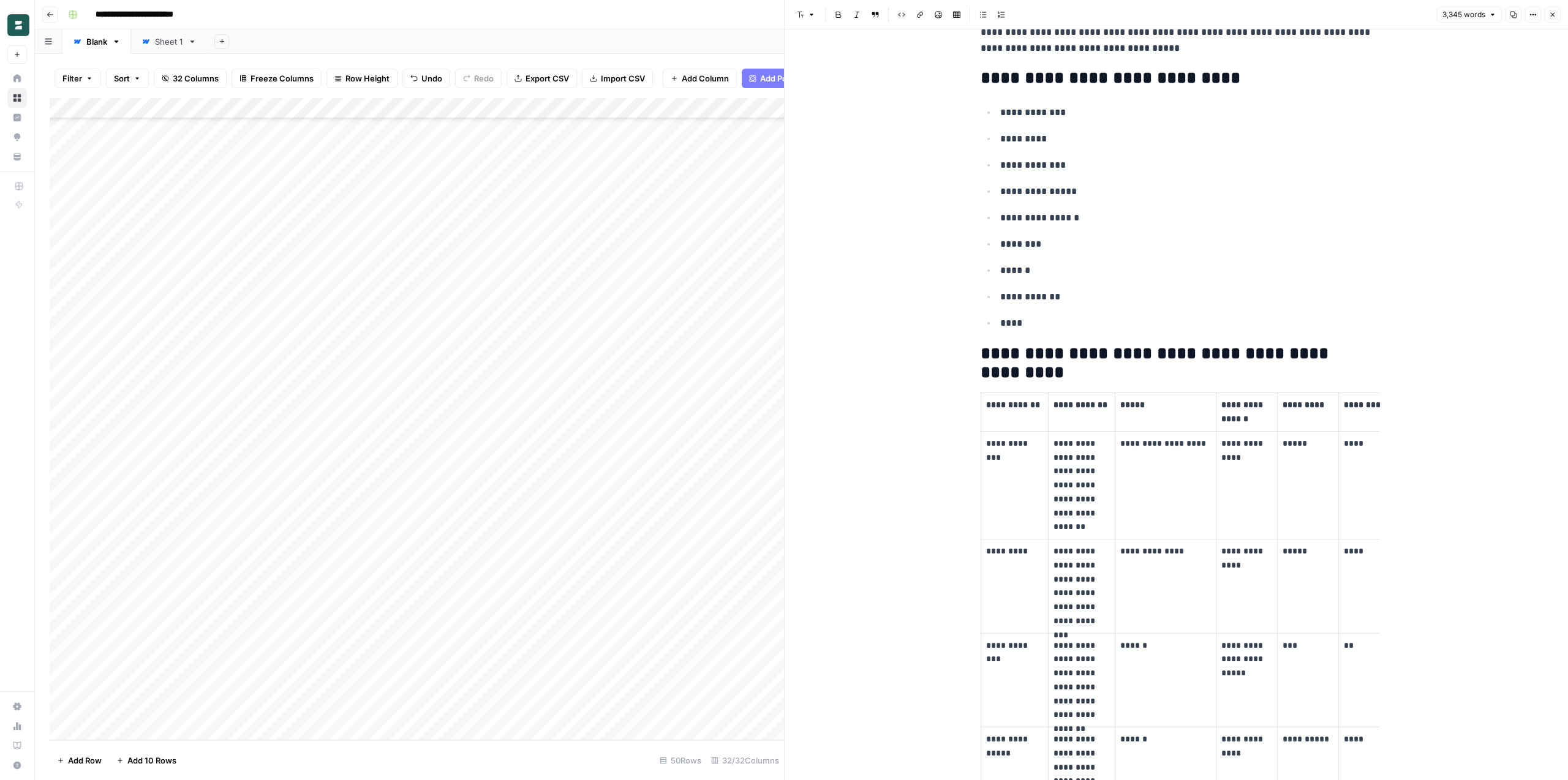
scroll to position [699, 0]
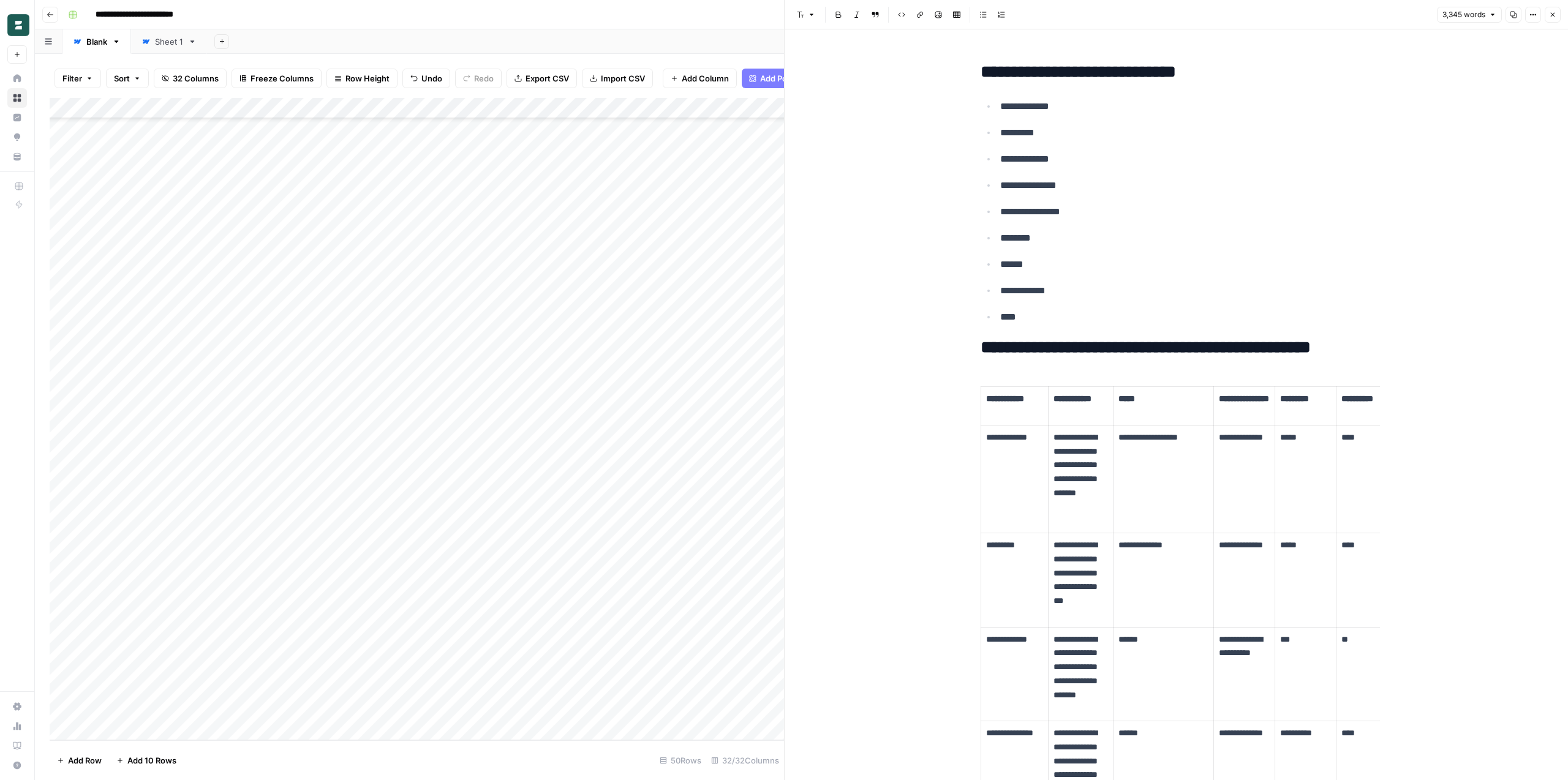
click at [401, 312] on div "Add Column" at bounding box center [417, 419] width 734 height 642
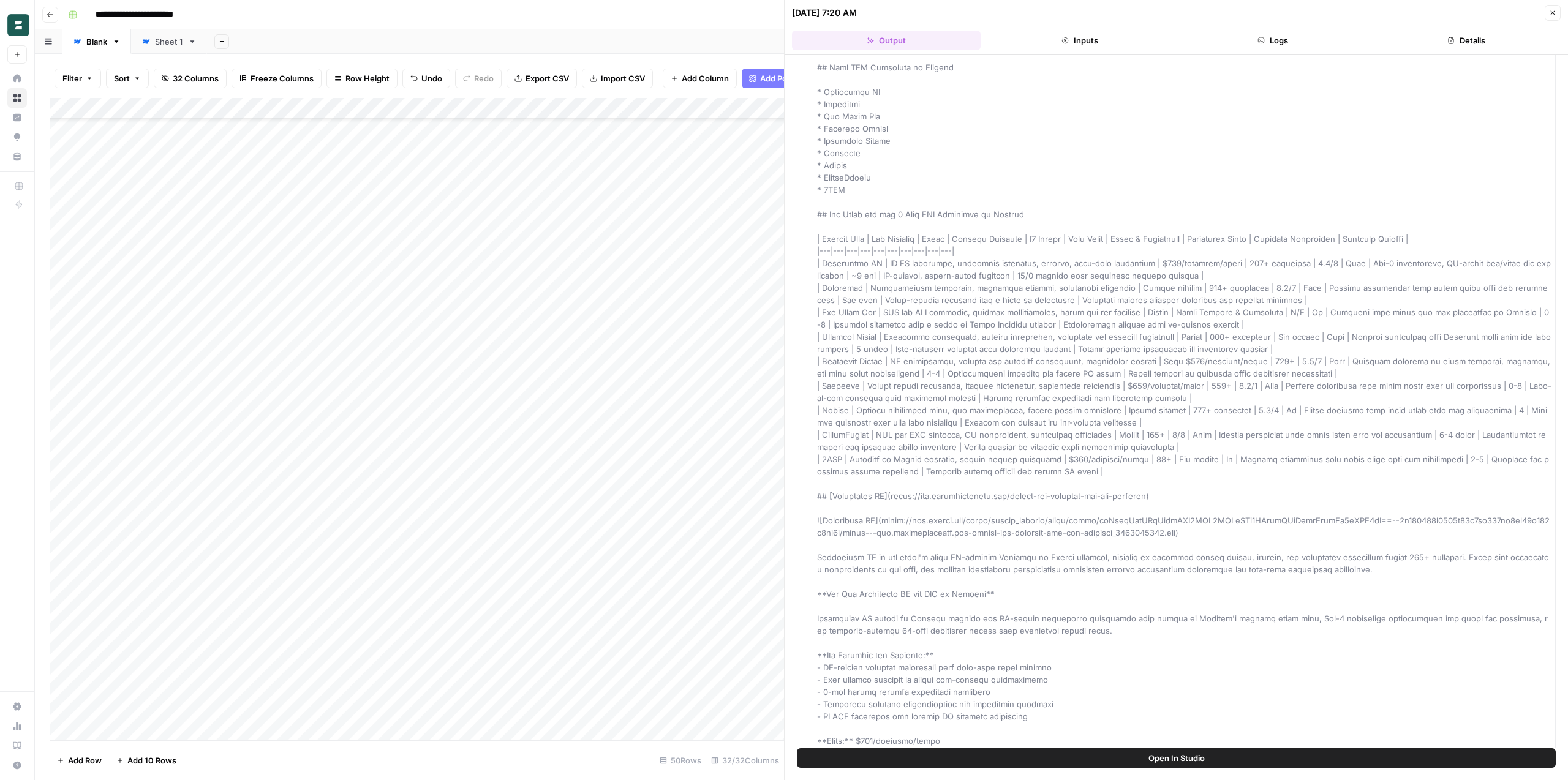
scroll to position [383, 0]
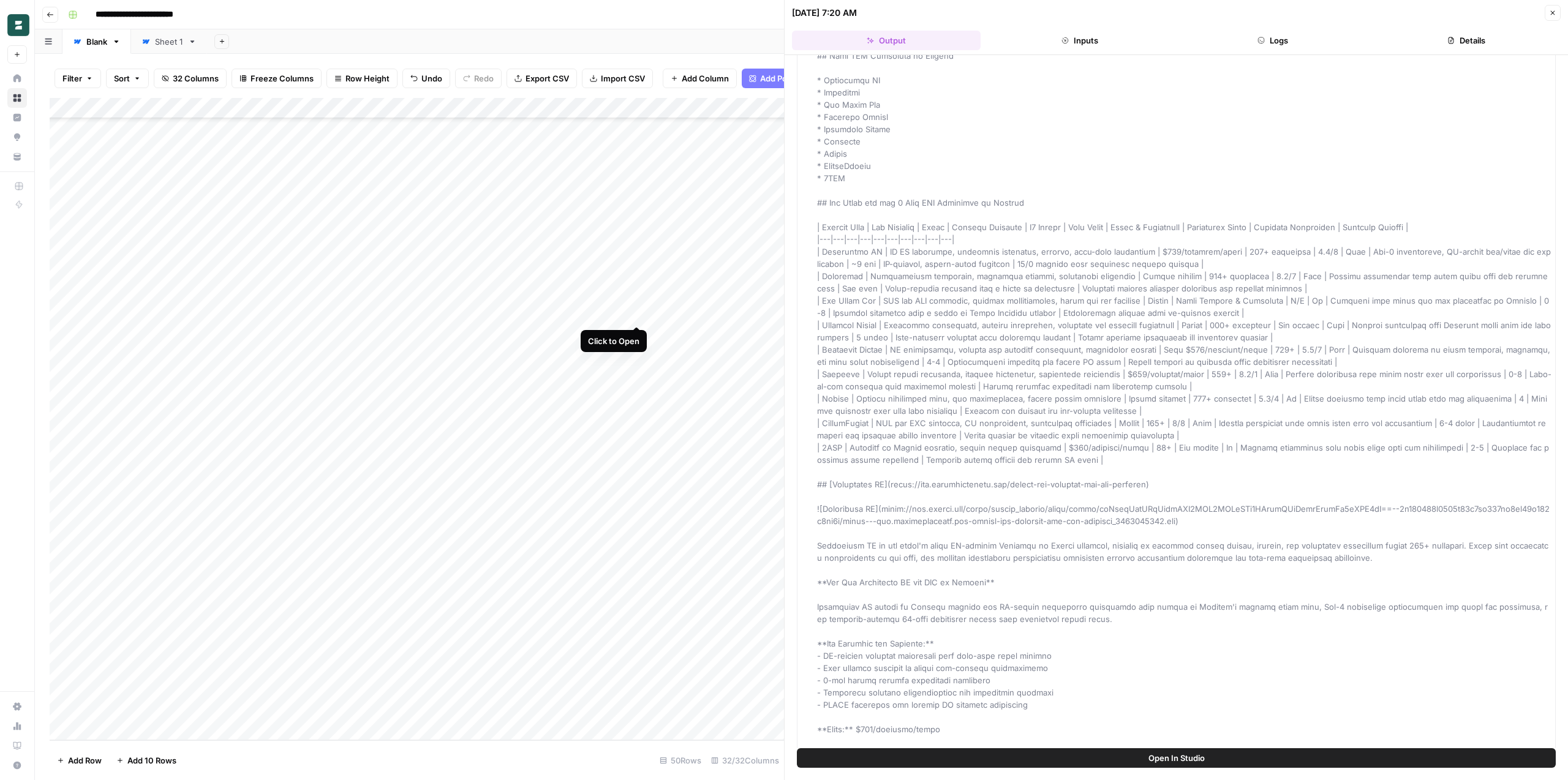
click at [636, 314] on div "Add Column" at bounding box center [417, 419] width 734 height 642
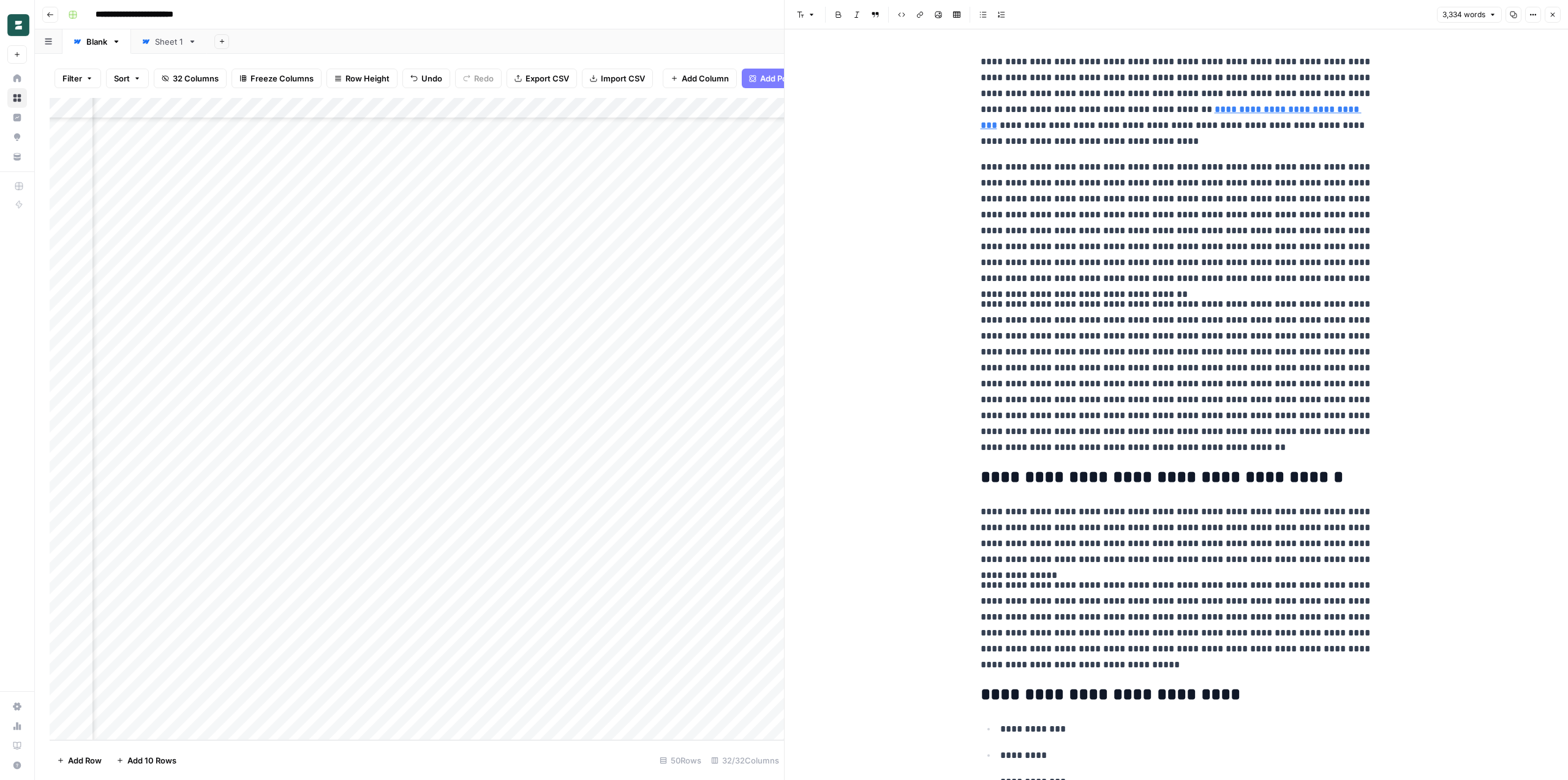
scroll to position [439, 130]
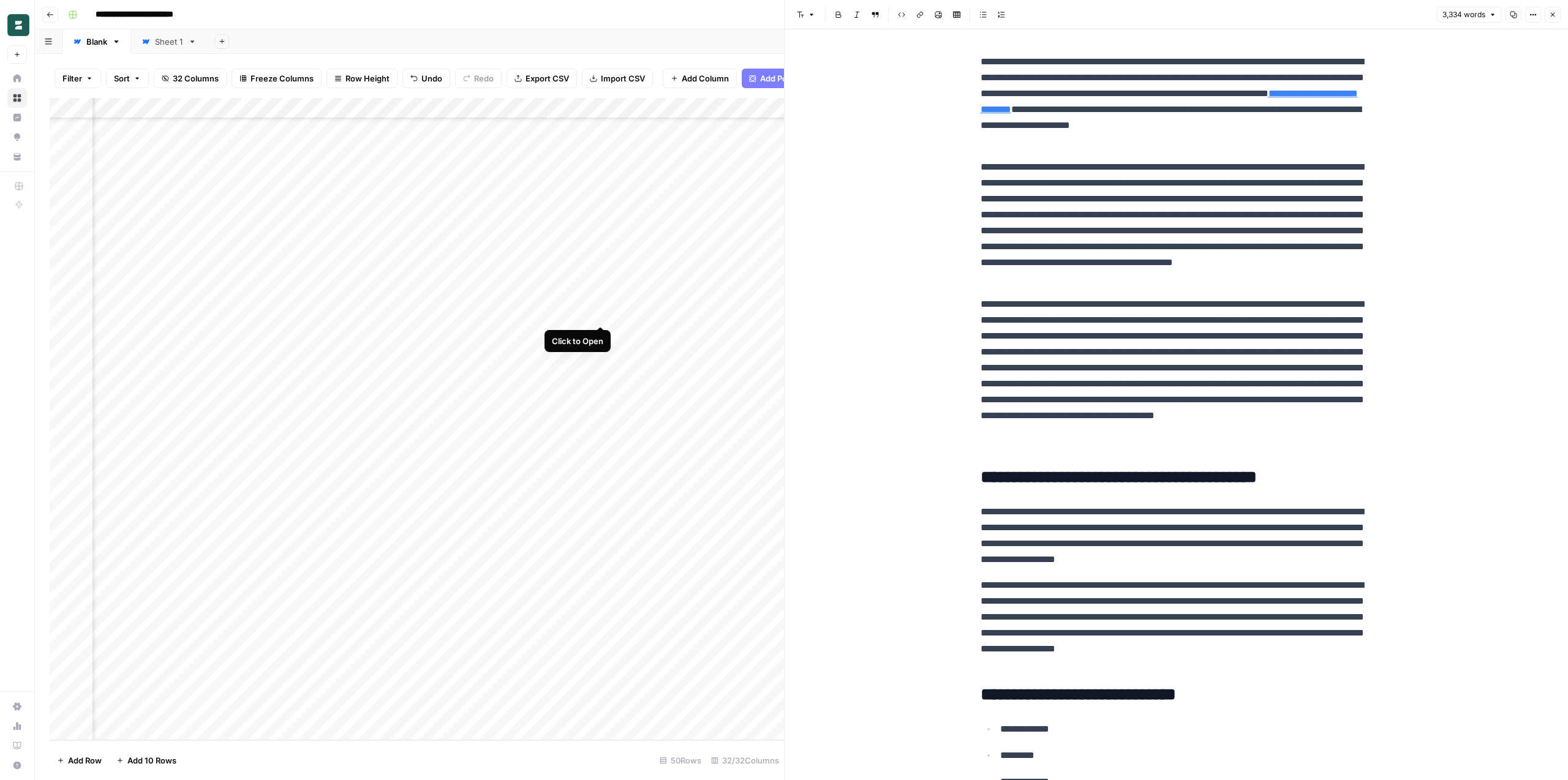
click at [599, 314] on div "Add Column" at bounding box center [417, 419] width 734 height 642
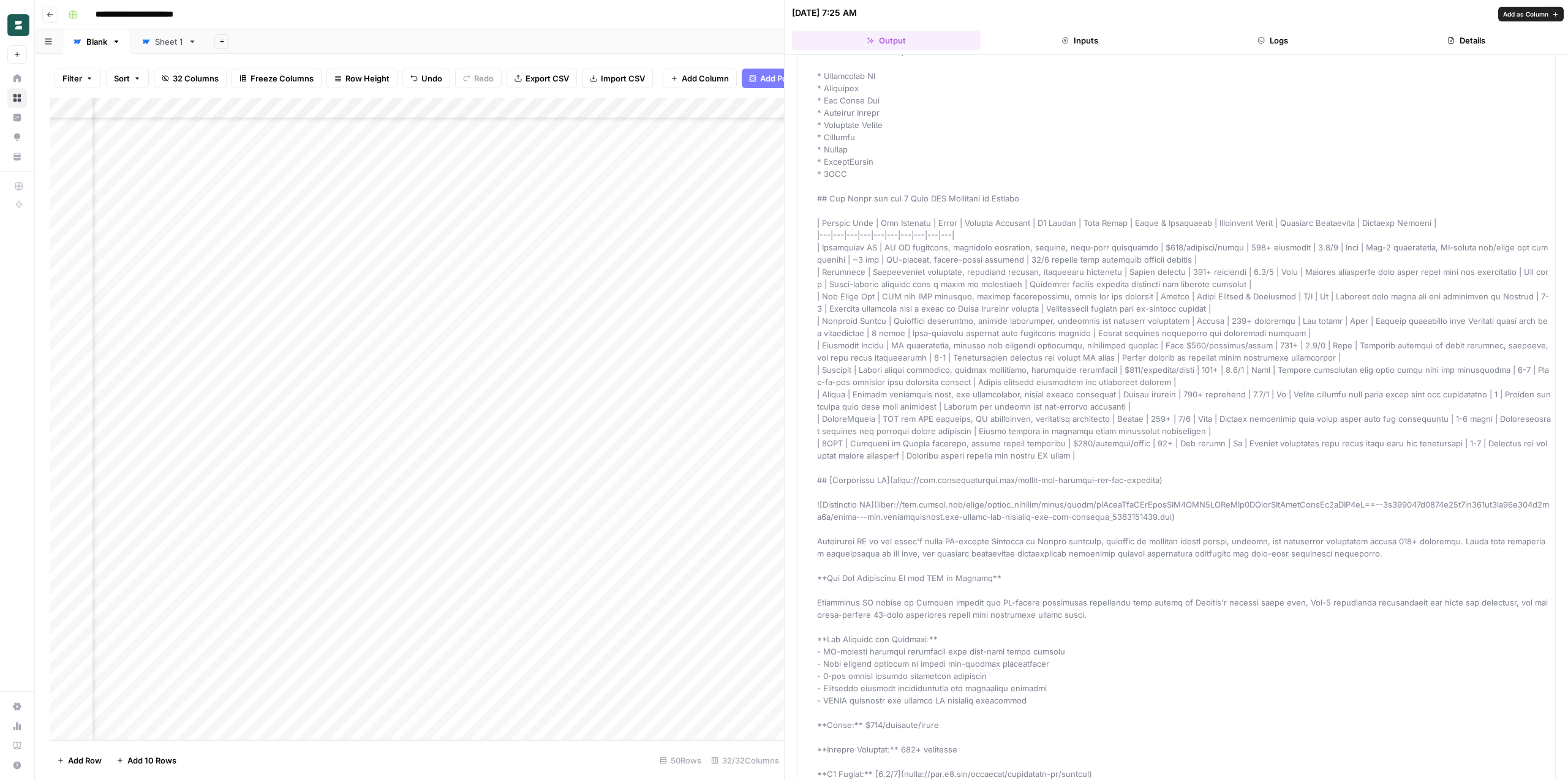
scroll to position [352, 0]
click at [392, 316] on div "Add Column" at bounding box center [417, 419] width 734 height 642
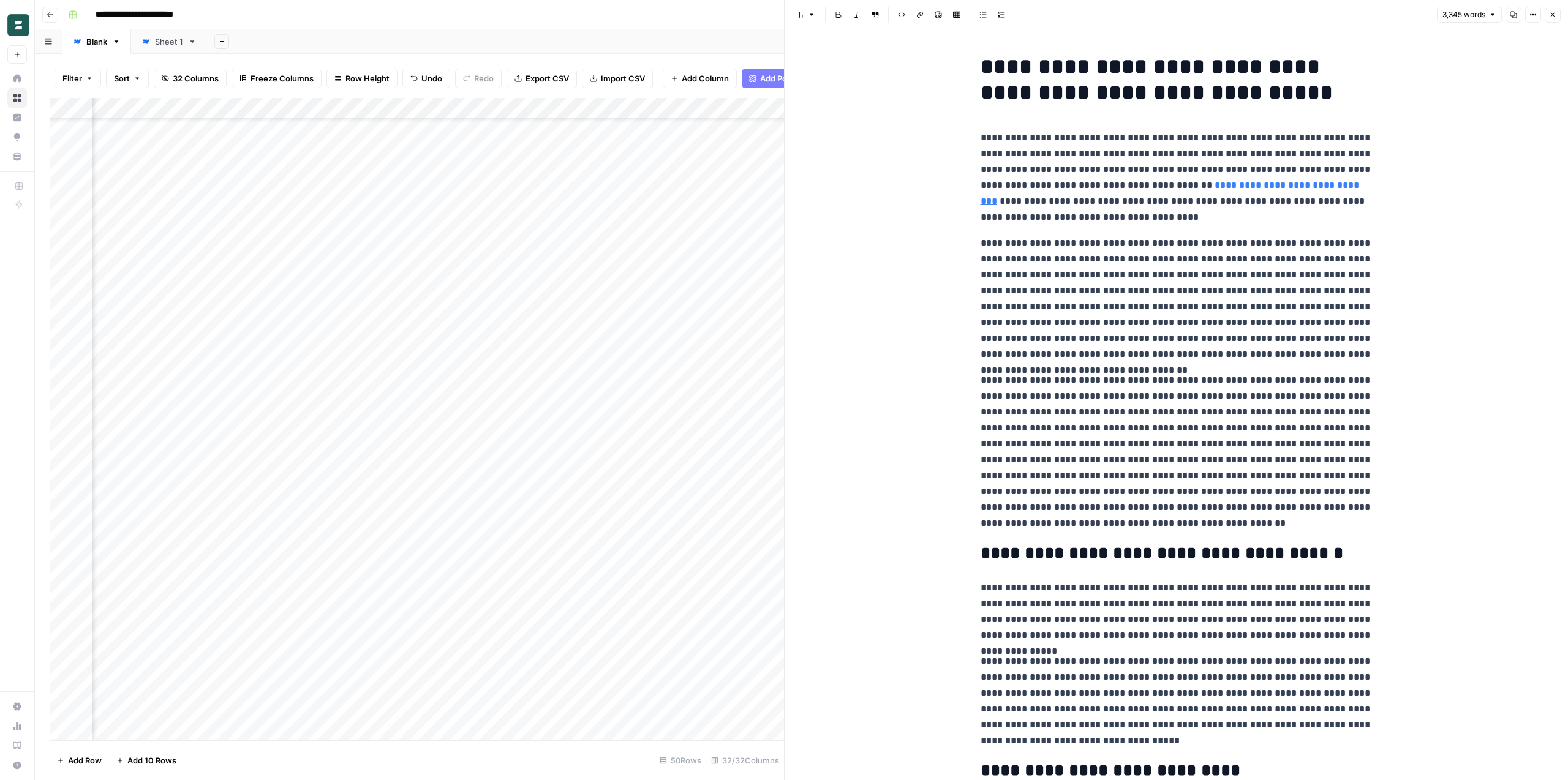
click at [1532, 12] on icon "button" at bounding box center [1533, 14] width 7 height 7
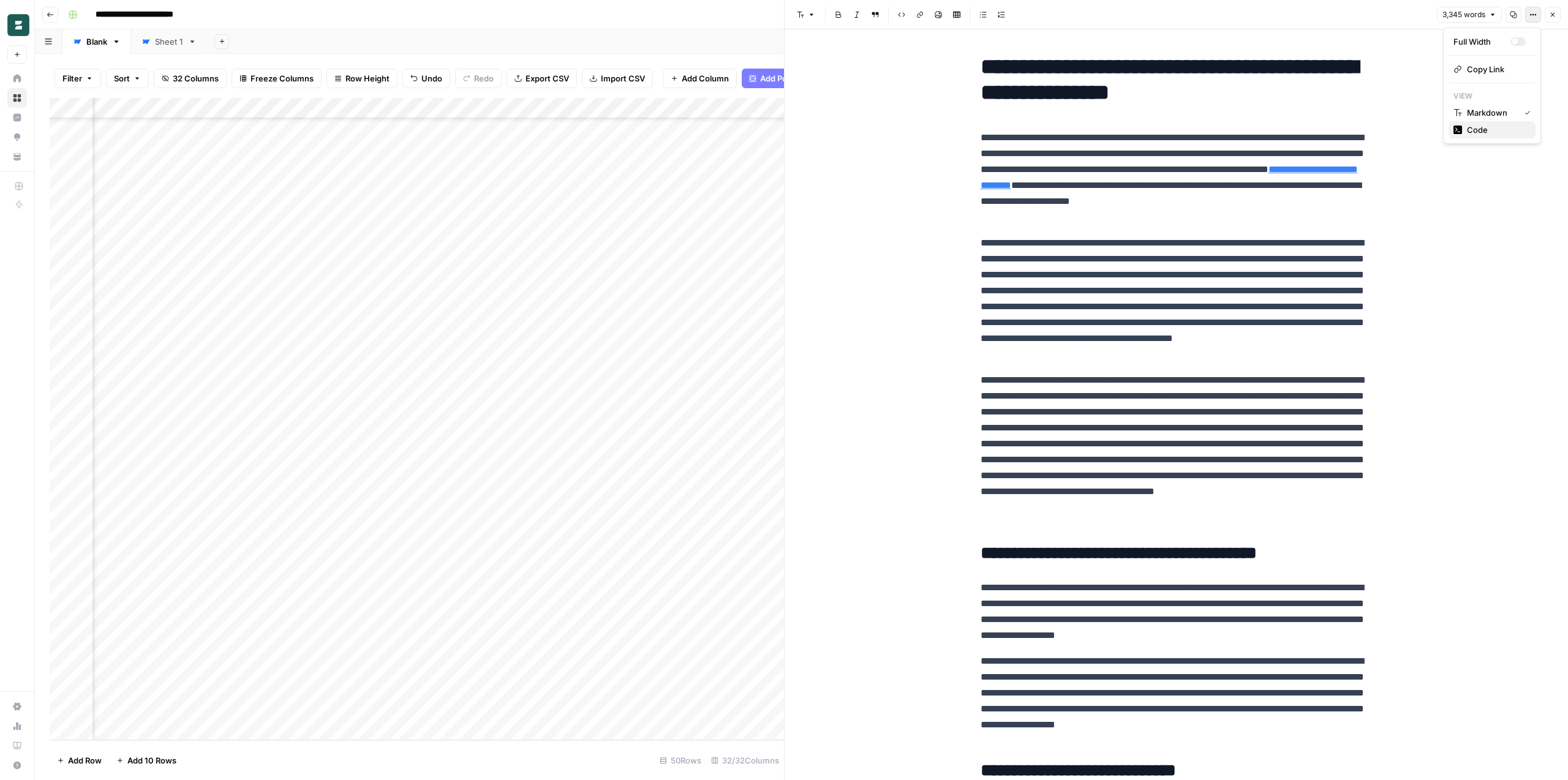
click at [1485, 131] on span "Code" at bounding box center [1496, 130] width 59 height 12
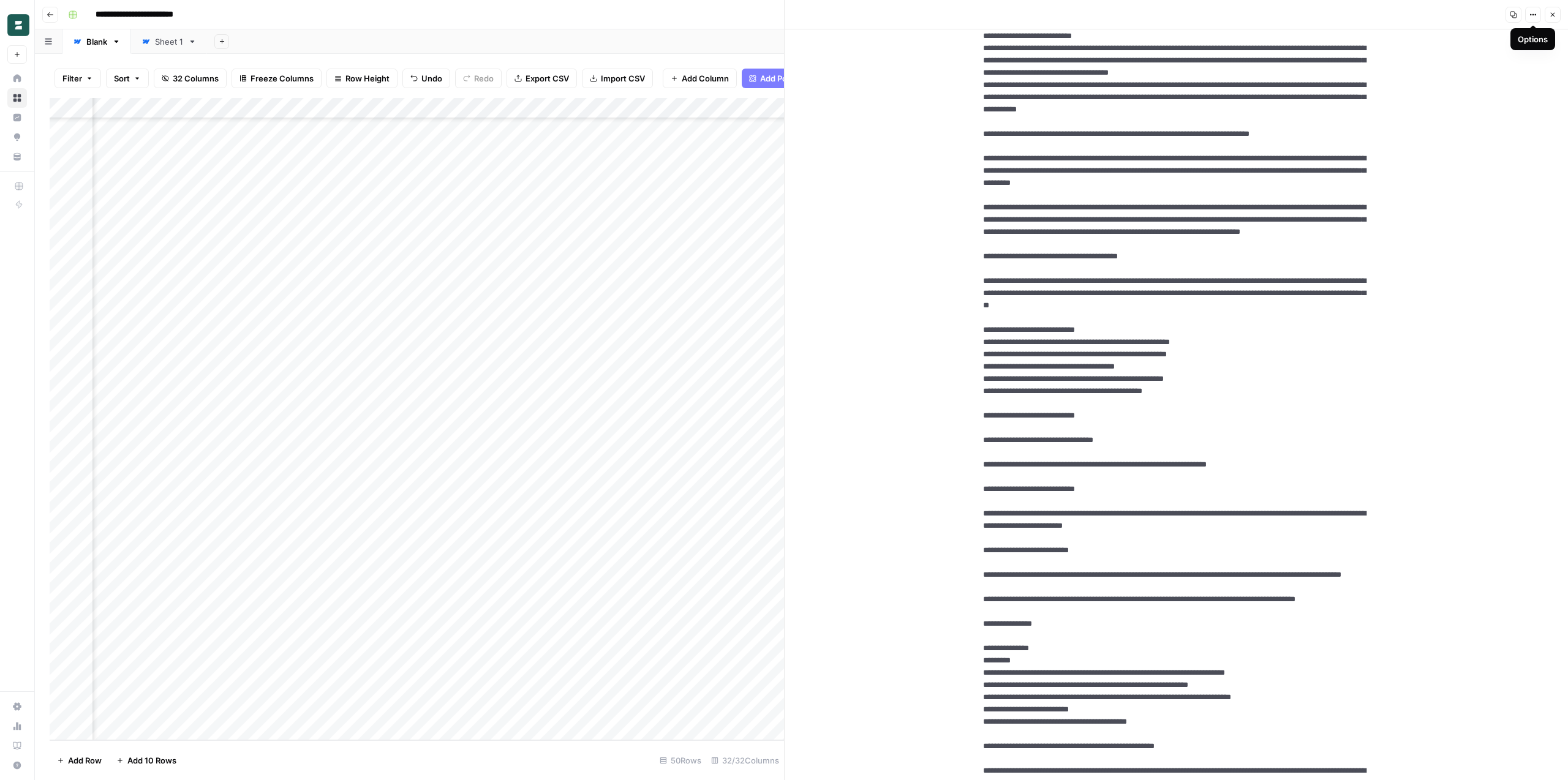
scroll to position [439, 248]
click at [610, 312] on div "Add Column" at bounding box center [417, 419] width 734 height 642
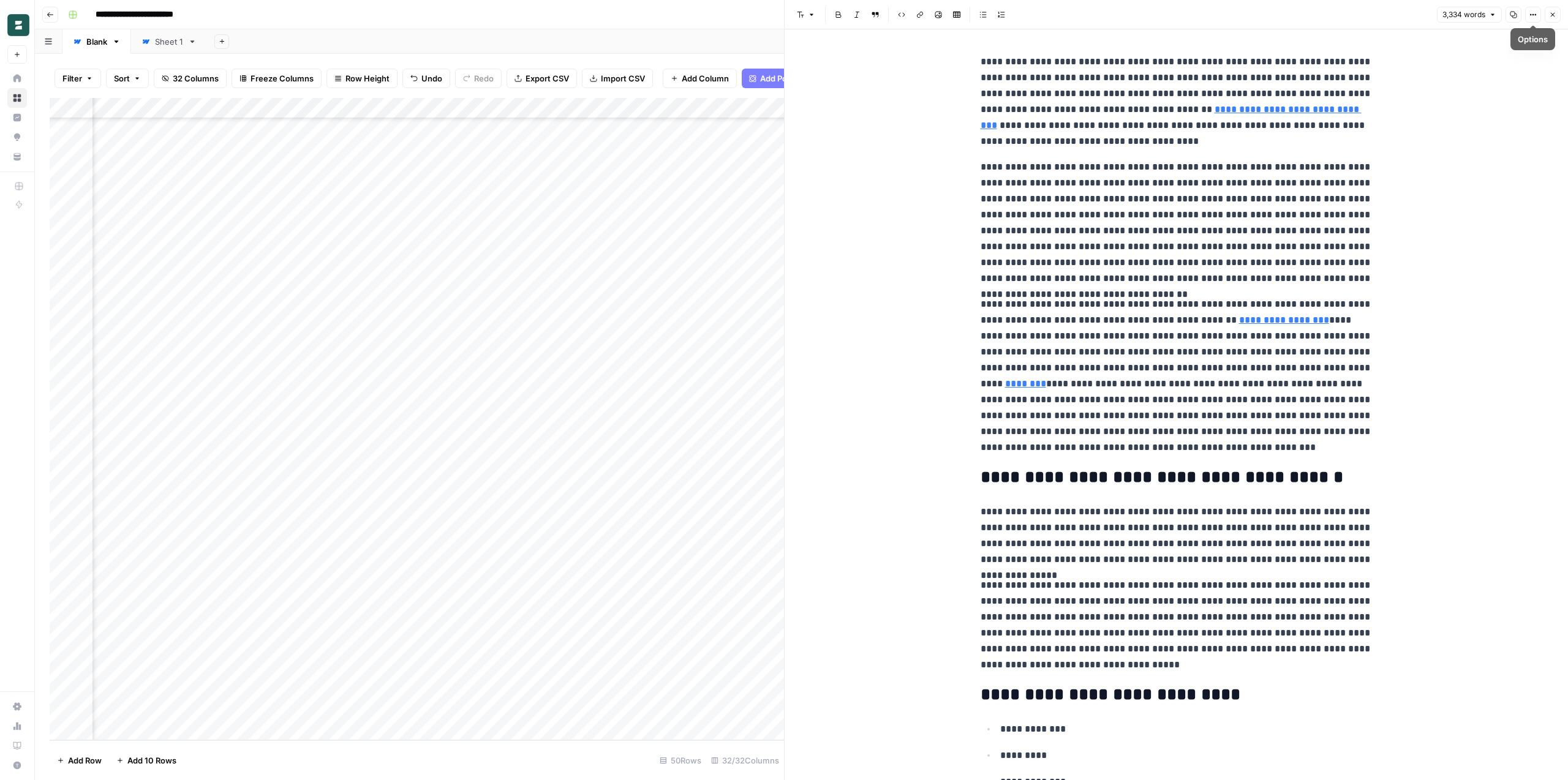
click at [1532, 11] on icon "button" at bounding box center [1533, 14] width 7 height 7
click at [1476, 123] on button "Code" at bounding box center [1491, 130] width 87 height 17
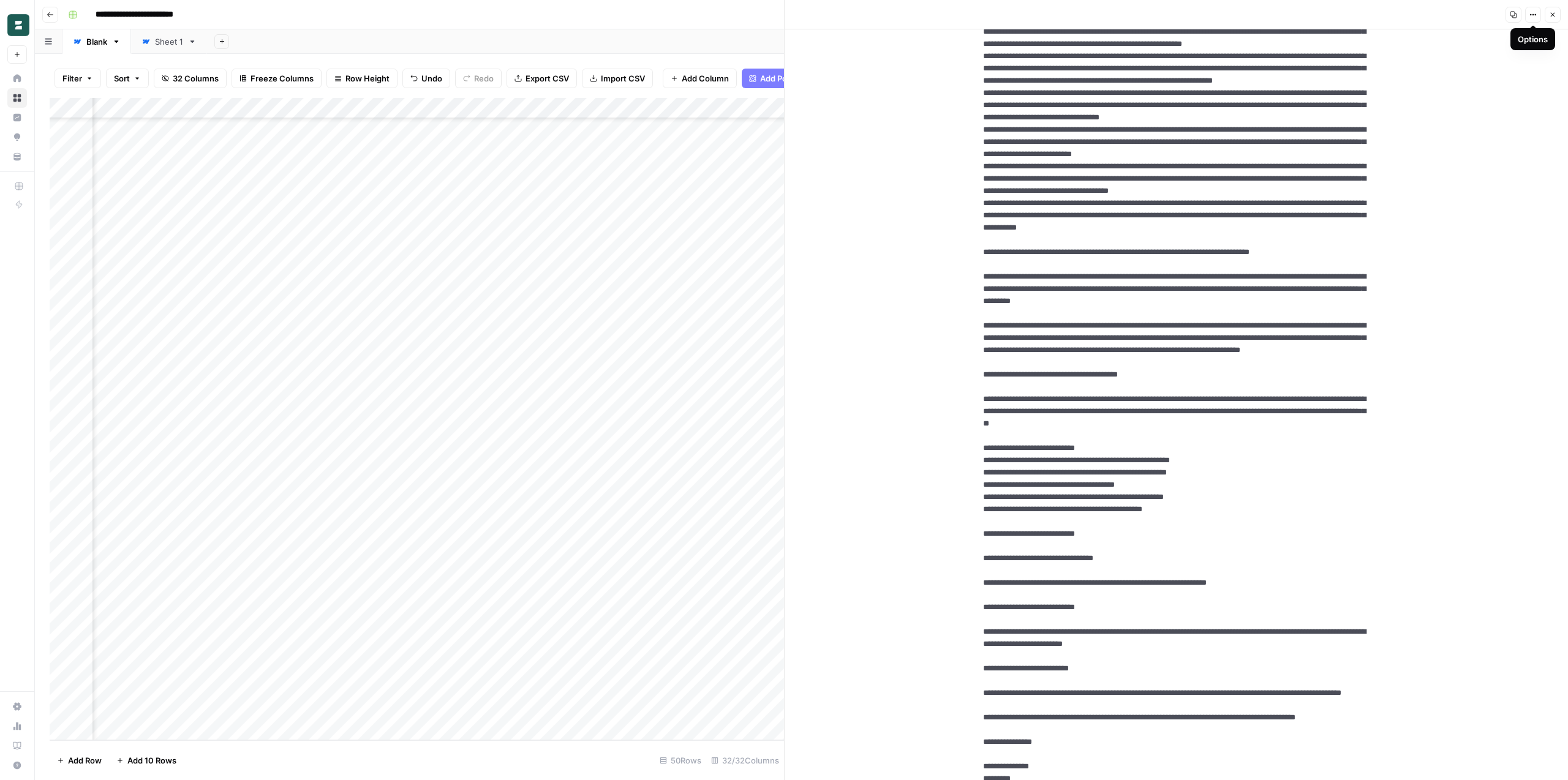
scroll to position [439, 495]
click at [1535, 23] on header "Copy Options Close" at bounding box center [1176, 14] width 783 height 29
click at [1535, 16] on icon "button" at bounding box center [1533, 14] width 7 height 7
click at [1492, 104] on span "Code" at bounding box center [1490, 102] width 48 height 12
click at [457, 314] on div "Add Column" at bounding box center [417, 419] width 734 height 642
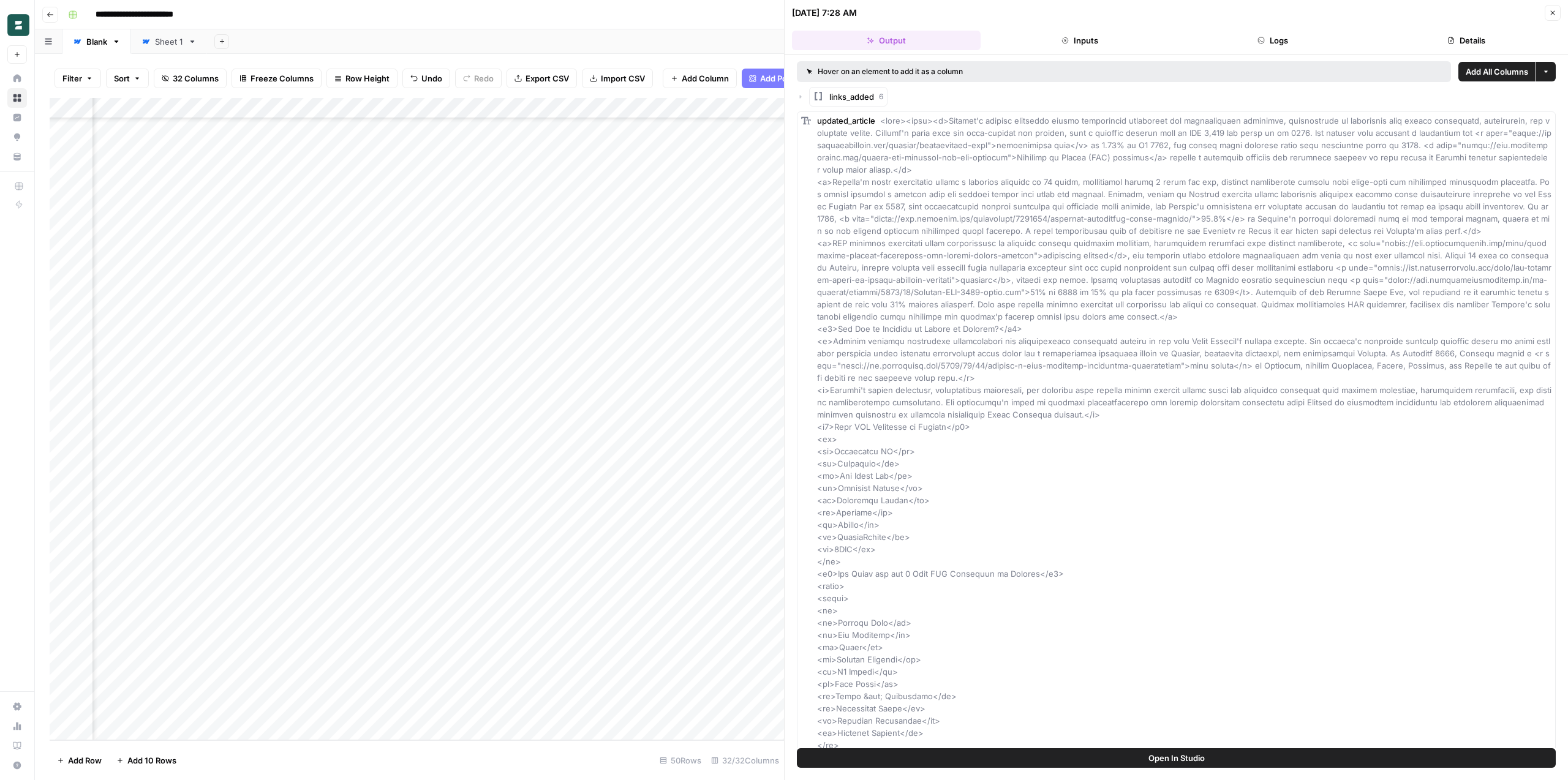
scroll to position [439, 2736]
click at [497, 312] on div "Add Column" at bounding box center [417, 419] width 734 height 642
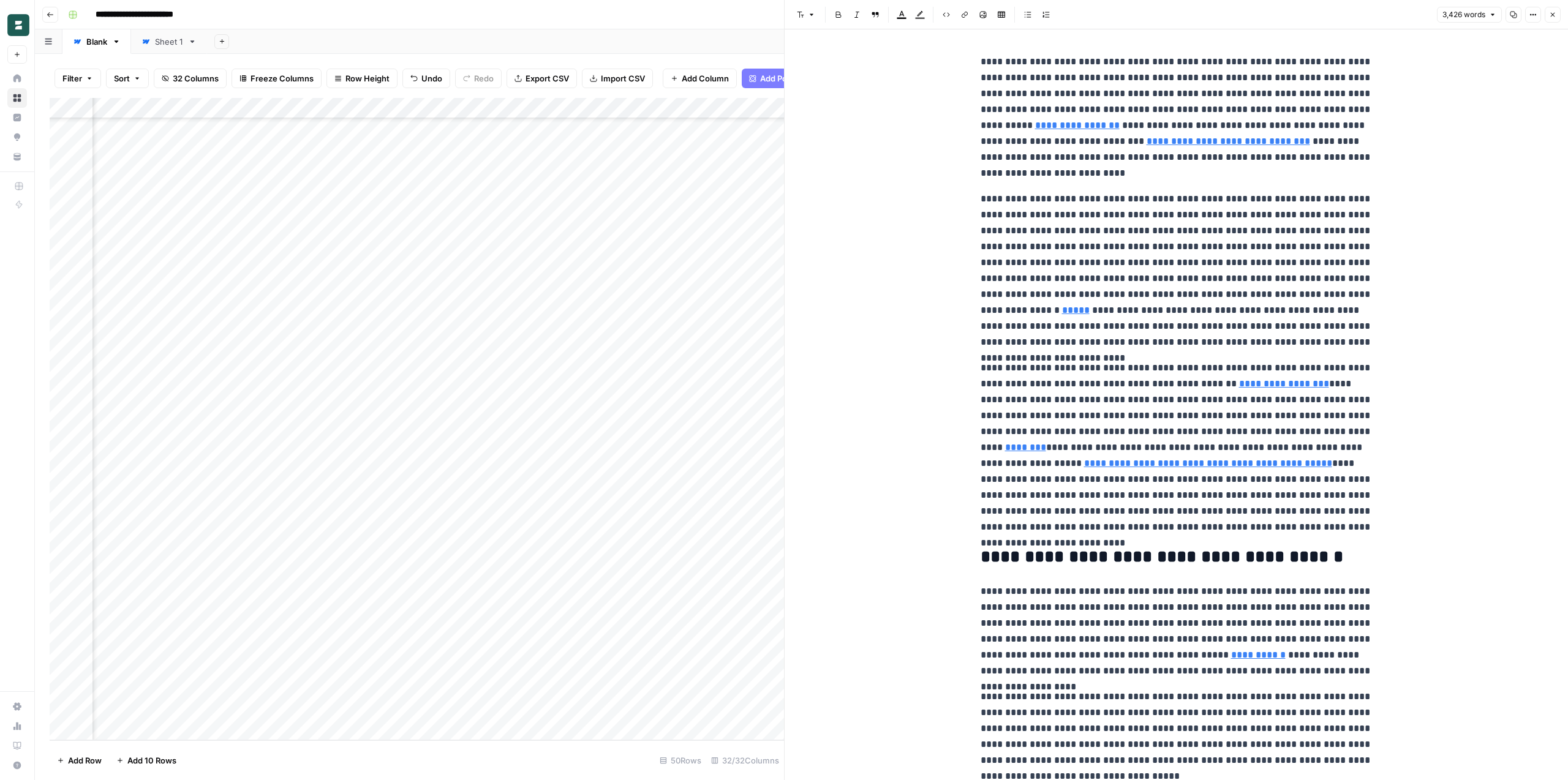
click at [1533, 14] on icon "button" at bounding box center [1533, 14] width 7 height 7
click at [1485, 130] on span "Code" at bounding box center [1496, 130] width 59 height 12
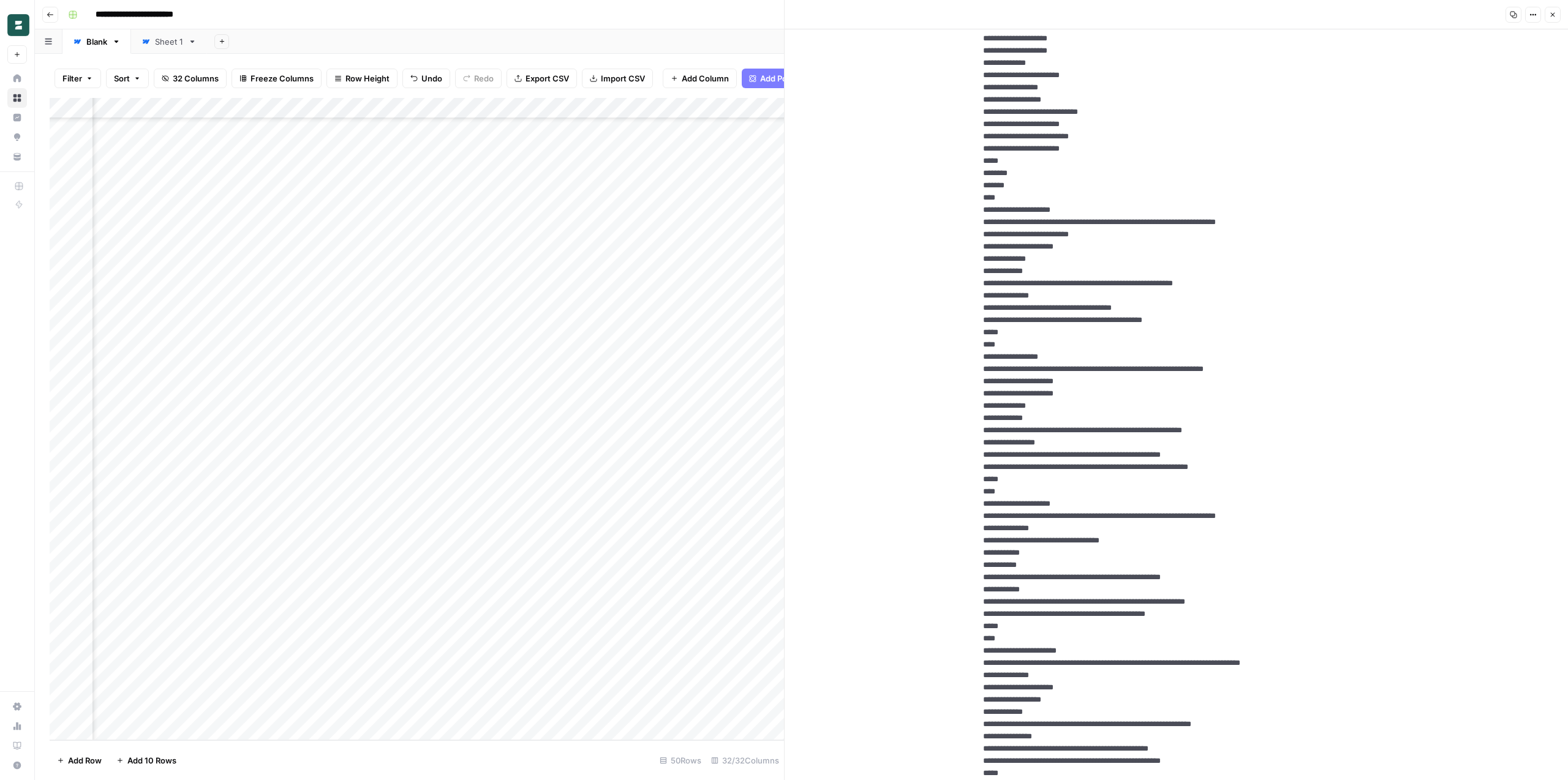
scroll to position [652, 0]
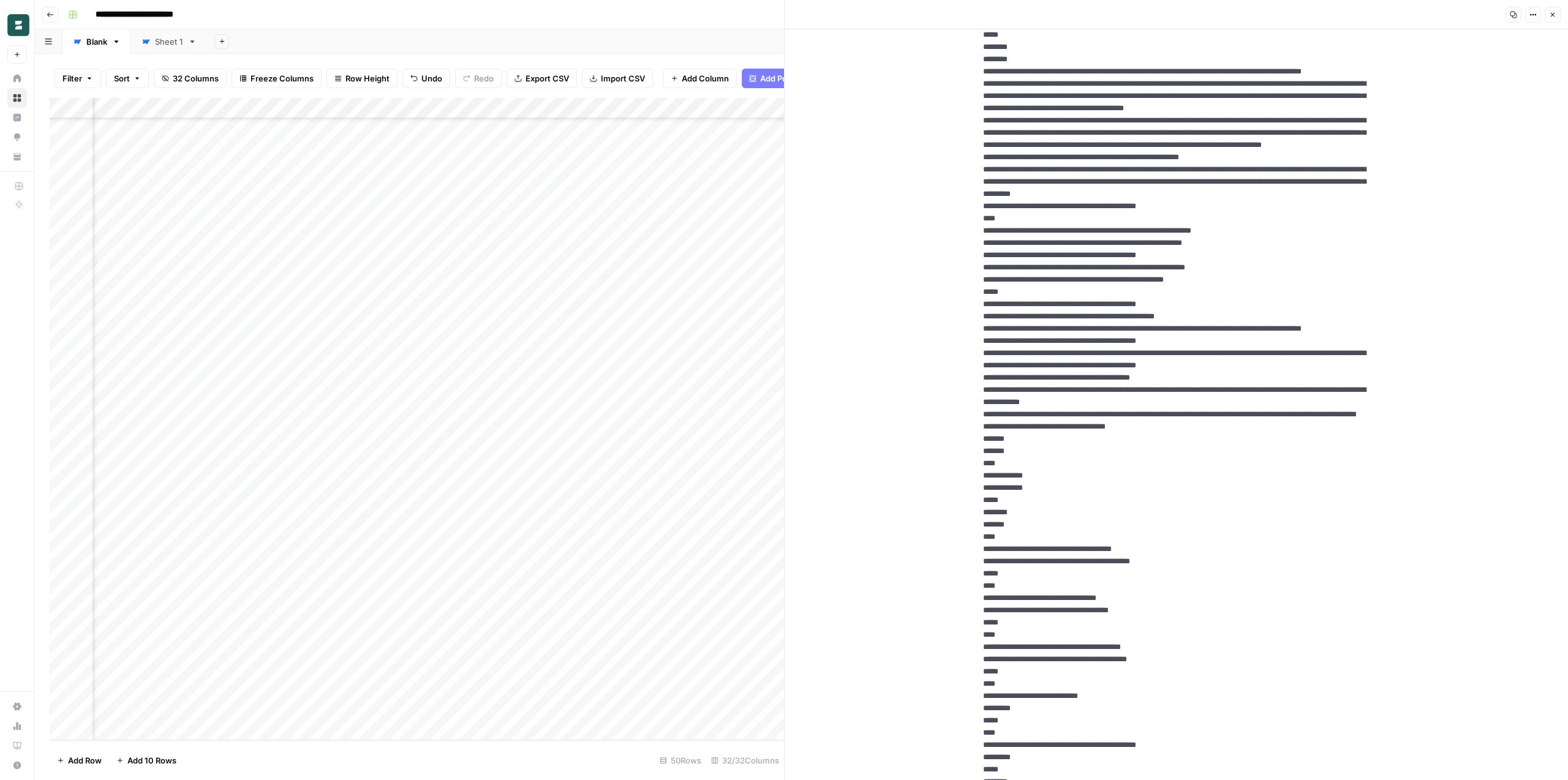
scroll to position [2202, 0]
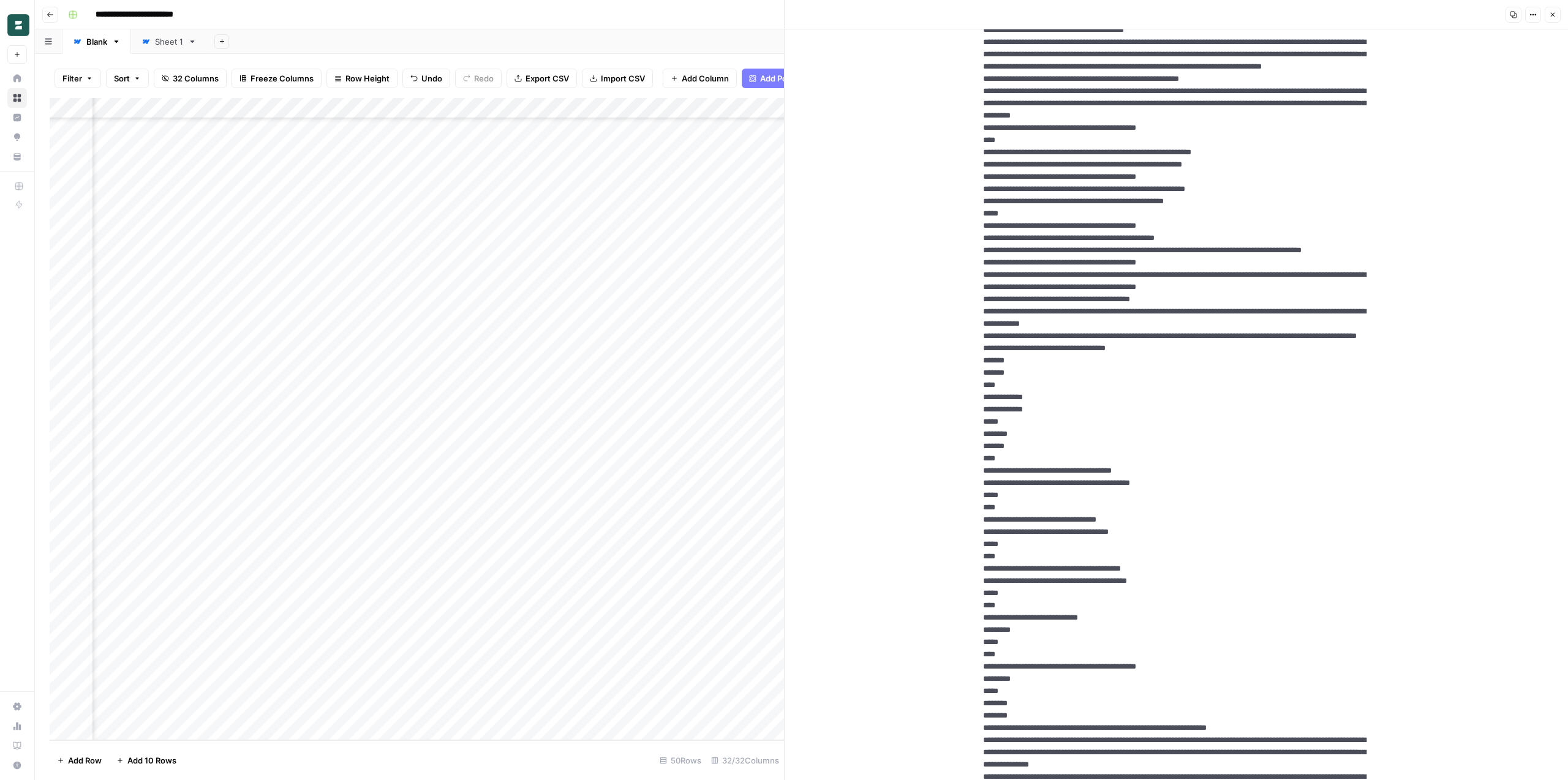
drag, startPoint x: 984, startPoint y: 217, endPoint x: 1103, endPoint y: 263, distance: 127.6
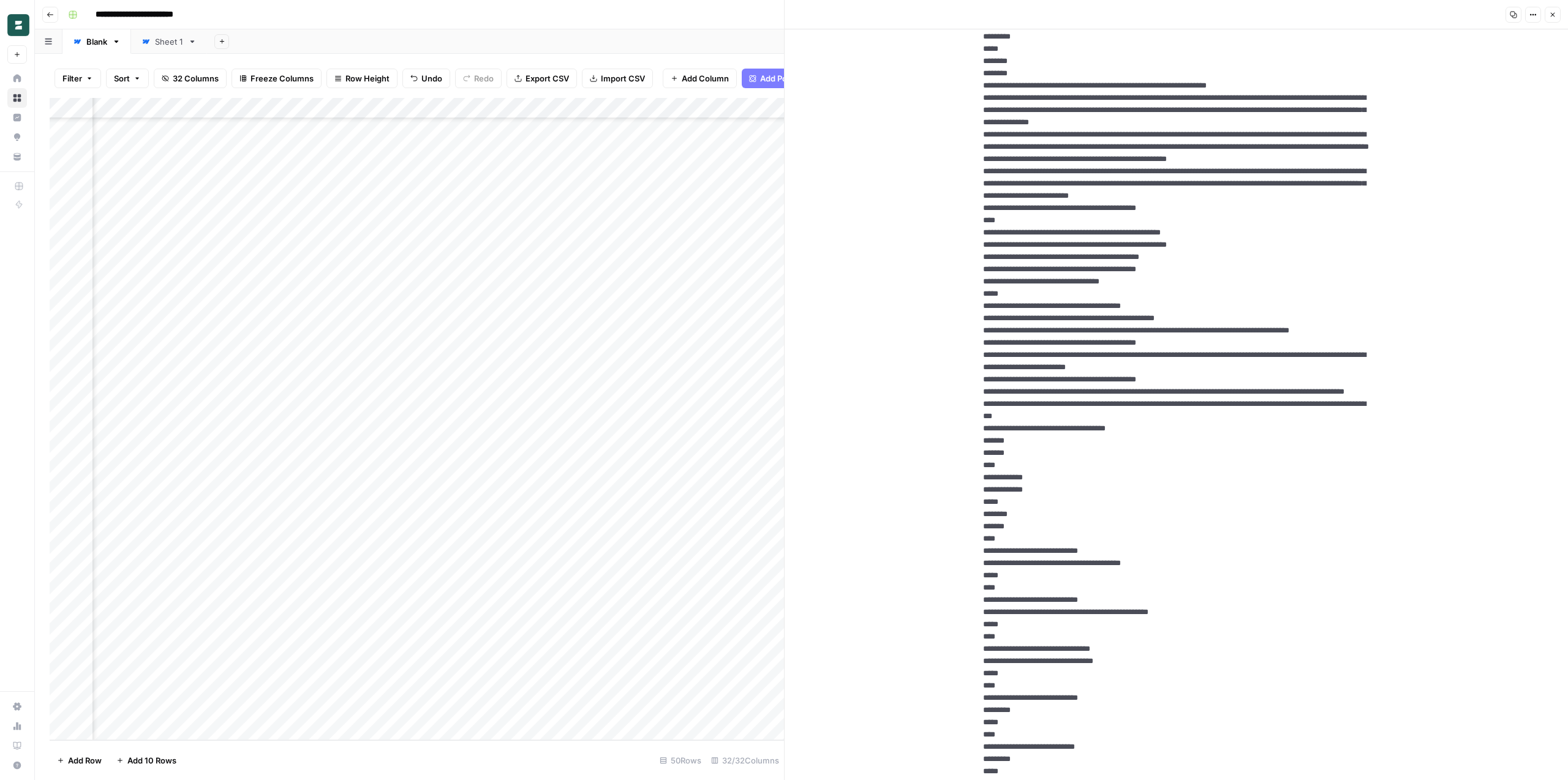
scroll to position [2848, 0]
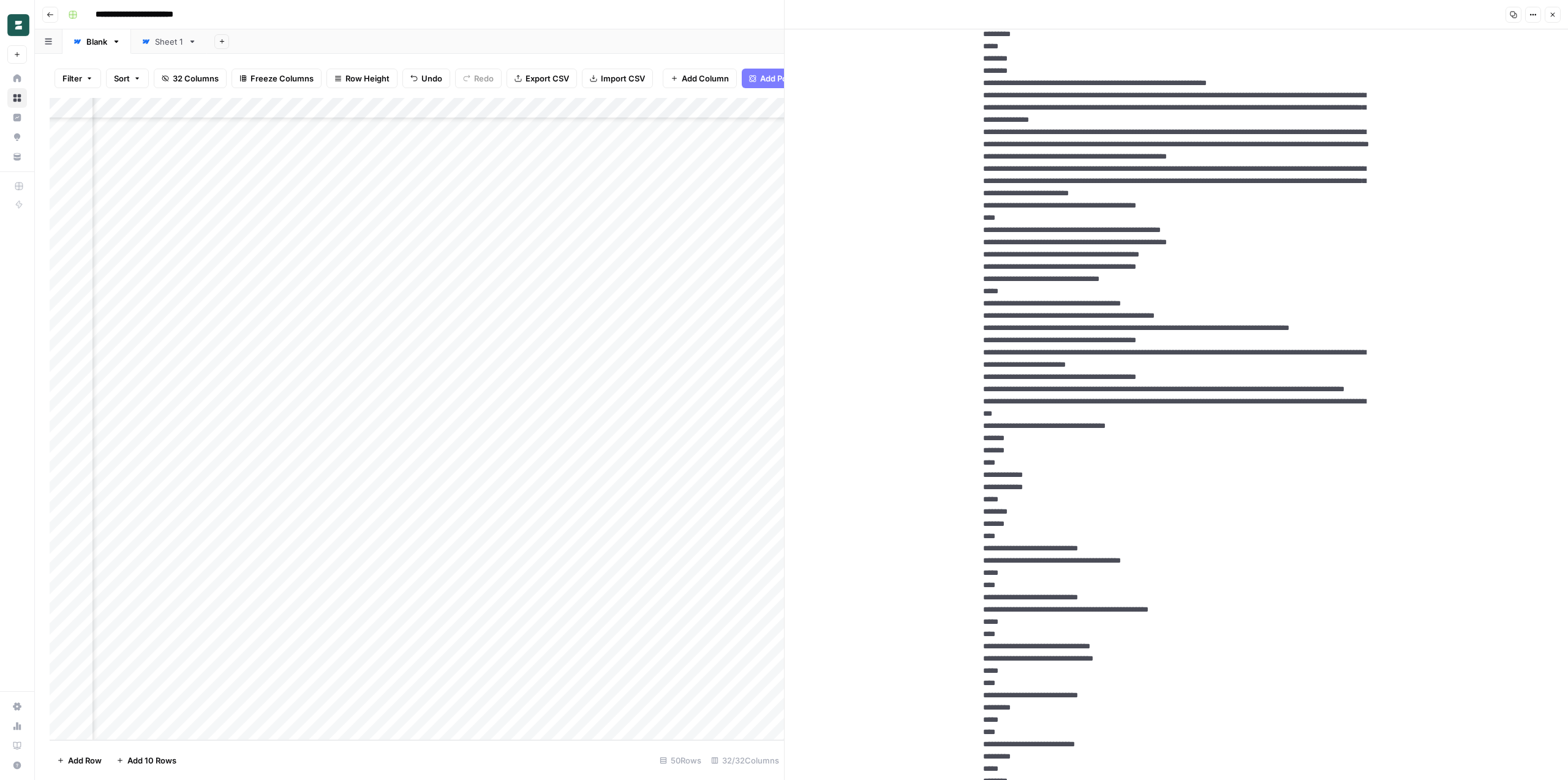
drag, startPoint x: 982, startPoint y: 109, endPoint x: 1052, endPoint y: 462, distance: 359.9
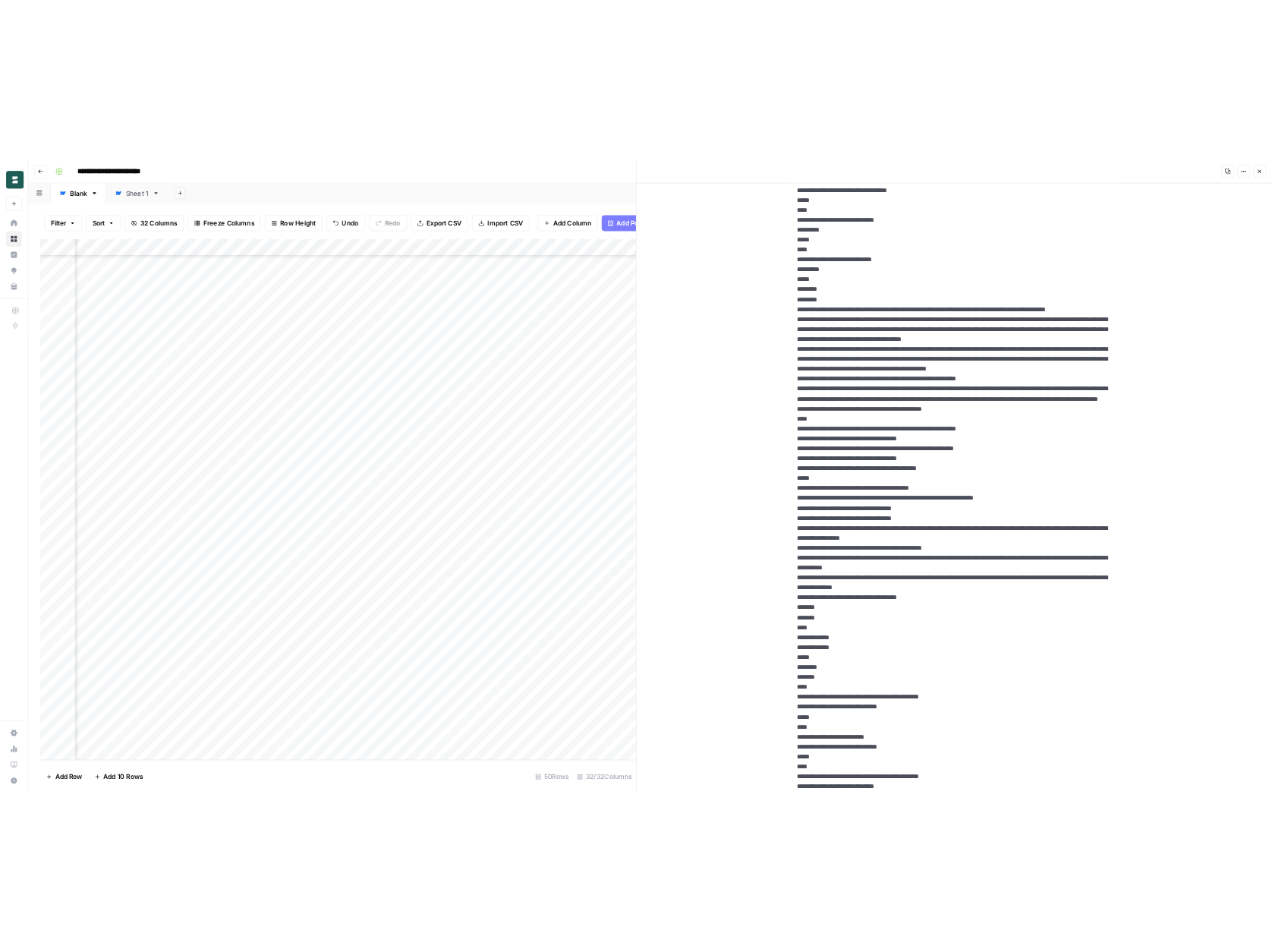
scroll to position [4306, 0]
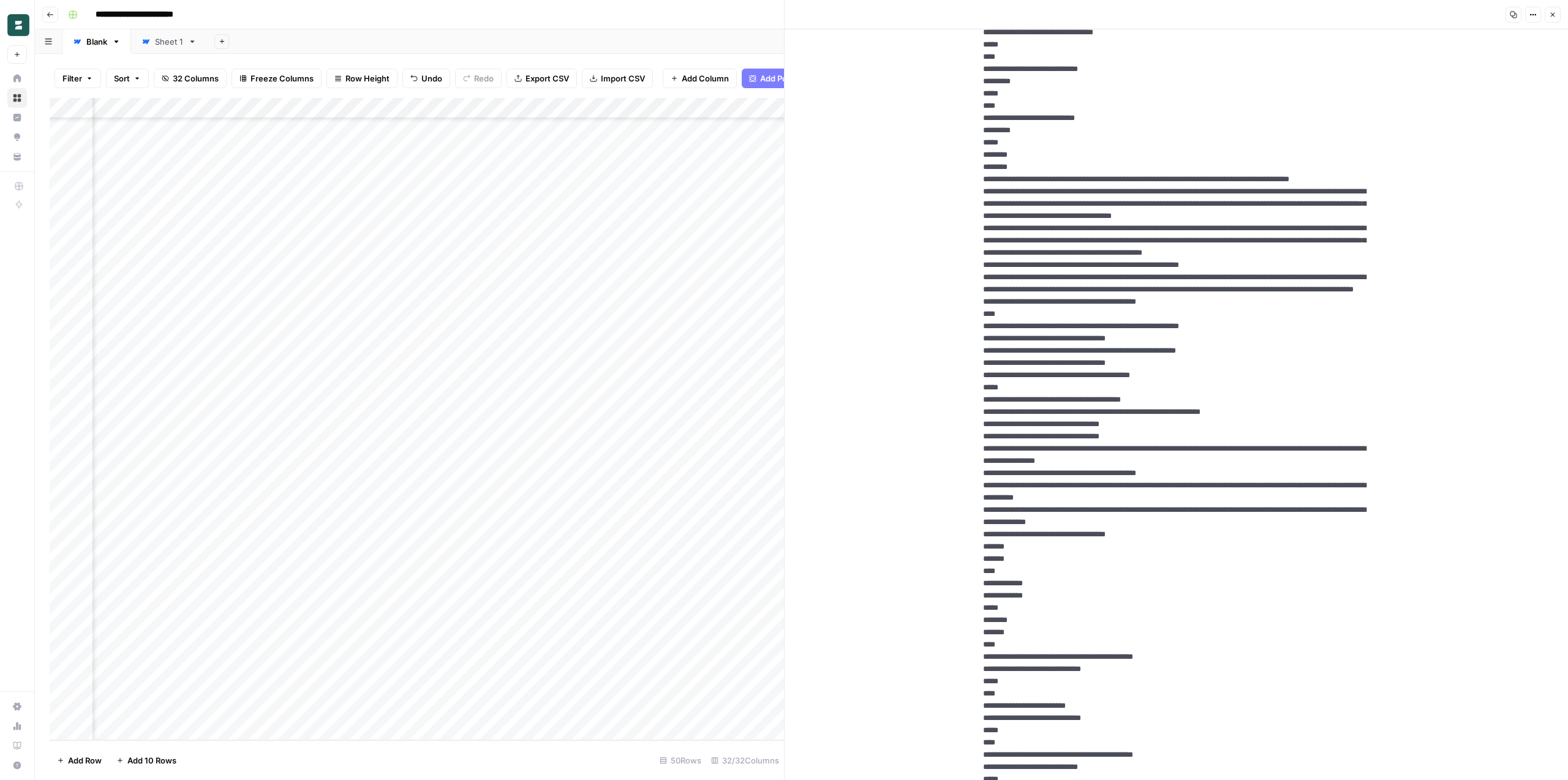
drag, startPoint x: 1031, startPoint y: 646, endPoint x: 973, endPoint y: 289, distance: 361.7
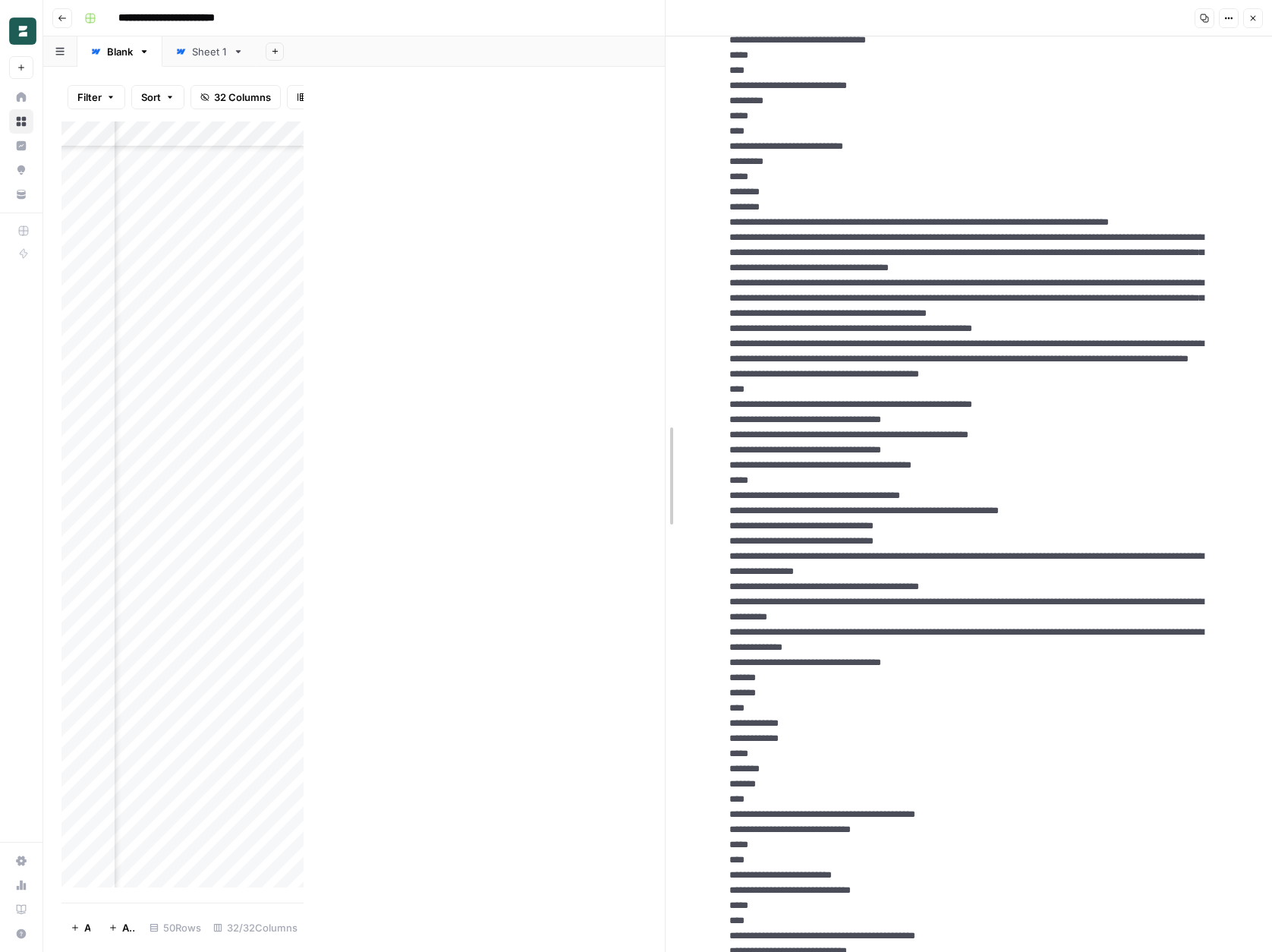
drag, startPoint x: 304, startPoint y: 414, endPoint x: 667, endPoint y: 396, distance: 363.4
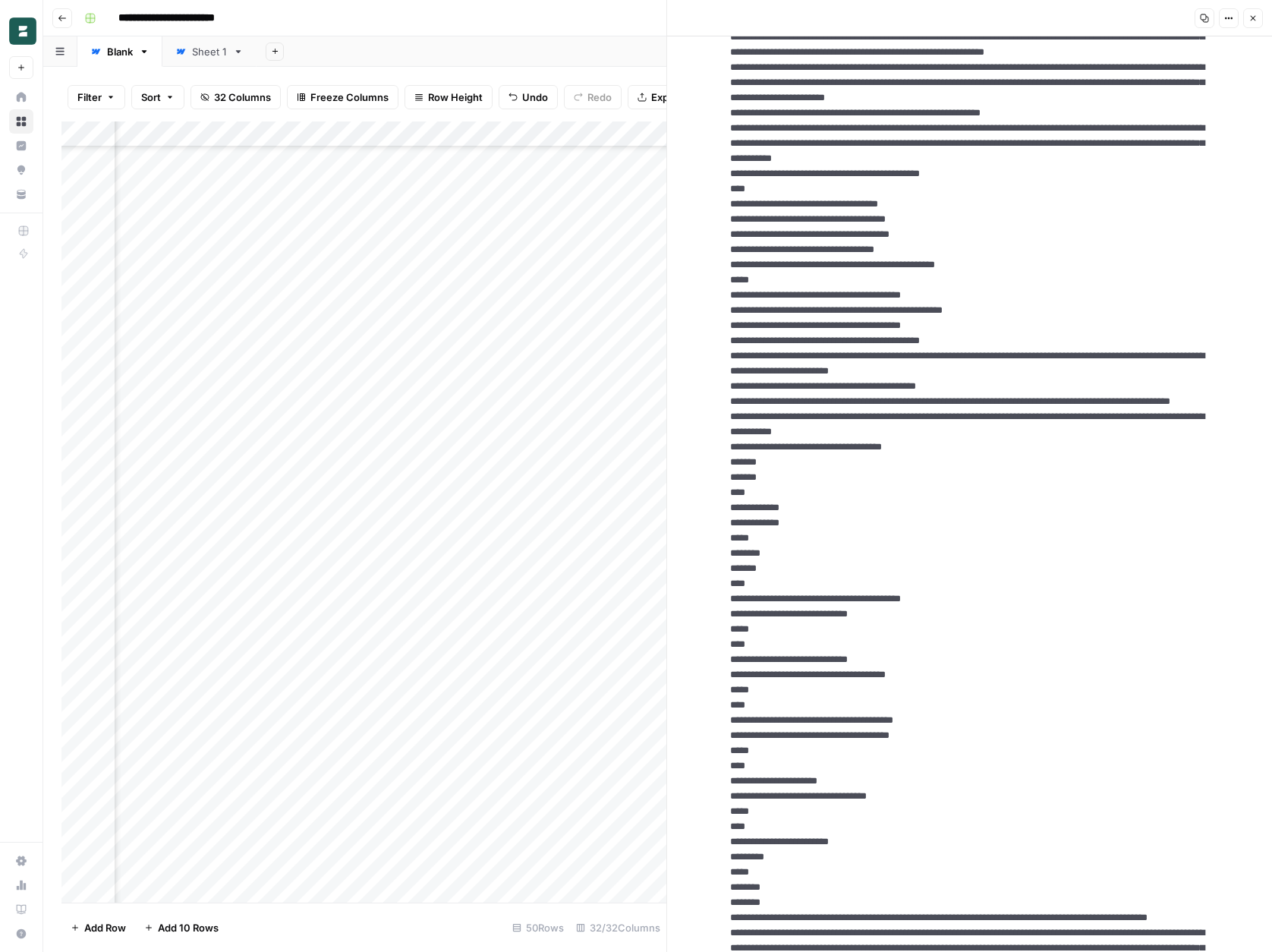
scroll to position [5431, 0]
drag, startPoint x: 801, startPoint y: 684, endPoint x: 716, endPoint y: 252, distance: 440.3
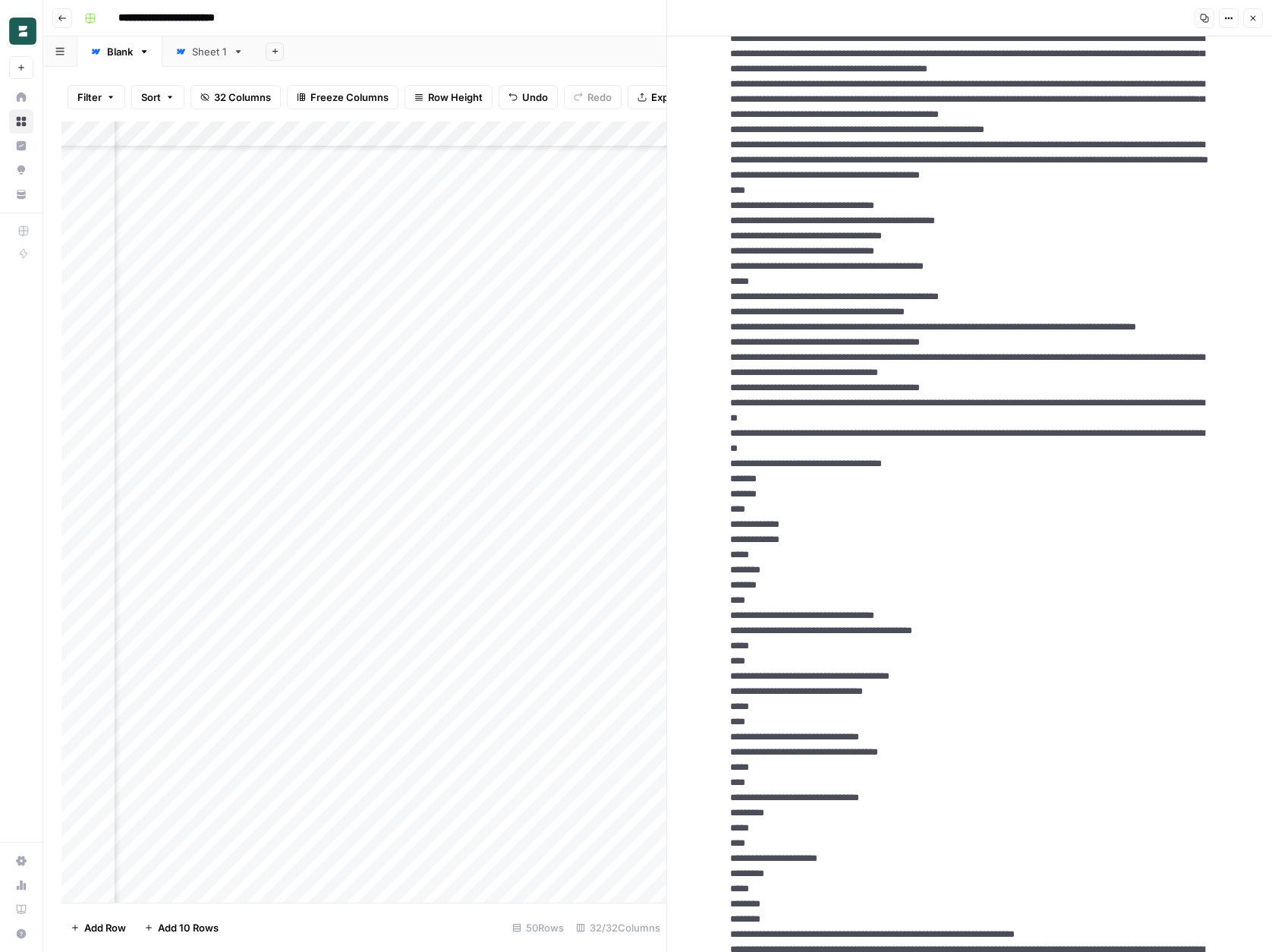
scroll to position [6326, 0]
drag, startPoint x: 821, startPoint y: 801, endPoint x: 727, endPoint y: 361, distance: 449.9
click at [727, 361] on textarea at bounding box center [970, 857] width 504 height 14246
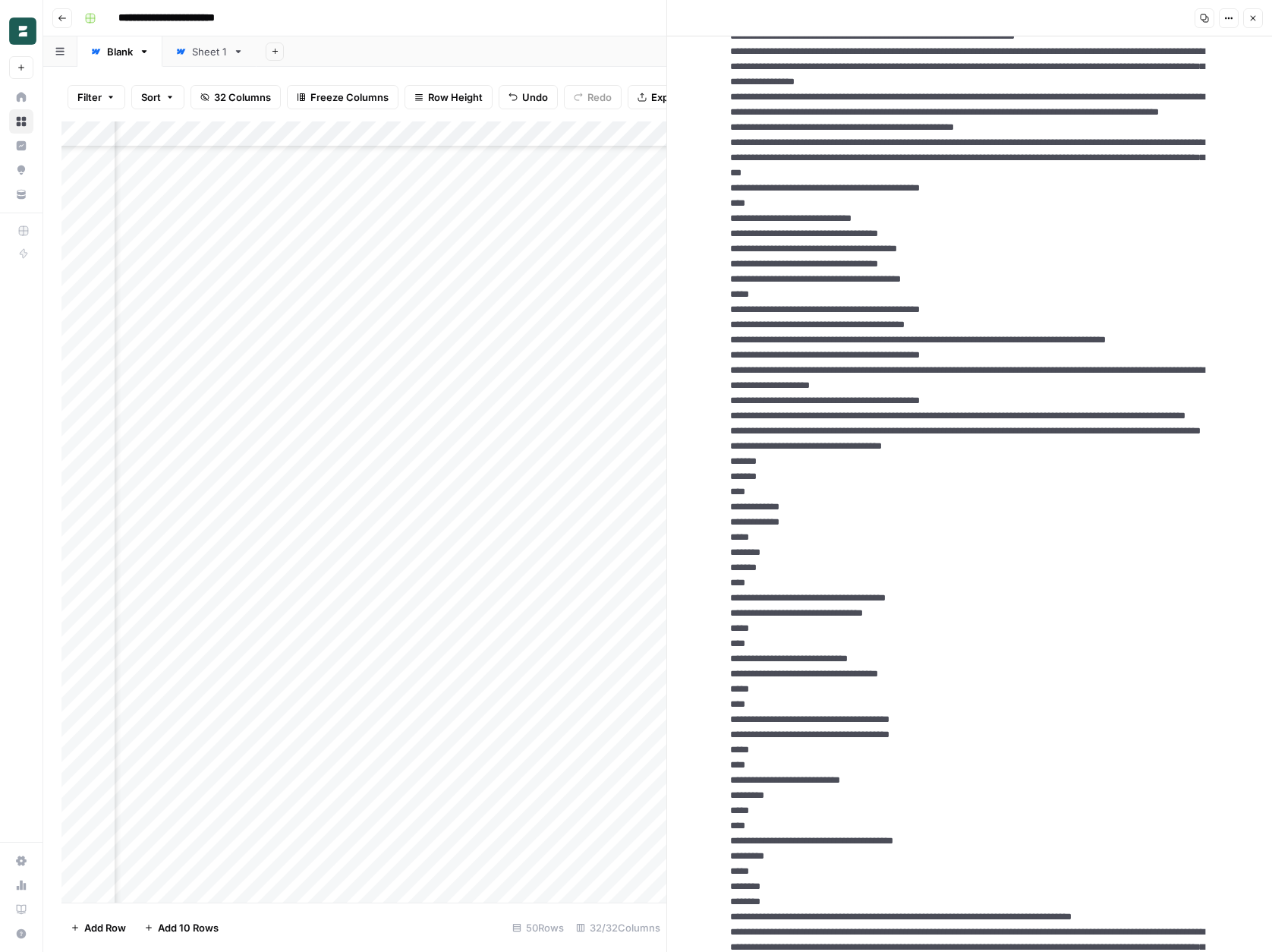
scroll to position [7305, 0]
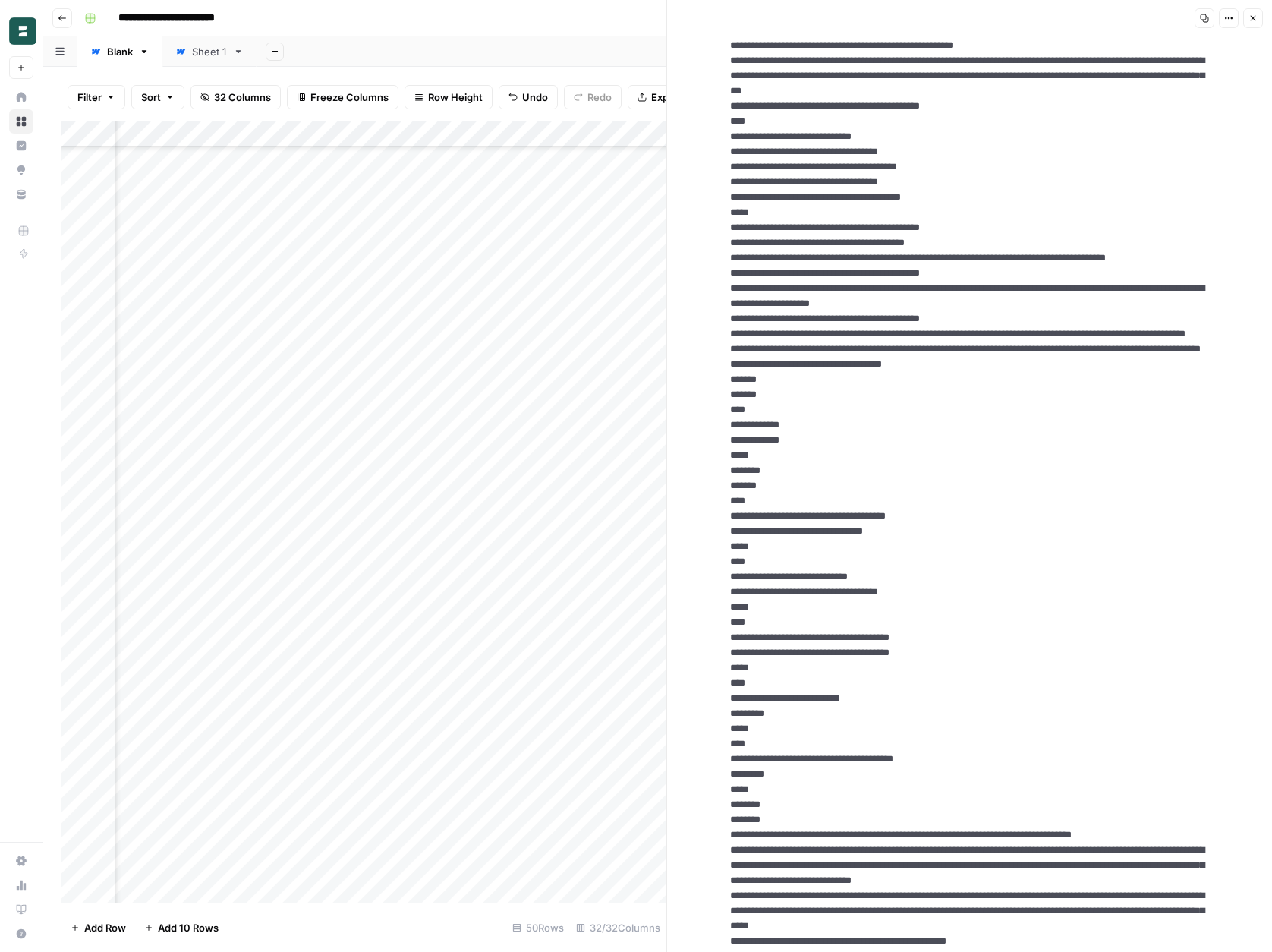
drag, startPoint x: 800, startPoint y: 855, endPoint x: 729, endPoint y: 406, distance: 454.6
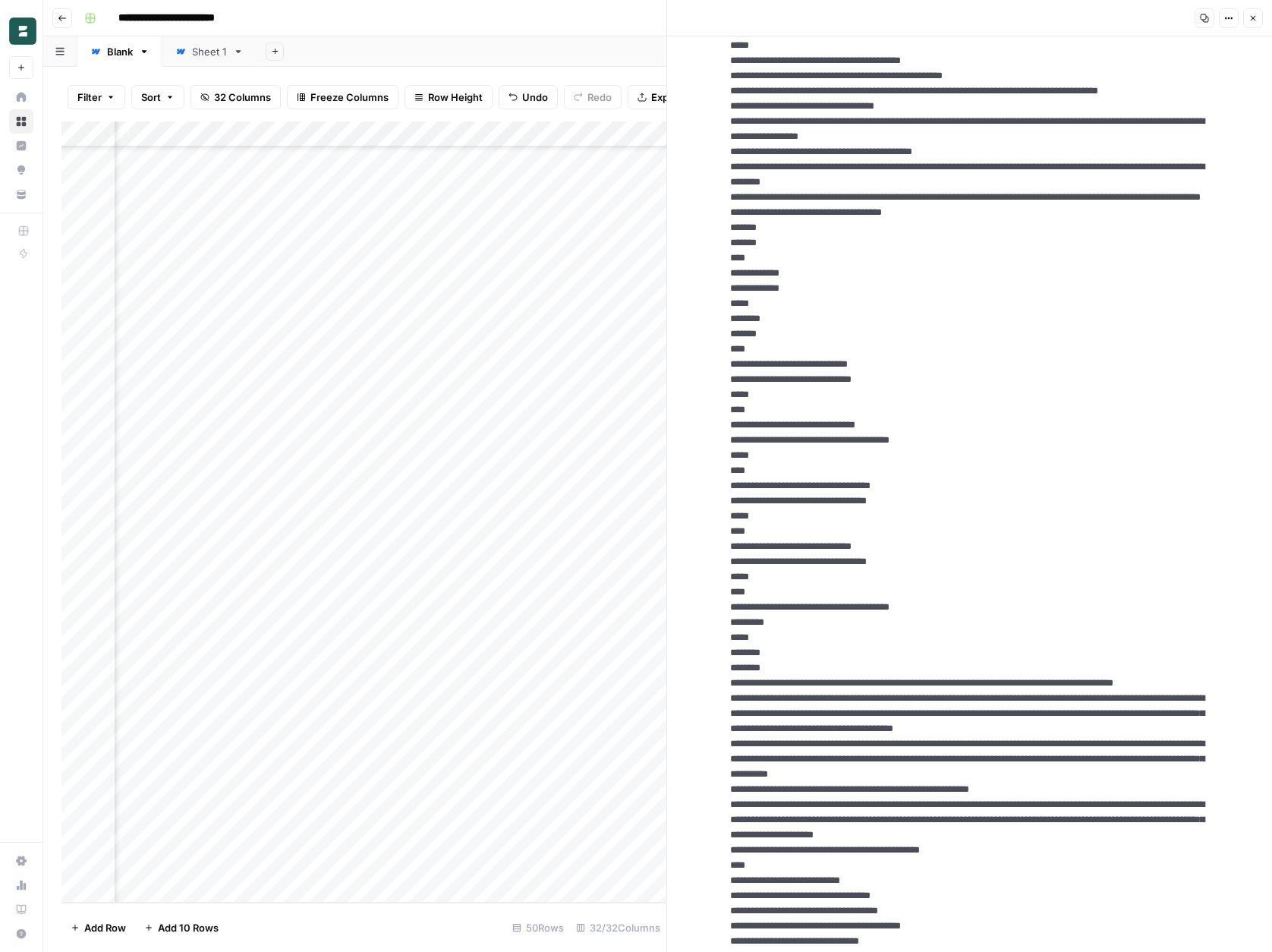
scroll to position [8376, 0]
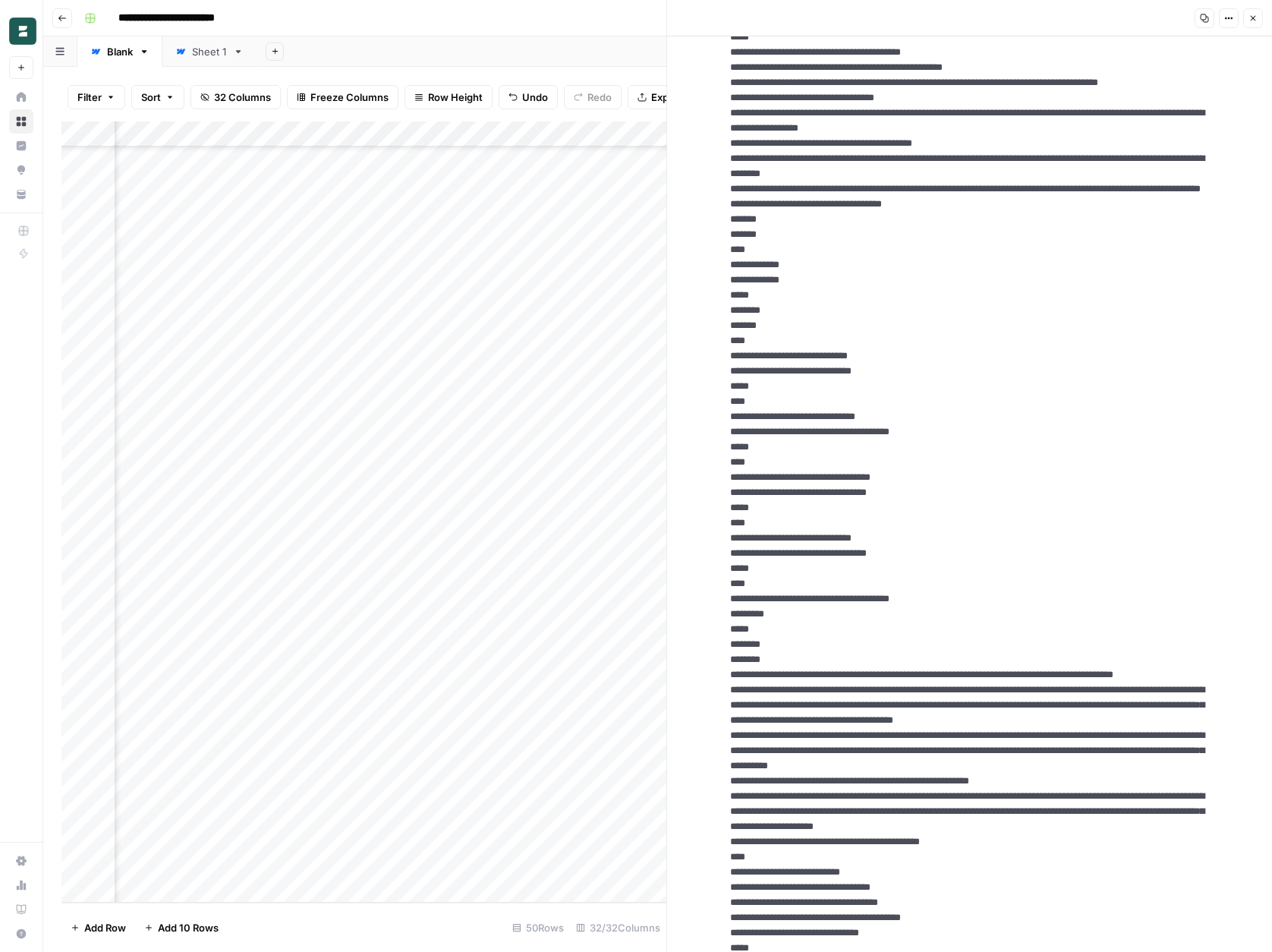
drag, startPoint x: 793, startPoint y: 773, endPoint x: 714, endPoint y: 338, distance: 442.1
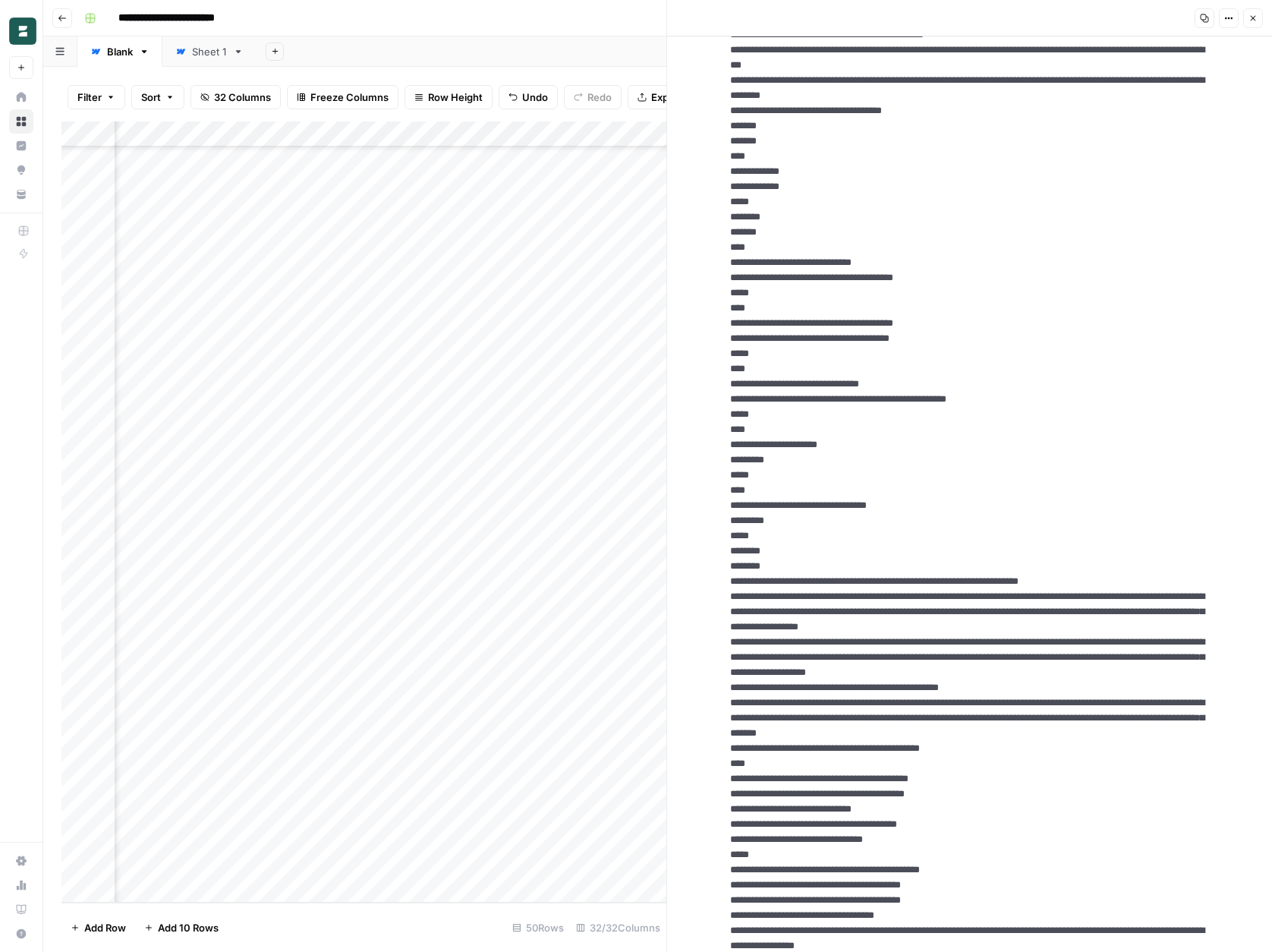
scroll to position [9453, 0]
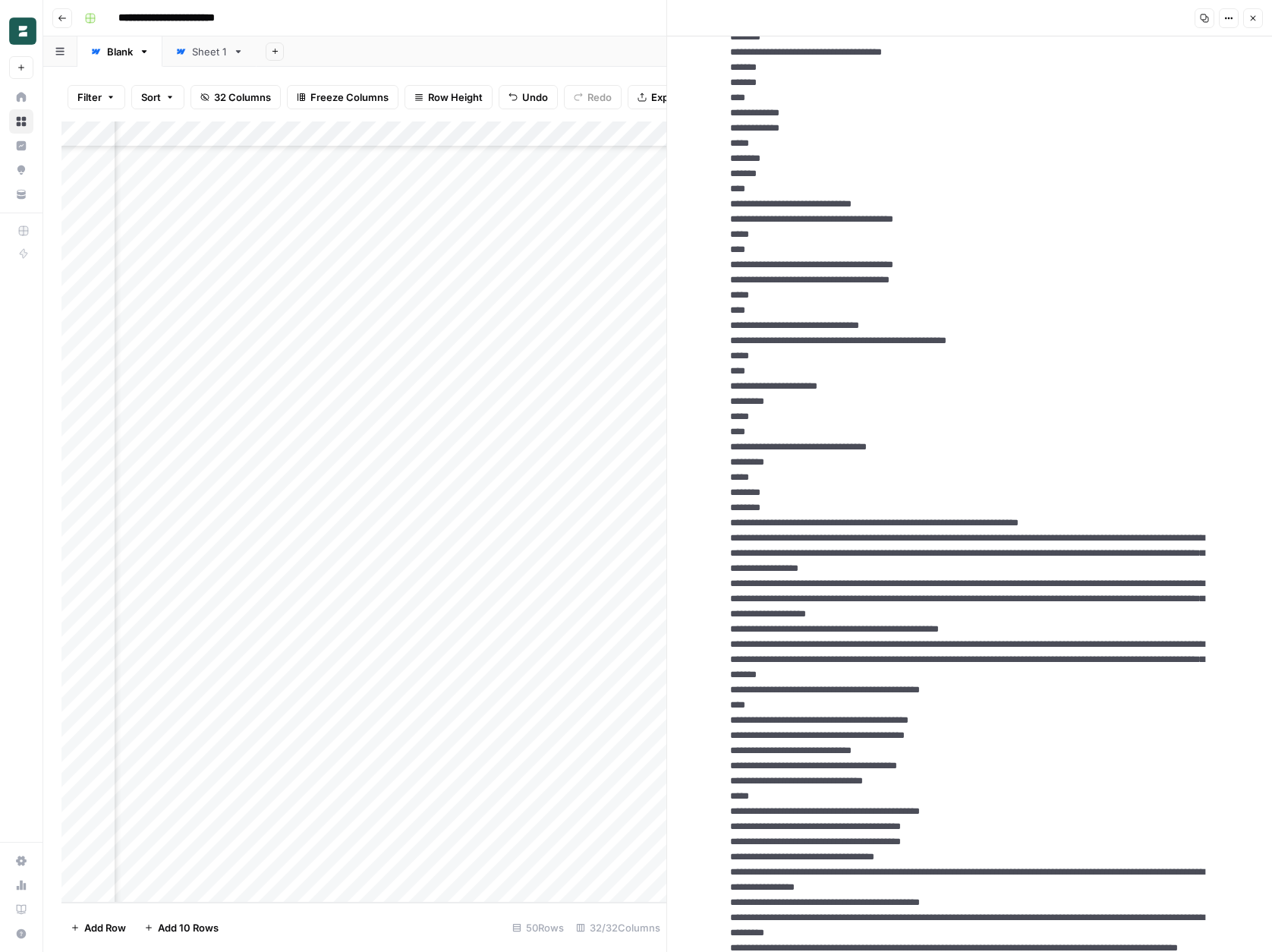
drag, startPoint x: 800, startPoint y: 720, endPoint x: 722, endPoint y: 280, distance: 446.9
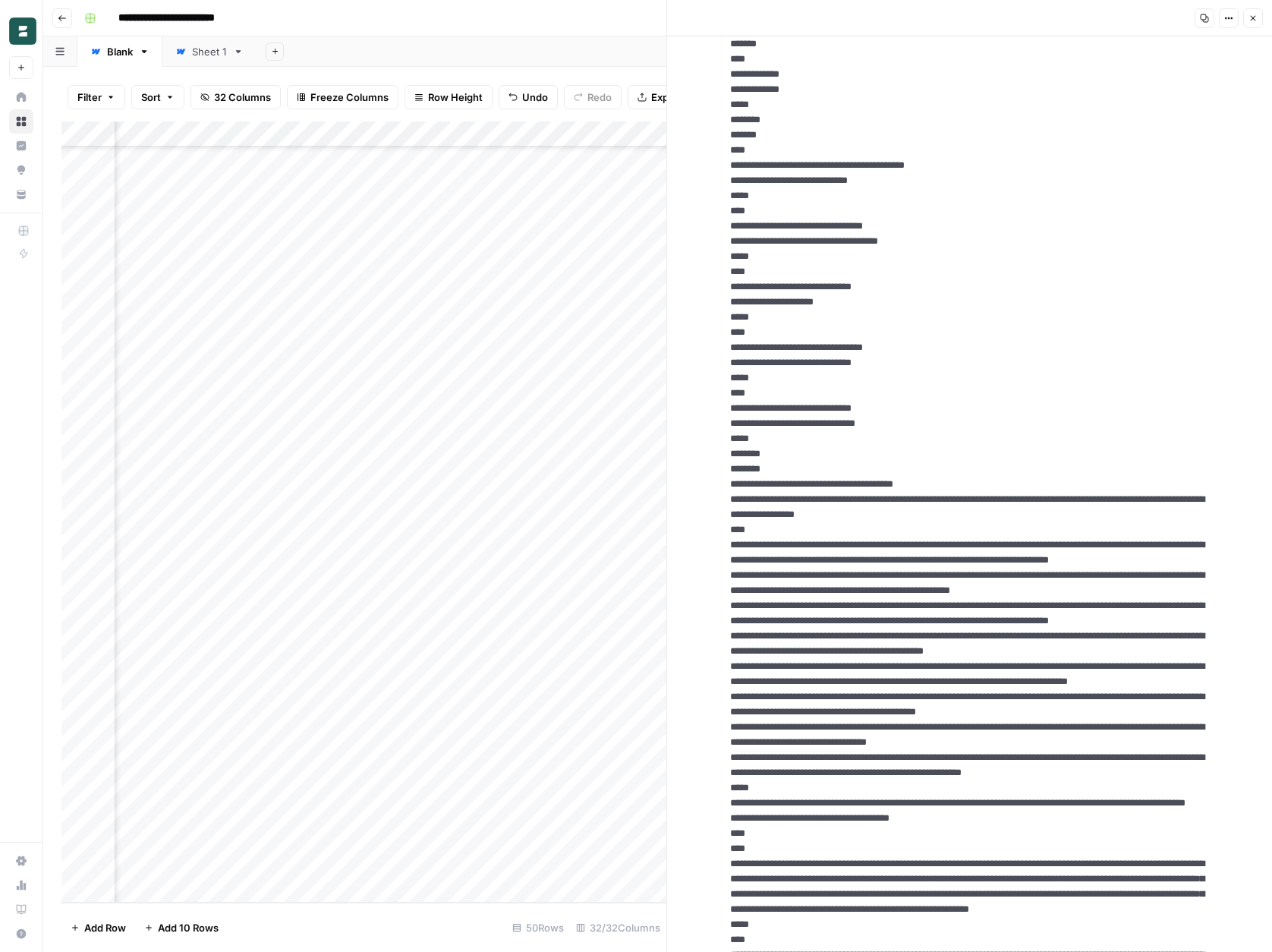
scroll to position [10415, 0]
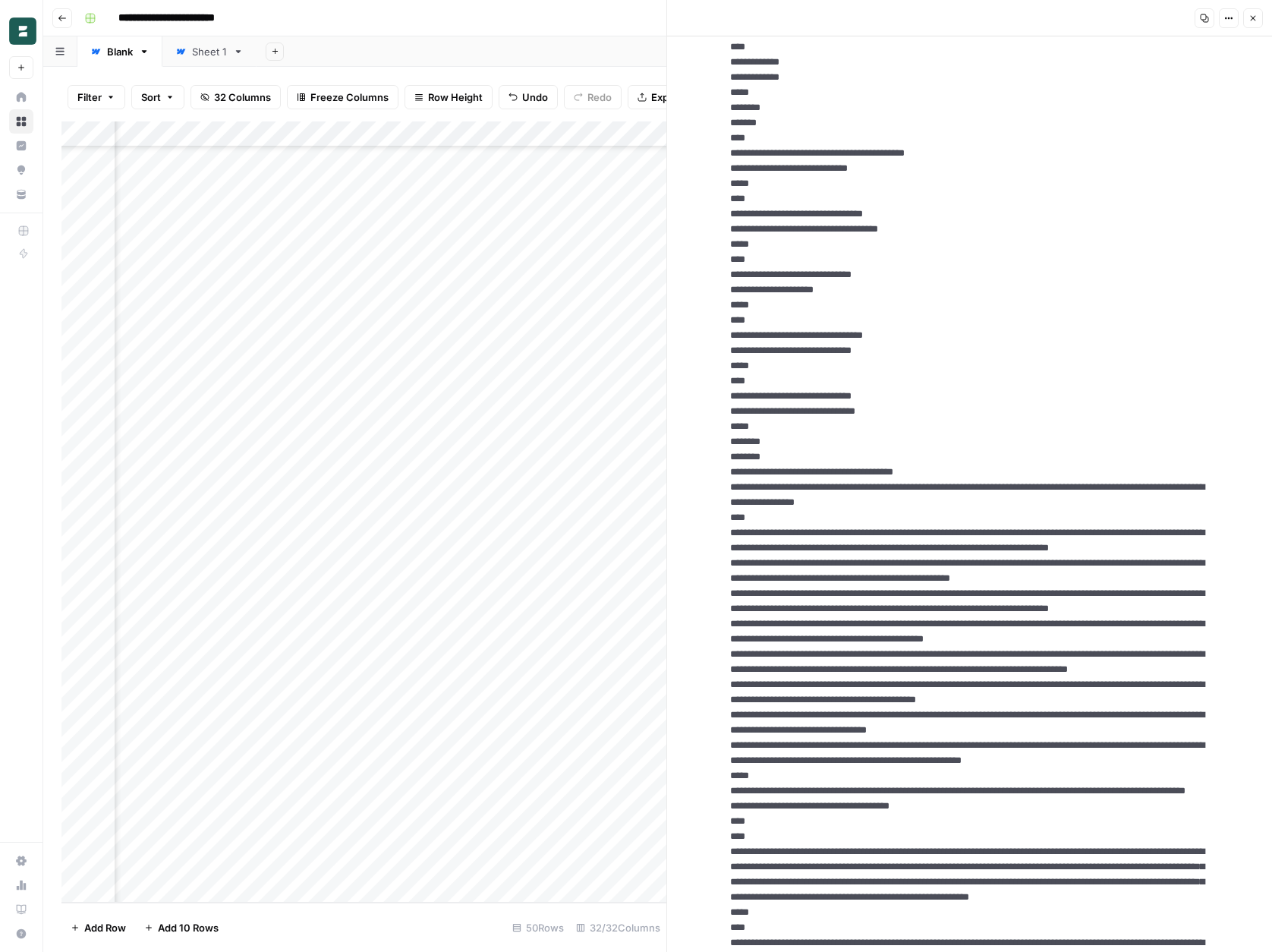
drag, startPoint x: 788, startPoint y: 776, endPoint x: 718, endPoint y: 337, distance: 444.5
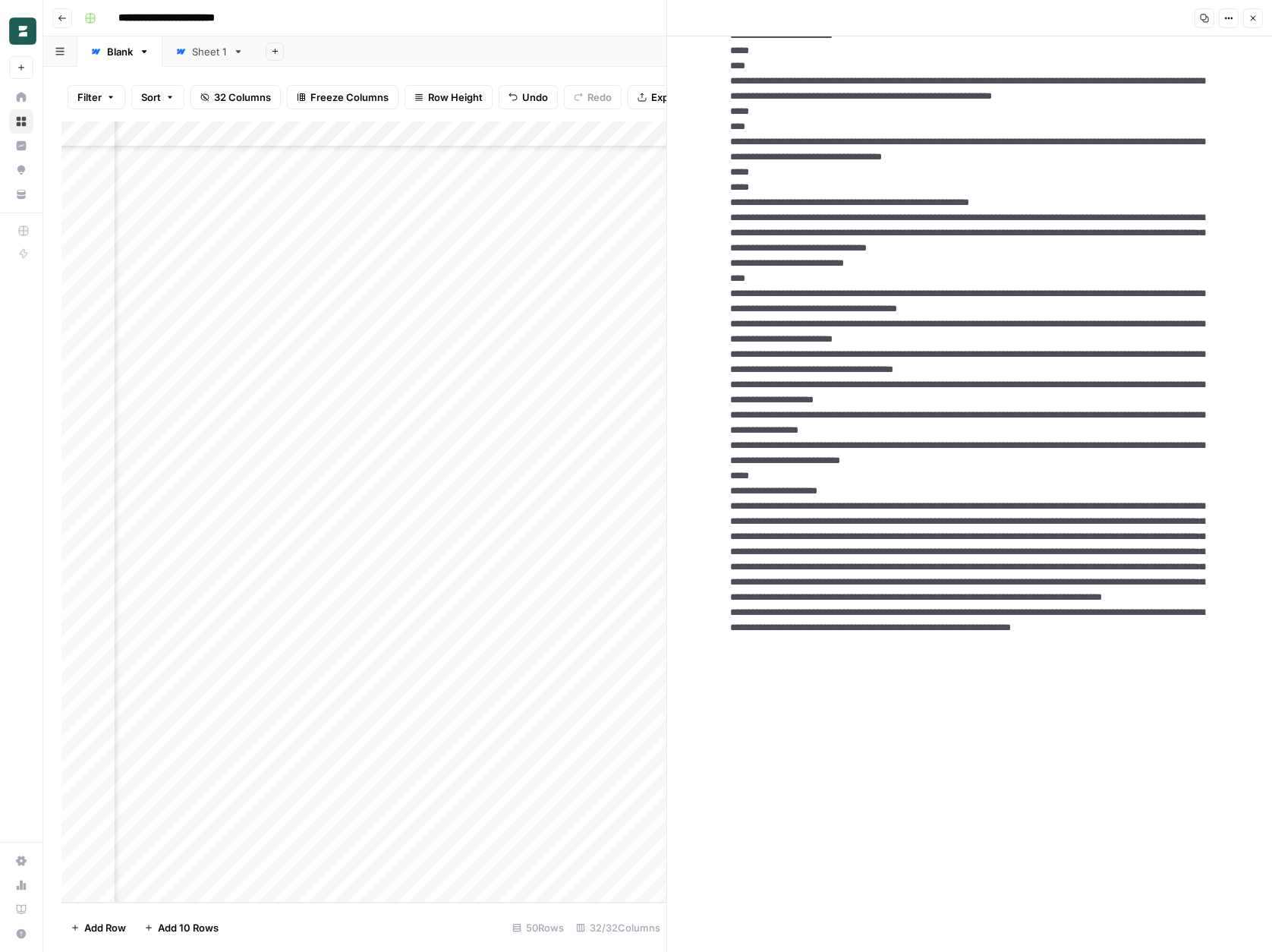
scroll to position [11618, 0]
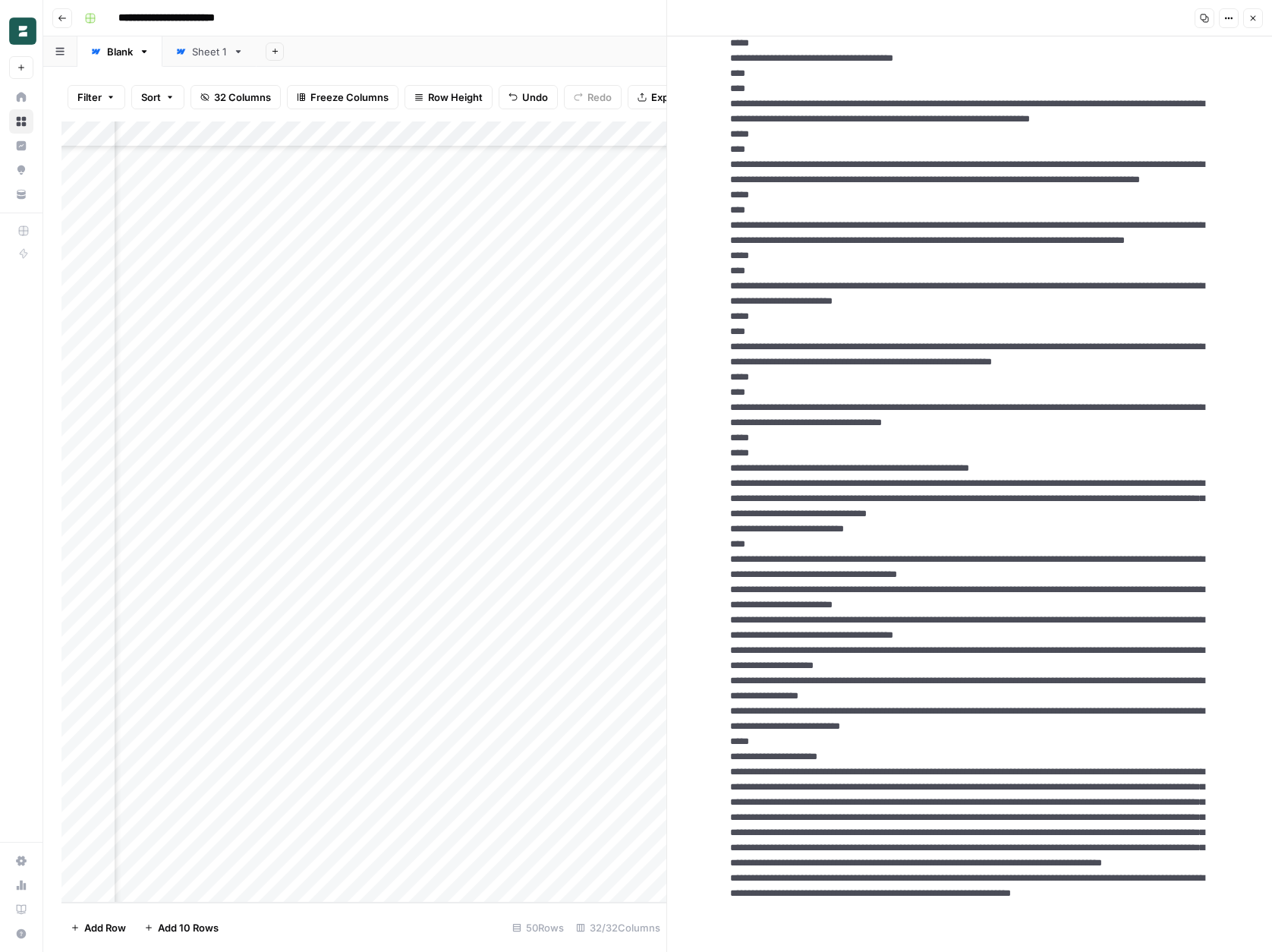
drag, startPoint x: 800, startPoint y: 557, endPoint x: 720, endPoint y: 121, distance: 443.3
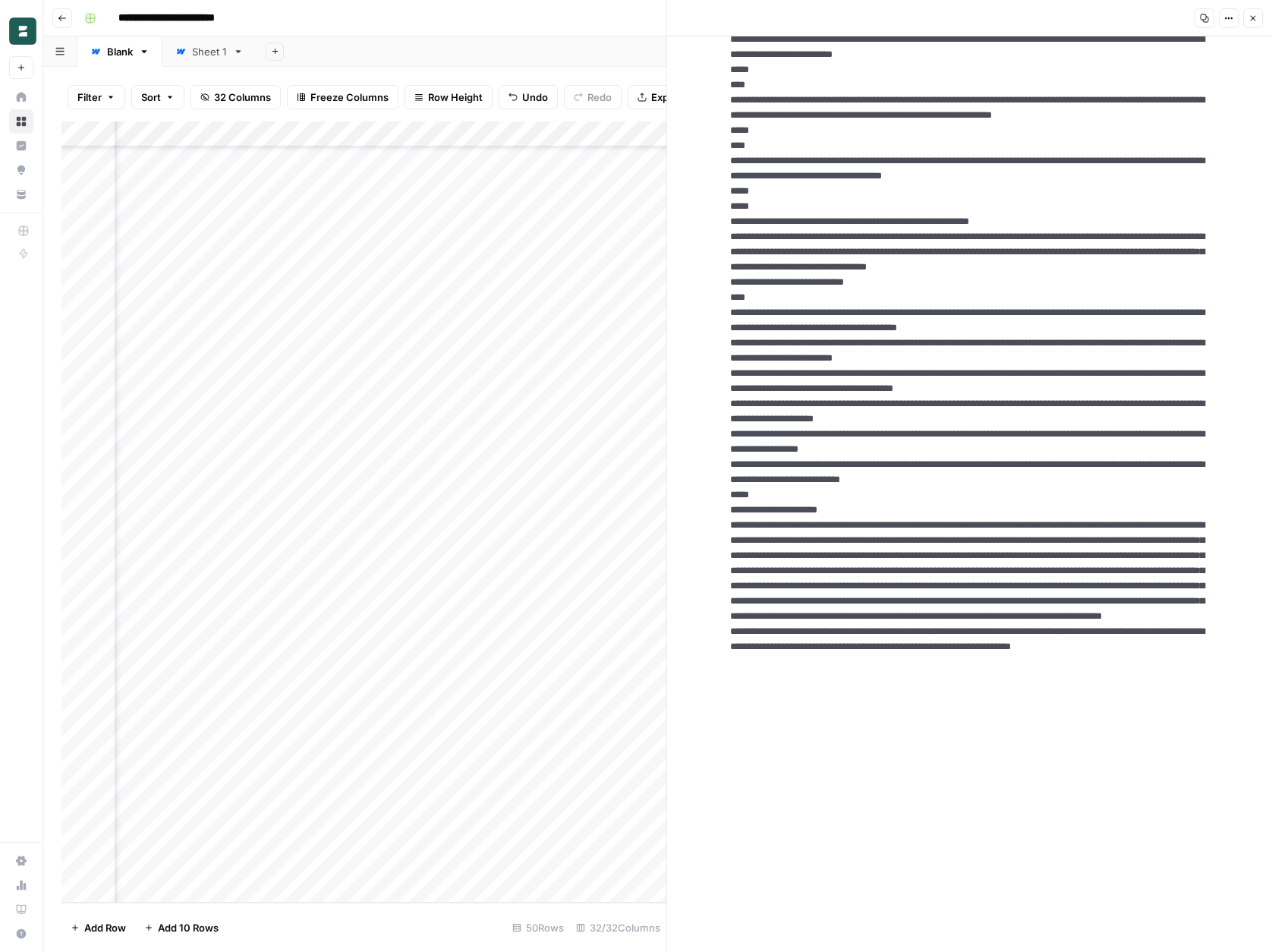
scroll to position [11775, 0]
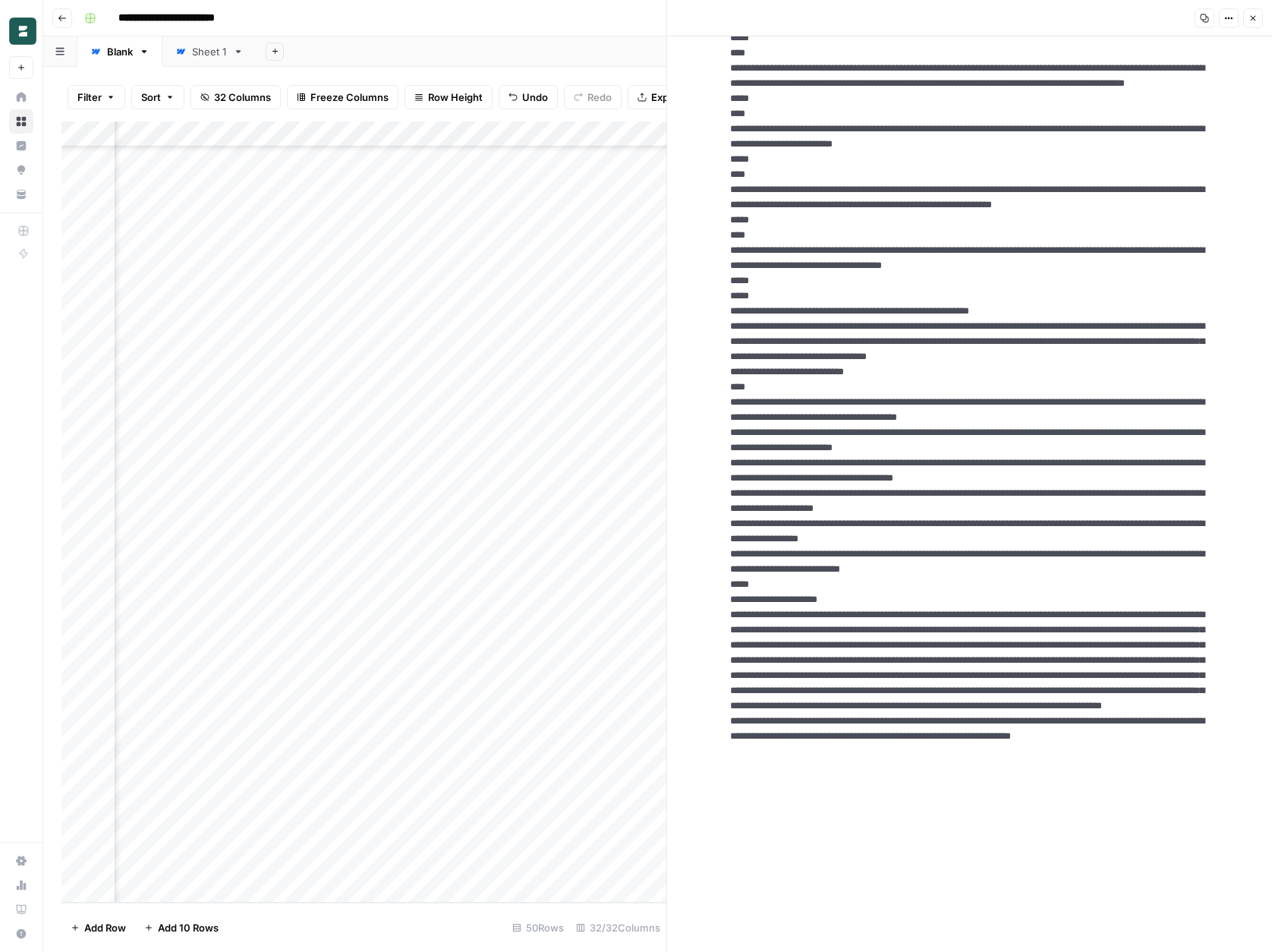
click at [599, 398] on div "Add Column" at bounding box center [364, 512] width 605 height 781
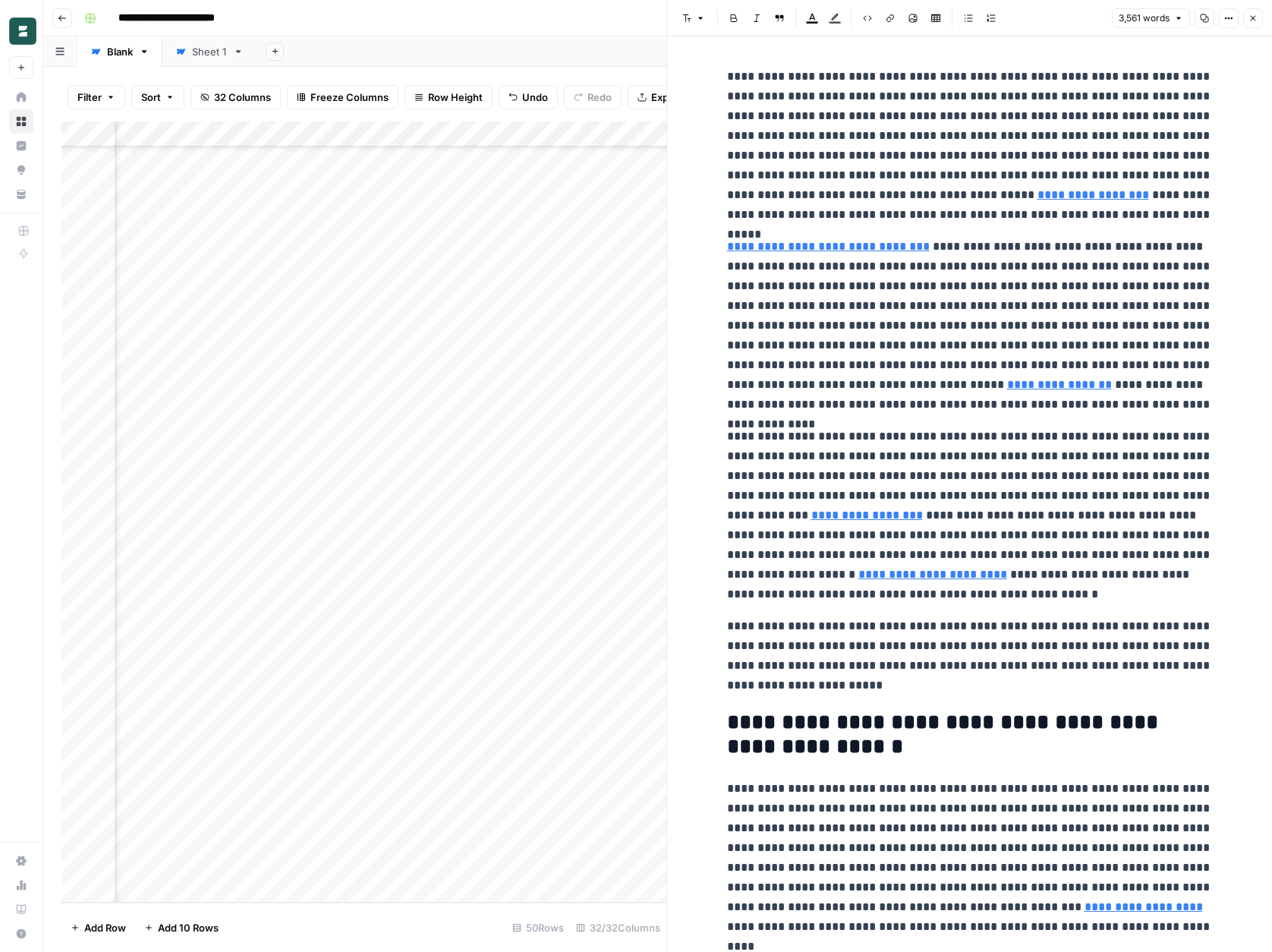
click at [955, 486] on p "**********" at bounding box center [970, 515] width 485 height 178
click at [1089, 543] on p "**********" at bounding box center [970, 515] width 485 height 178
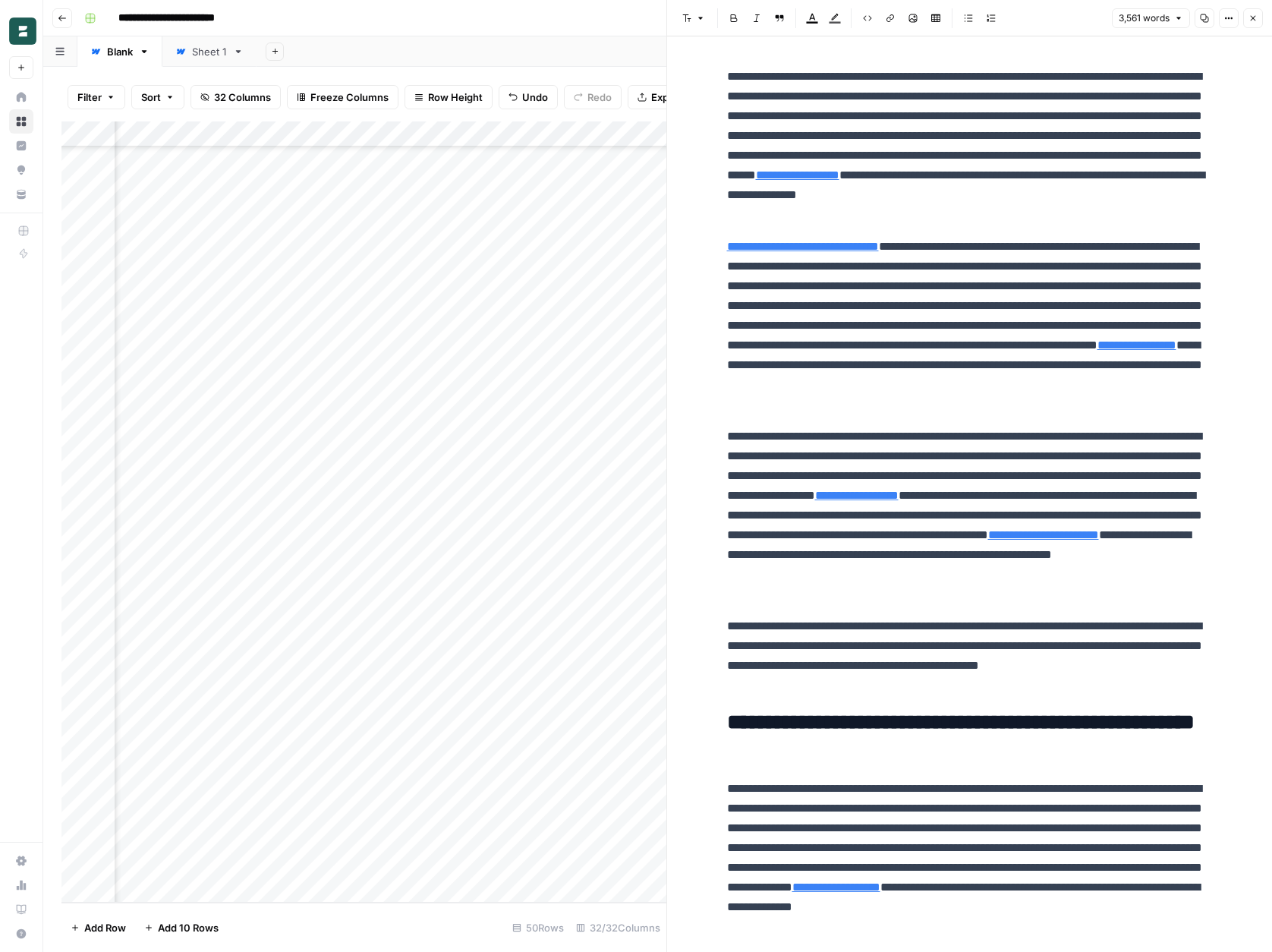
scroll to position [559, 3707]
click at [1230, 18] on icon "button" at bounding box center [1228, 18] width 9 height 9
click at [1171, 169] on button "Code" at bounding box center [1178, 161] width 108 height 21
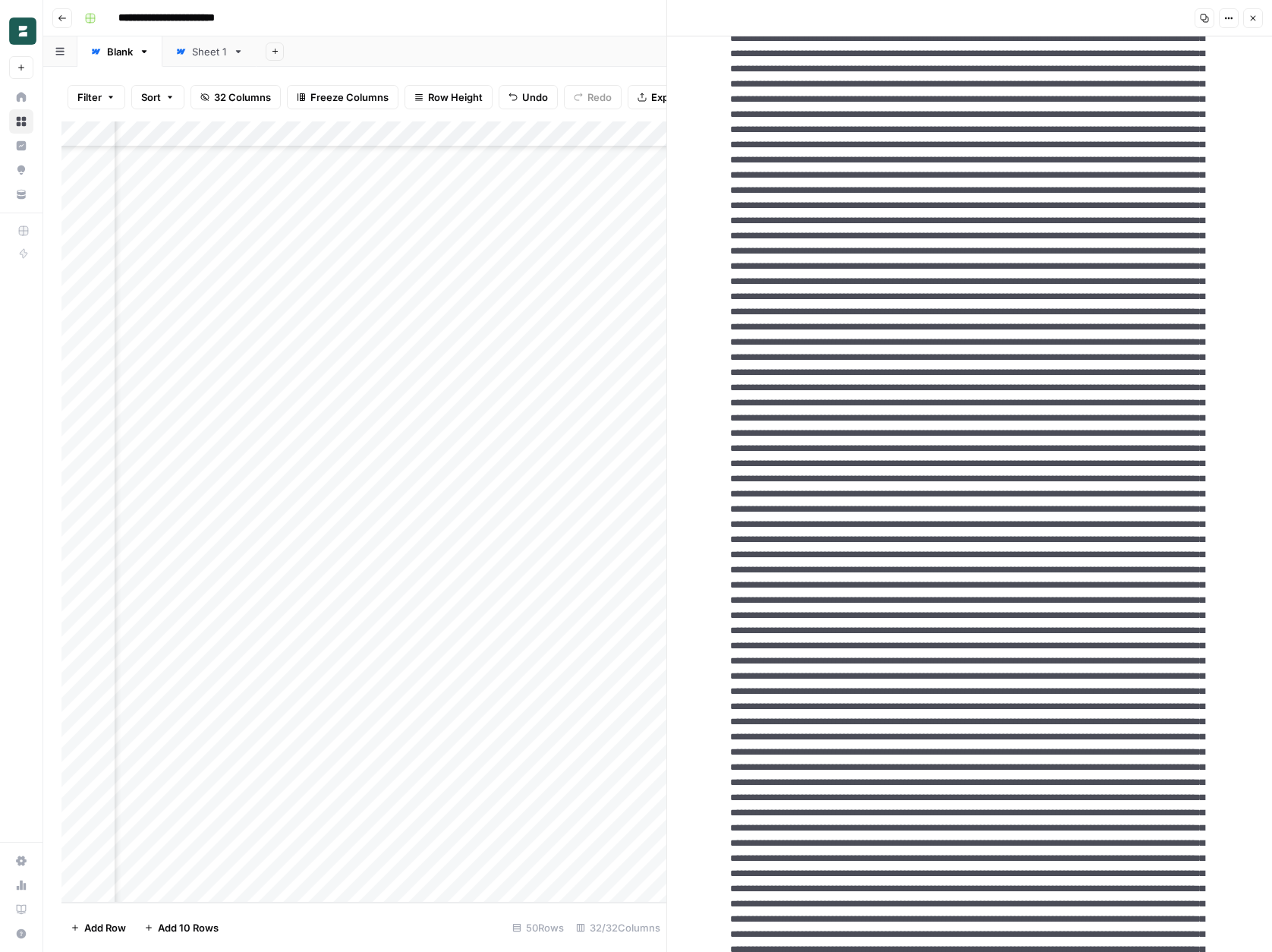
scroll to position [1062, 0]
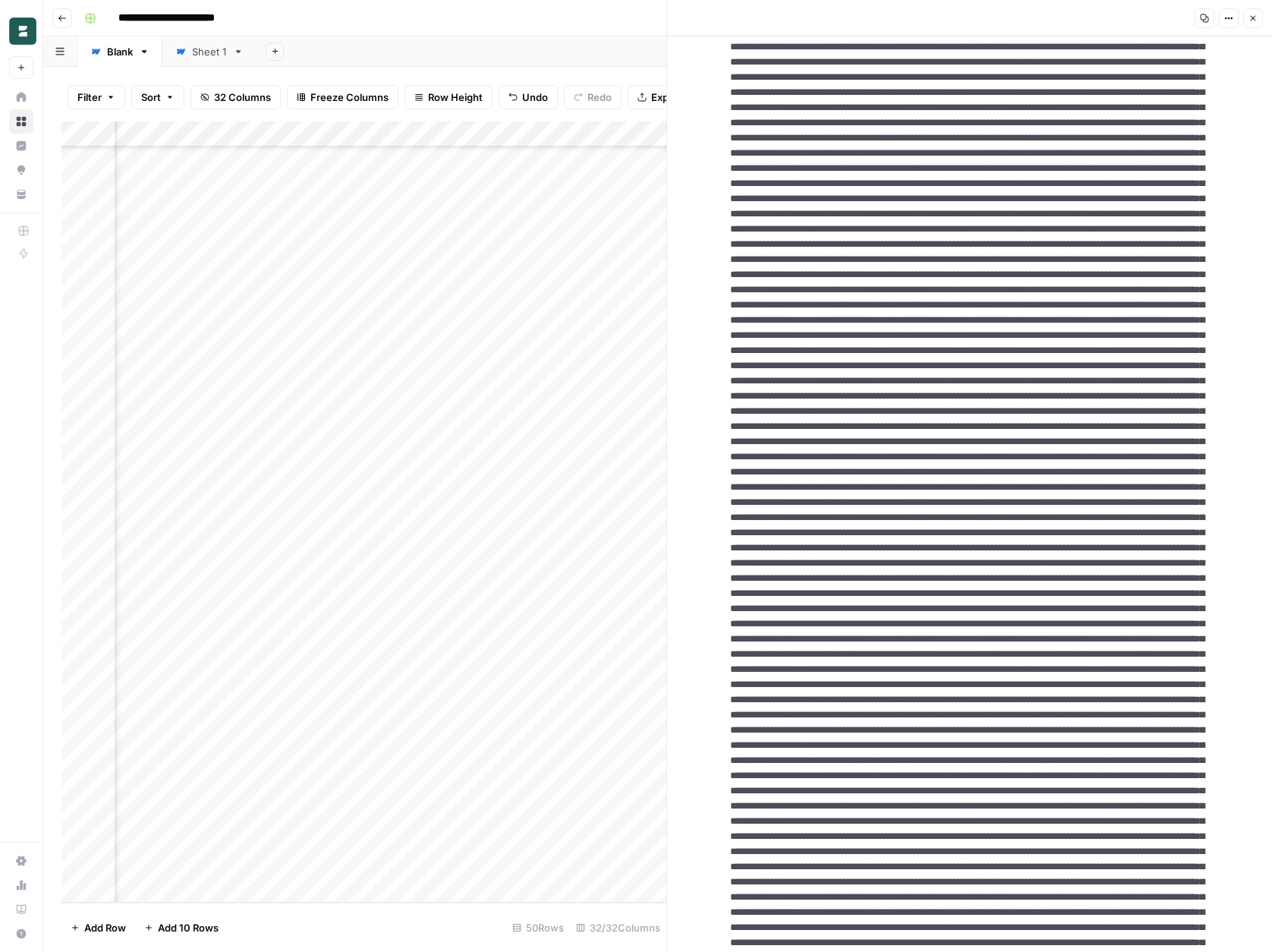
drag, startPoint x: 826, startPoint y: 351, endPoint x: 882, endPoint y: 546, distance: 202.9
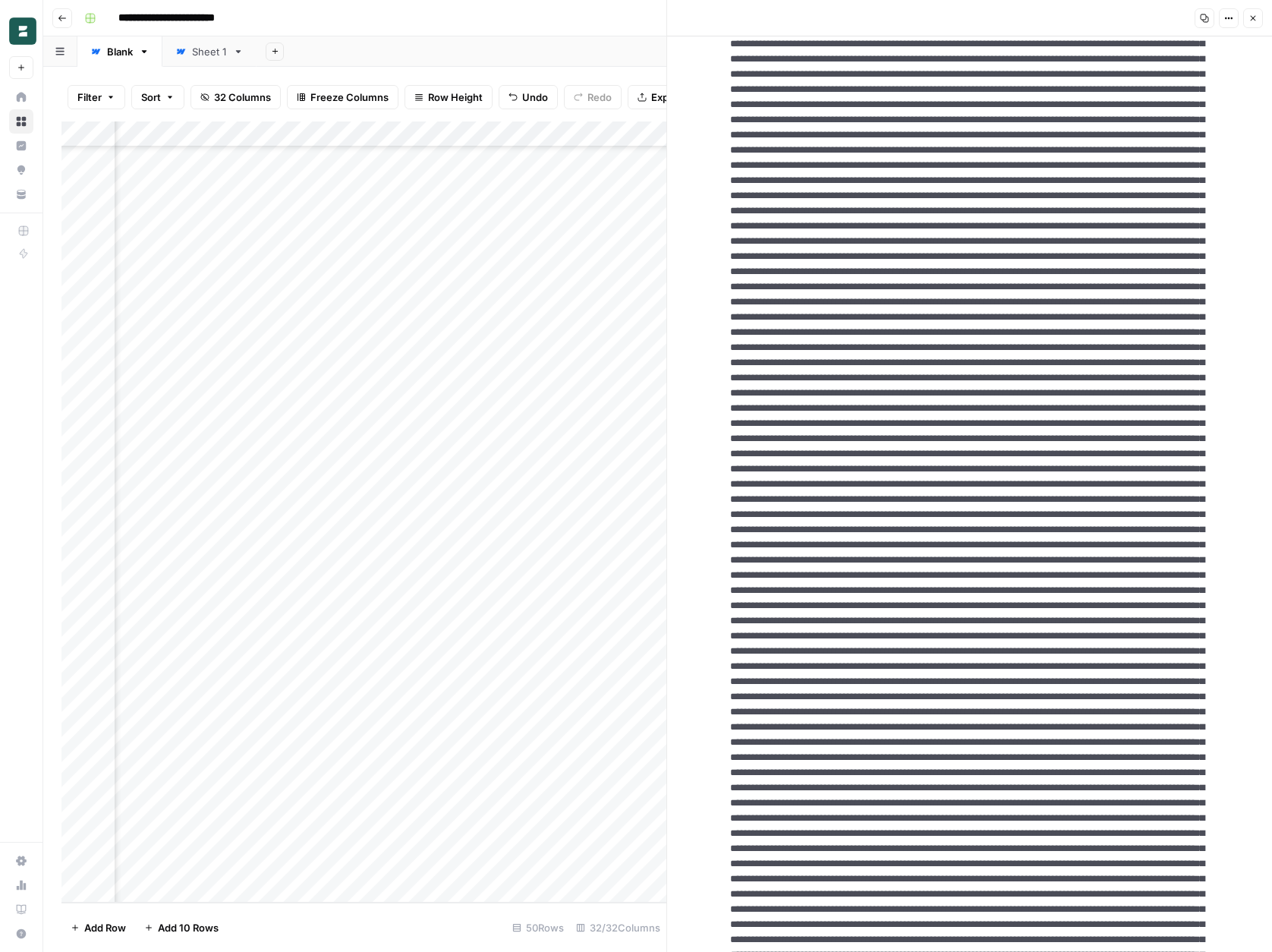
scroll to position [2516, 0]
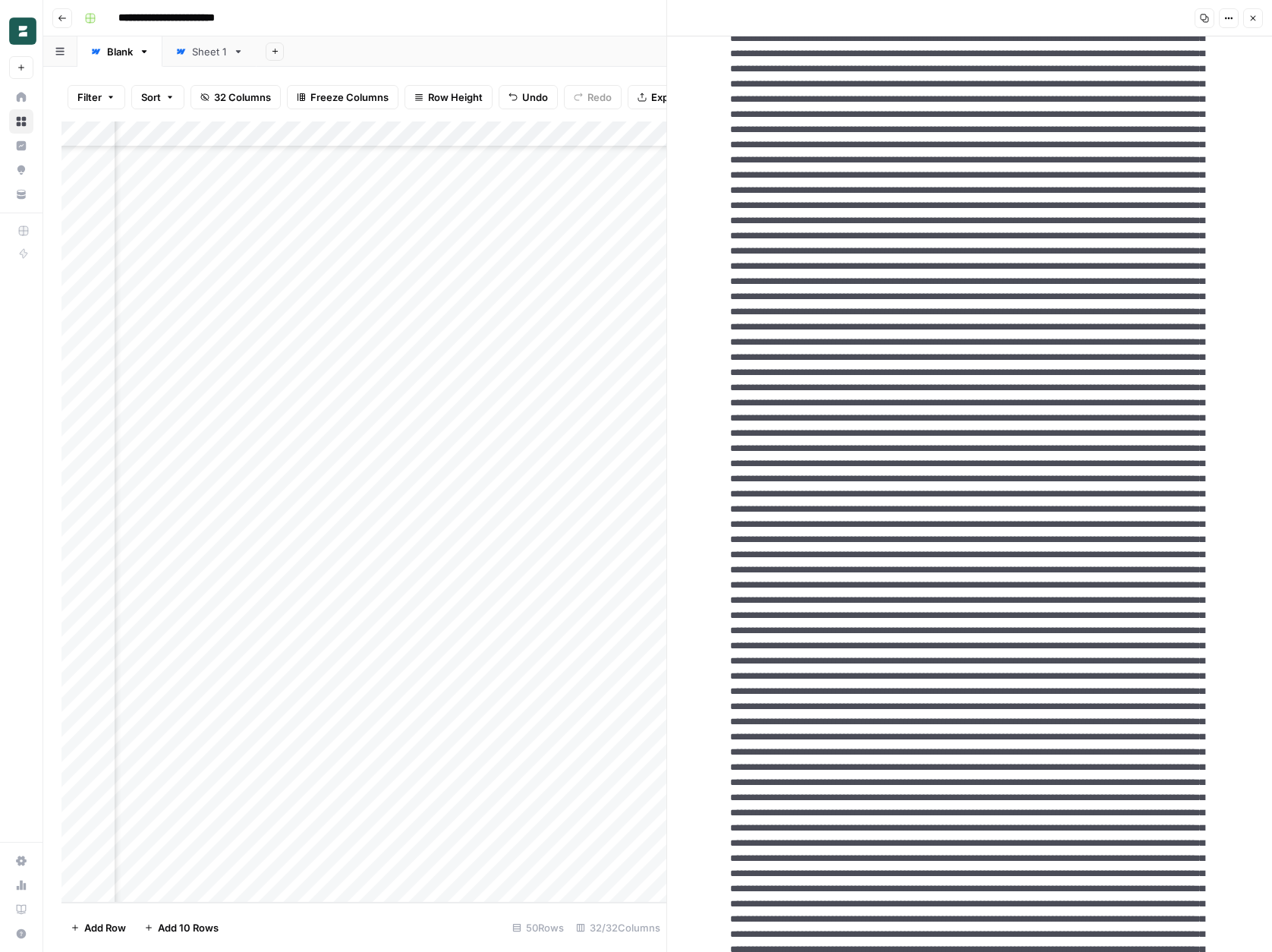
drag, startPoint x: 1037, startPoint y: 493, endPoint x: 1071, endPoint y: 686, distance: 196.0
drag, startPoint x: 1068, startPoint y: 693, endPoint x: 1037, endPoint y: 493, distance: 202.4
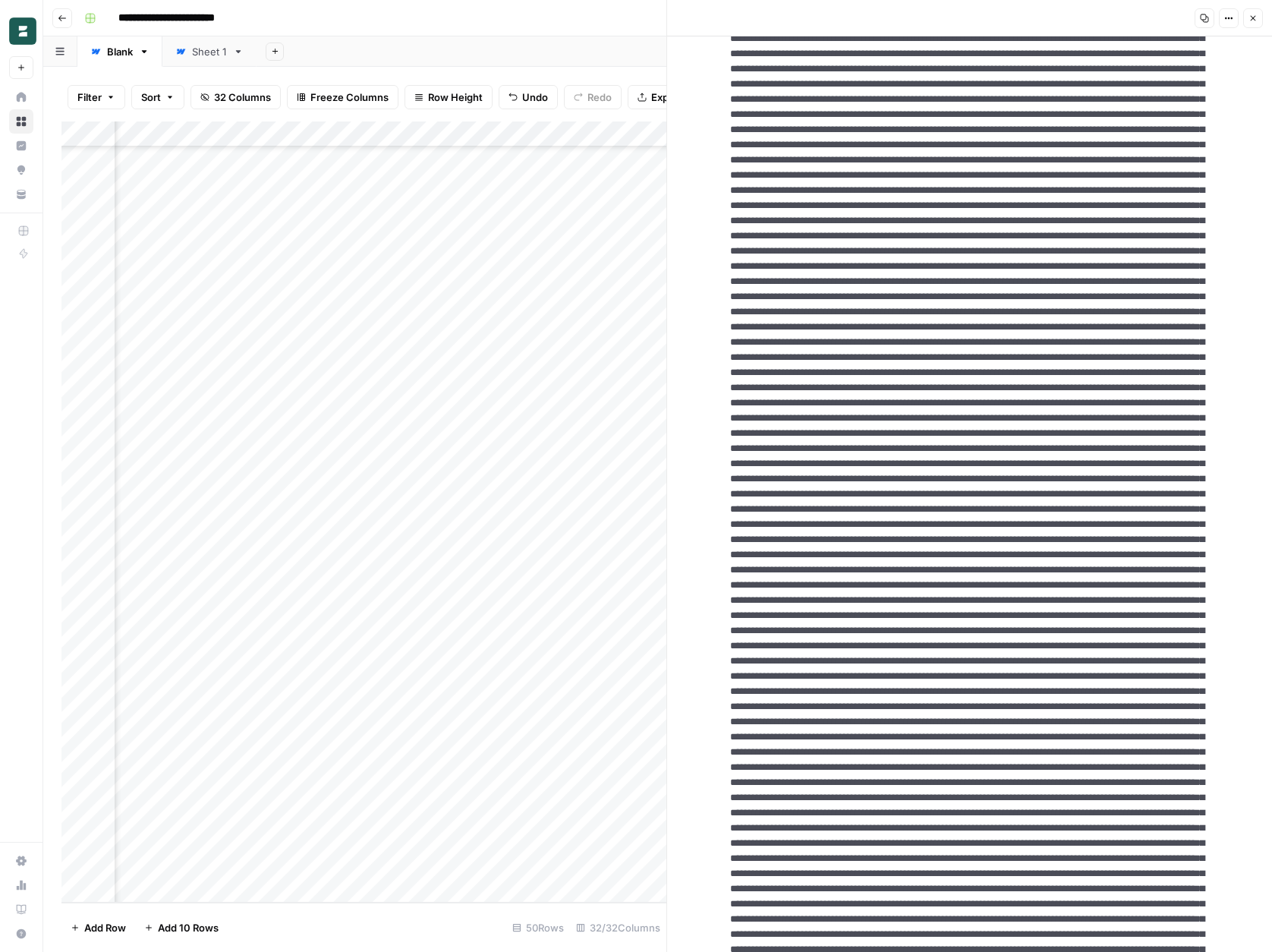
scroll to position [3123, 0]
drag, startPoint x: 997, startPoint y: 676, endPoint x: 835, endPoint y: 498, distance: 240.7
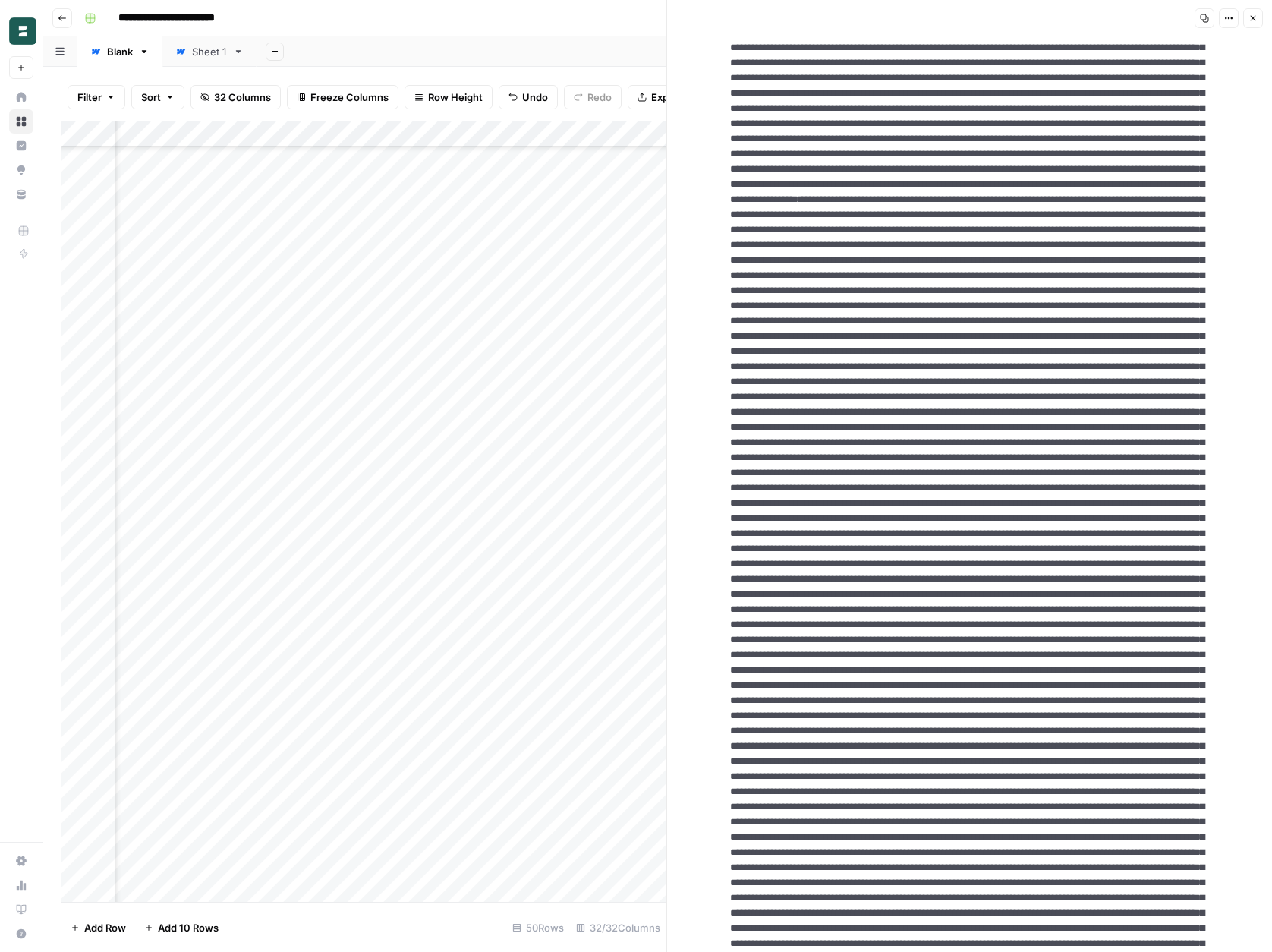
scroll to position [3862, 0]
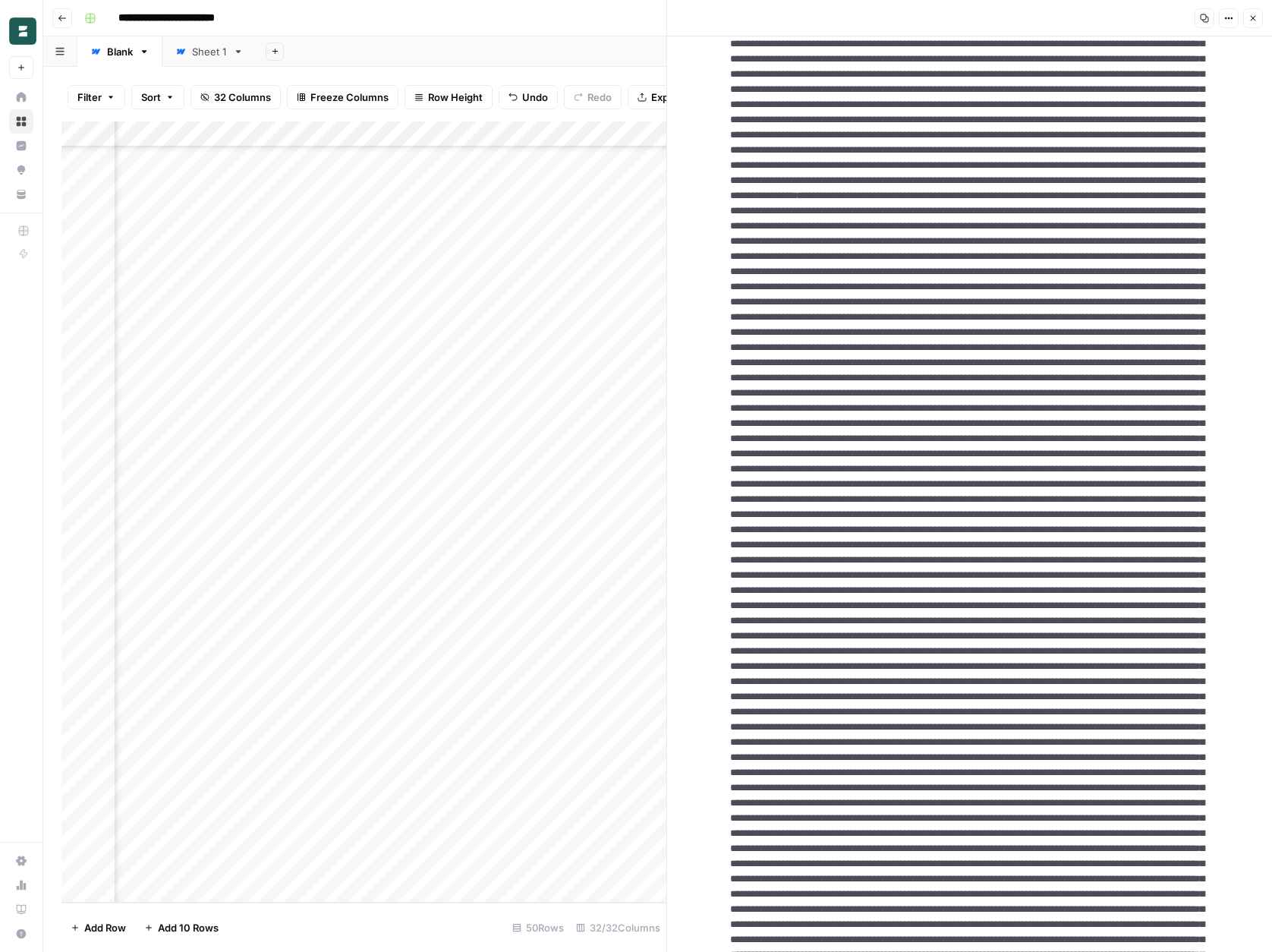
drag, startPoint x: 1046, startPoint y: 317, endPoint x: 1067, endPoint y: 508, distance: 192.2
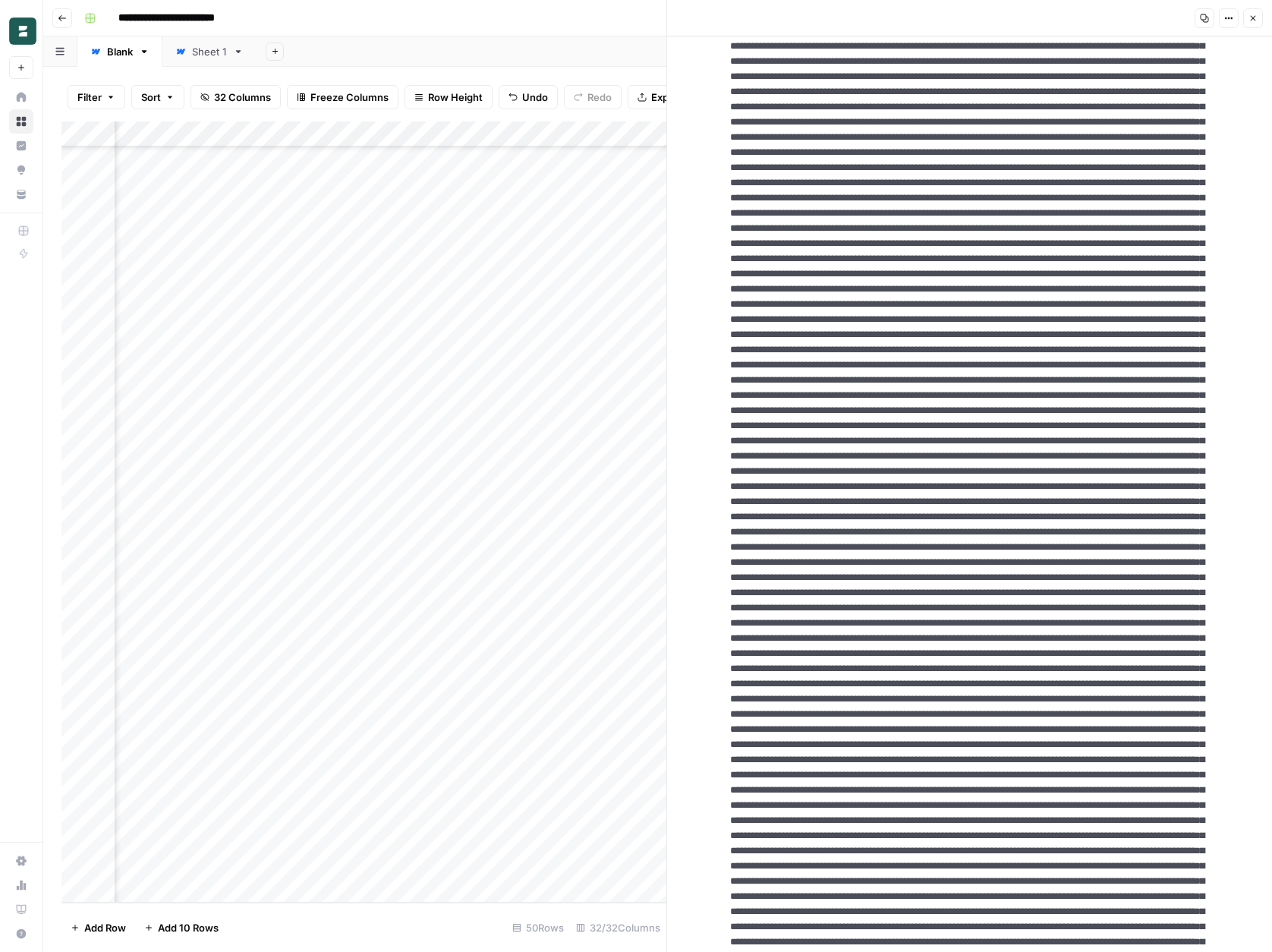
scroll to position [4516, 0]
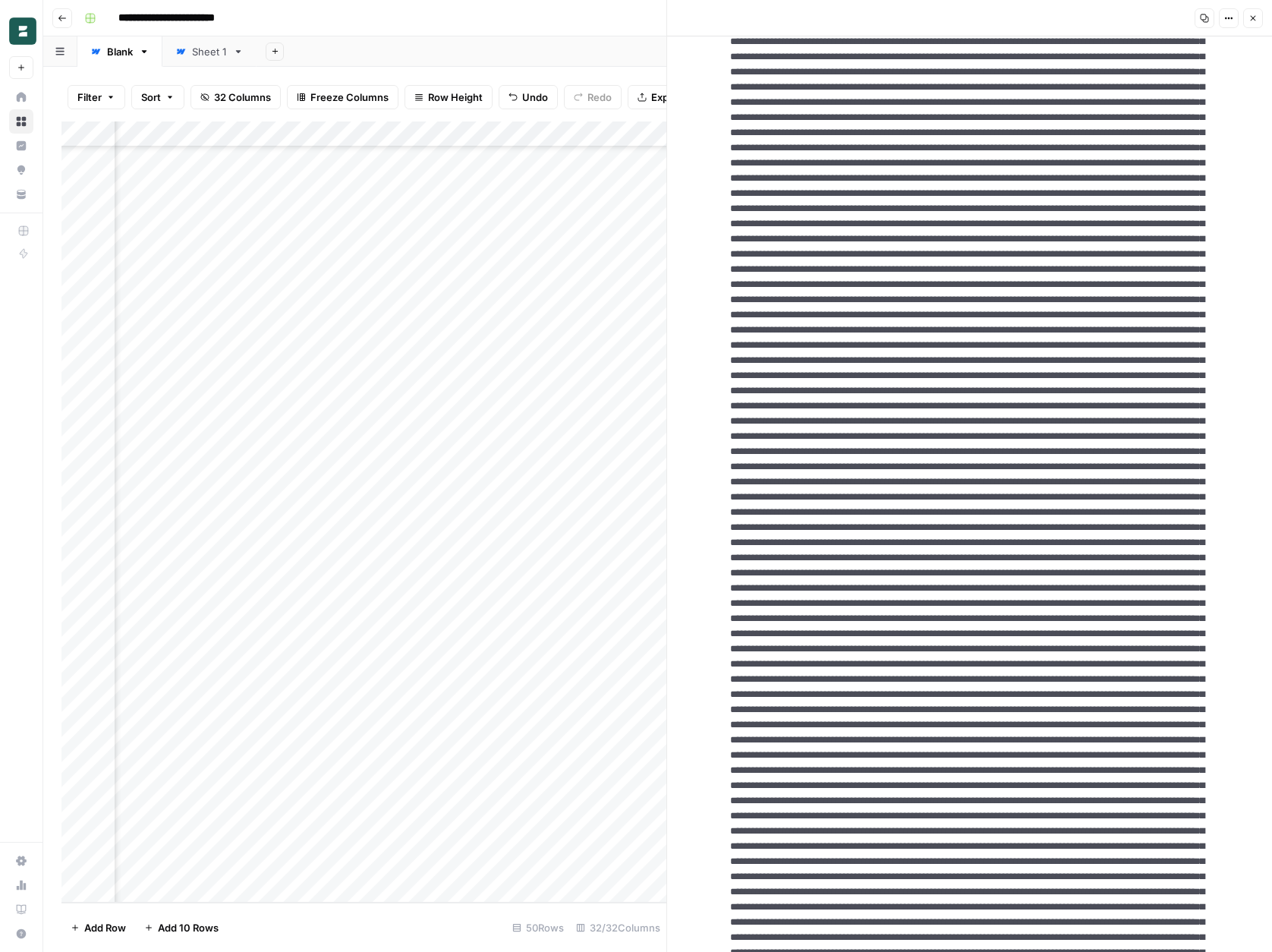
drag, startPoint x: 871, startPoint y: 256, endPoint x: 1225, endPoint y: 440, distance: 399.0
click at [1225, 440] on div "New Text" at bounding box center [969, 571] width 605 height 10104
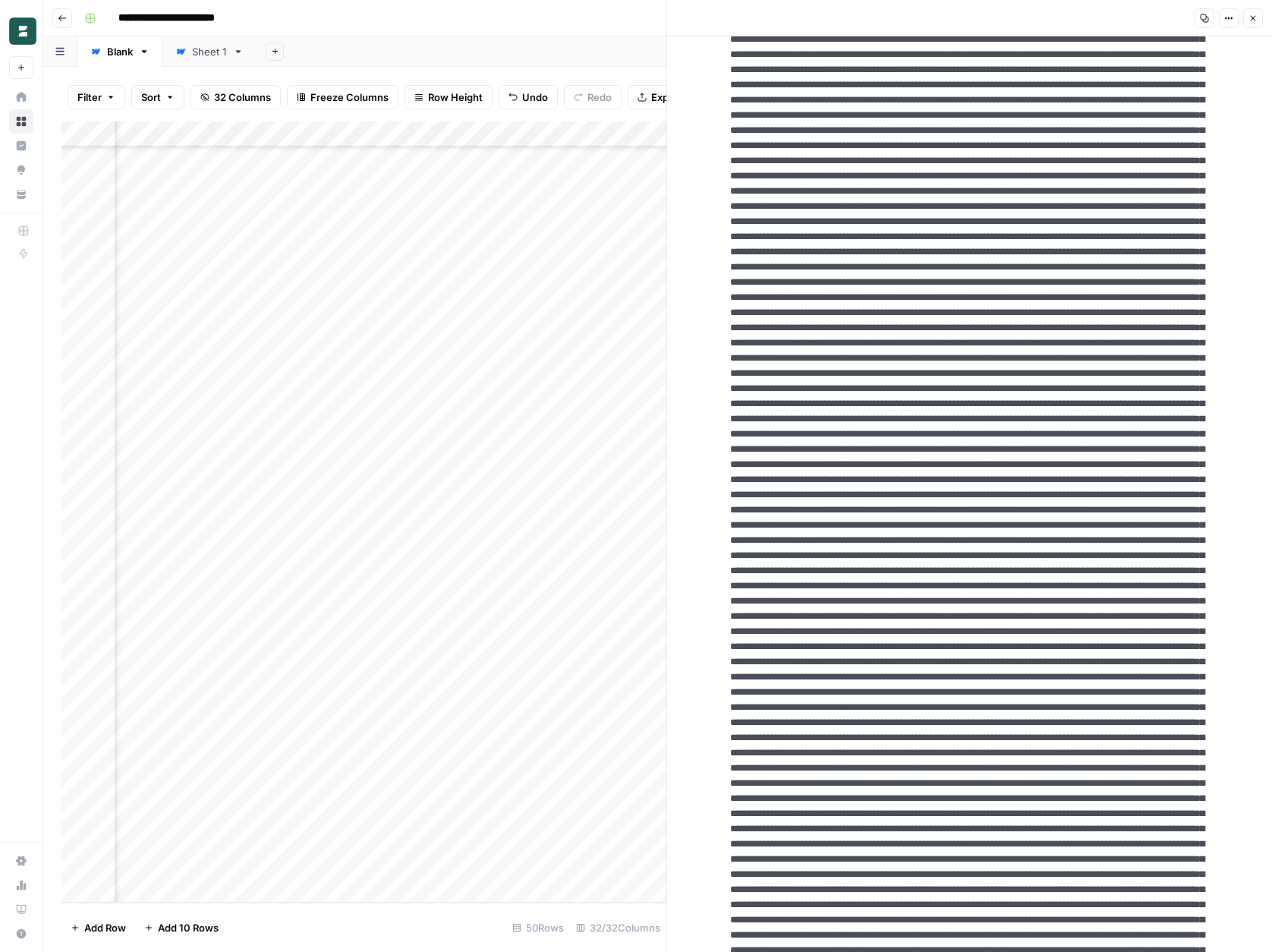
scroll to position [4962, 0]
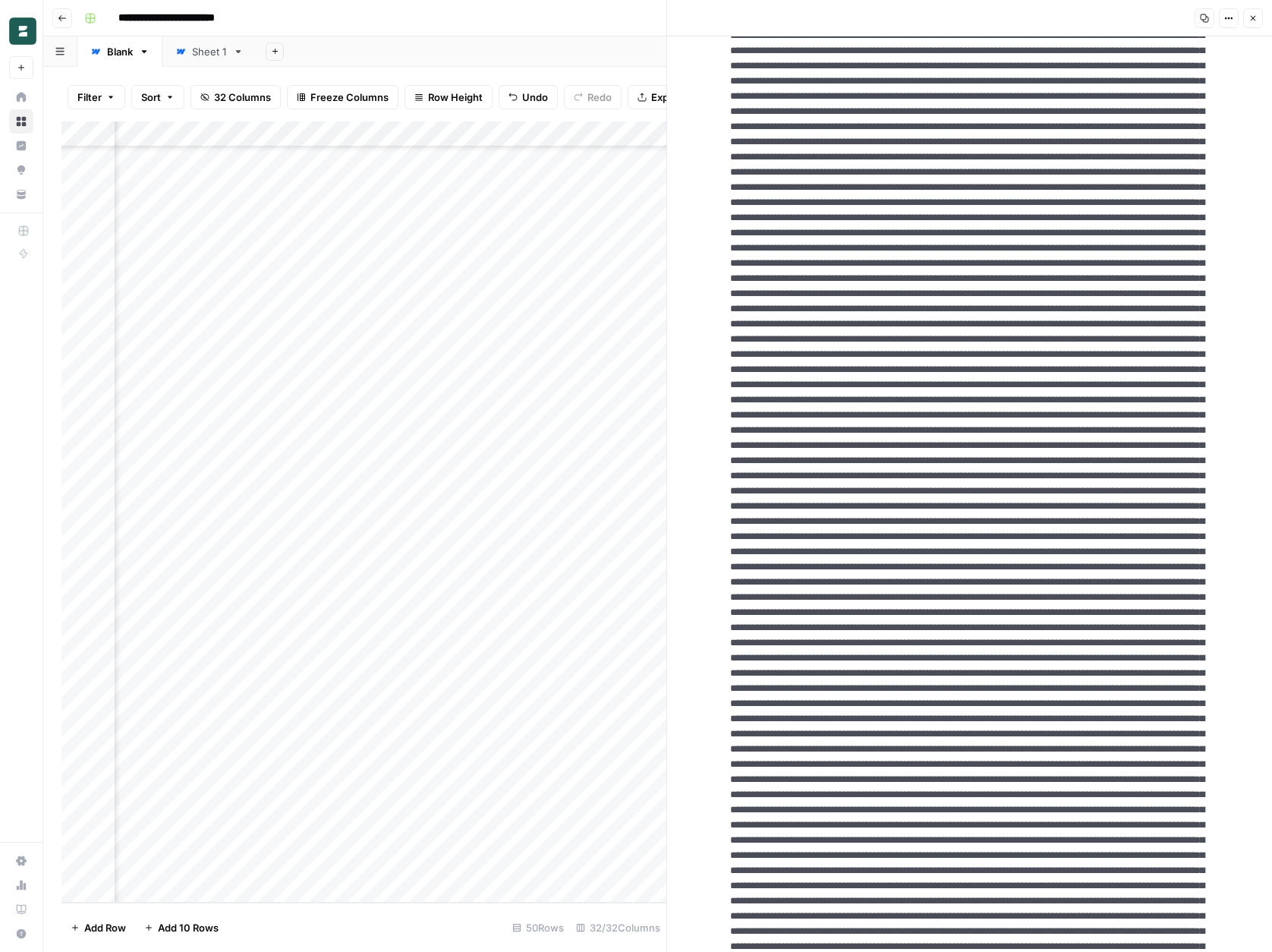
drag, startPoint x: 873, startPoint y: 366, endPoint x: 1068, endPoint y: 555, distance: 271.6
click at [1068, 555] on textarea at bounding box center [970, 112] width 504 height 10026
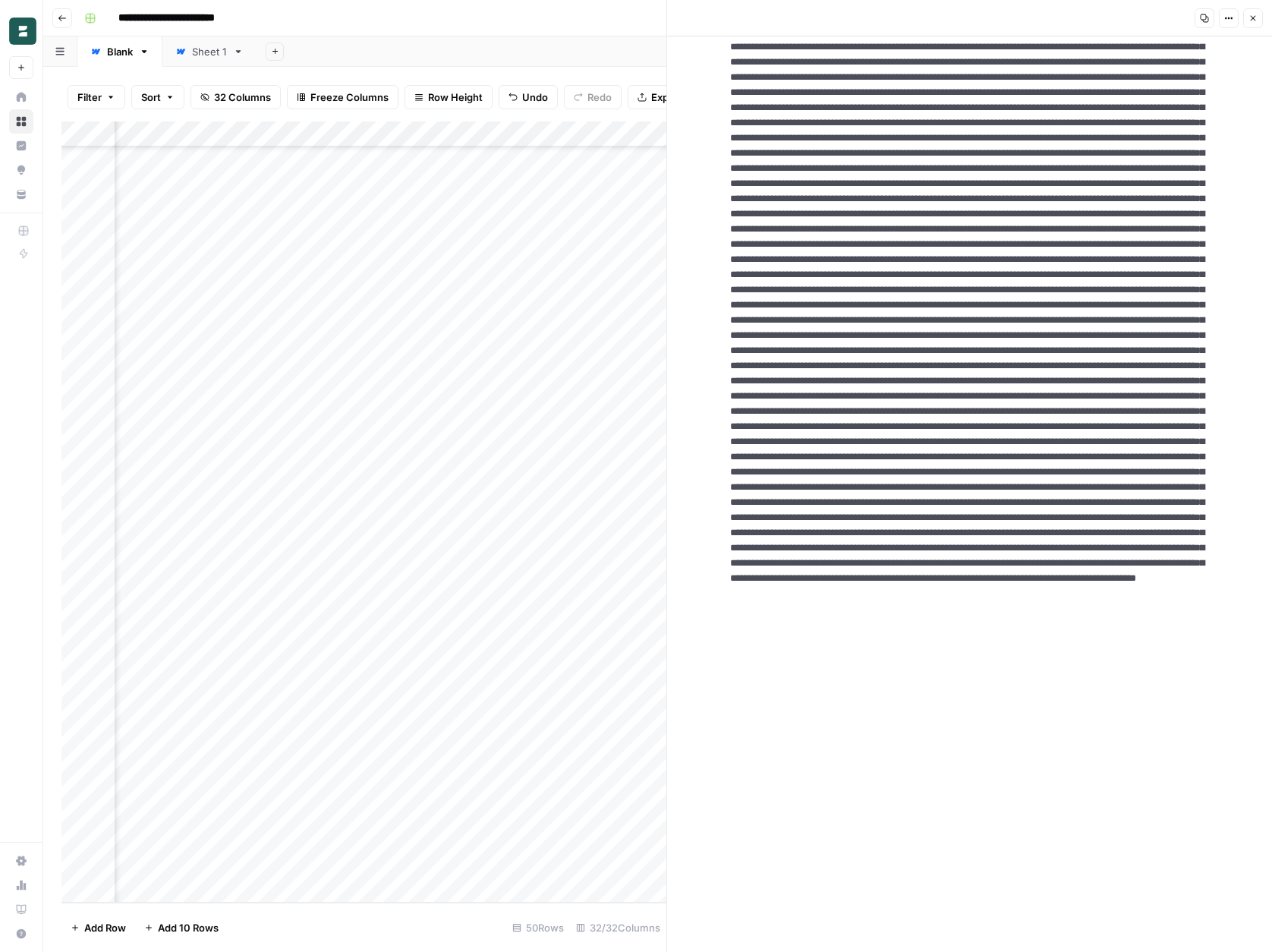
scroll to position [5474, 0]
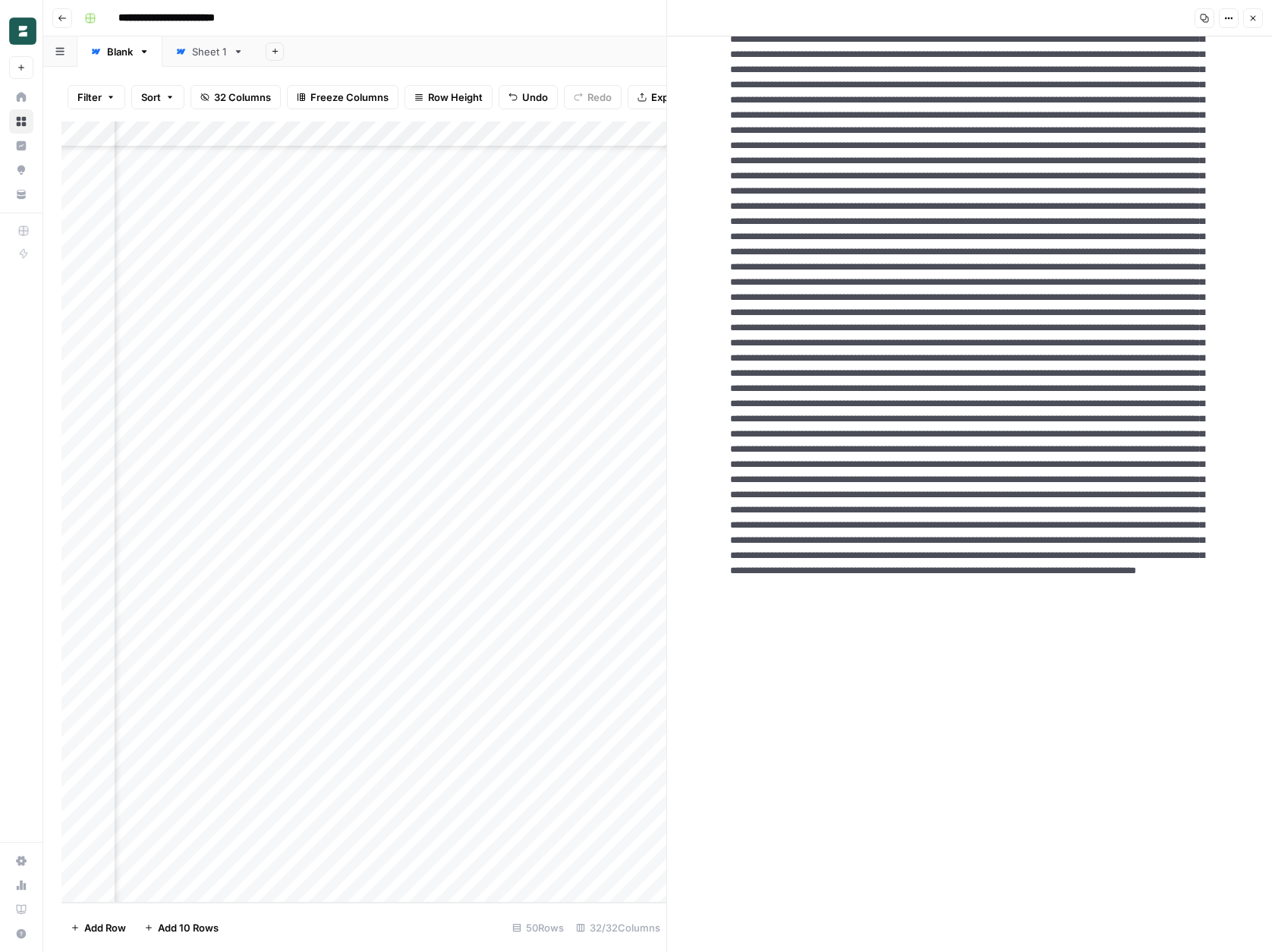
drag, startPoint x: 835, startPoint y: 420, endPoint x: 999, endPoint y: 597, distance: 241.3
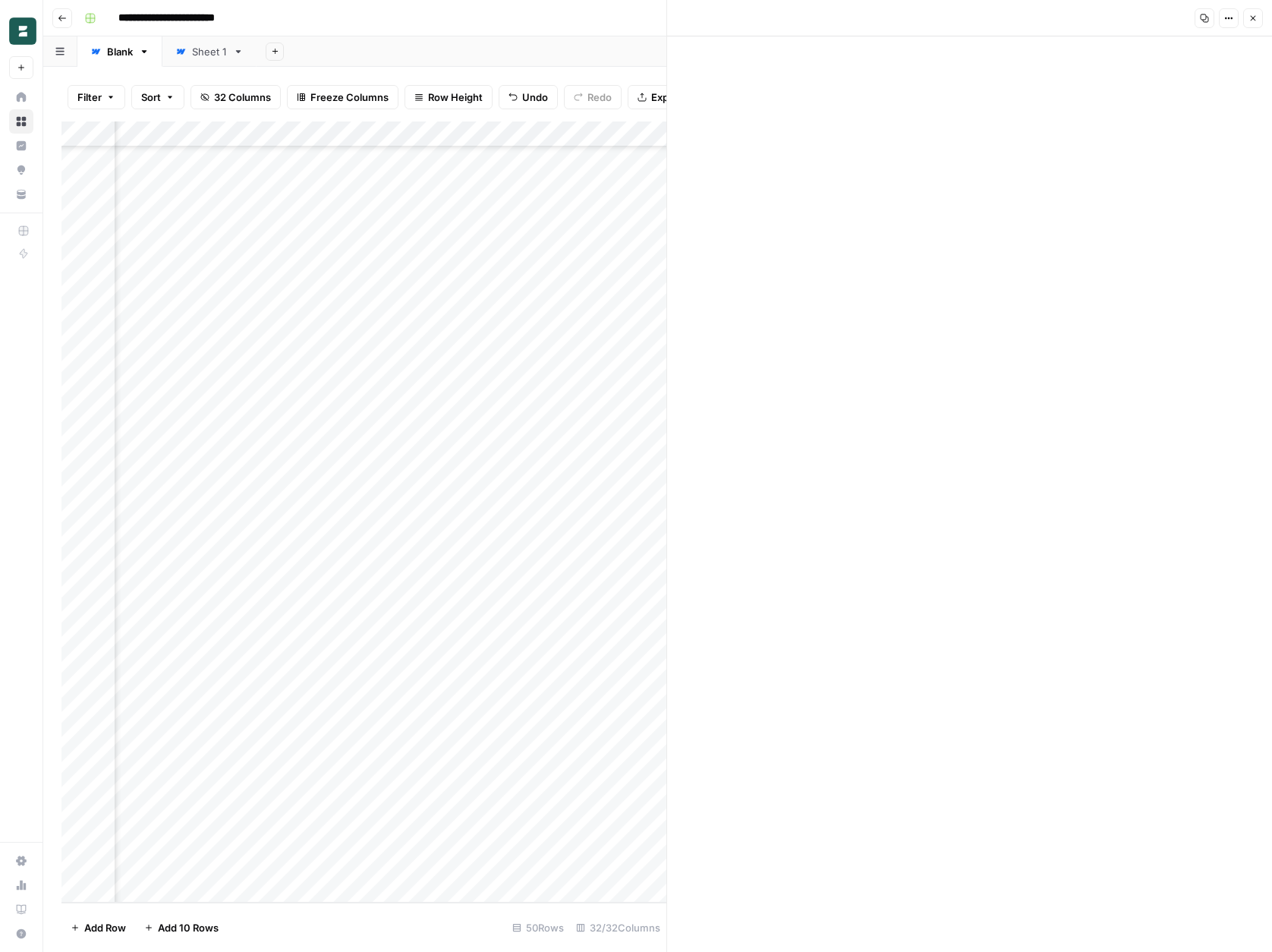
scroll to position [6233, 0]
drag, startPoint x: 1093, startPoint y: 220, endPoint x: 1201, endPoint y: 403, distance: 212.5
drag, startPoint x: 872, startPoint y: 449, endPoint x: 996, endPoint y: 631, distance: 220.2
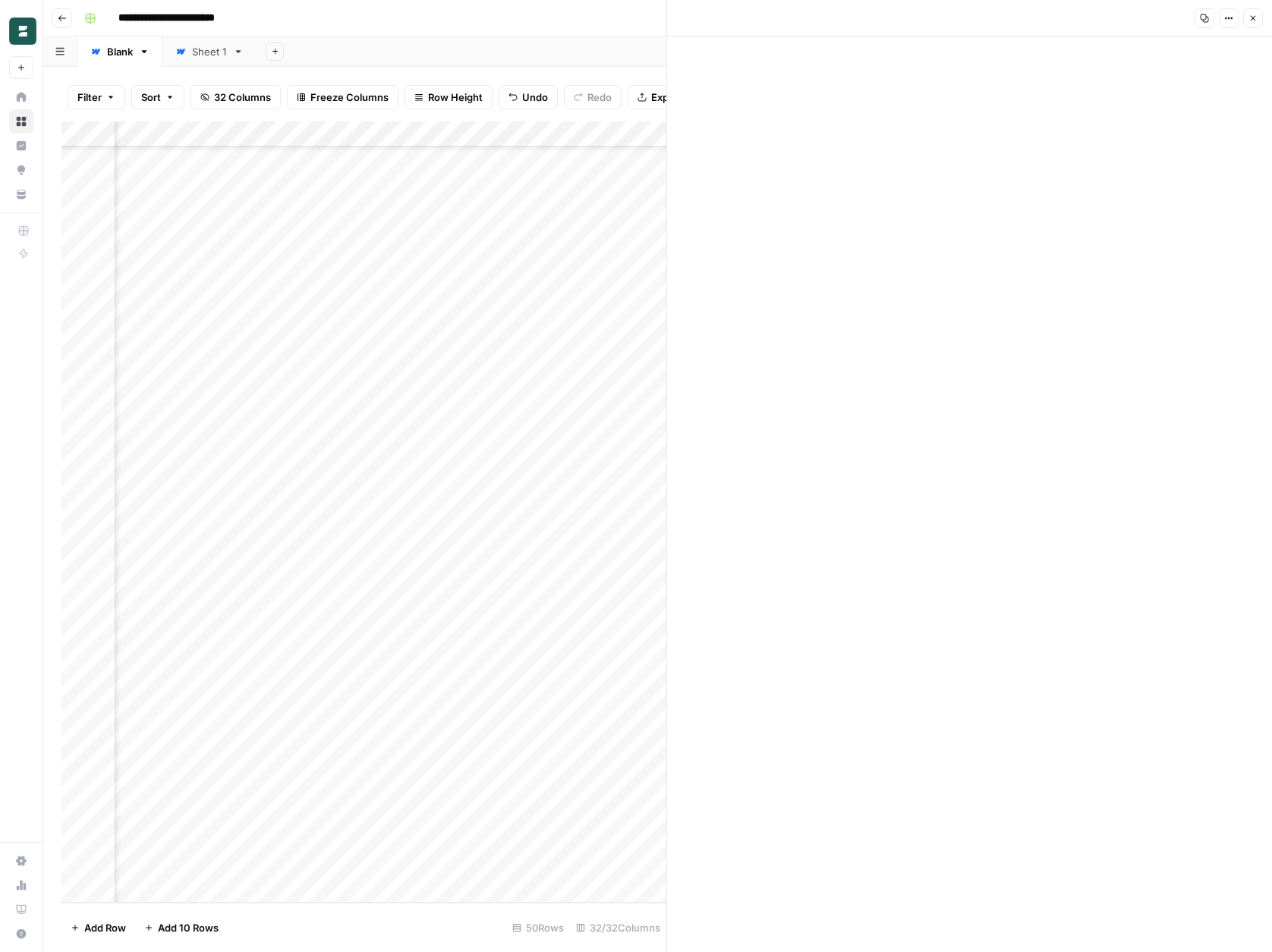
drag, startPoint x: 731, startPoint y: 513, endPoint x: 994, endPoint y: 695, distance: 319.8
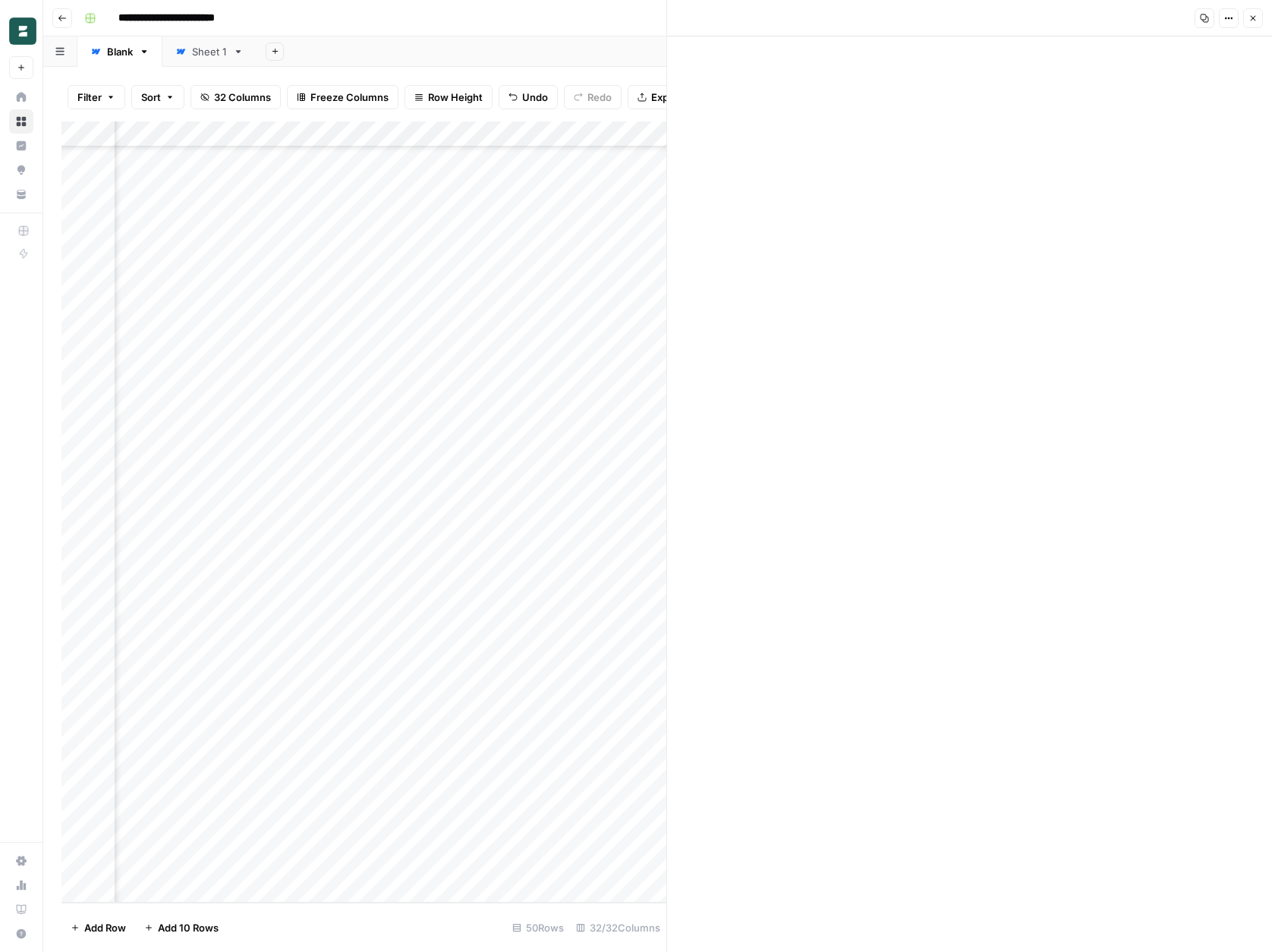
drag, startPoint x: 869, startPoint y: 390, endPoint x: 973, endPoint y: 583, distance: 219.2
click at [239, 404] on div "Add Column" at bounding box center [364, 512] width 605 height 781
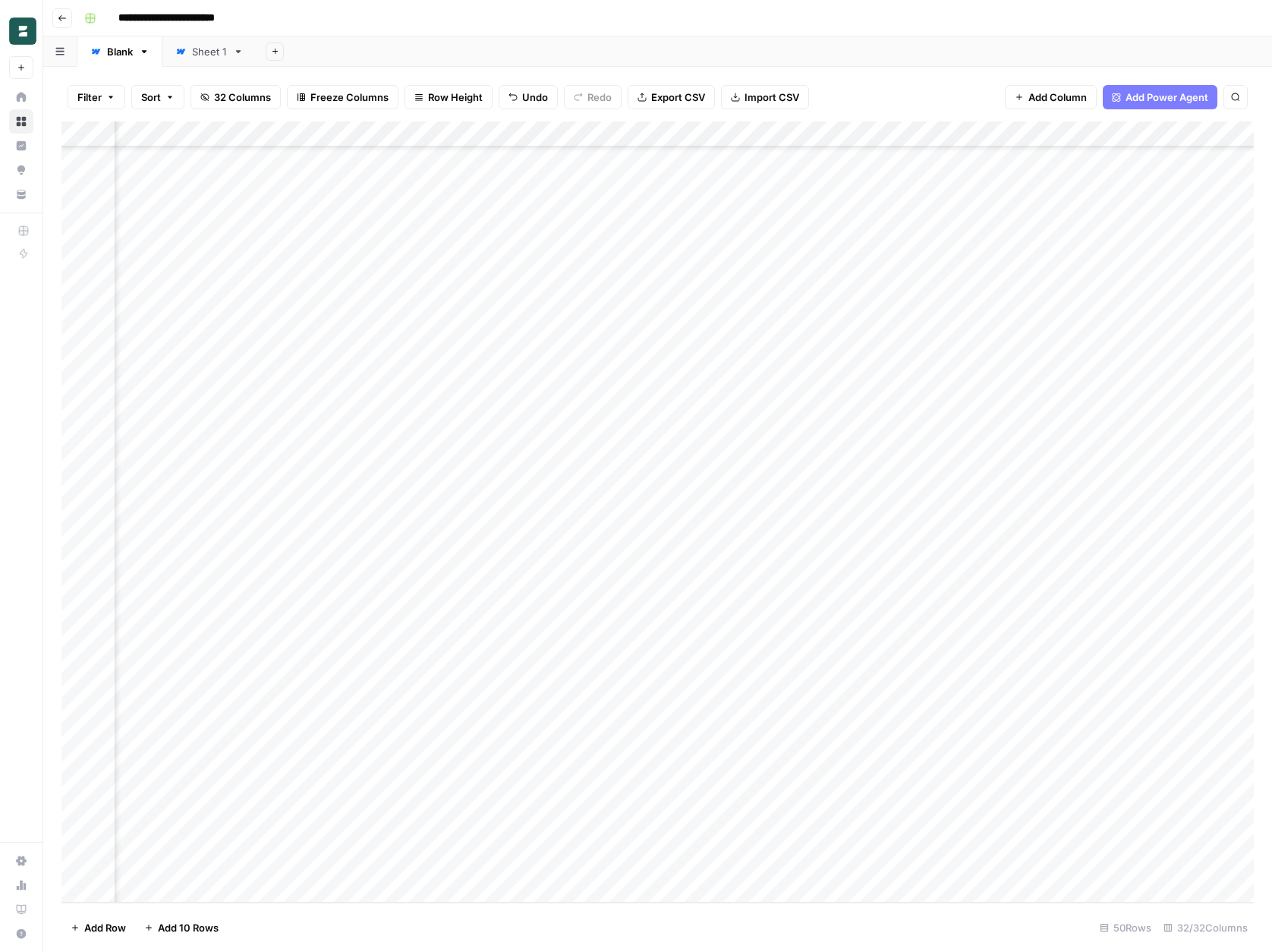
scroll to position [559, 3089]
click at [577, 390] on div "Add Column" at bounding box center [658, 512] width 1192 height 781
click at [590, 399] on div "Add Column" at bounding box center [658, 512] width 1192 height 781
click at [590, 399] on textarea "**********" at bounding box center [674, 416] width 304 height 52
click at [600, 411] on textarea "**********" at bounding box center [674, 416] width 304 height 52
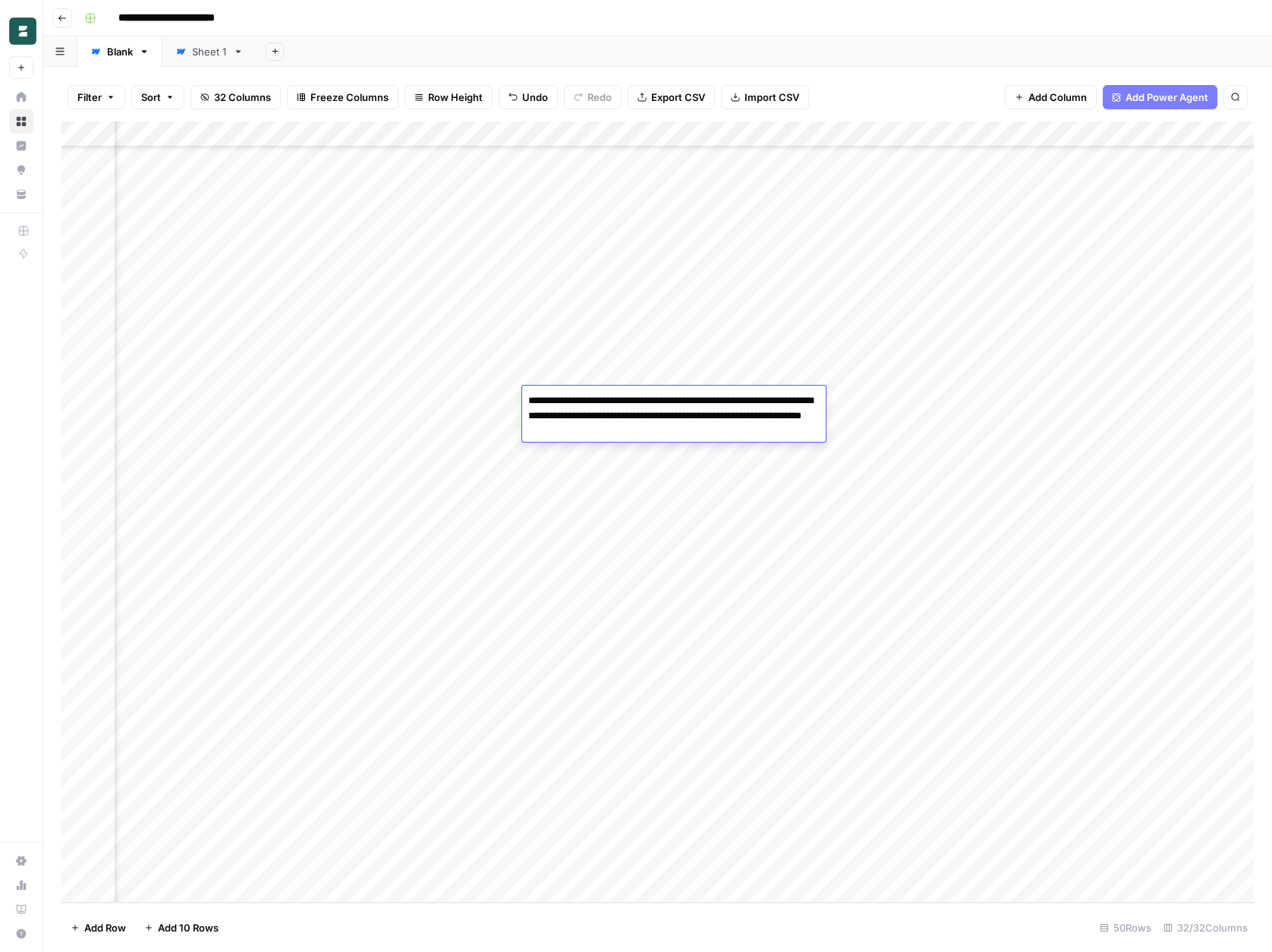
click at [604, 381] on div "Add Column" at bounding box center [658, 512] width 1192 height 781
click at [581, 368] on div "Add Column" at bounding box center [658, 512] width 1192 height 781
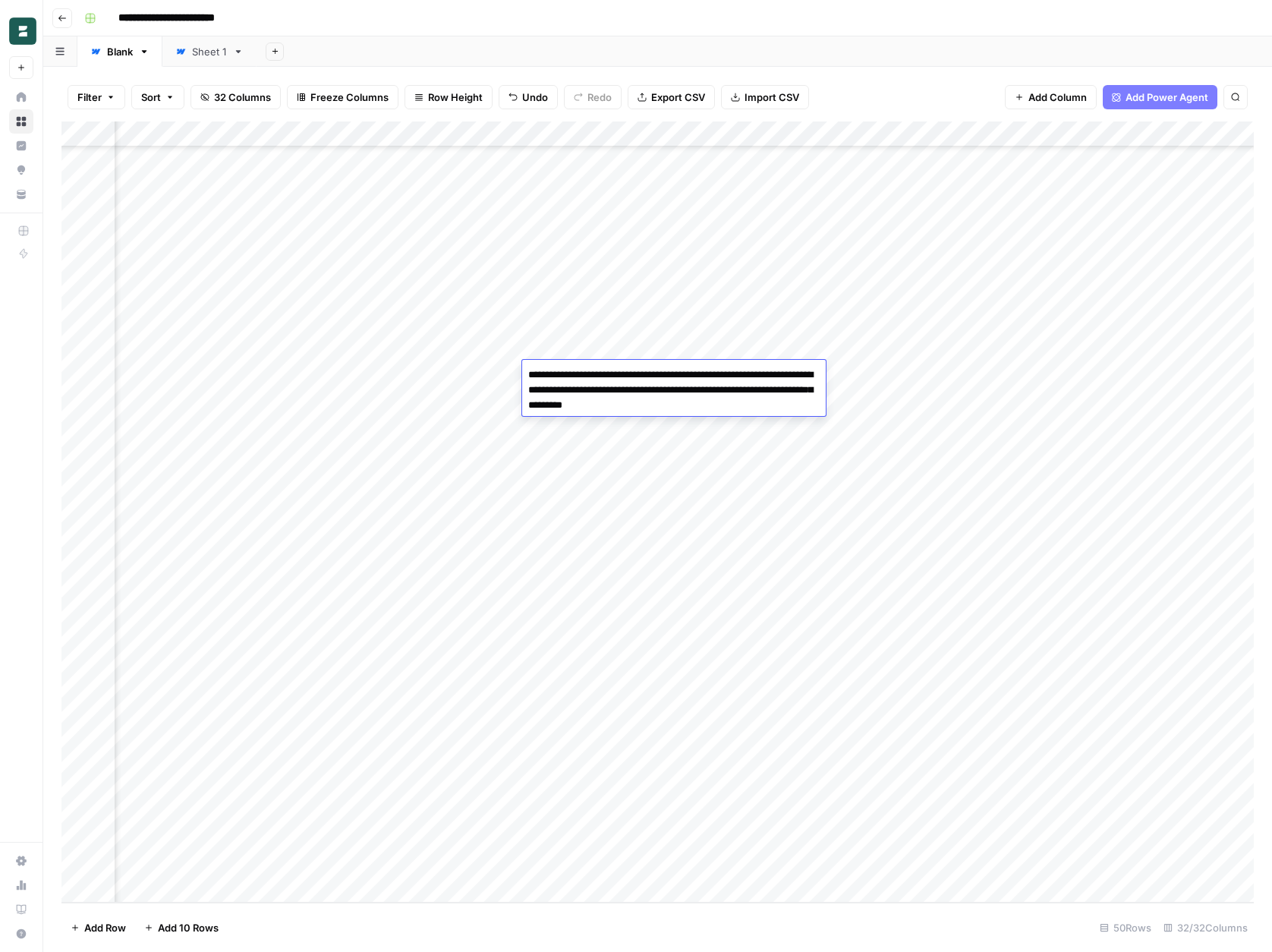
click at [581, 368] on textarea "**********" at bounding box center [674, 390] width 304 height 52
click at [696, 377] on textarea "**********" at bounding box center [674, 390] width 304 height 52
click at [727, 397] on textarea "**********" at bounding box center [674, 390] width 304 height 52
click at [866, 424] on div "Add Column" at bounding box center [658, 512] width 1192 height 781
click at [917, 421] on div "Add Column" at bounding box center [658, 512] width 1192 height 781
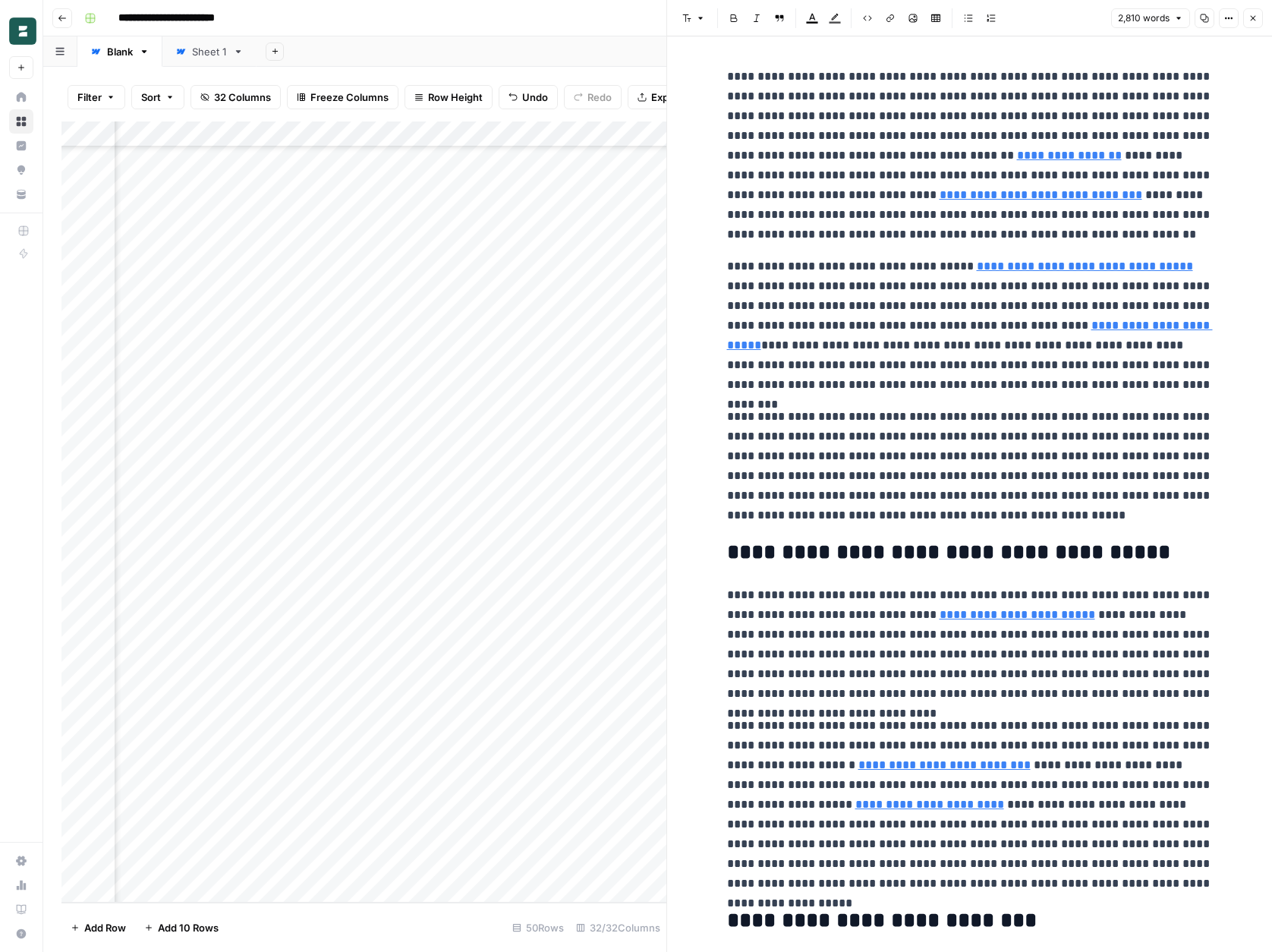
click at [1231, 21] on icon "button" at bounding box center [1228, 18] width 9 height 9
click at [1162, 166] on span "Code" at bounding box center [1184, 161] width 73 height 15
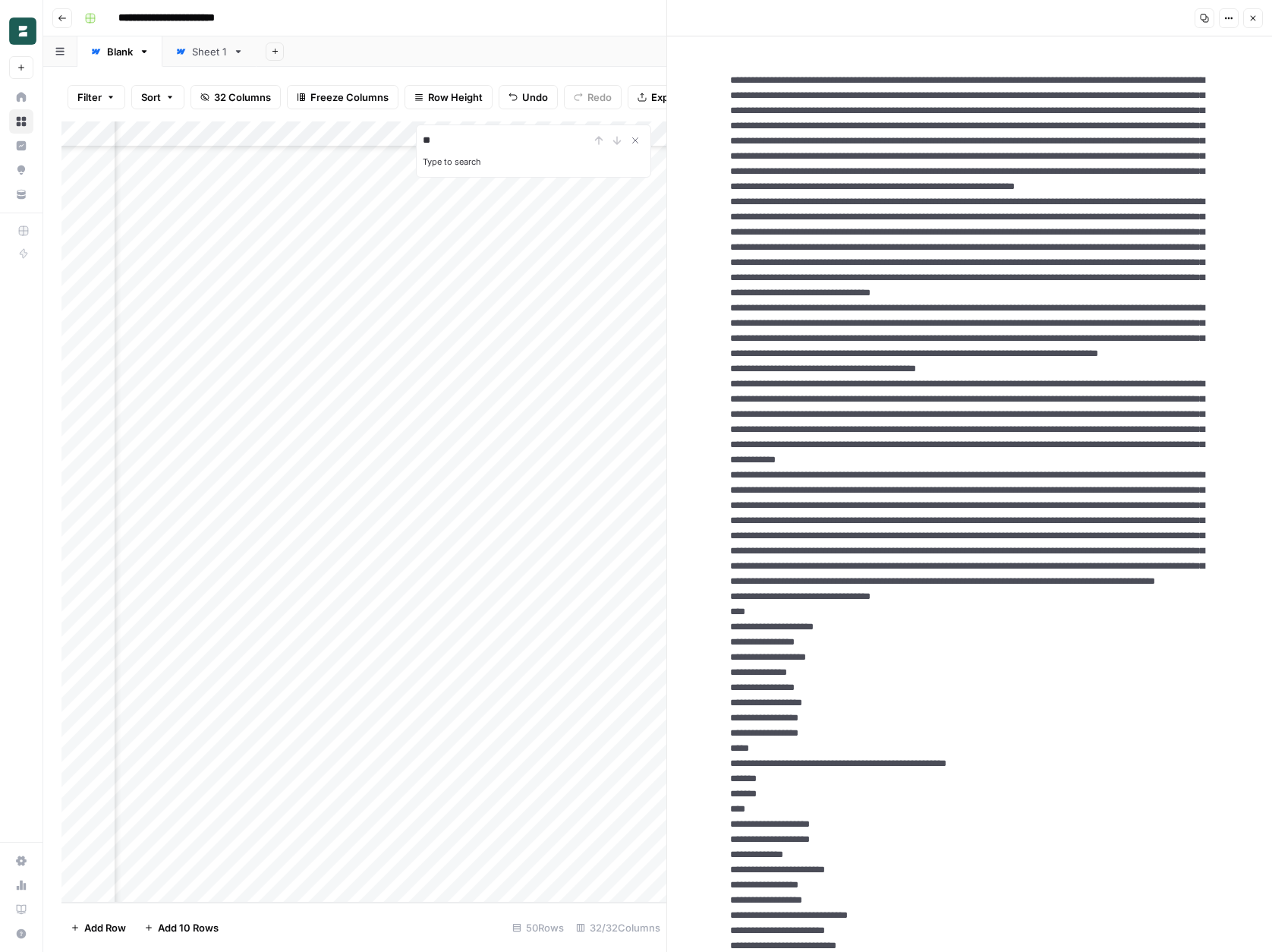
type input "*"
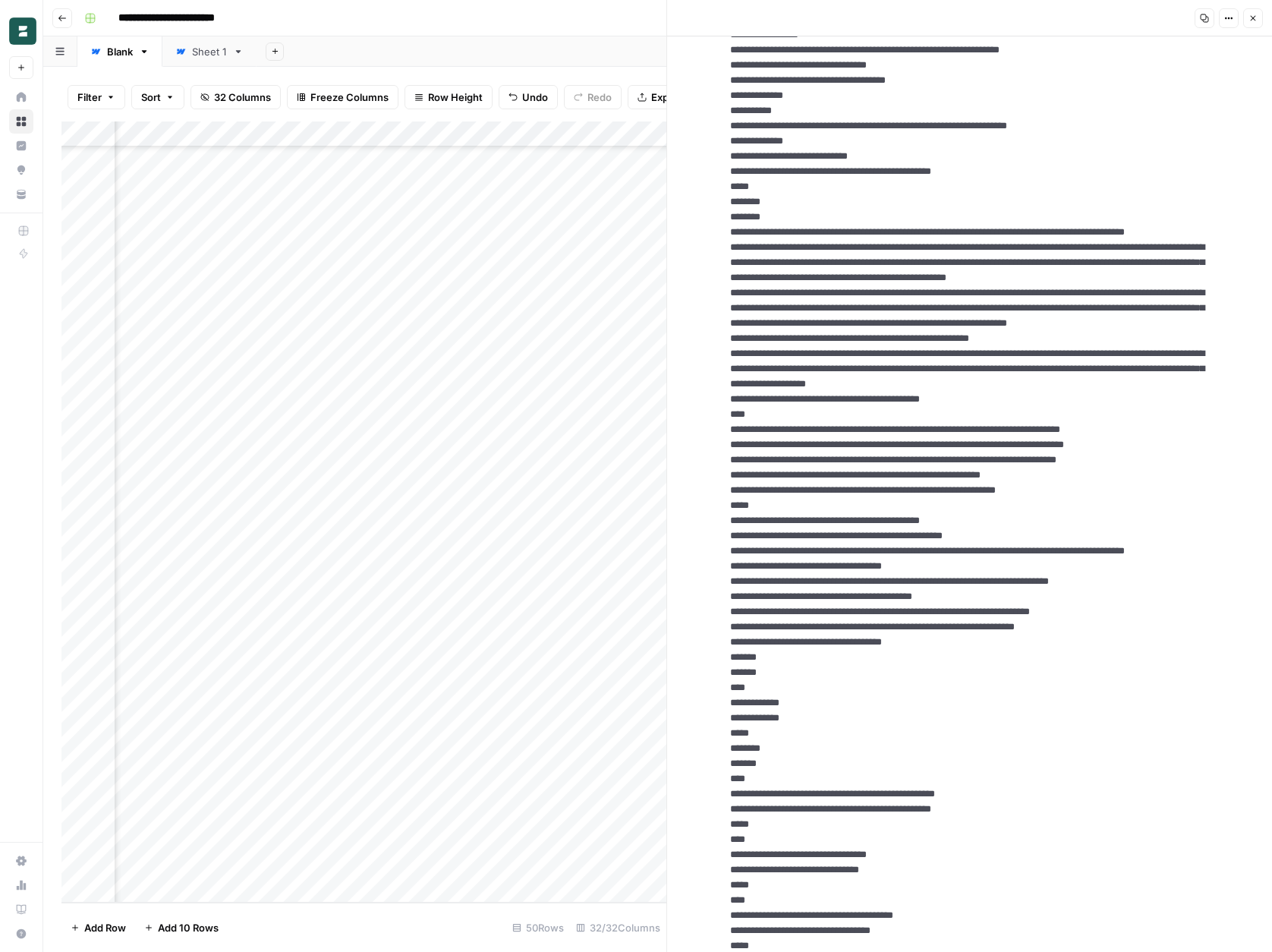
scroll to position [2389, 0]
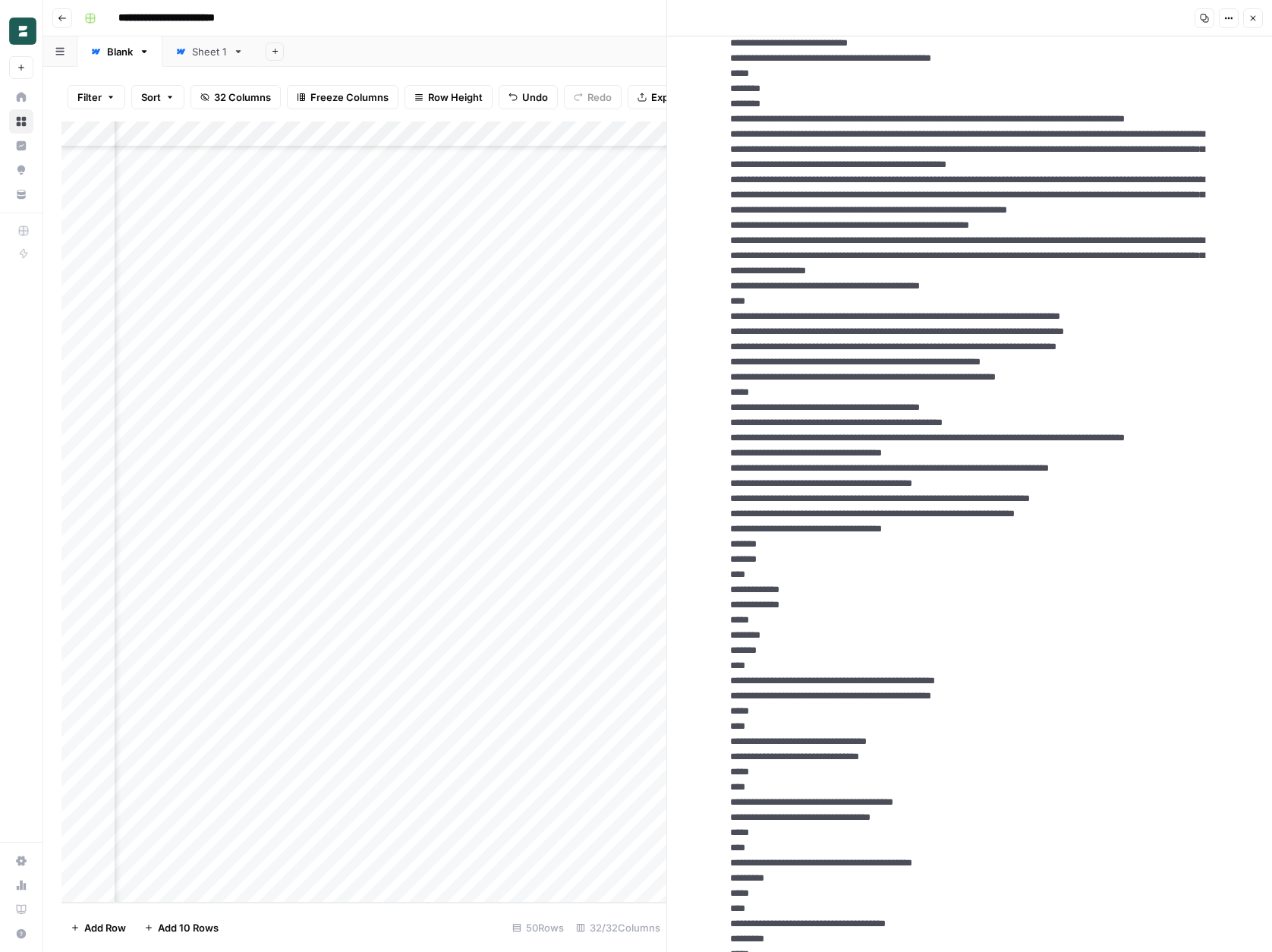
drag, startPoint x: 728, startPoint y: 295, endPoint x: 853, endPoint y: 416, distance: 174.0
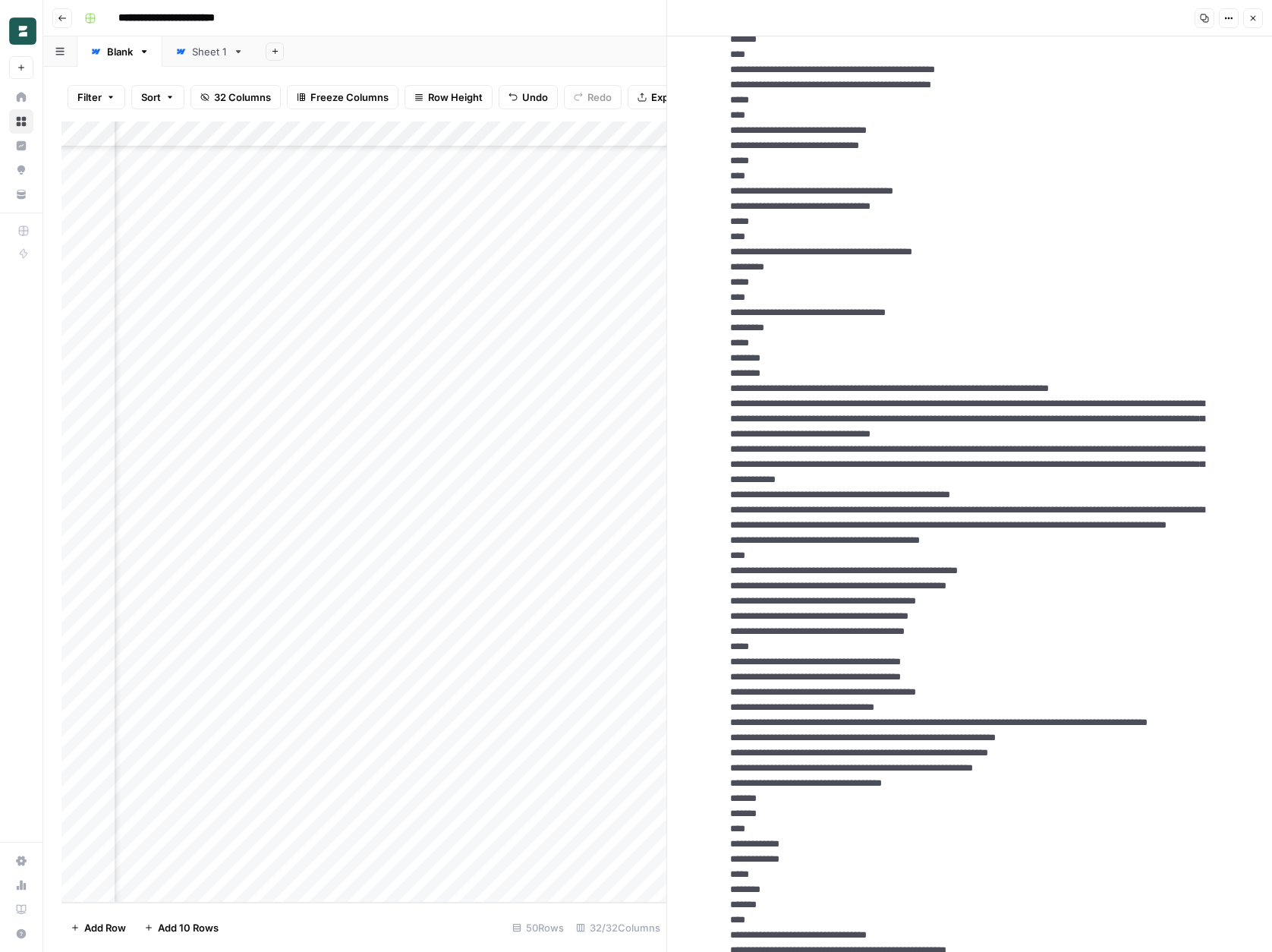
scroll to position [3209, 0]
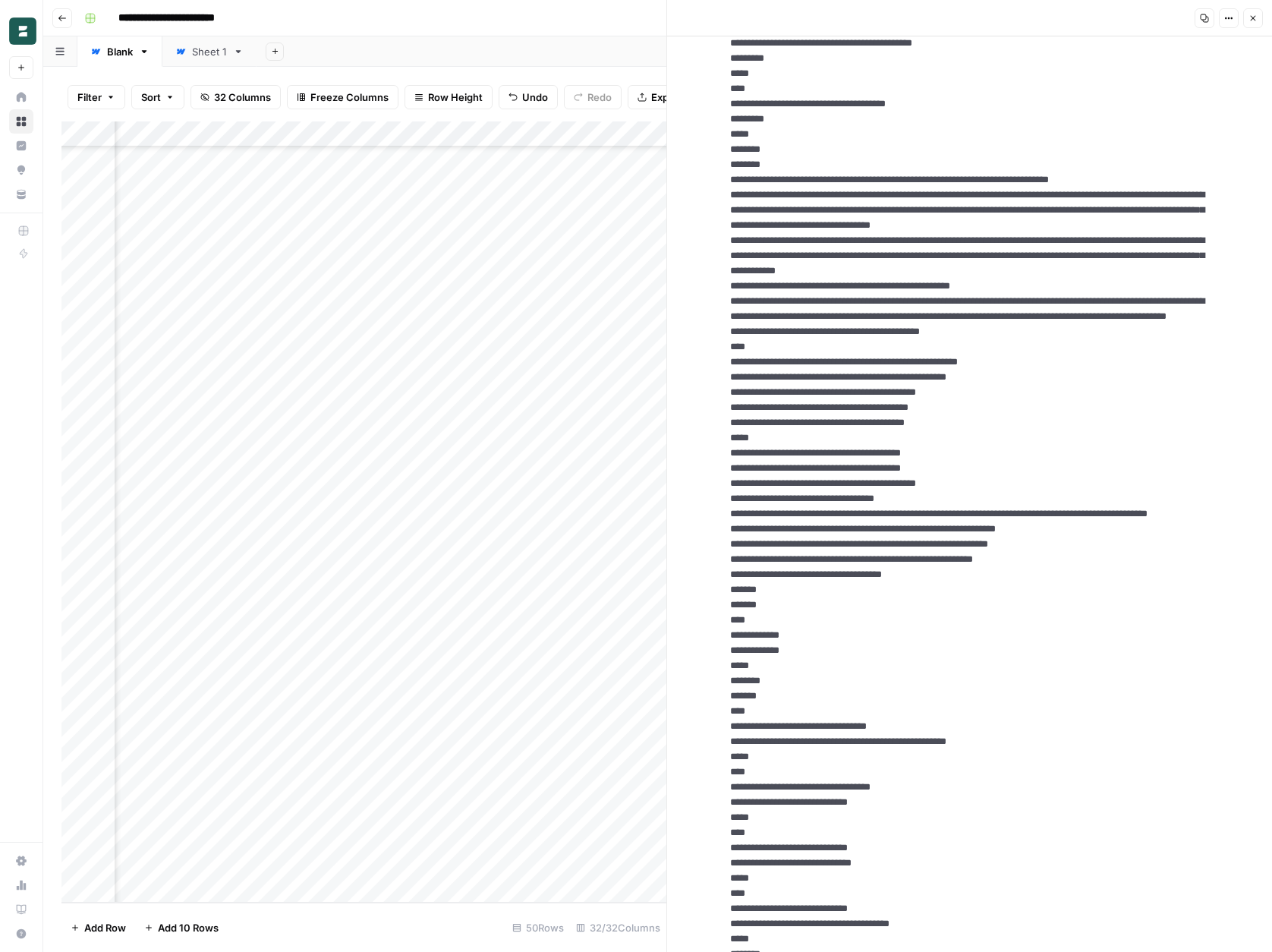
drag, startPoint x: 791, startPoint y: 648, endPoint x: 715, endPoint y: 214, distance: 440.6
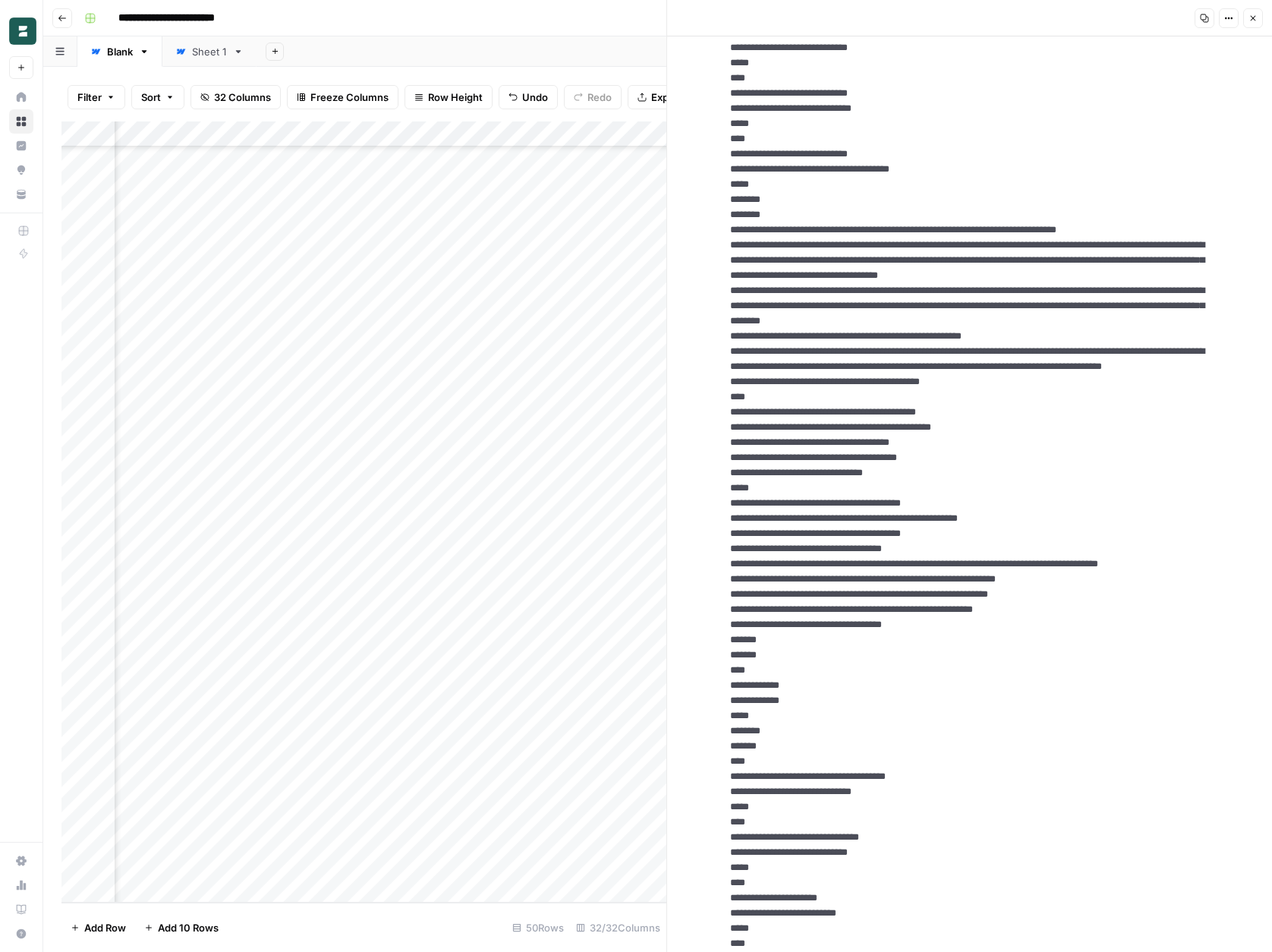
scroll to position [3965, 0]
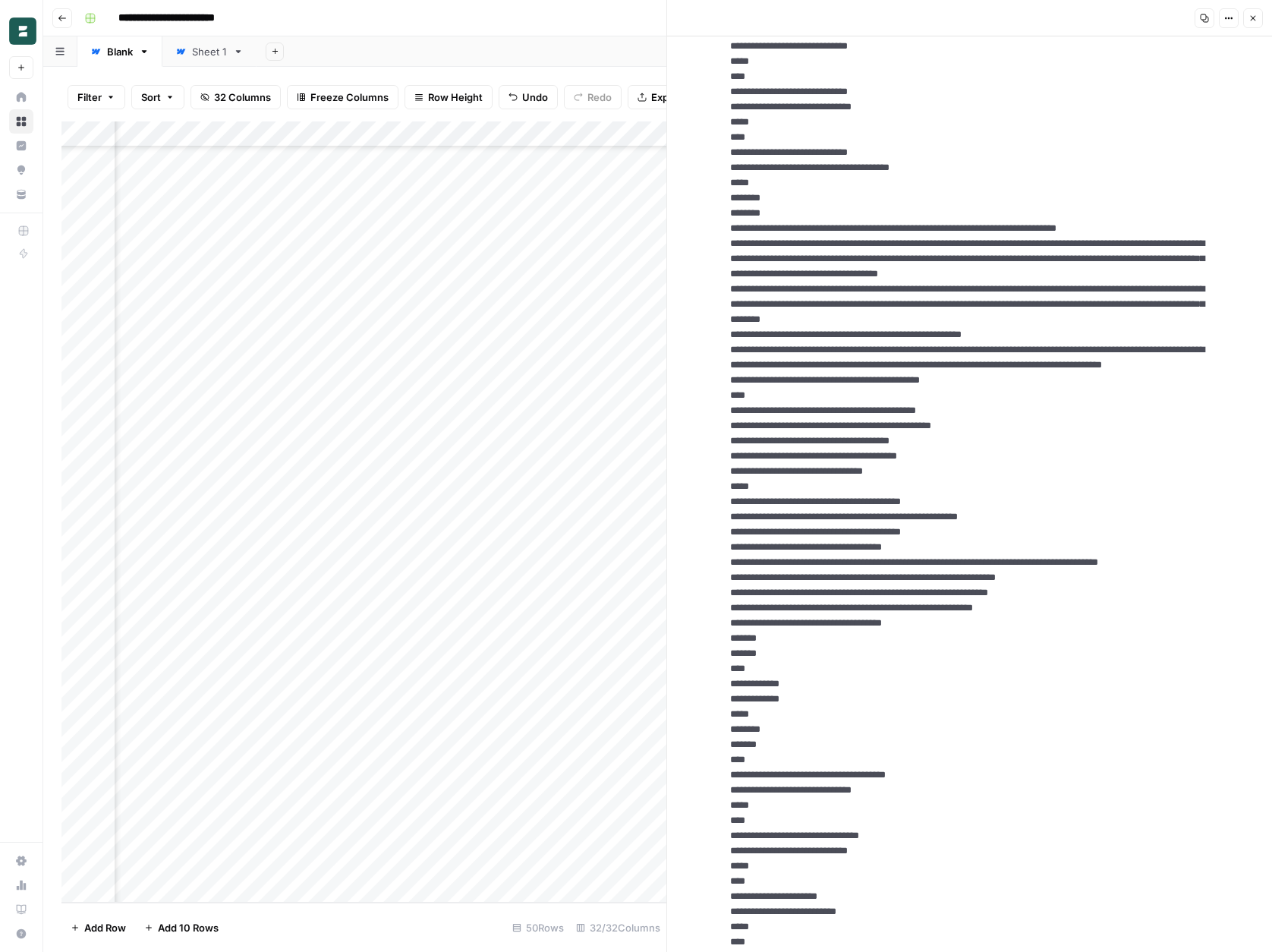
drag, startPoint x: 800, startPoint y: 807, endPoint x: 722, endPoint y: 432, distance: 383.0
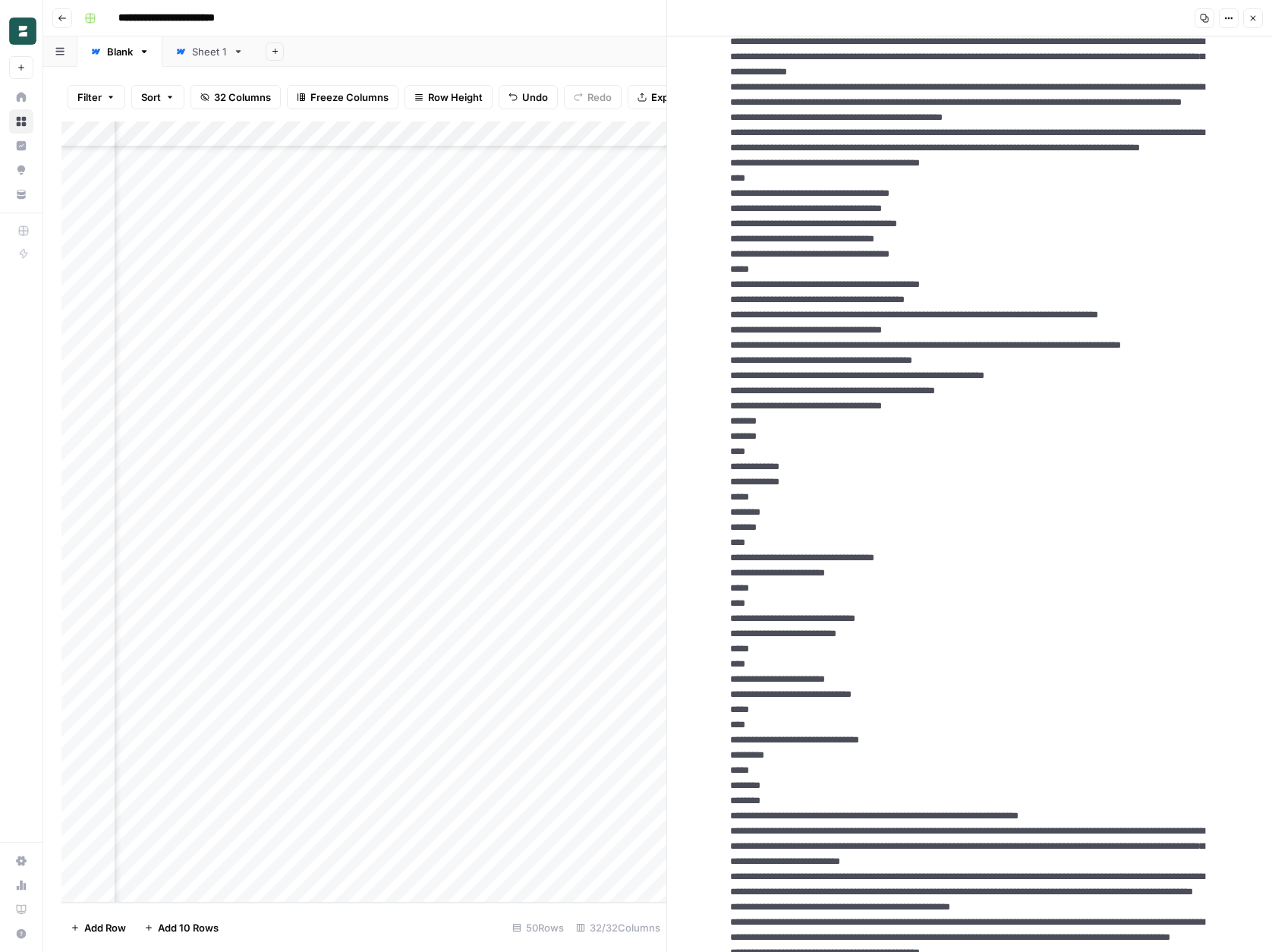
scroll to position [5029, 0]
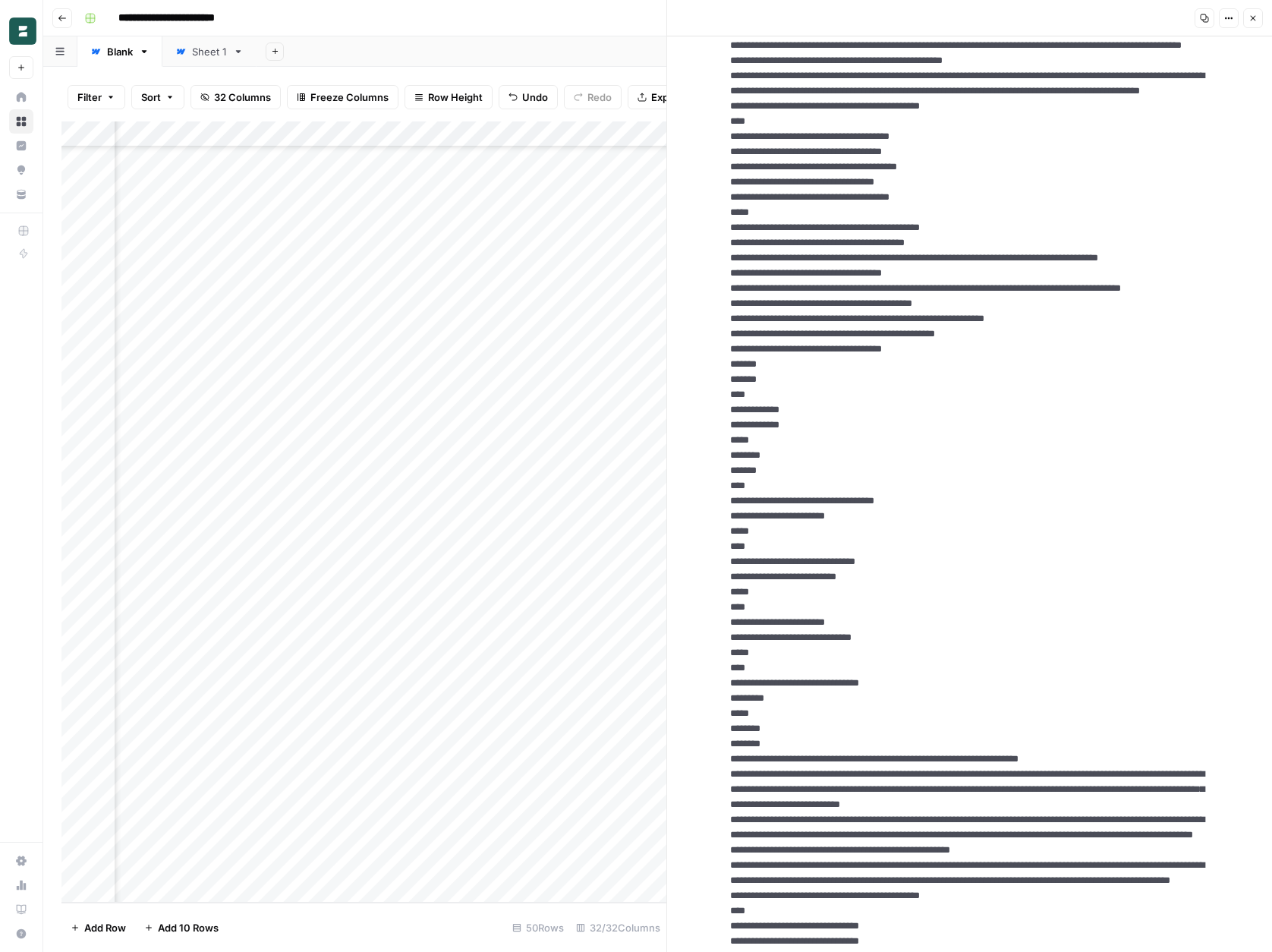
drag, startPoint x: 785, startPoint y: 631, endPoint x: 727, endPoint y: 253, distance: 382.4
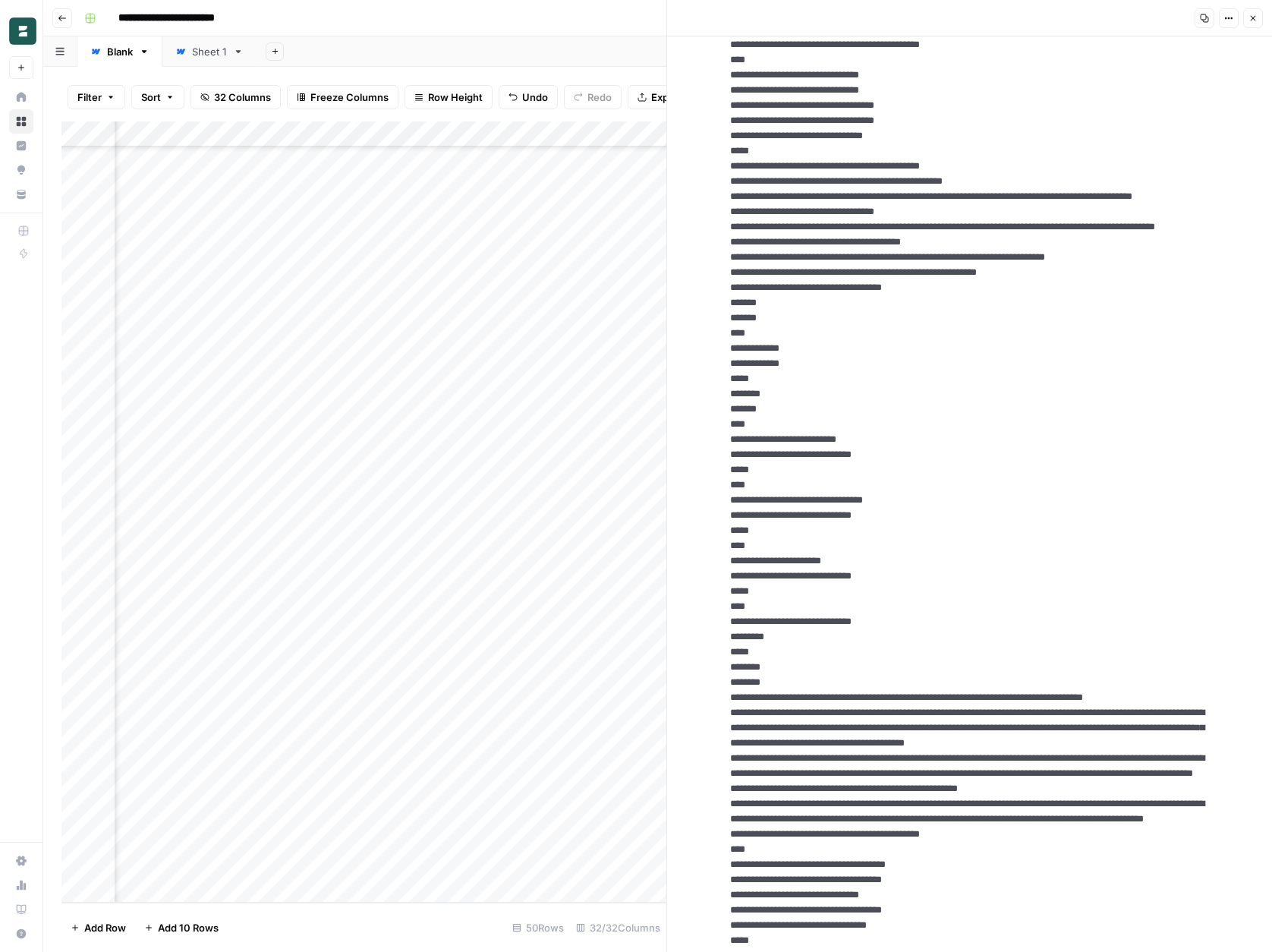
scroll to position [5899, 0]
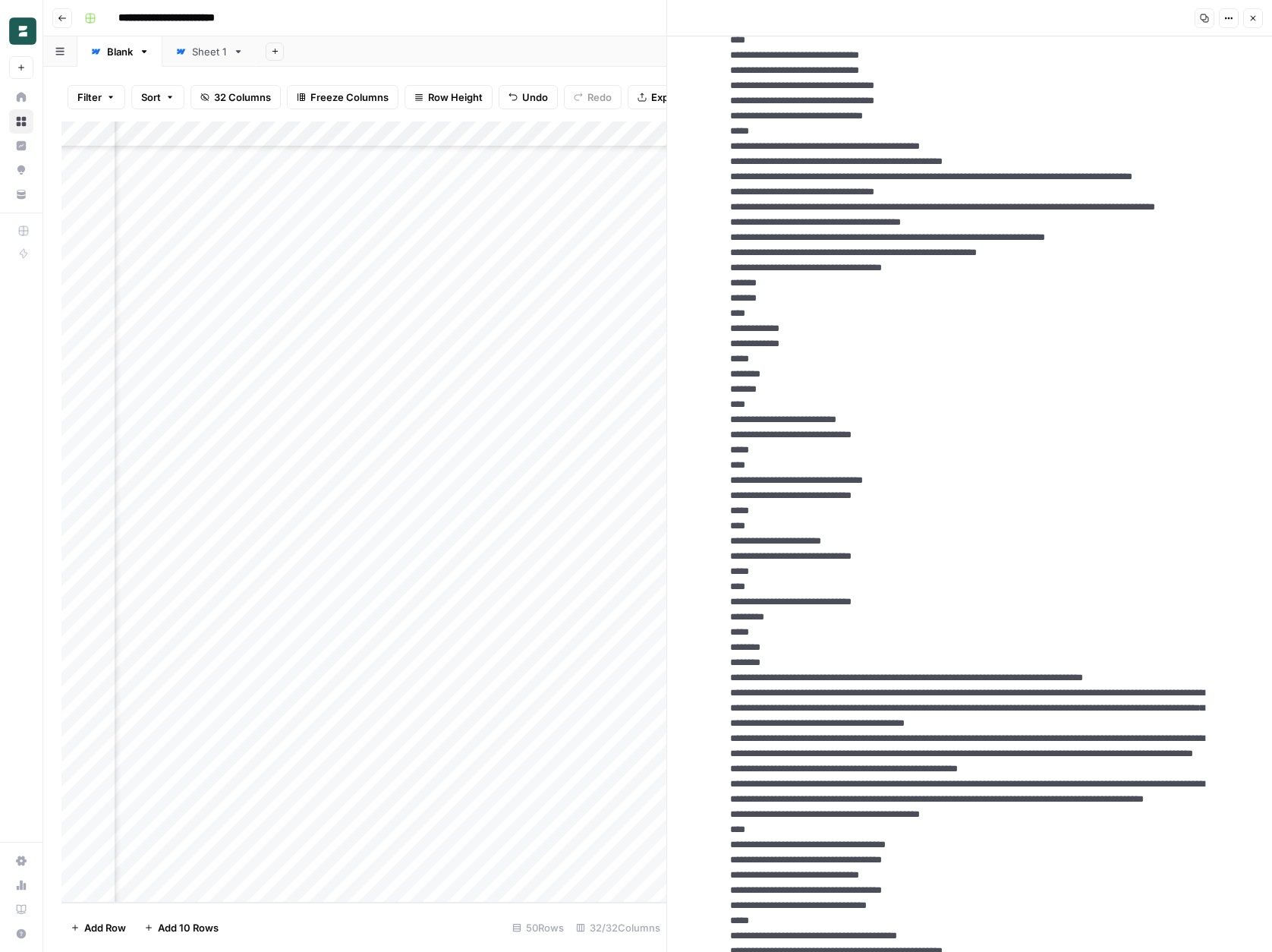
drag, startPoint x: 791, startPoint y: 675, endPoint x: 731, endPoint y: 294, distance: 385.7
click at [731, 294] on textarea at bounding box center [970, 230] width 504 height 12136
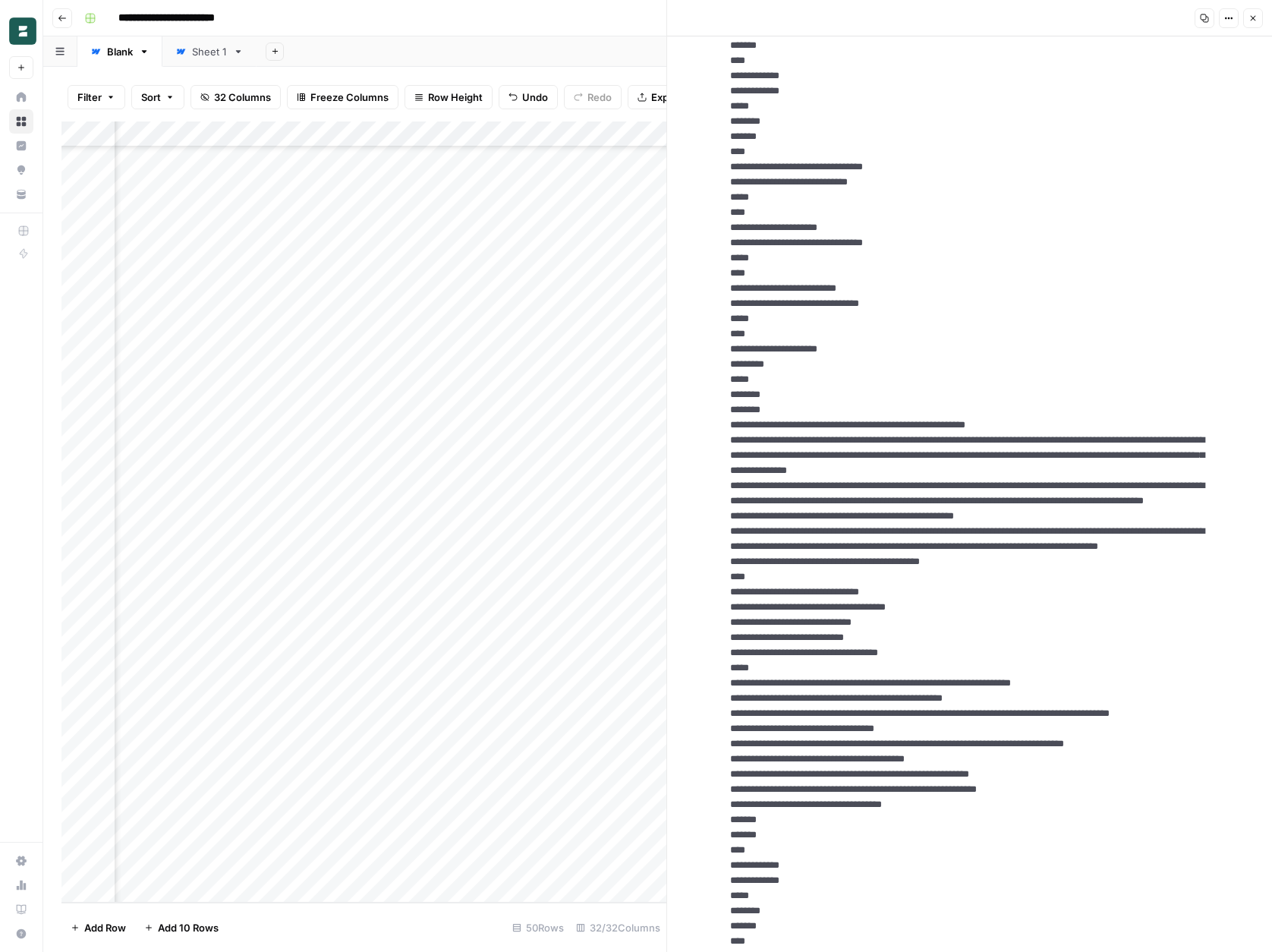
scroll to position [6940, 0]
drag, startPoint x: 789, startPoint y: 566, endPoint x: 725, endPoint y: 184, distance: 387.3
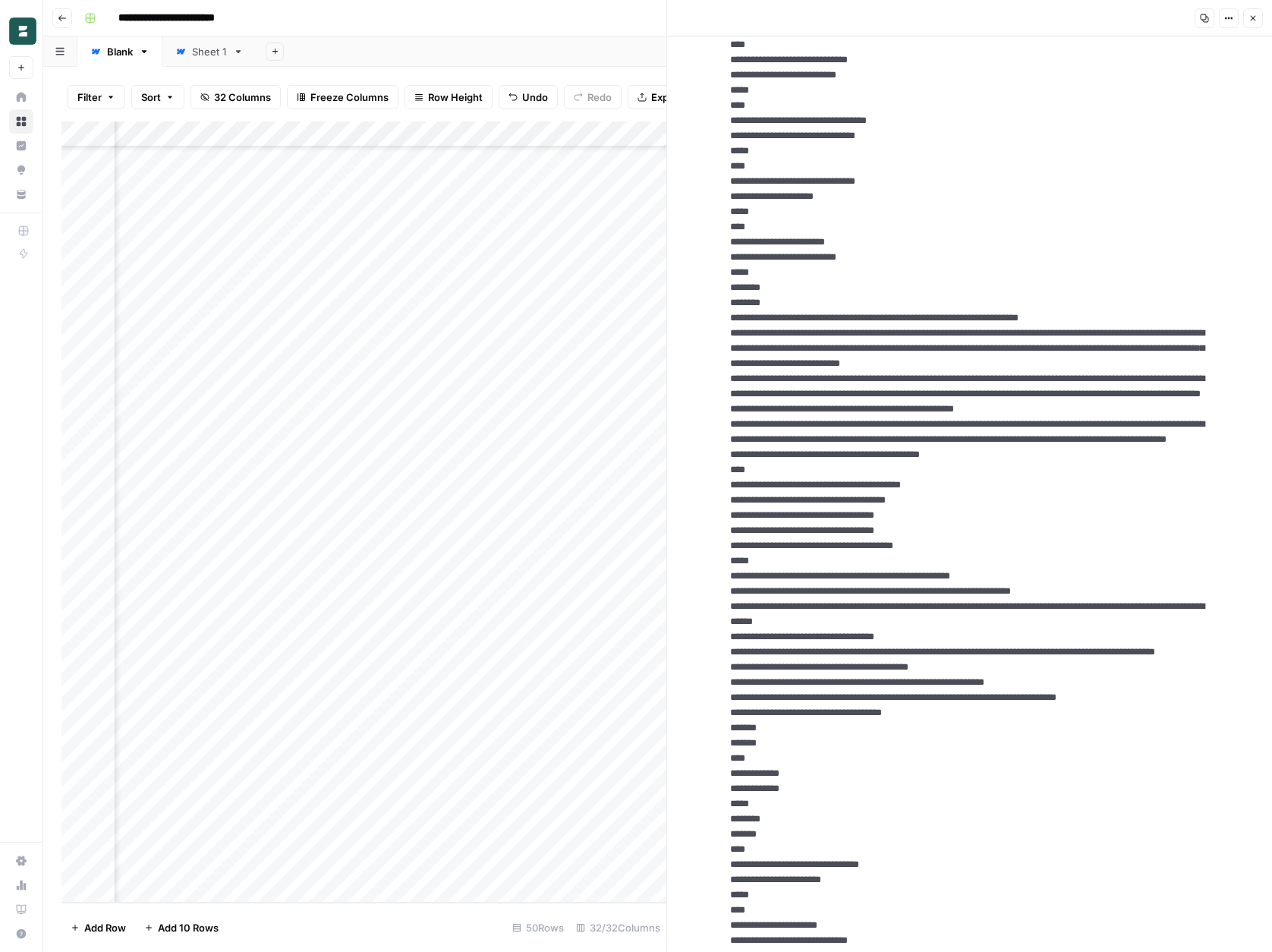
scroll to position [7842, 0]
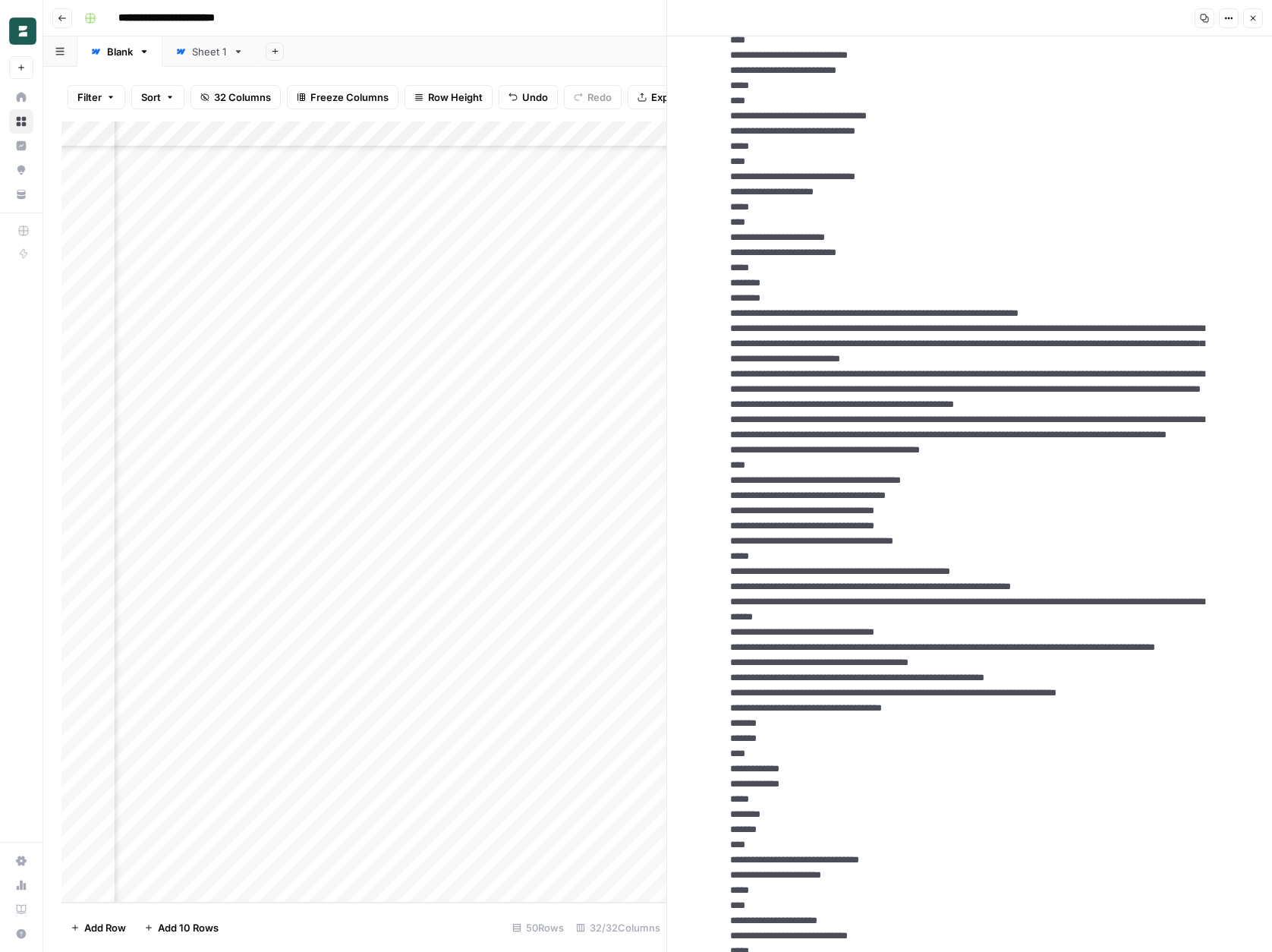
drag, startPoint x: 797, startPoint y: 570, endPoint x: 722, endPoint y: 196, distance: 381.4
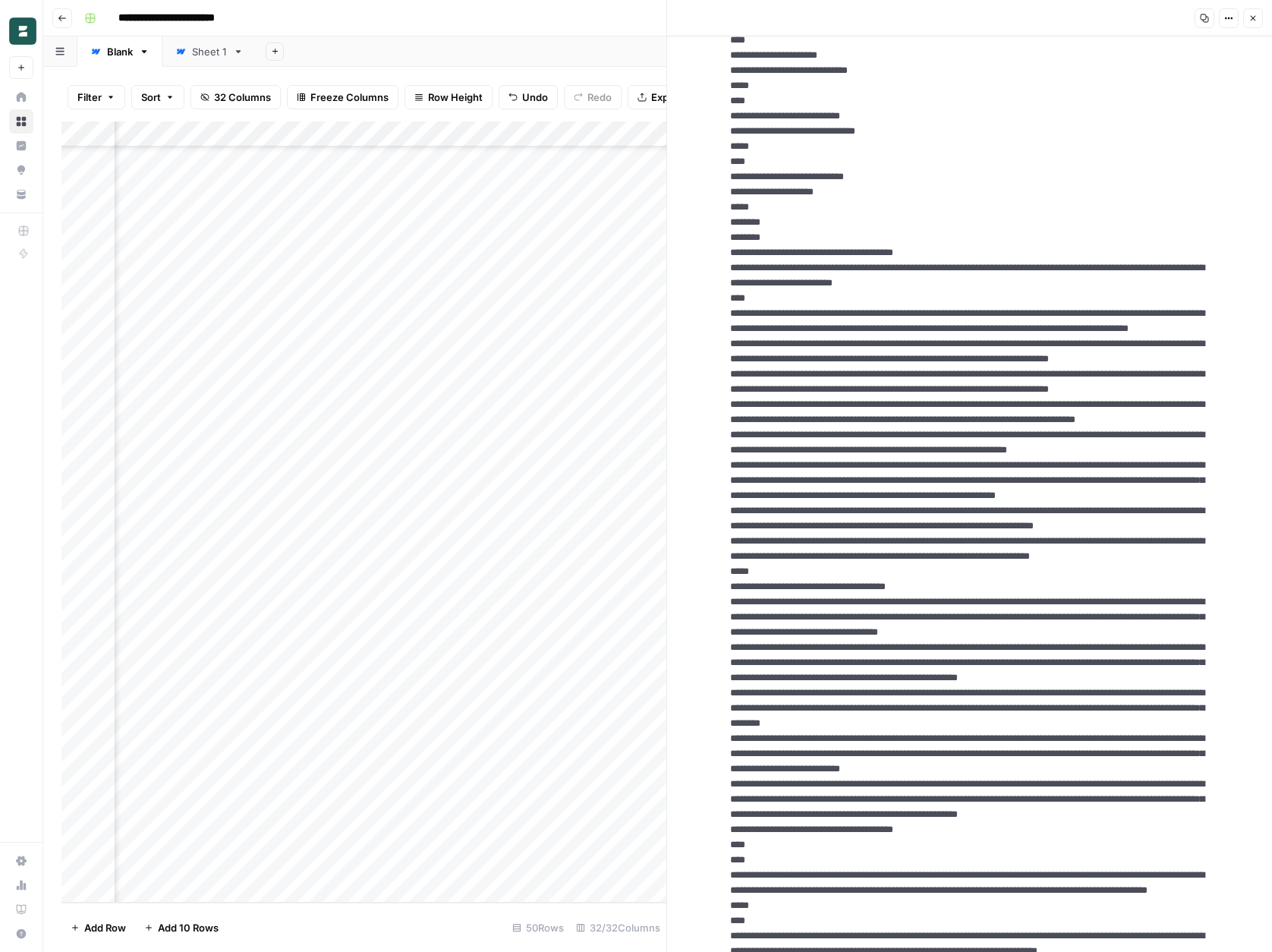
scroll to position [8708, 0]
drag, startPoint x: 784, startPoint y: 589, endPoint x: 727, endPoint y: 202, distance: 391.2
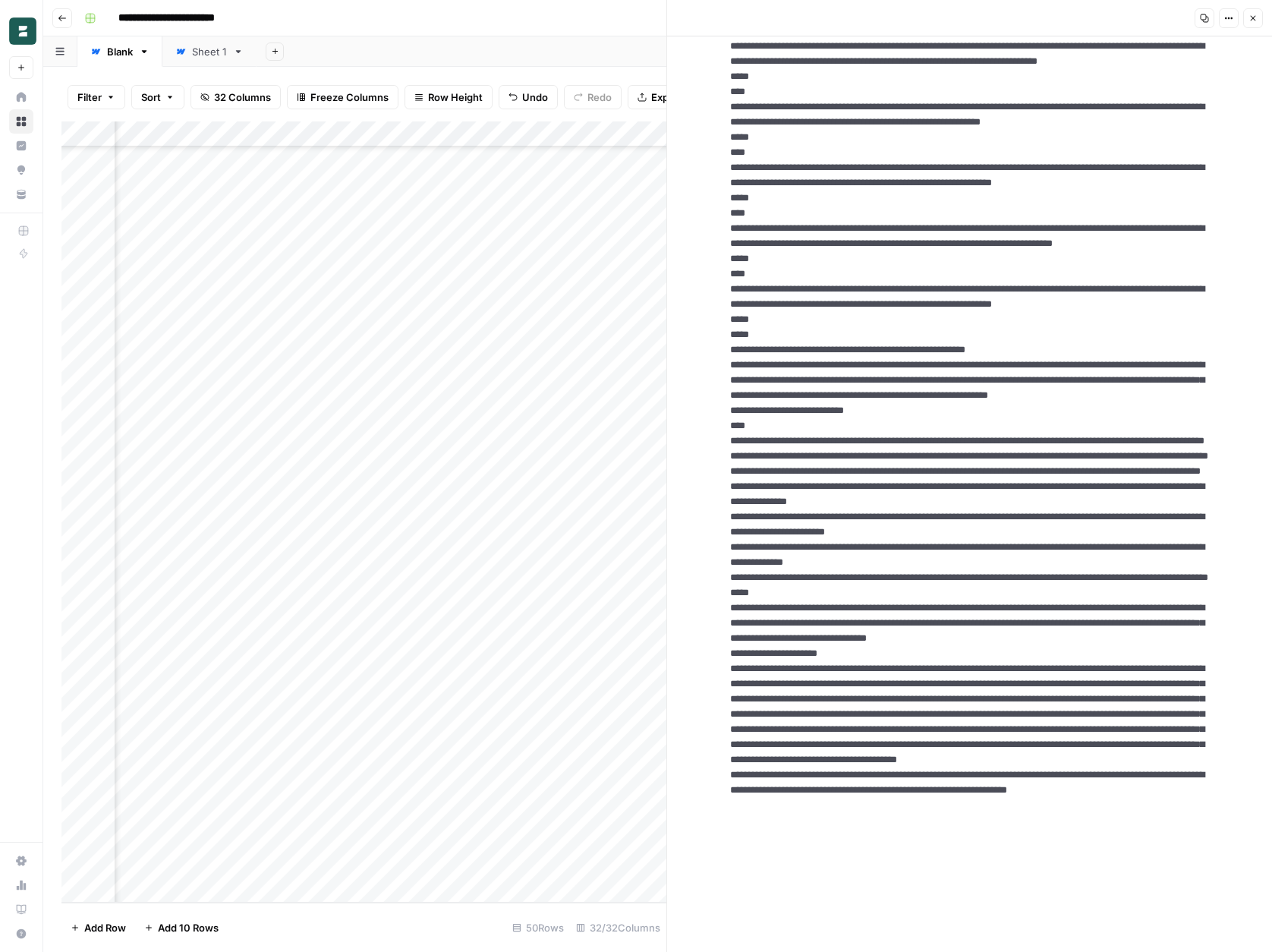
scroll to position [9597, 0]
drag, startPoint x: 801, startPoint y: 617, endPoint x: 722, endPoint y: 244, distance: 381.3
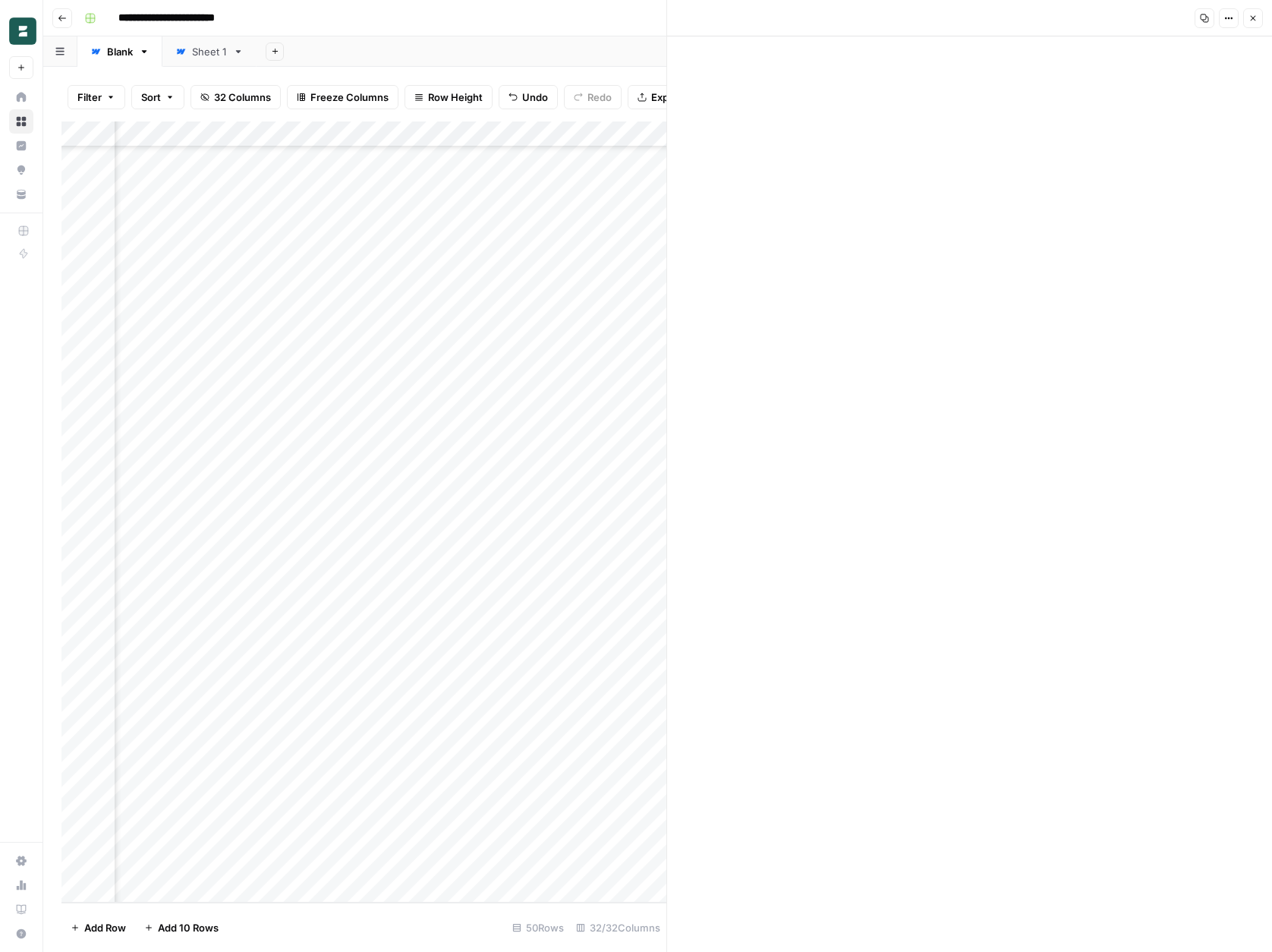
scroll to position [11280, 0]
click at [1253, 18] on icon "button" at bounding box center [1253, 19] width 6 height 6
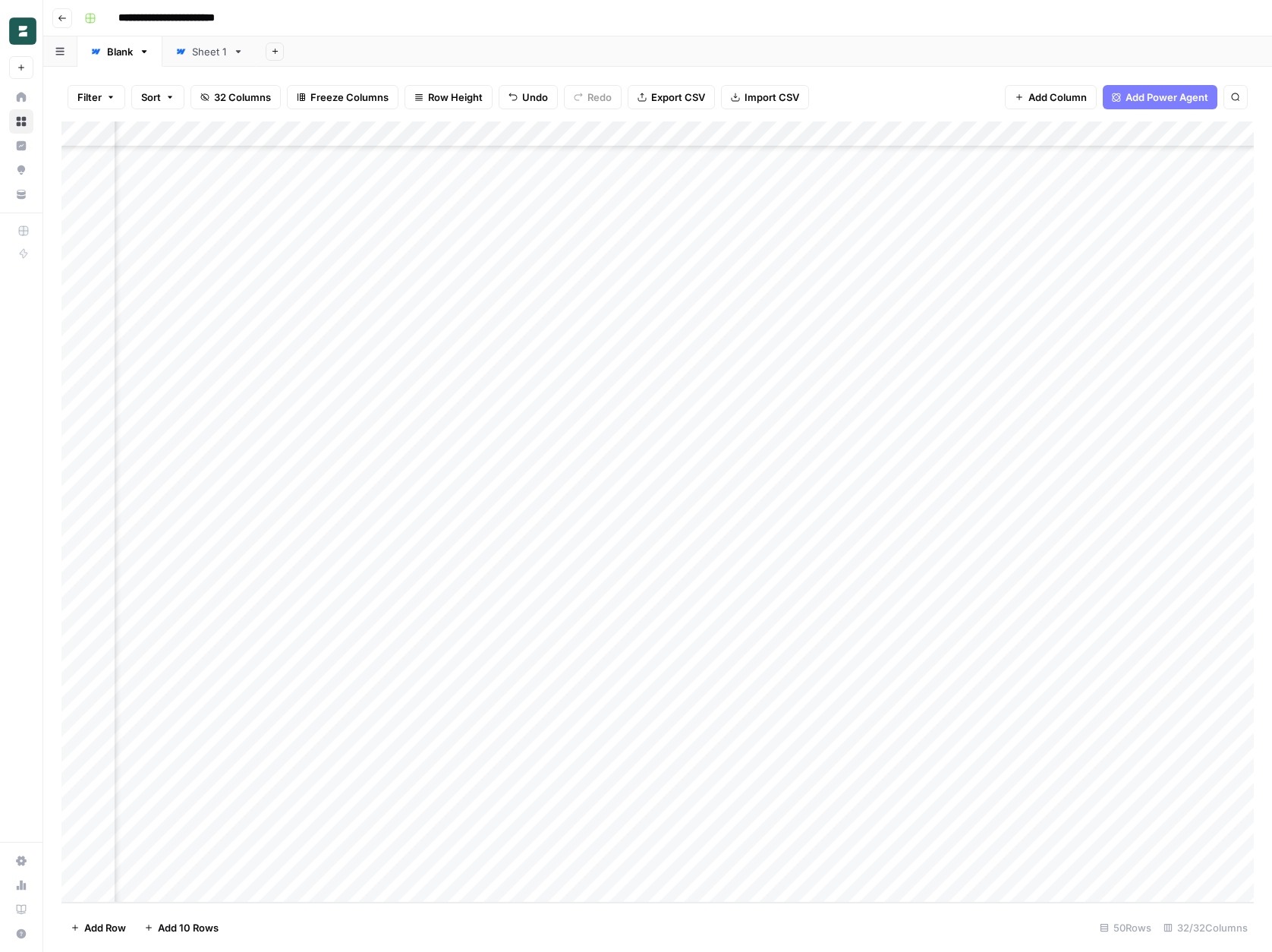
click at [722, 416] on div "Add Column" at bounding box center [658, 512] width 1192 height 781
click at [593, 429] on div "Add Column" at bounding box center [658, 512] width 1192 height 781
click at [667, 432] on textarea "**********" at bounding box center [674, 442] width 304 height 52
click at [674, 362] on div "Add Column" at bounding box center [658, 512] width 1192 height 781
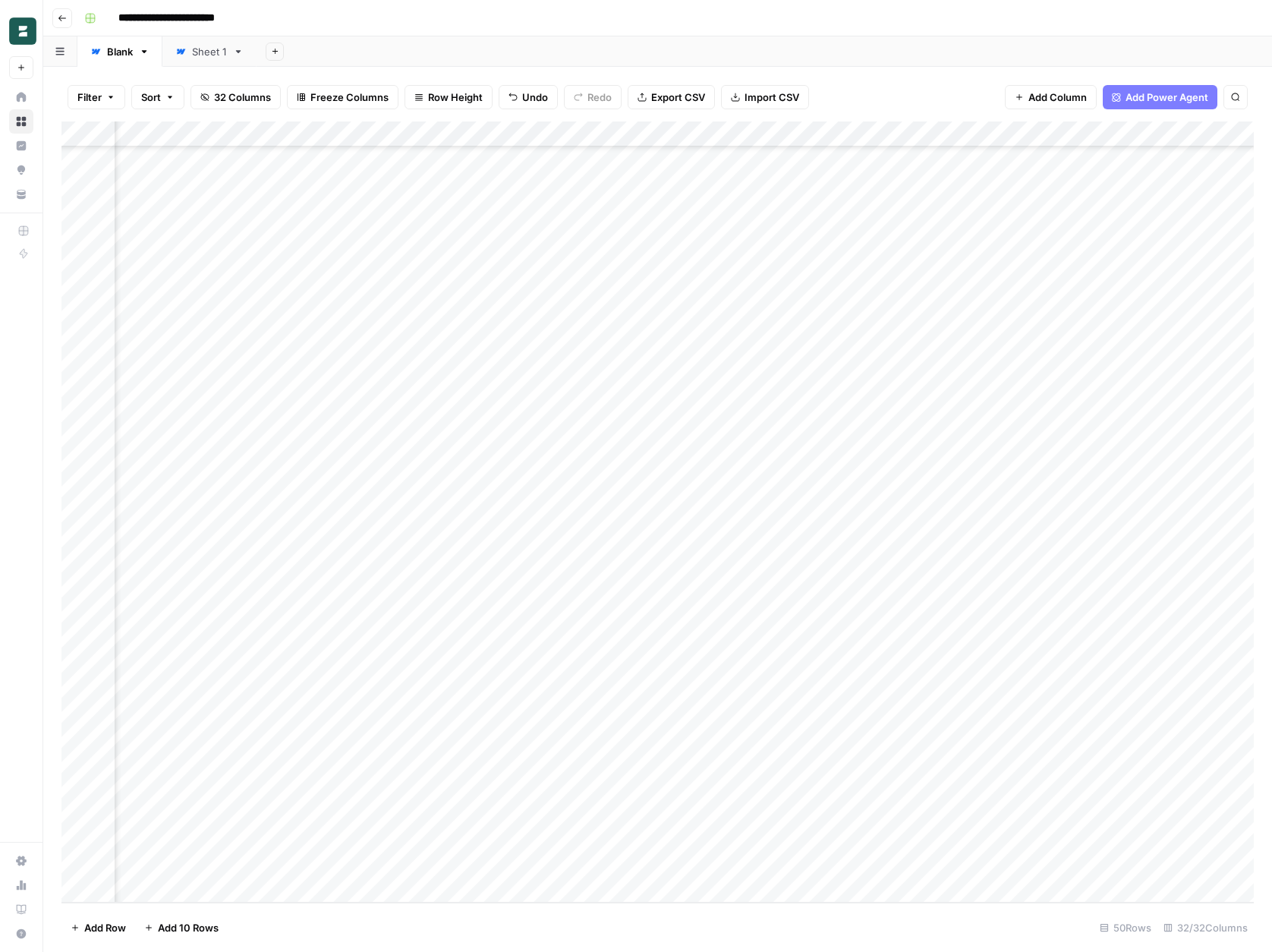
click at [601, 416] on div "Add Column" at bounding box center [658, 512] width 1192 height 781
click at [696, 450] on div "Add Column" at bounding box center [658, 512] width 1192 height 781
click at [870, 451] on div "Add Column" at bounding box center [658, 512] width 1192 height 781
click at [918, 449] on div "Add Column" at bounding box center [658, 512] width 1192 height 781
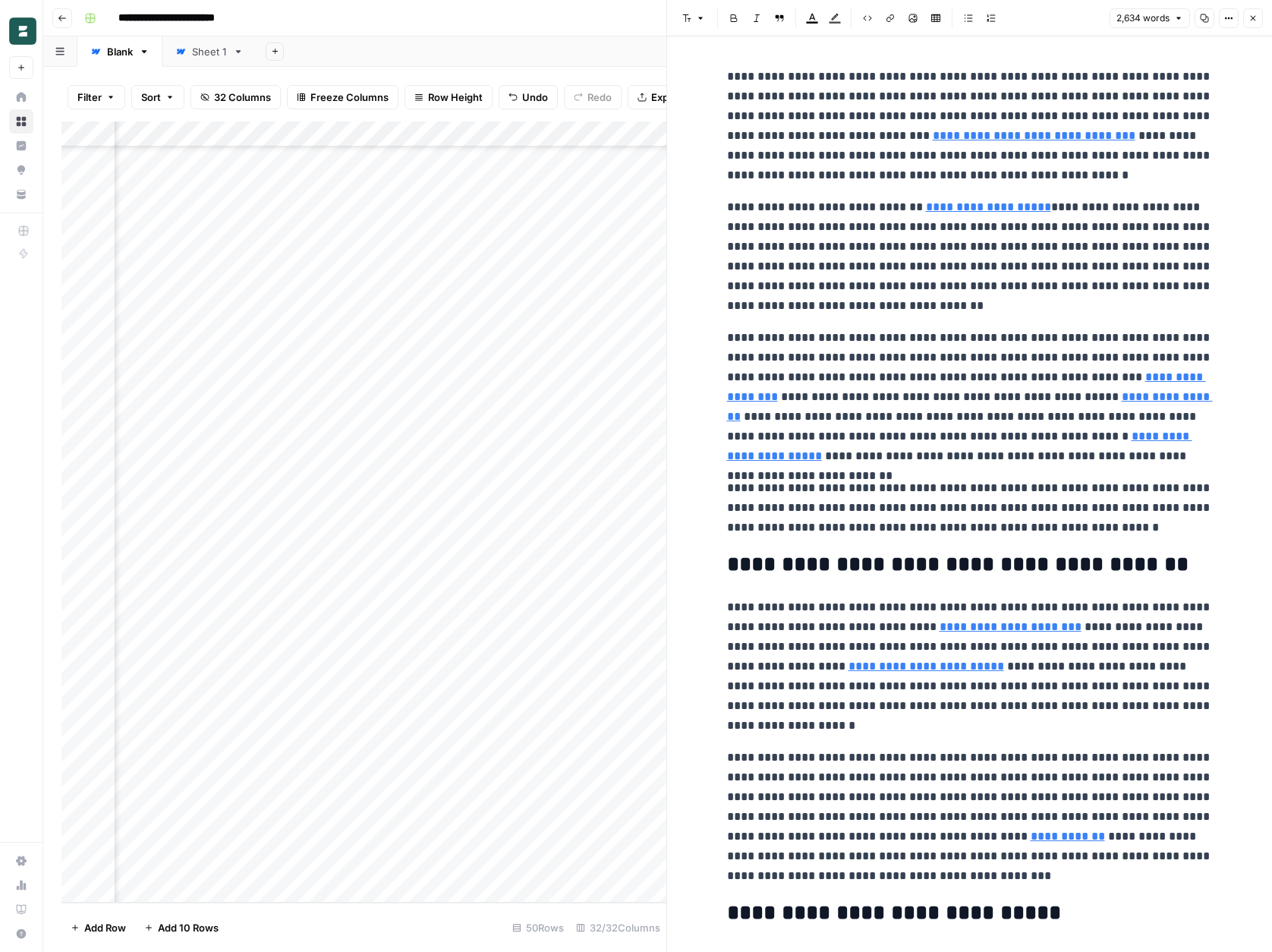
click at [1011, 413] on p "**********" at bounding box center [970, 397] width 485 height 138
click at [1250, 18] on icon "button" at bounding box center [1253, 18] width 9 height 9
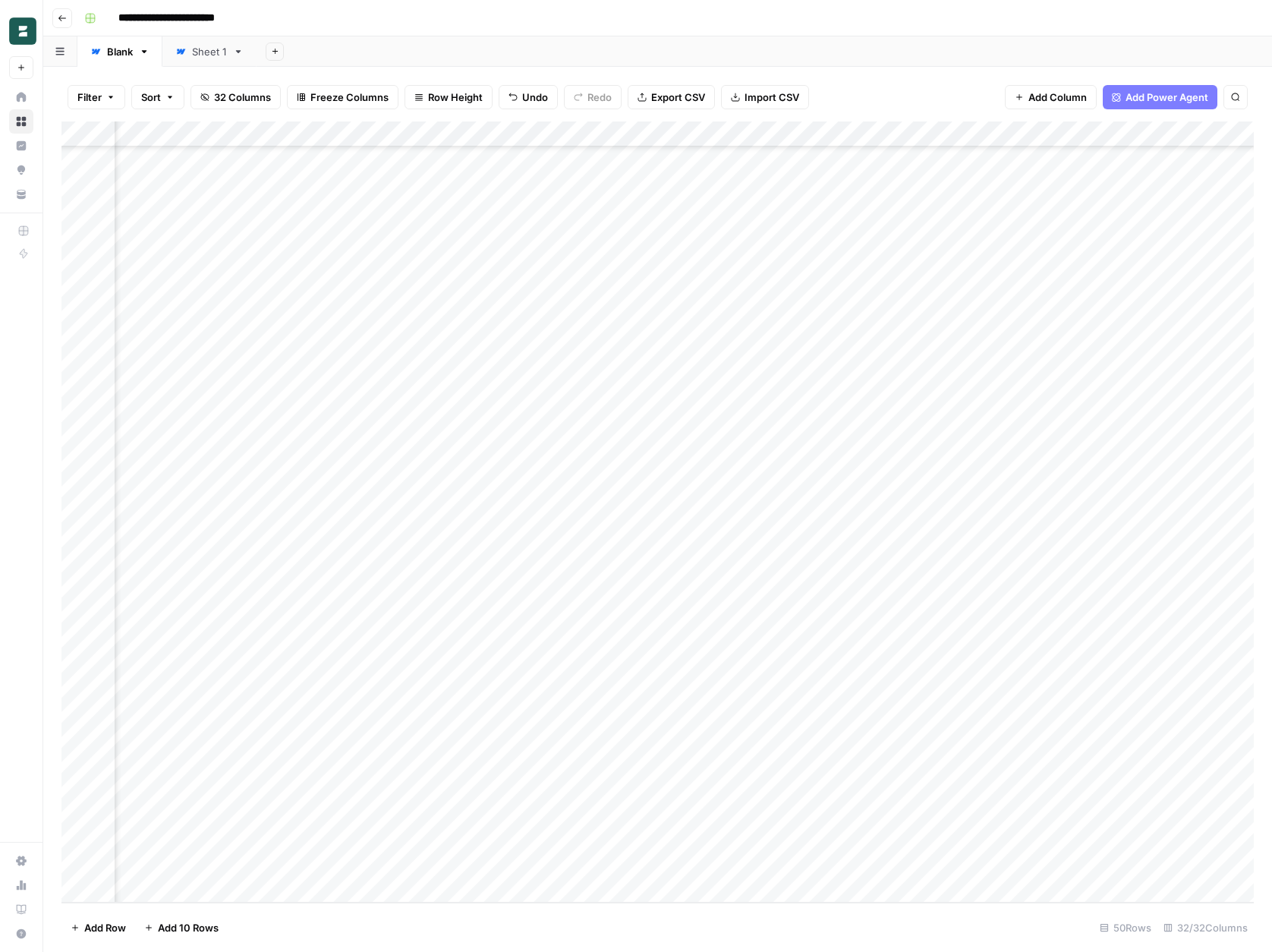
scroll to position [559, 3399]
click at [1066, 450] on div "Add Column" at bounding box center [658, 512] width 1192 height 781
click at [555, 446] on div "Add Column" at bounding box center [658, 512] width 1192 height 781
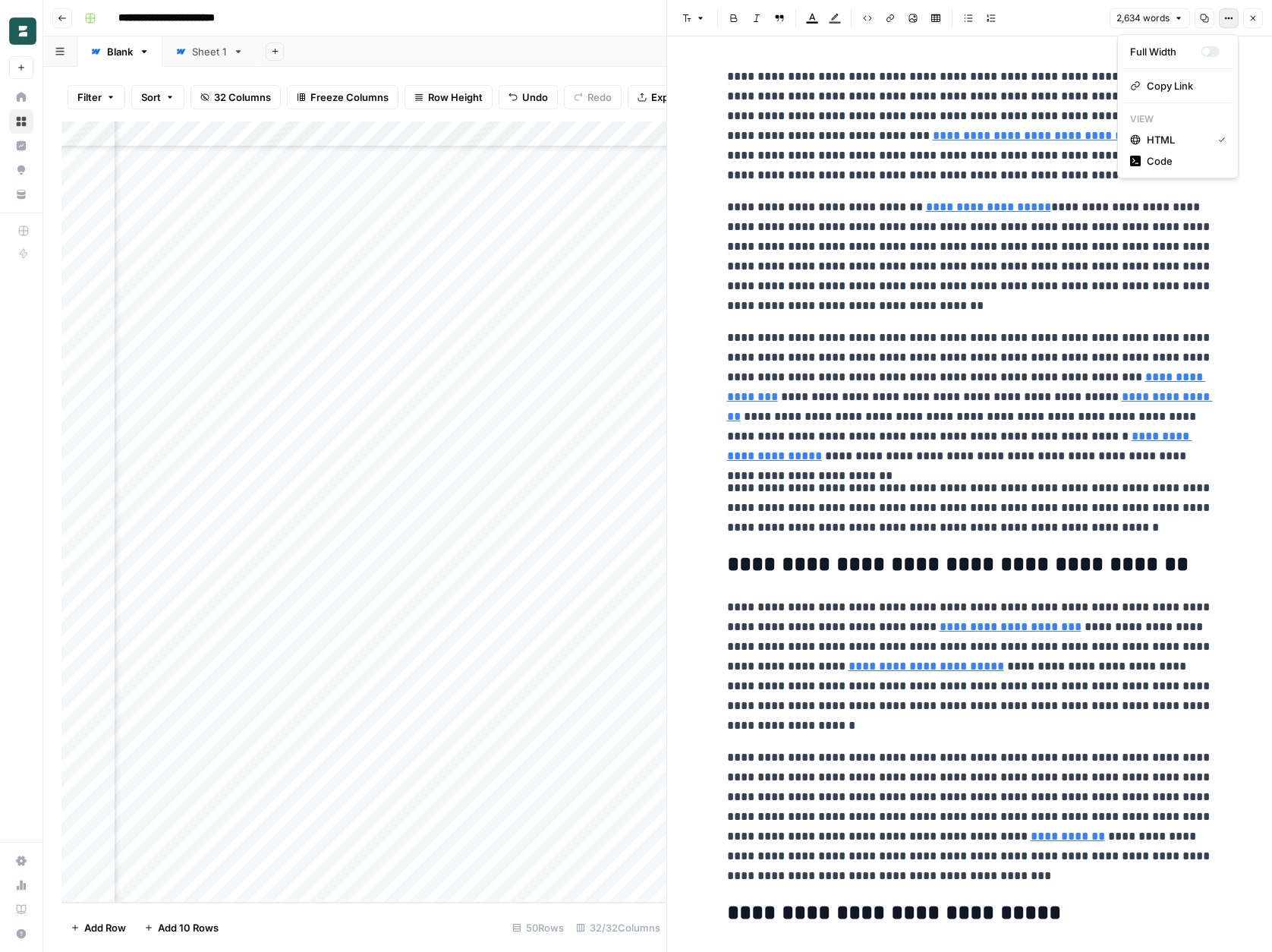
click at [1221, 15] on button "Options" at bounding box center [1229, 18] width 19 height 19
click at [1156, 157] on span "Code" at bounding box center [1184, 161] width 73 height 15
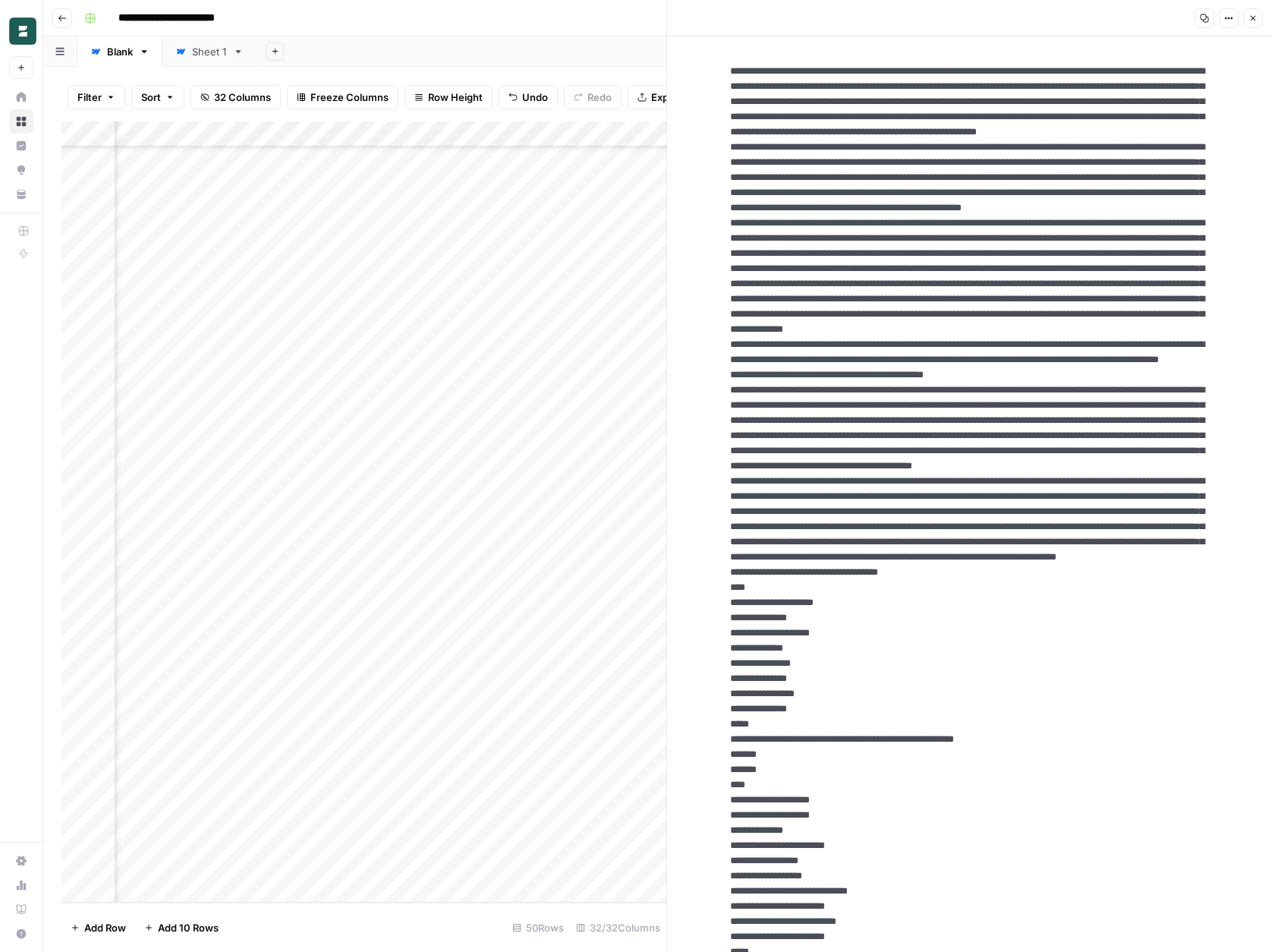
scroll to position [7, 0]
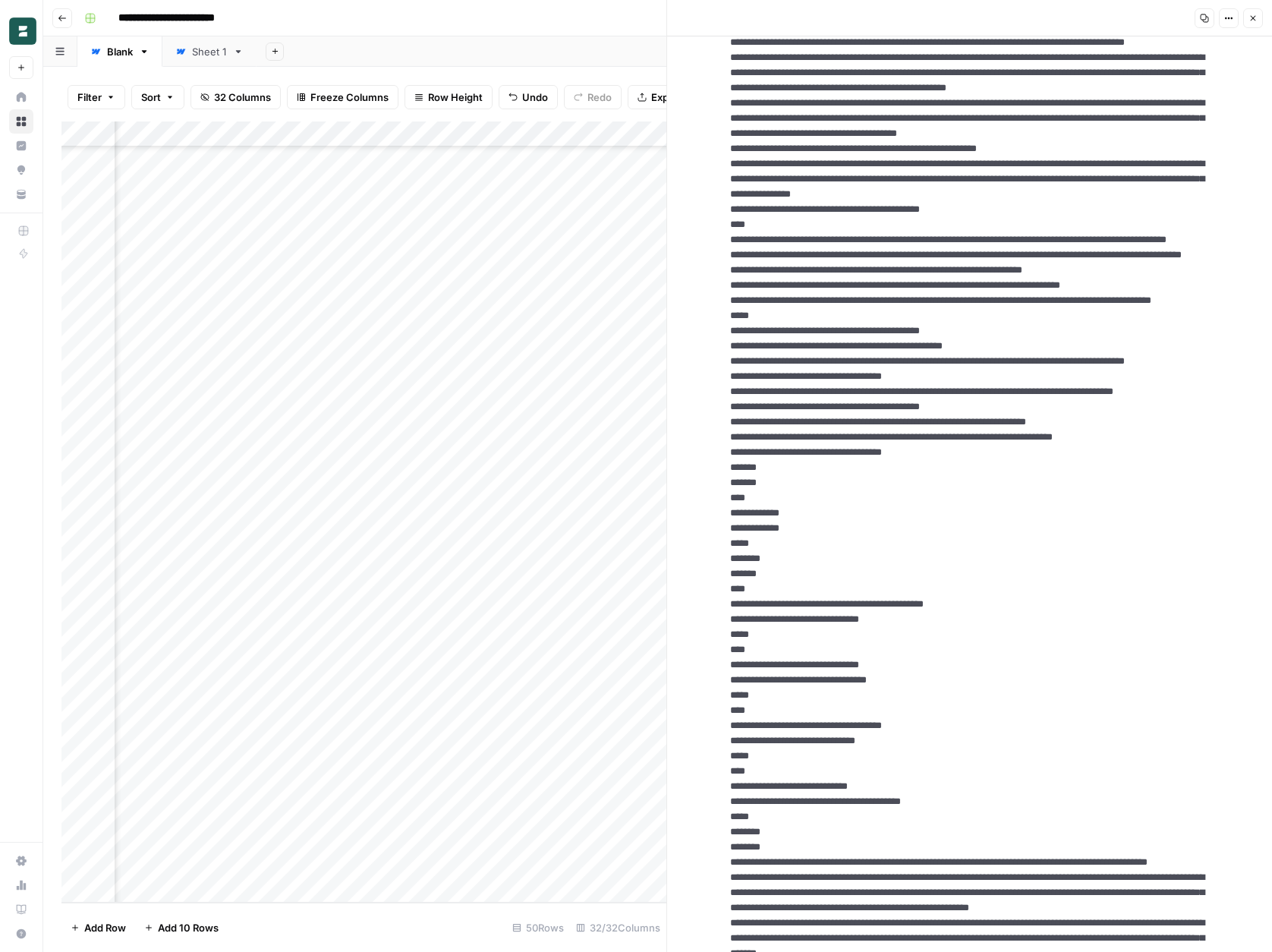
scroll to position [2457, 0]
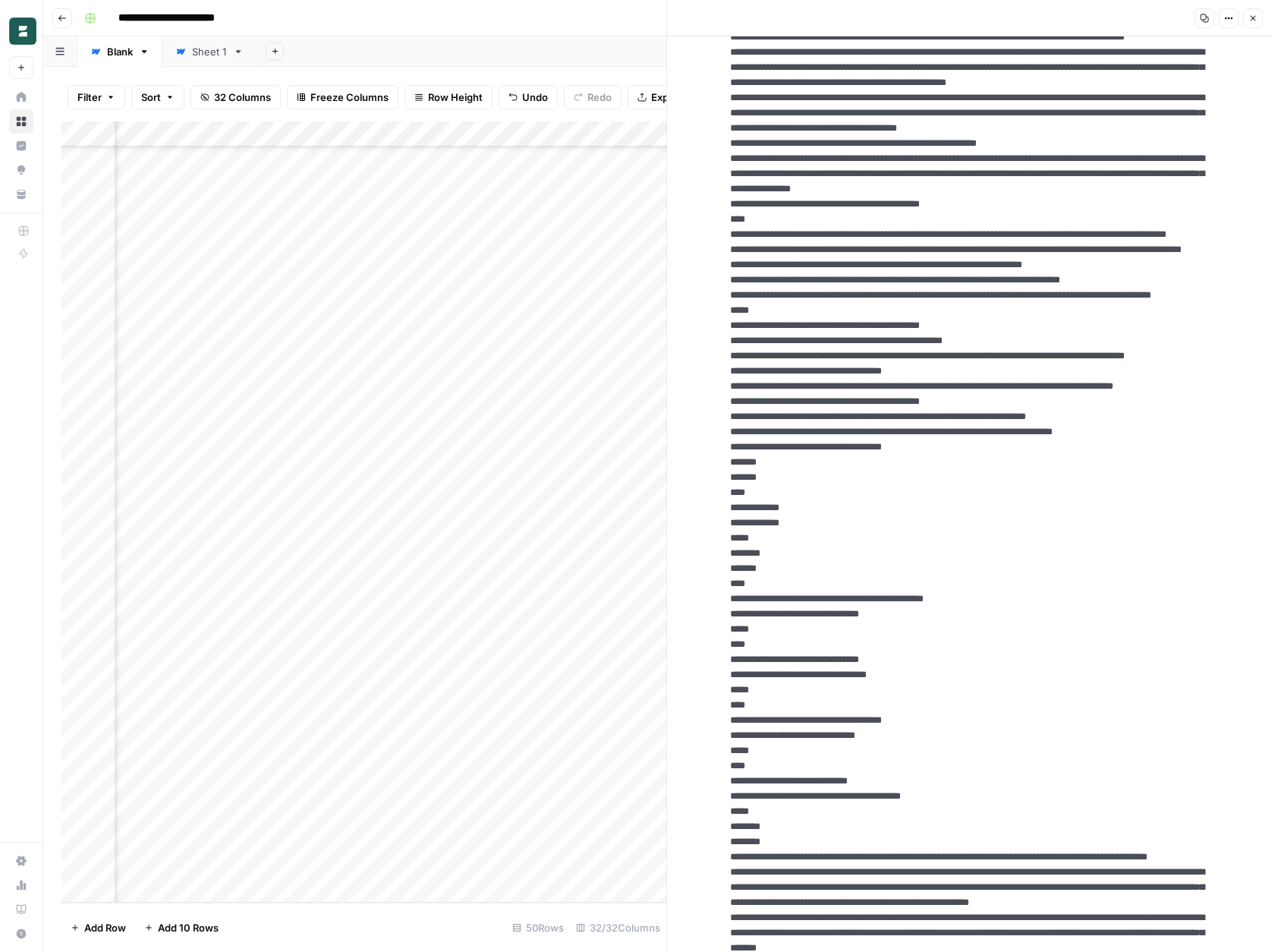
drag, startPoint x: 731, startPoint y: 209, endPoint x: 802, endPoint y: 319, distance: 130.9
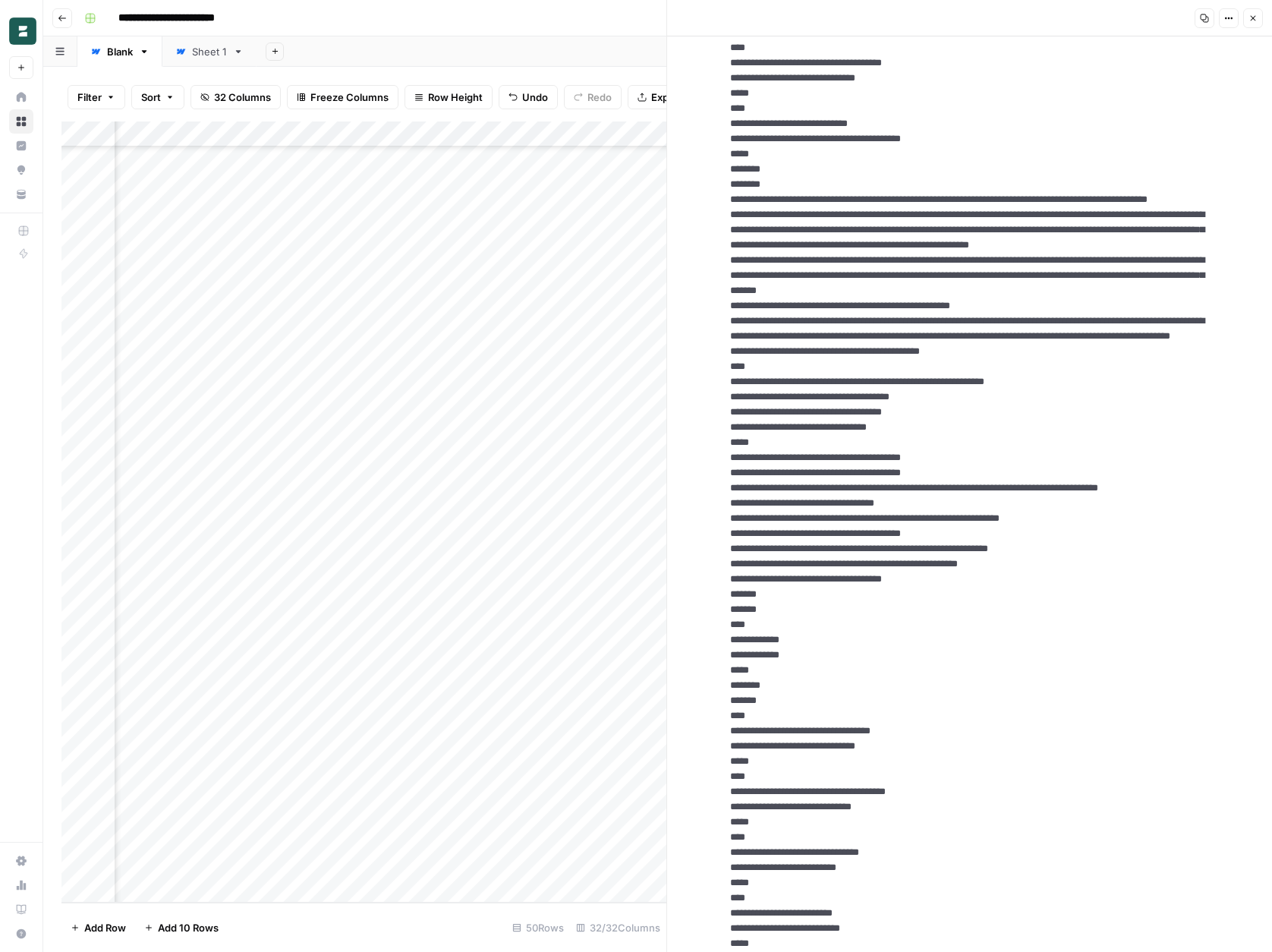
scroll to position [3133, 0]
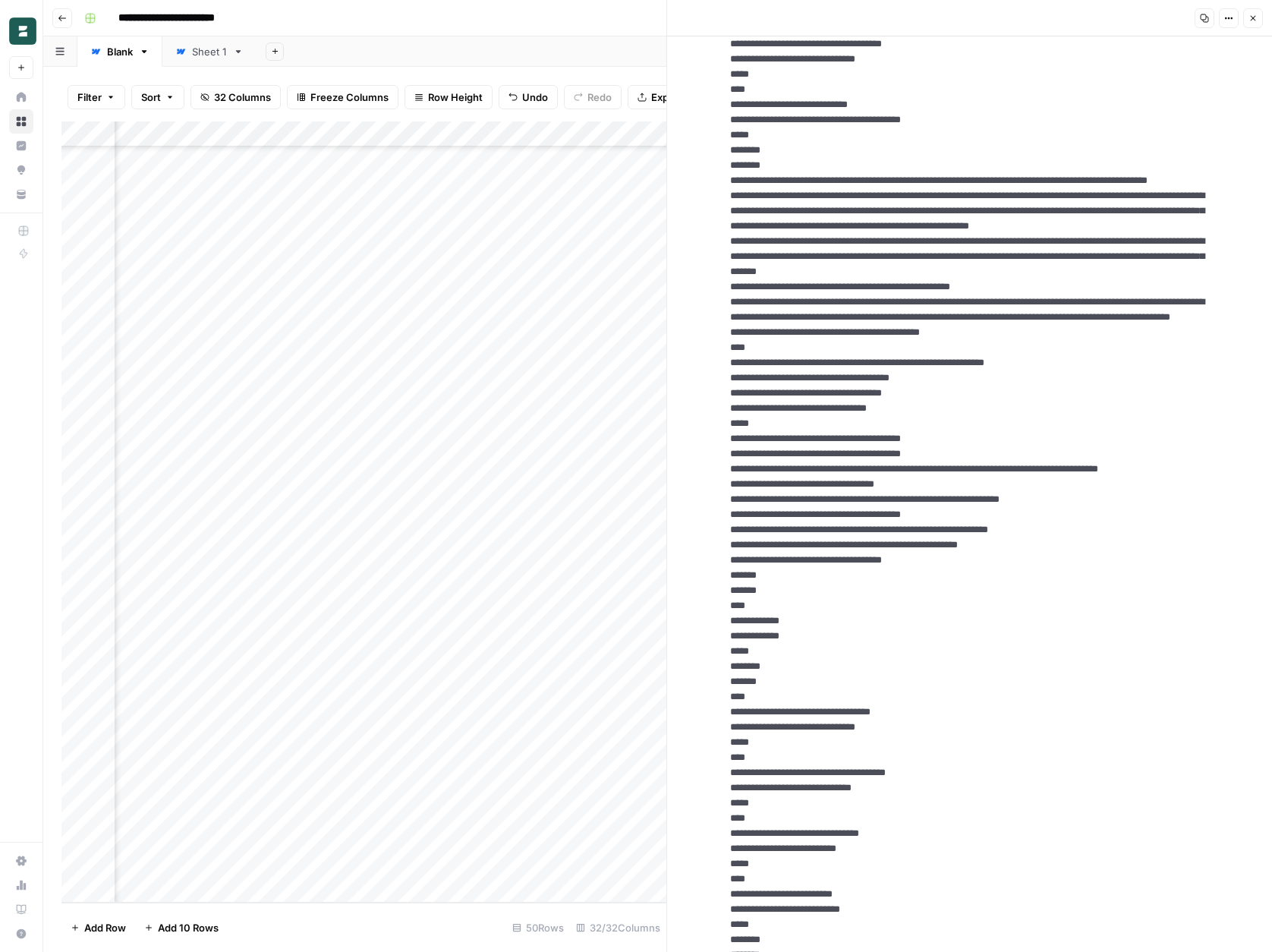
drag, startPoint x: 804, startPoint y: 660, endPoint x: 782, endPoint y: 597, distance: 66.7
drag, startPoint x: 797, startPoint y: 653, endPoint x: 723, endPoint y: 272, distance: 388.1
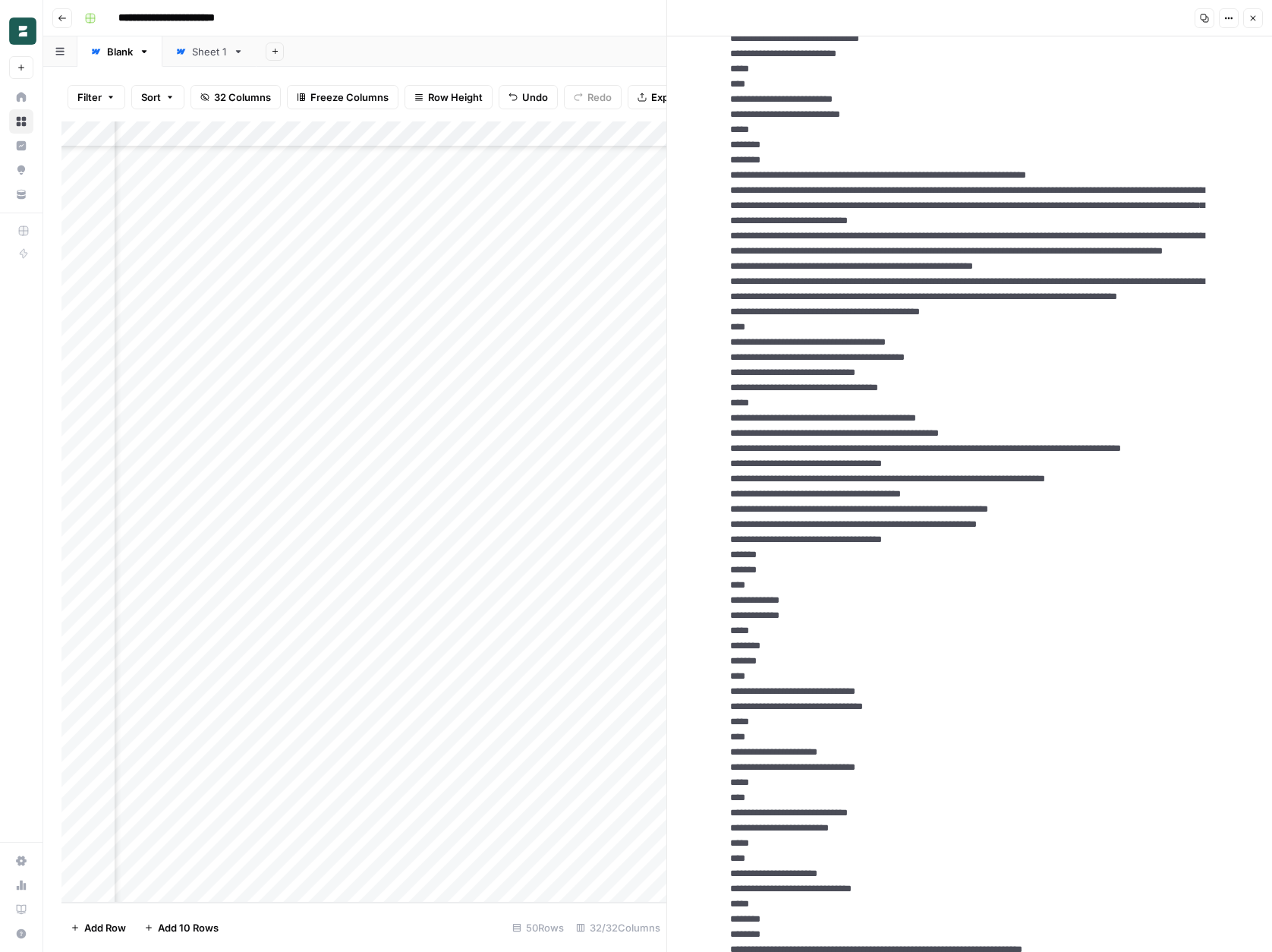
scroll to position [3931, 0]
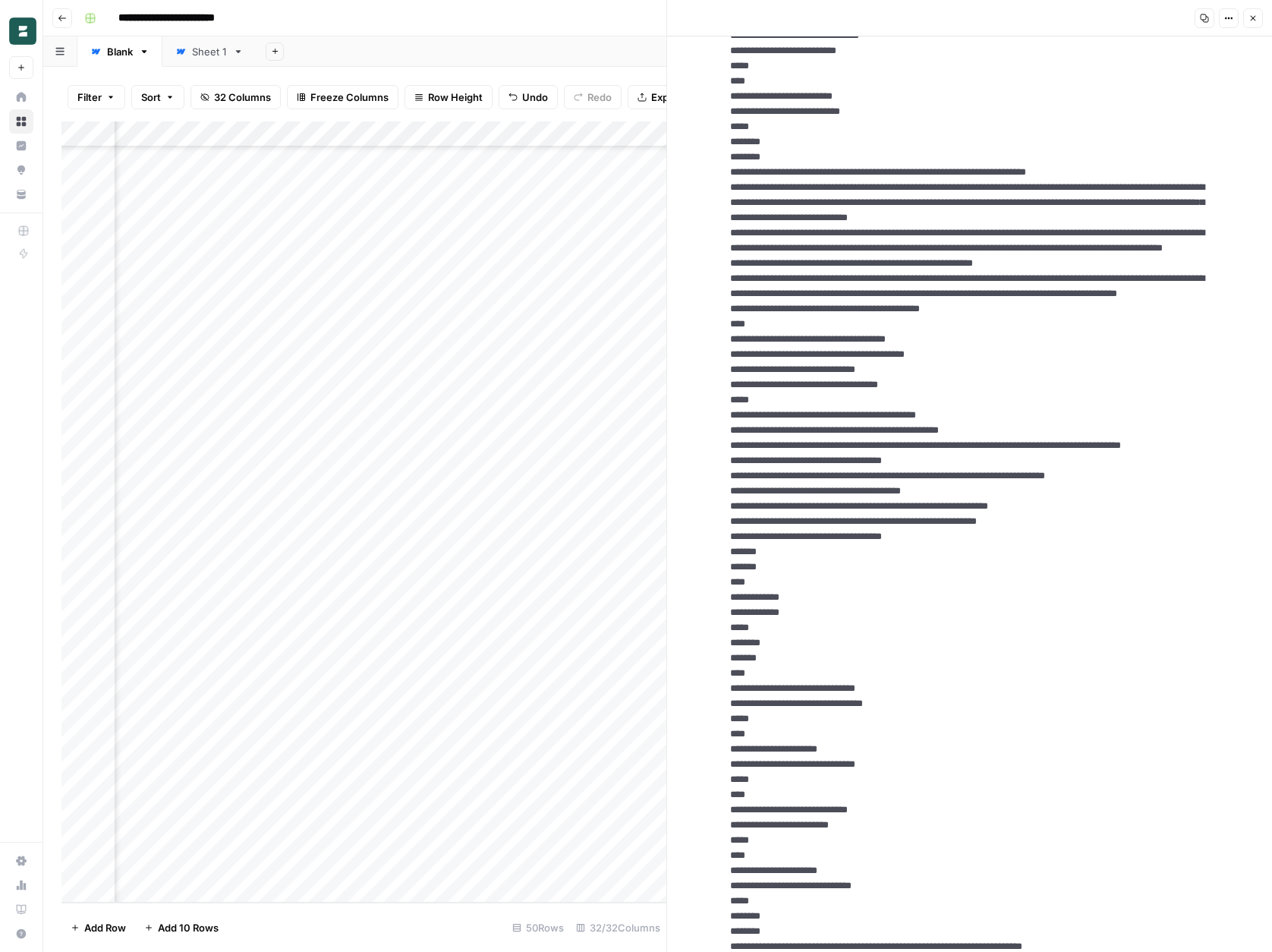
drag, startPoint x: 777, startPoint y: 749, endPoint x: 720, endPoint y: 375, distance: 378.3
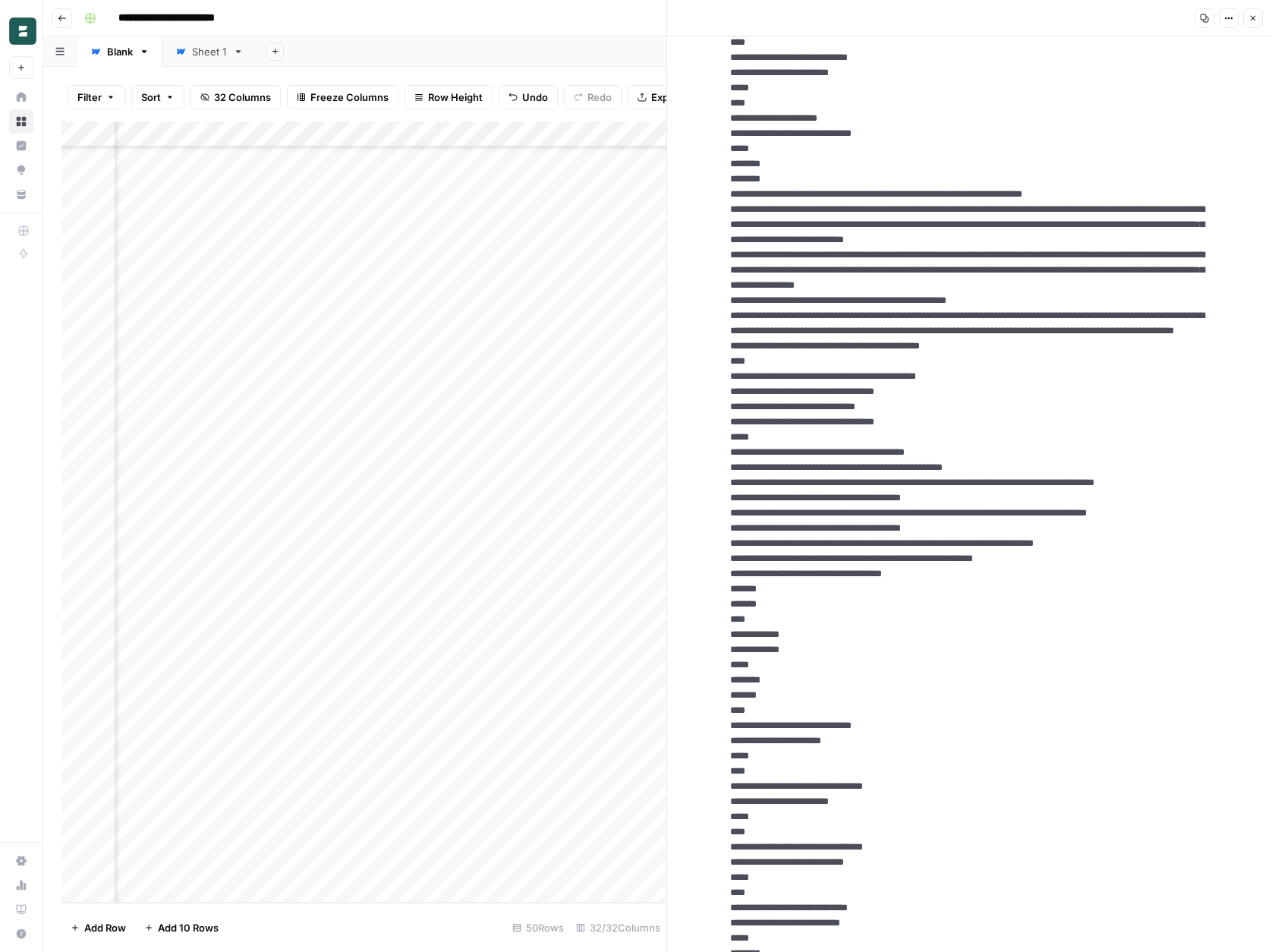
scroll to position [4740, 0]
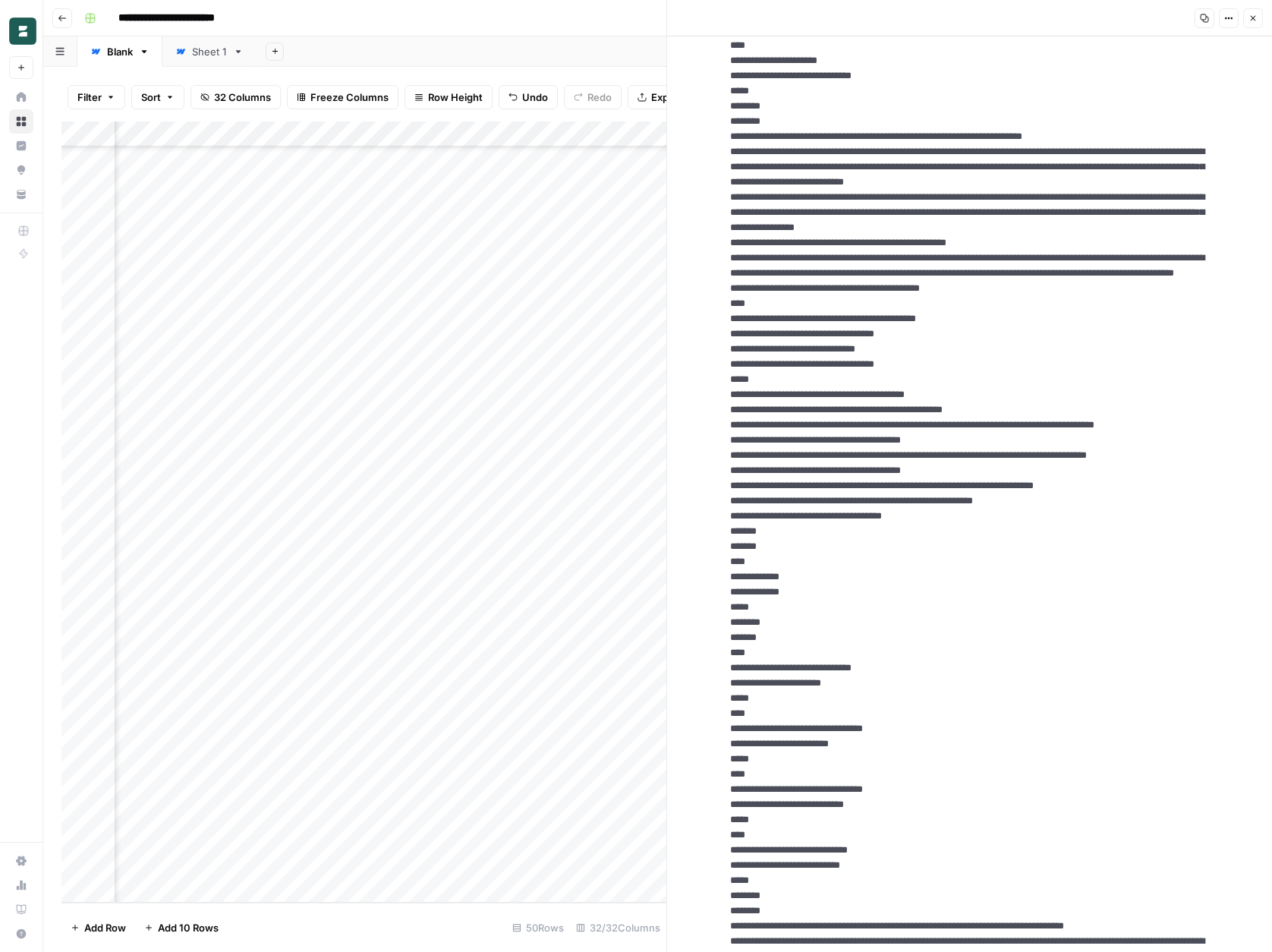
drag, startPoint x: 796, startPoint y: 817, endPoint x: 728, endPoint y: 442, distance: 381.1
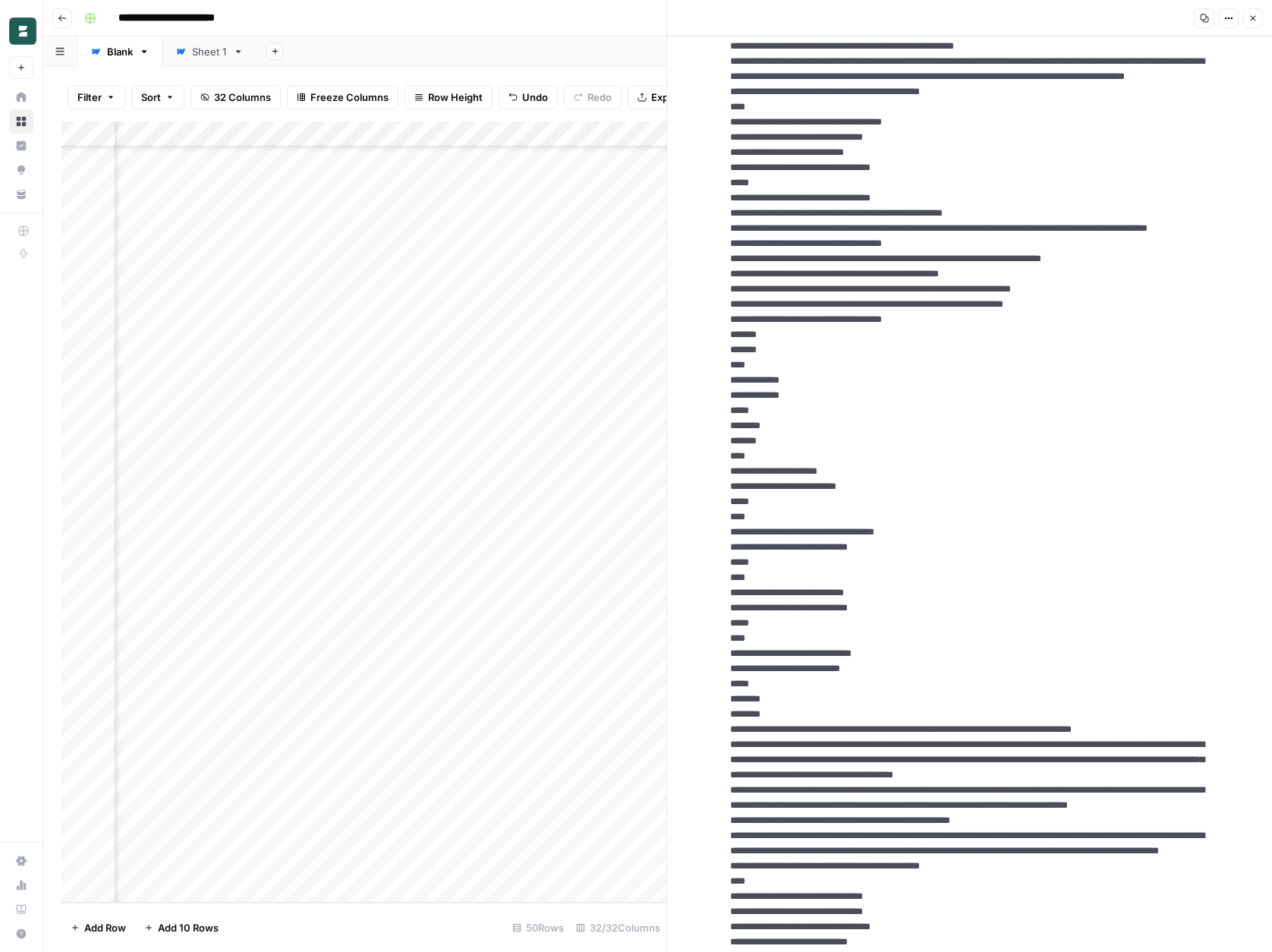
scroll to position [5714, 0]
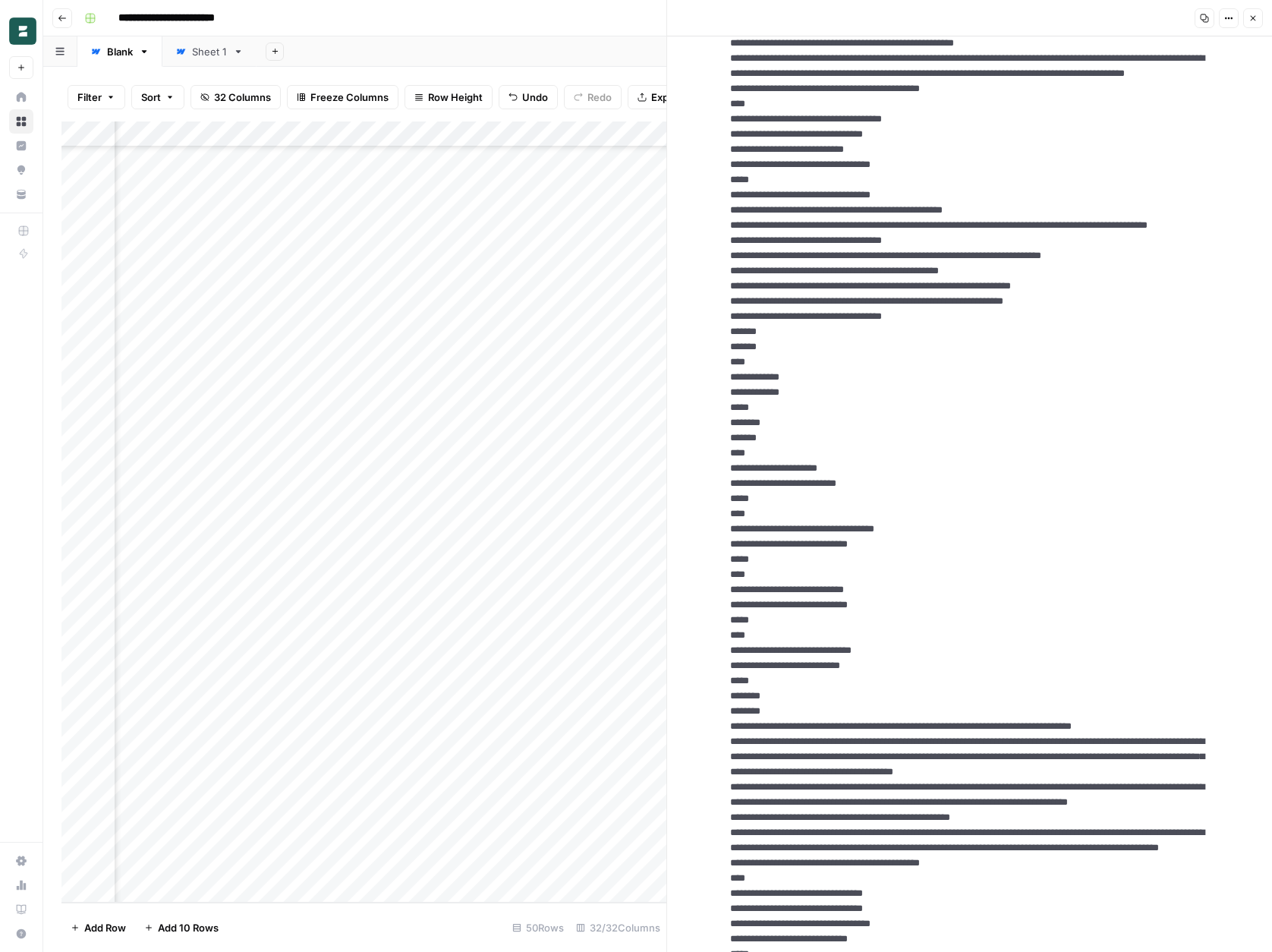
drag, startPoint x: 808, startPoint y: 743, endPoint x: 731, endPoint y: 364, distance: 386.7
click at [731, 364] on textarea at bounding box center [970, 317] width 504 height 11939
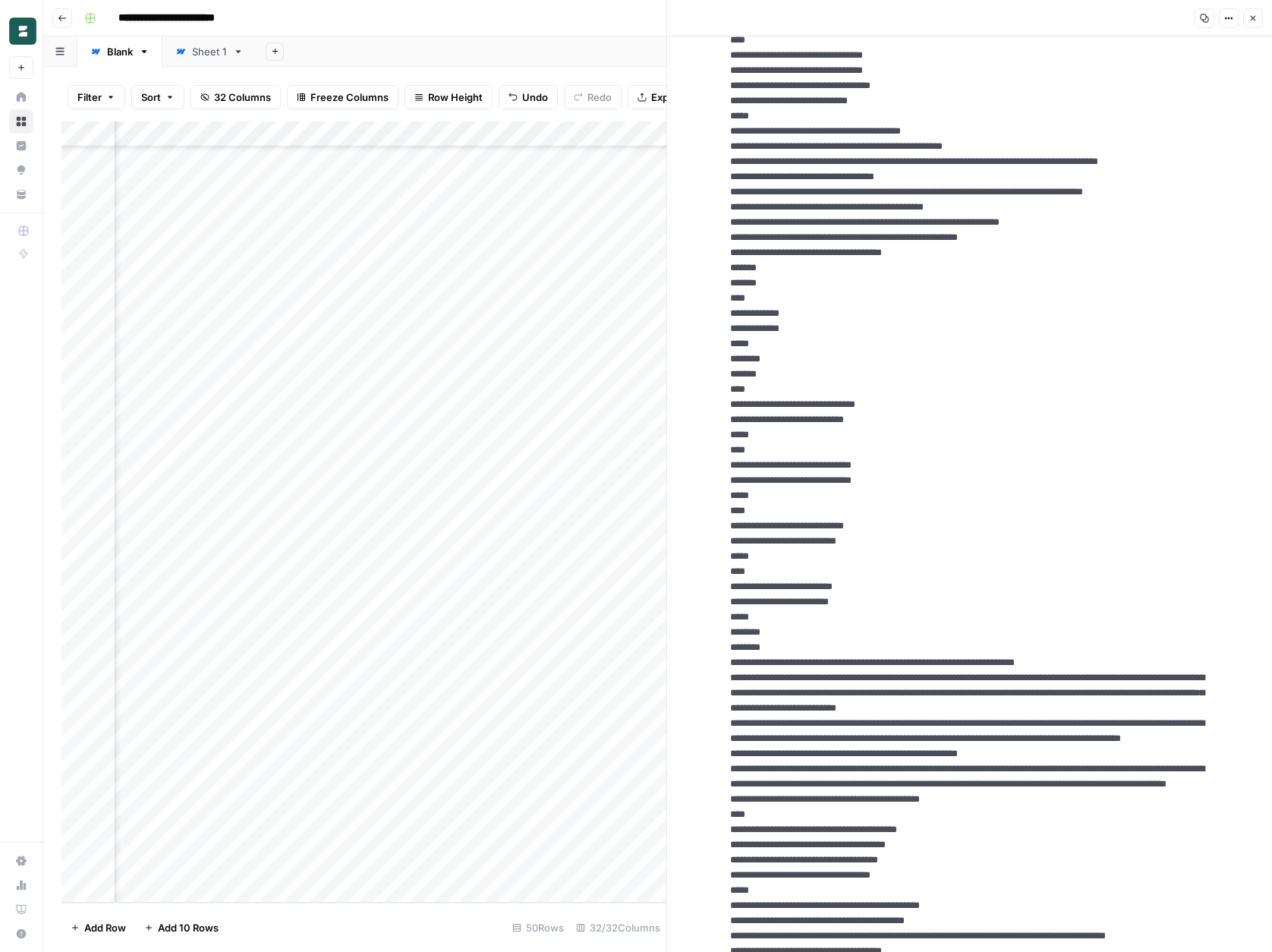
scroll to position [6571, 0]
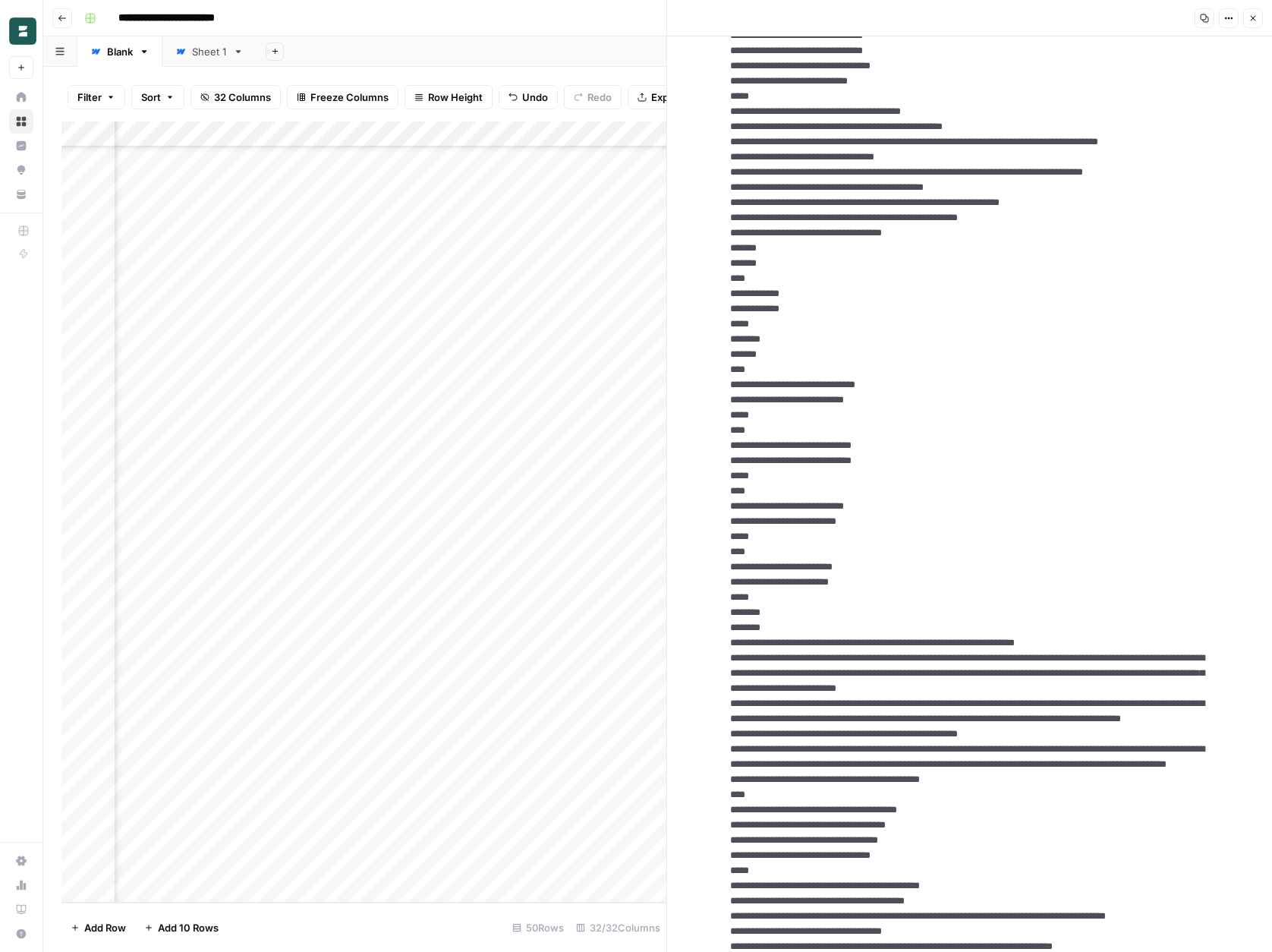
drag, startPoint x: 794, startPoint y: 766, endPoint x: 727, endPoint y: 386, distance: 385.9
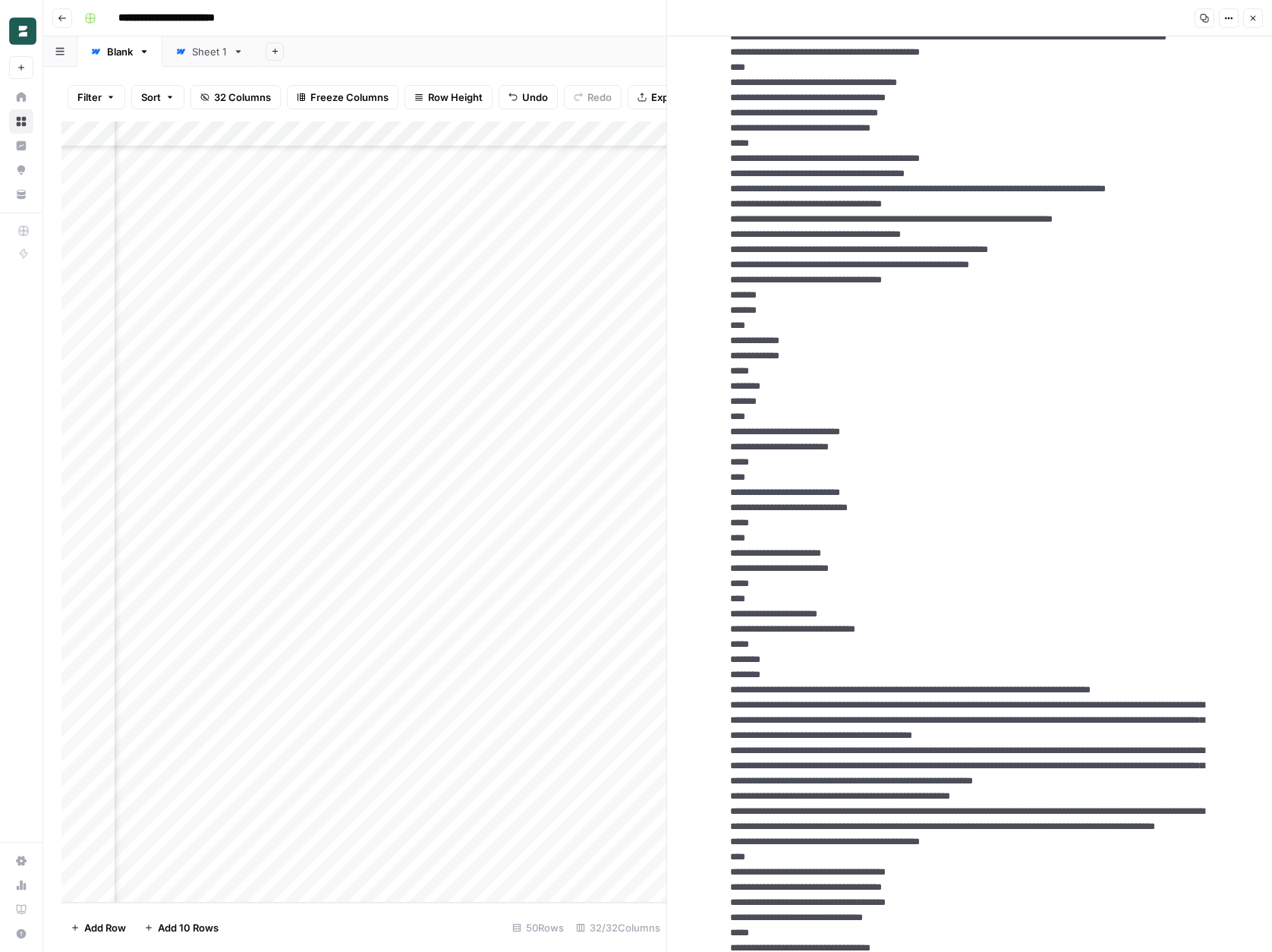
scroll to position [7301, 0]
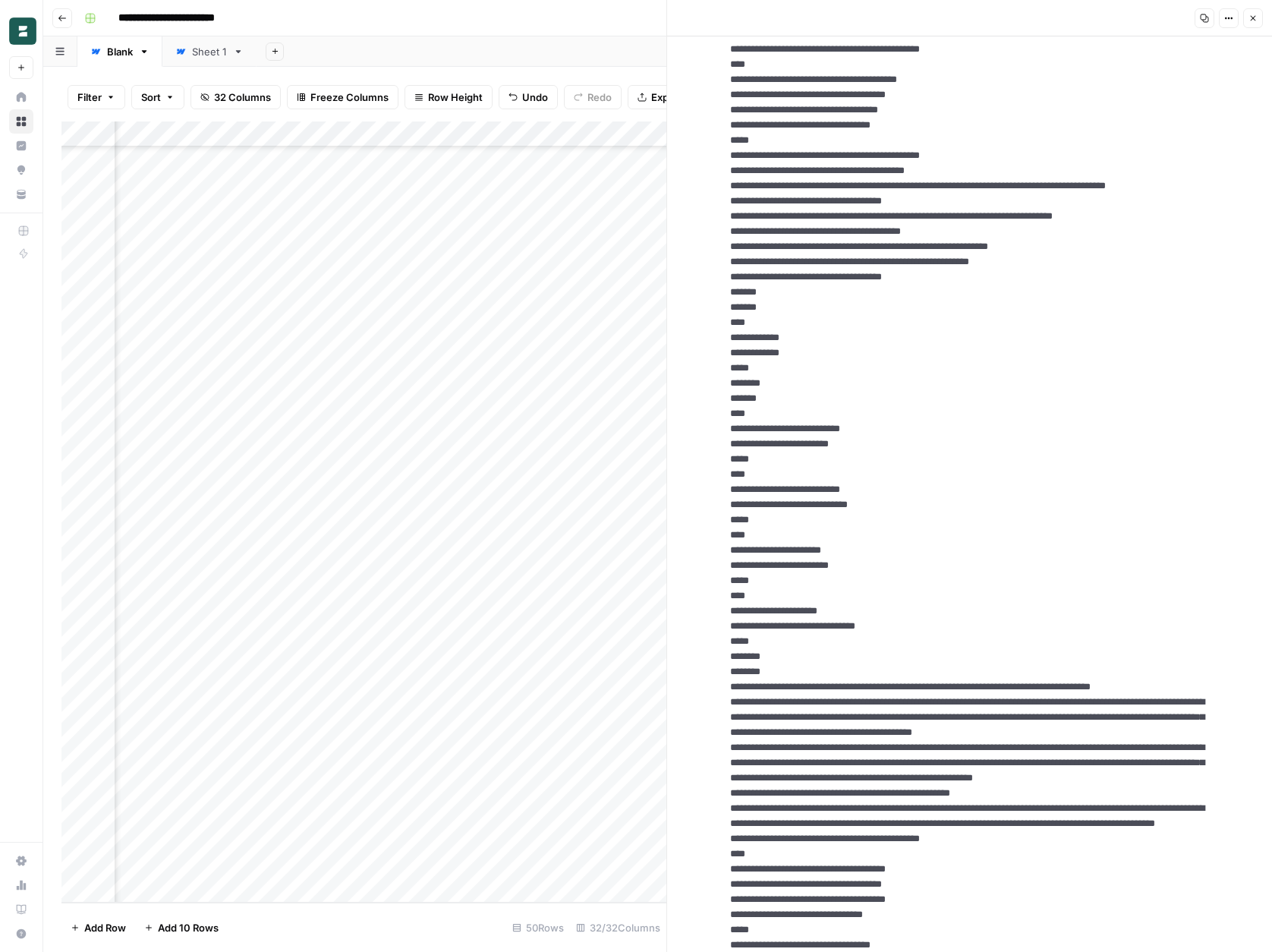
drag, startPoint x: 783, startPoint y: 551, endPoint x: 734, endPoint y: 200, distance: 354.4
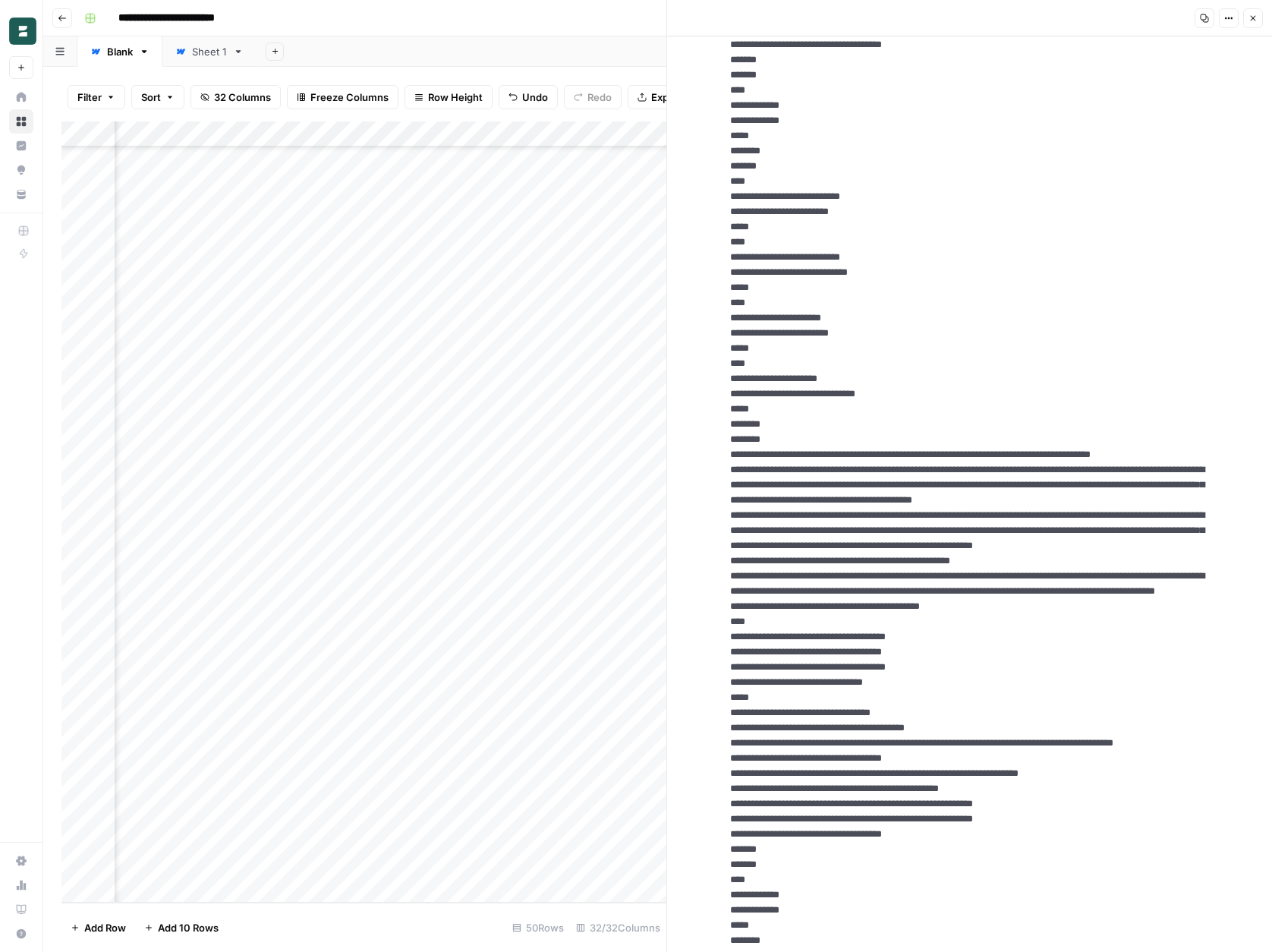
scroll to position [7594, 0]
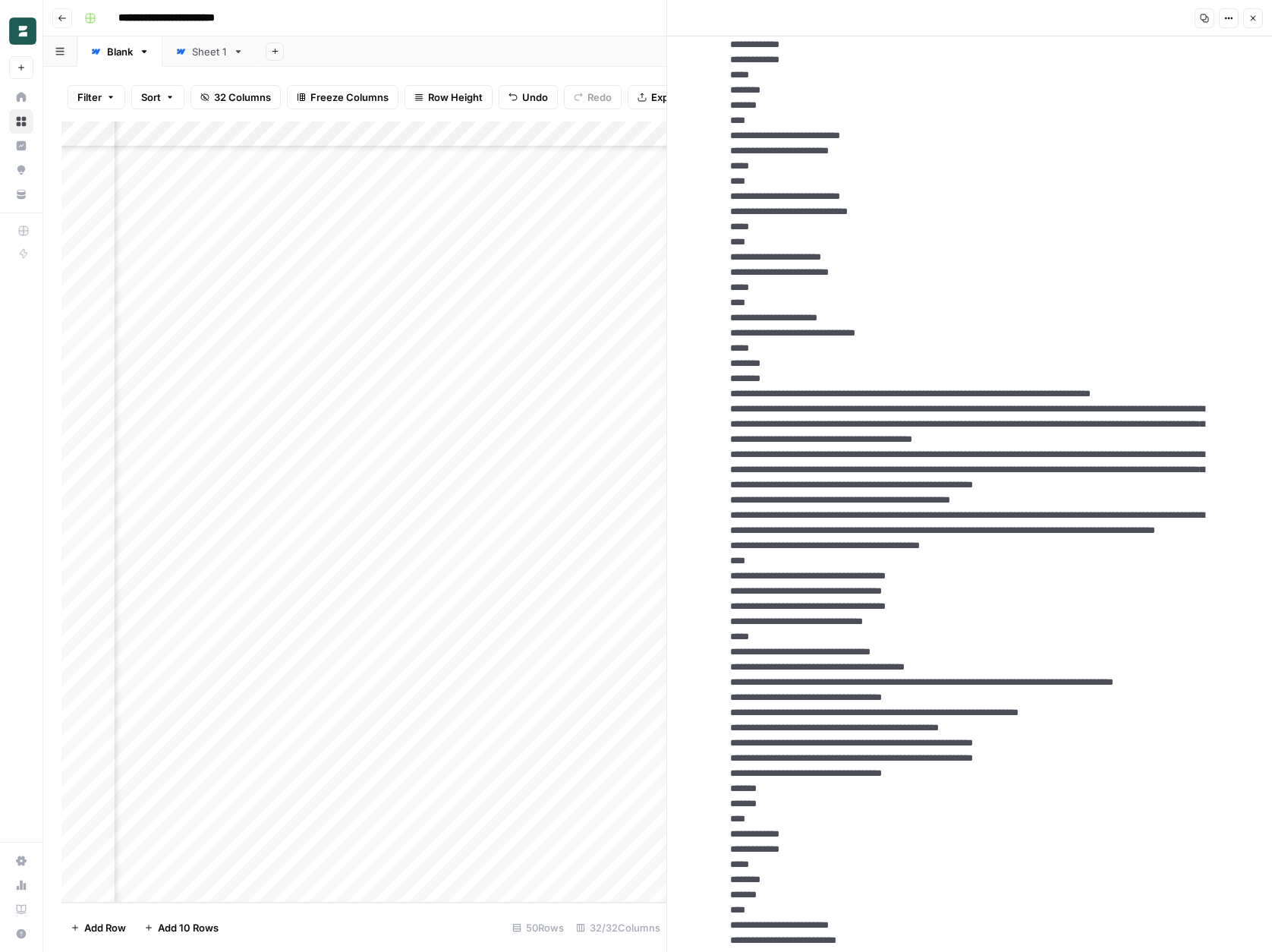
drag, startPoint x: 798, startPoint y: 640, endPoint x: 718, endPoint y: 261, distance: 387.4
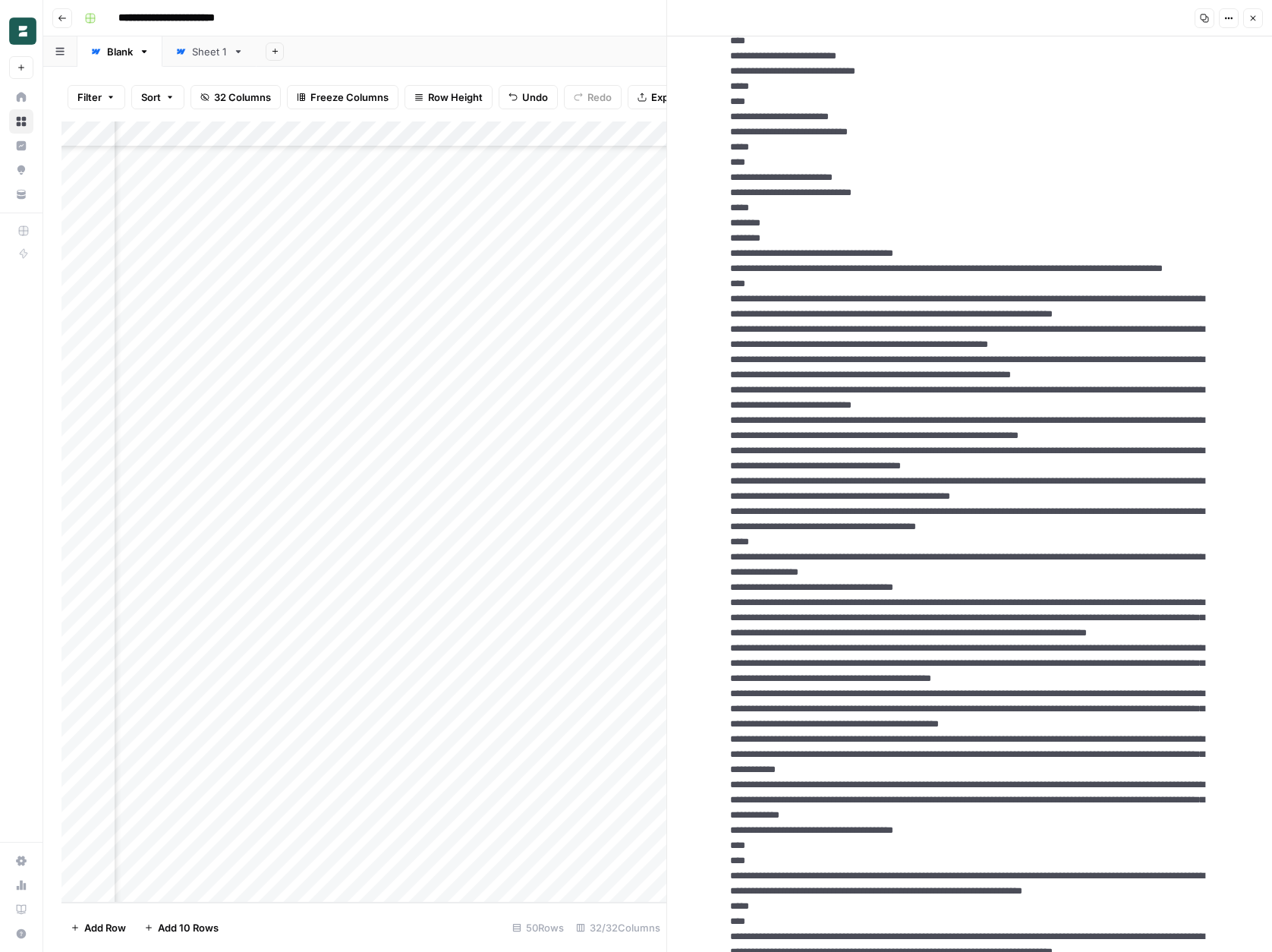
scroll to position [8529, 0]
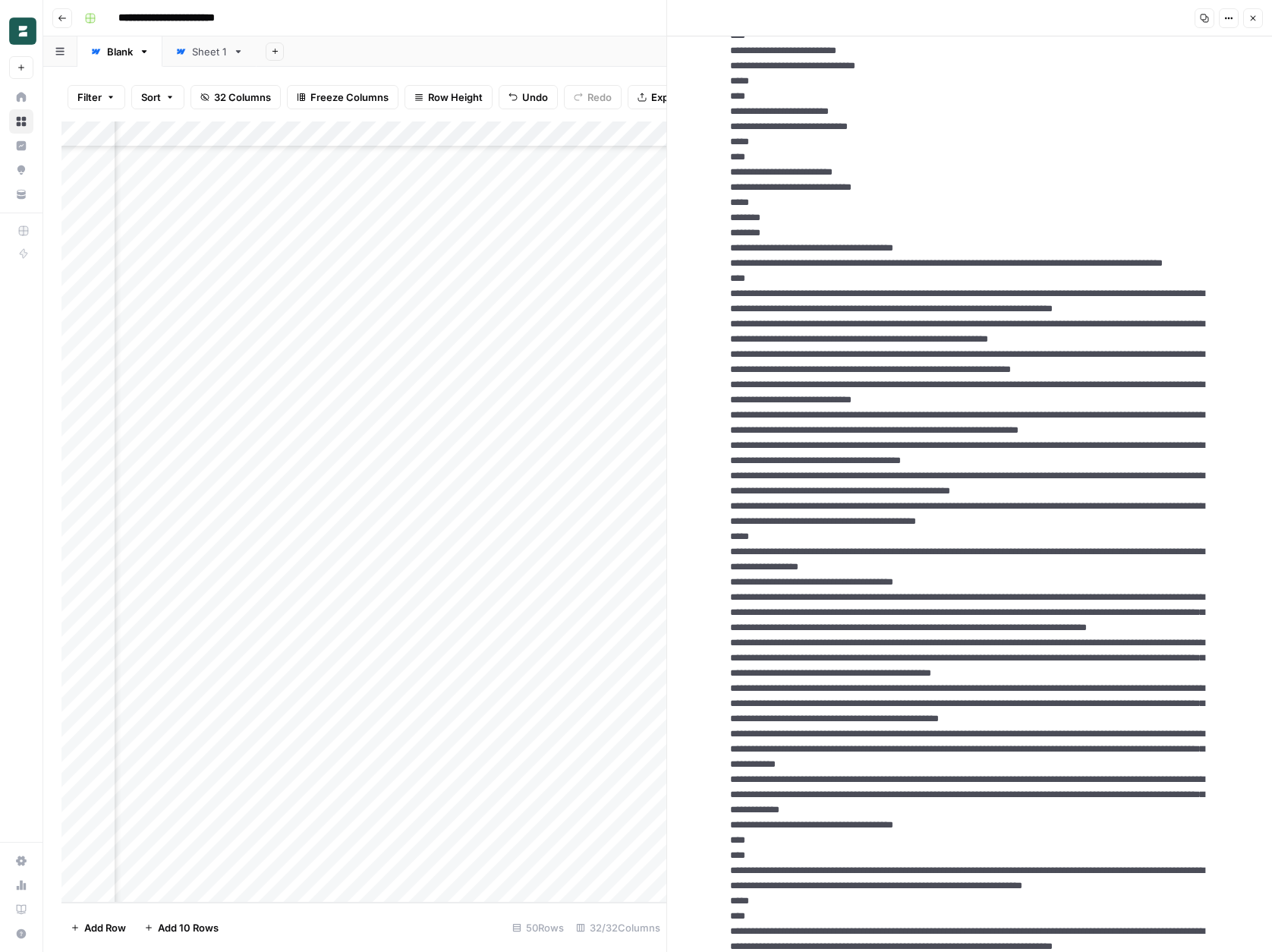
drag, startPoint x: 796, startPoint y: 584, endPoint x: 727, endPoint y: 205, distance: 385.2
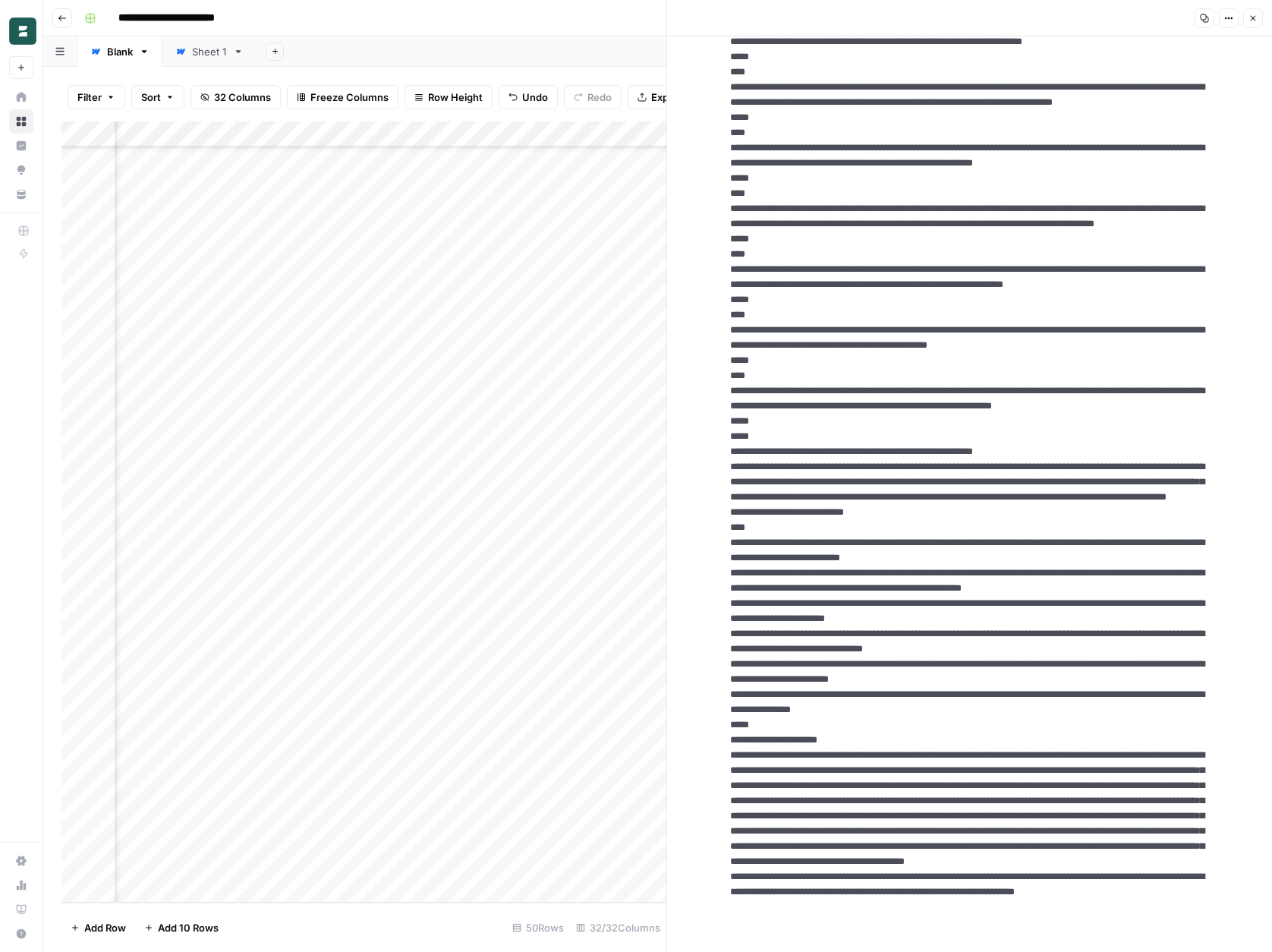
scroll to position [9376, 0]
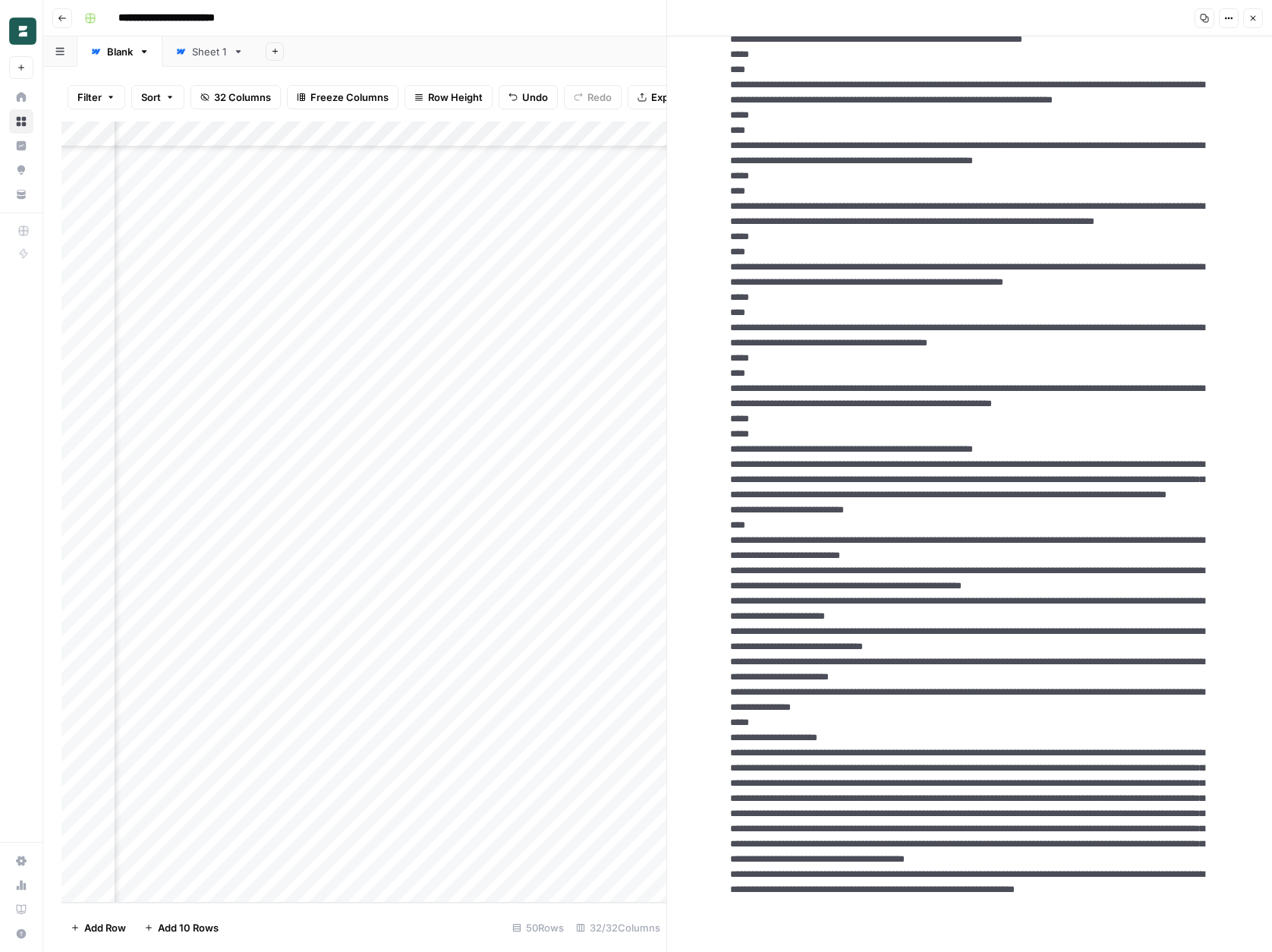
drag, startPoint x: 808, startPoint y: 638, endPoint x: 717, endPoint y: 372, distance: 281.1
drag, startPoint x: 731, startPoint y: 253, endPoint x: 818, endPoint y: 626, distance: 383.0
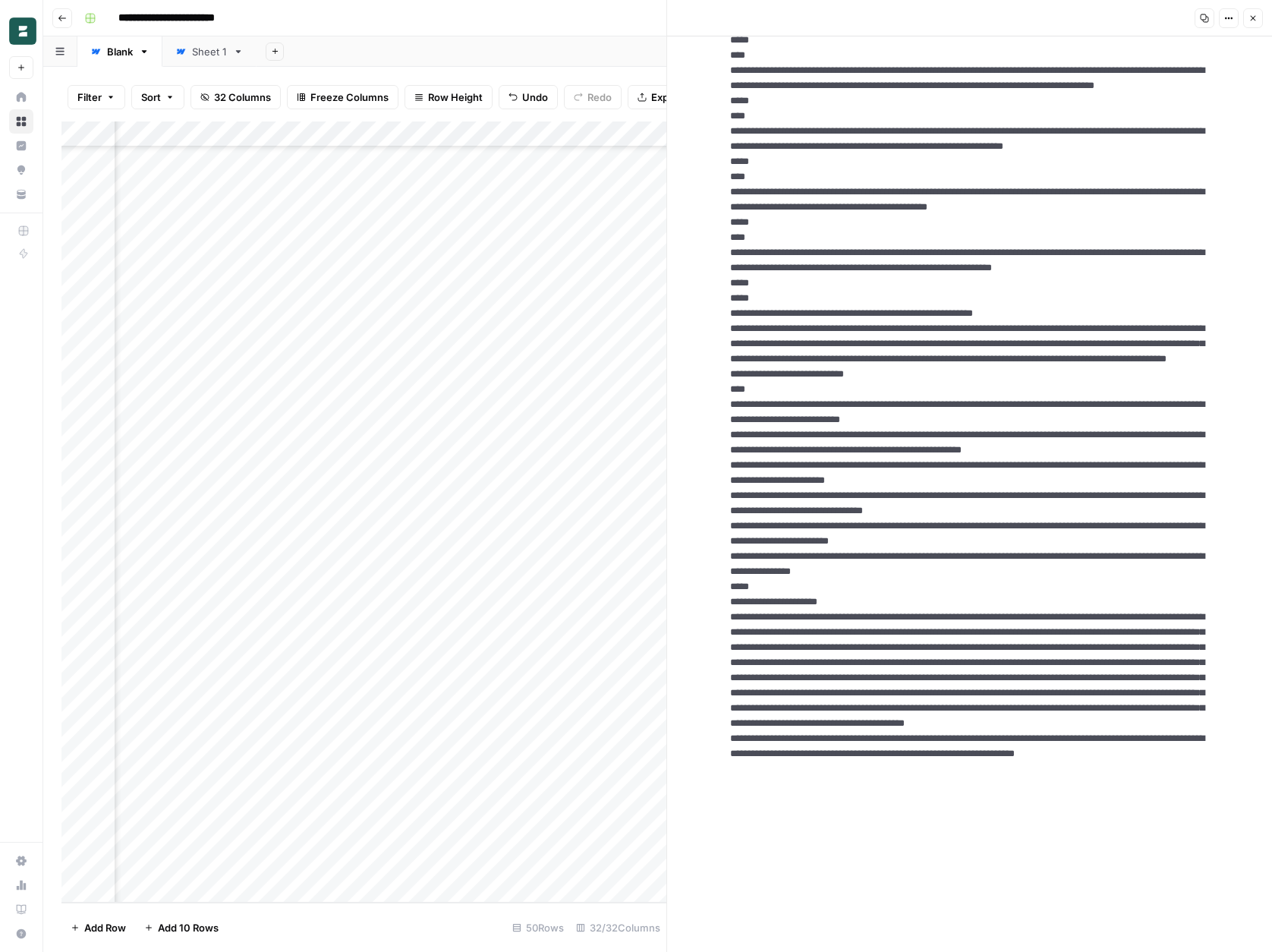
scroll to position [9508, 0]
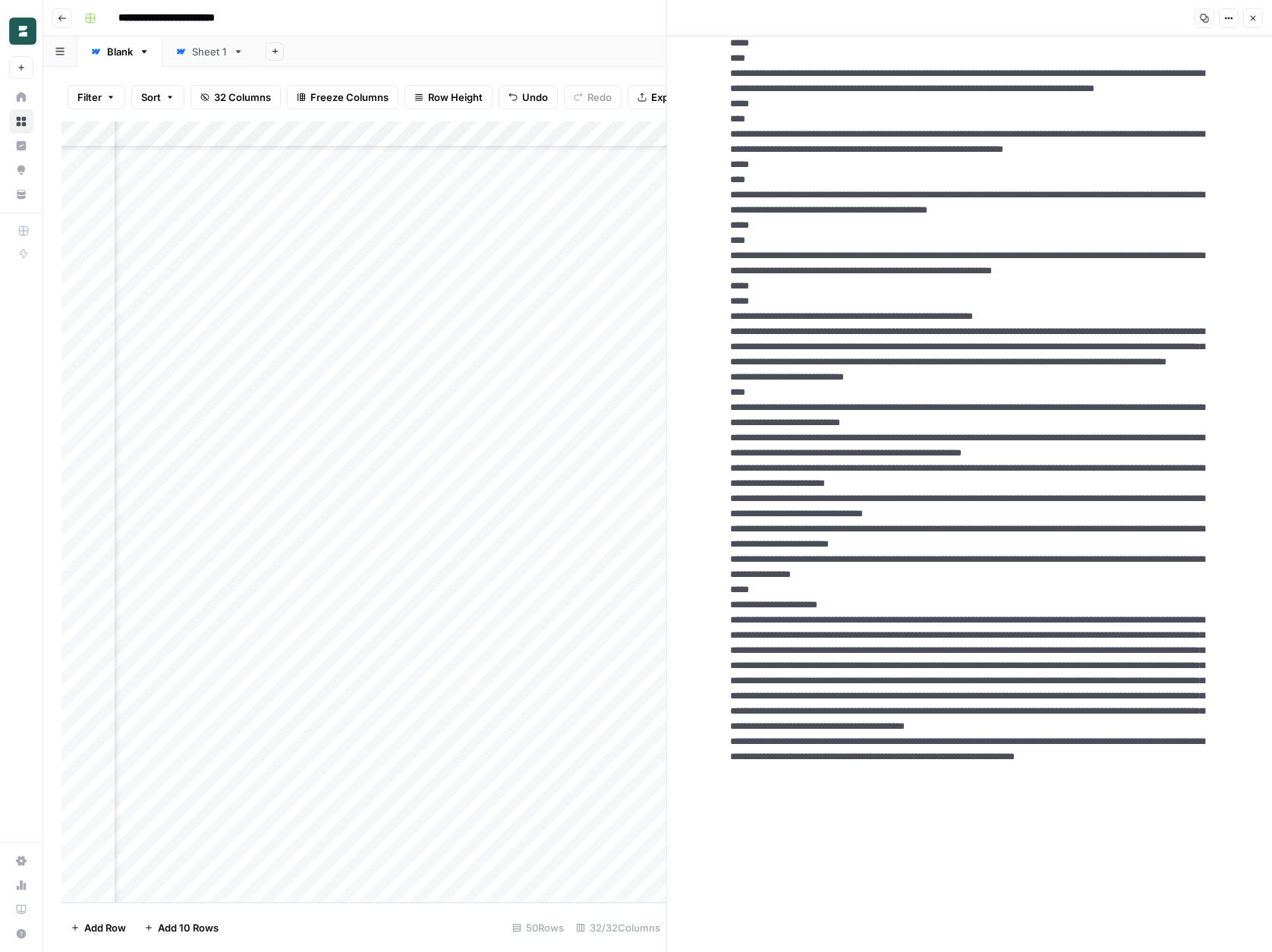
click at [245, 448] on div "Add Column" at bounding box center [364, 512] width 605 height 781
click at [595, 450] on div "Add Column" at bounding box center [364, 512] width 605 height 781
click at [364, 390] on div "Add Column" at bounding box center [364, 512] width 605 height 781
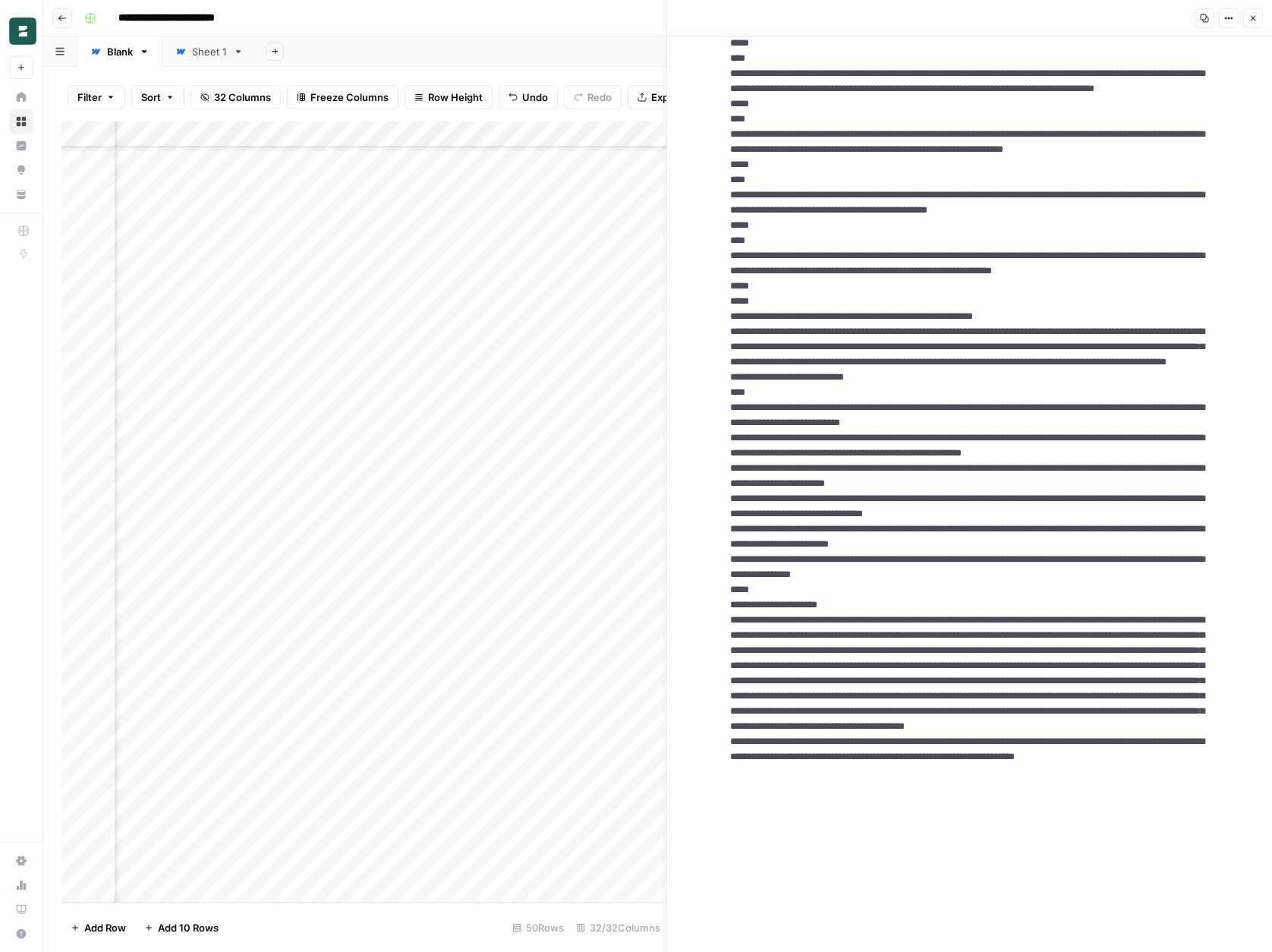
click at [364, 390] on div "Add Column" at bounding box center [364, 512] width 605 height 781
click at [332, 424] on div "Add Column" at bounding box center [364, 512] width 605 height 781
click at [339, 383] on div "Add Column" at bounding box center [364, 512] width 605 height 781
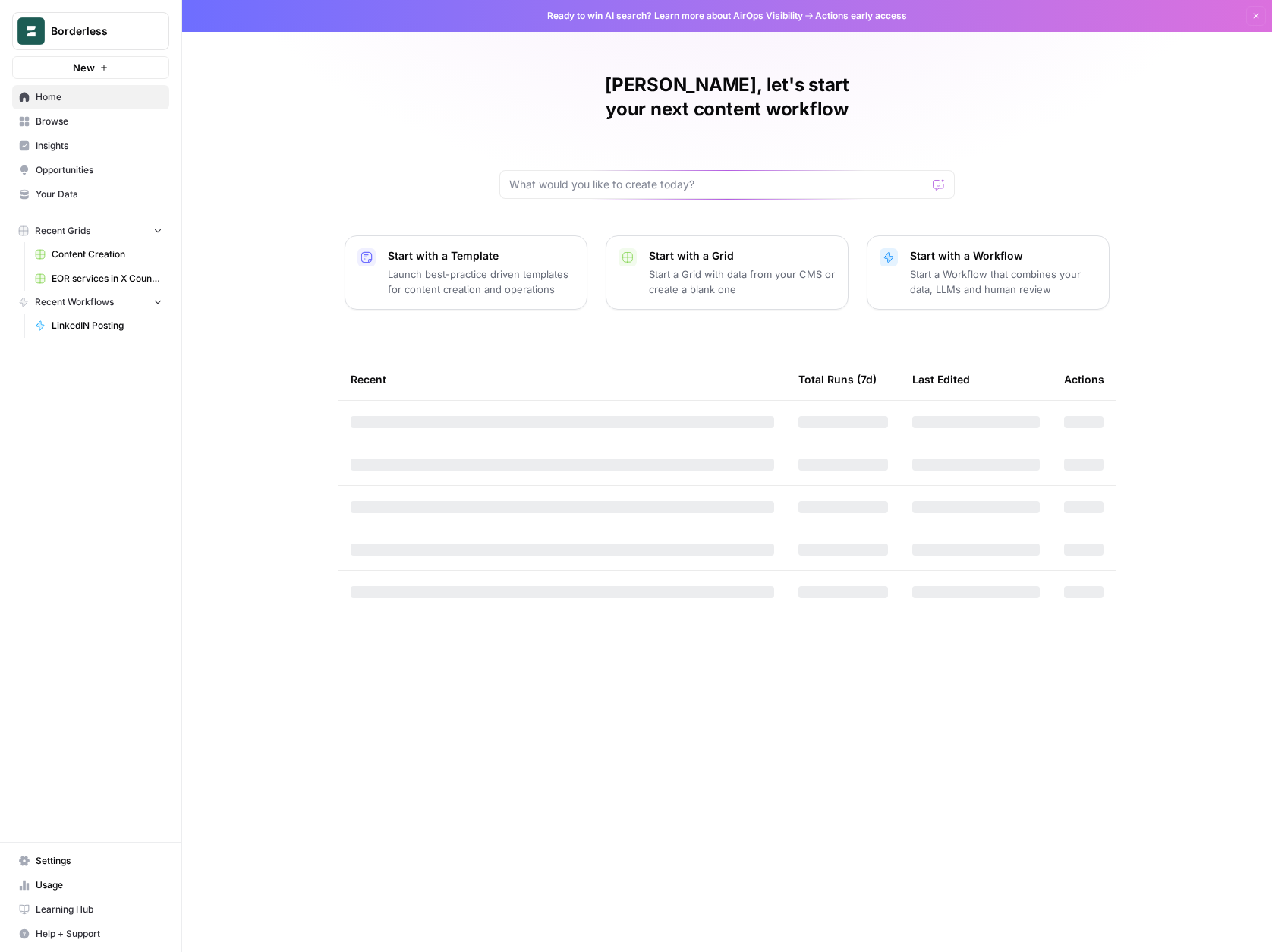
click at [115, 256] on span "Content Creation" at bounding box center [107, 254] width 111 height 14
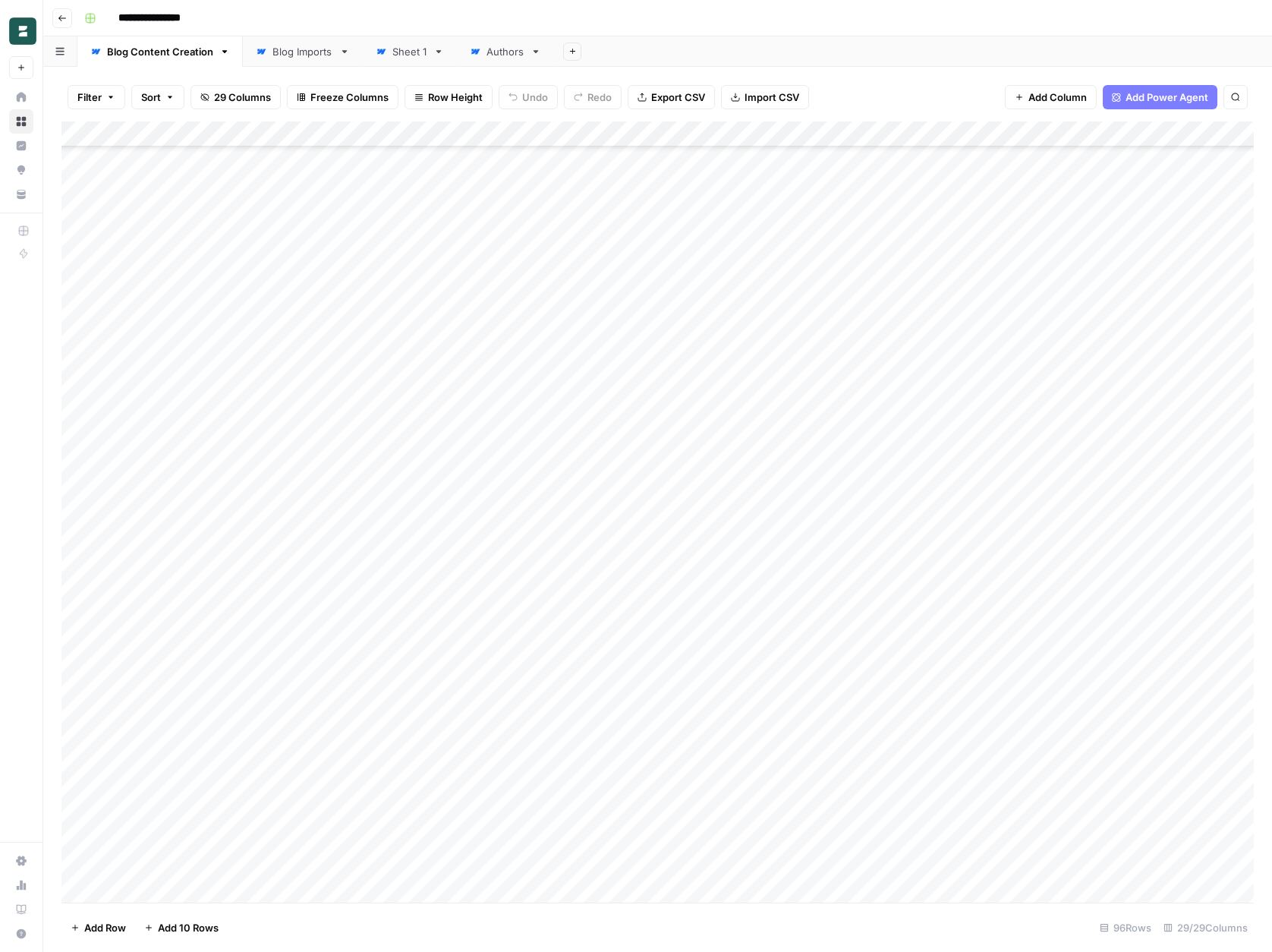
scroll to position [1747, 0]
click at [611, 554] on div "Add Column" at bounding box center [658, 512] width 1192 height 781
click at [692, 553] on div "Add Column" at bounding box center [658, 512] width 1192 height 781
click at [731, 556] on div "Add Column" at bounding box center [658, 512] width 1192 height 781
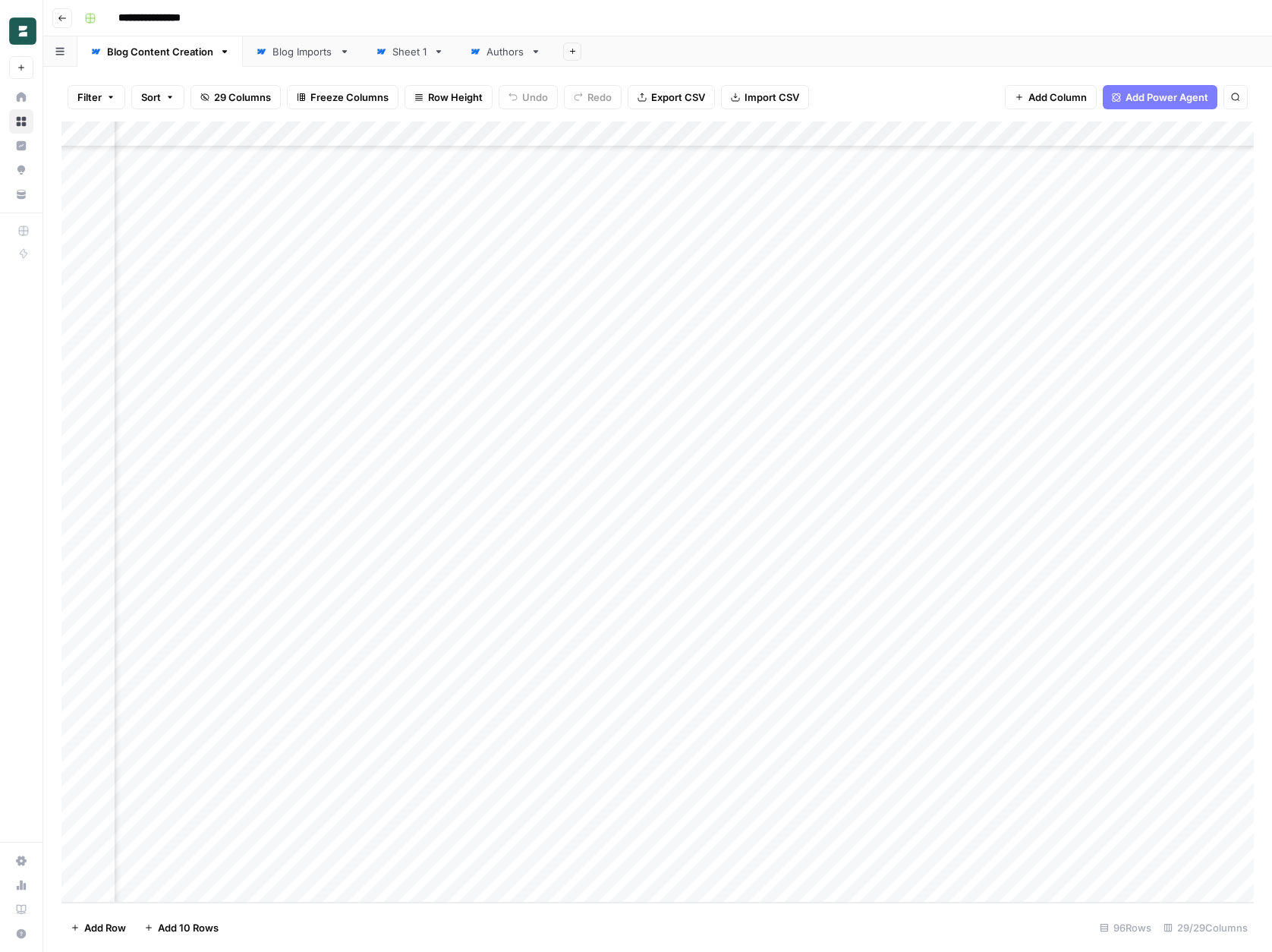
click at [824, 554] on div "Add Column" at bounding box center [658, 512] width 1192 height 781
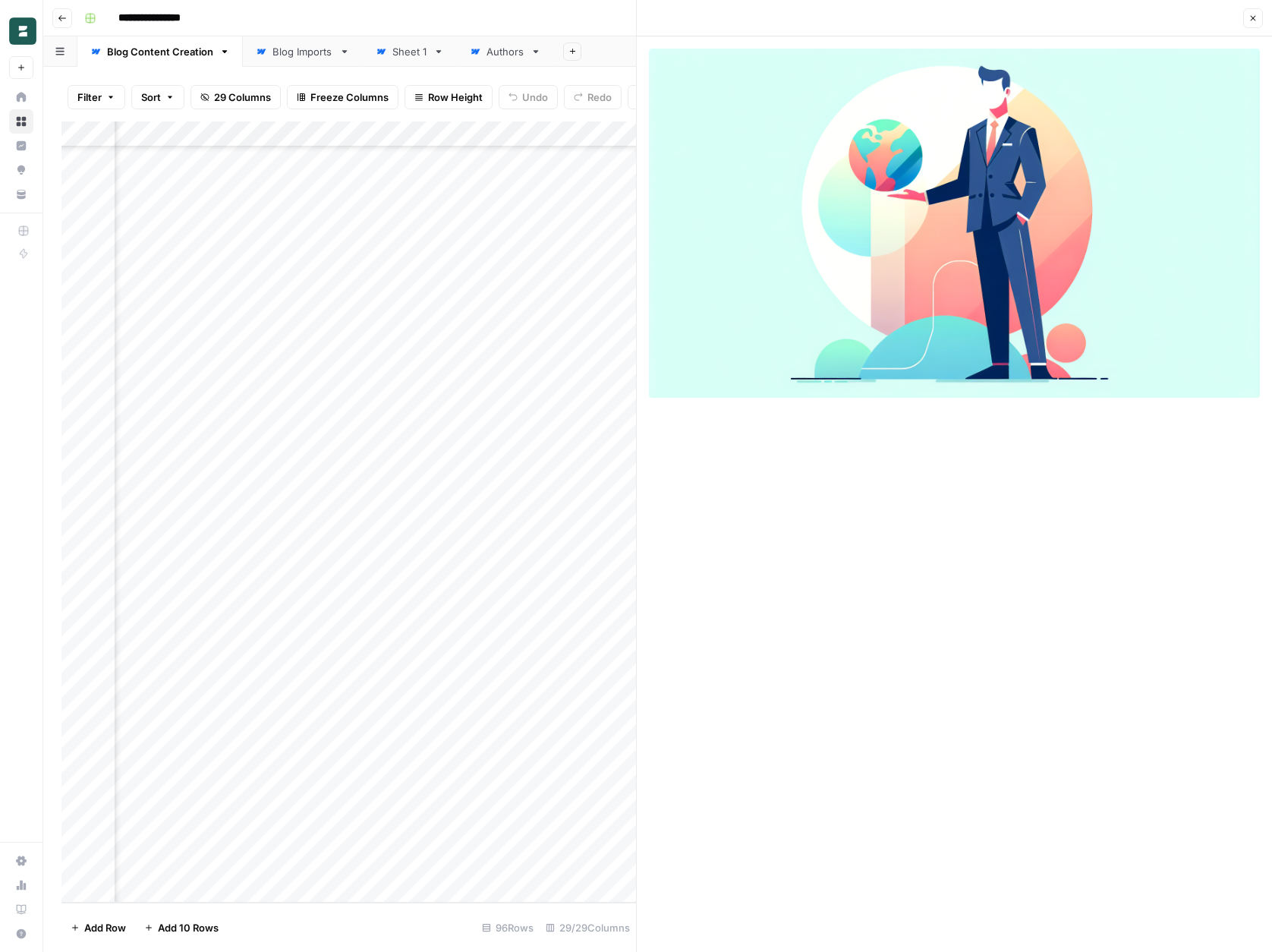
click at [1116, 15] on div "Close" at bounding box center [955, 18] width 617 height 19
click at [1237, 24] on div "Close" at bounding box center [955, 18] width 617 height 19
click at [1256, 23] on button "Close" at bounding box center [1253, 18] width 19 height 19
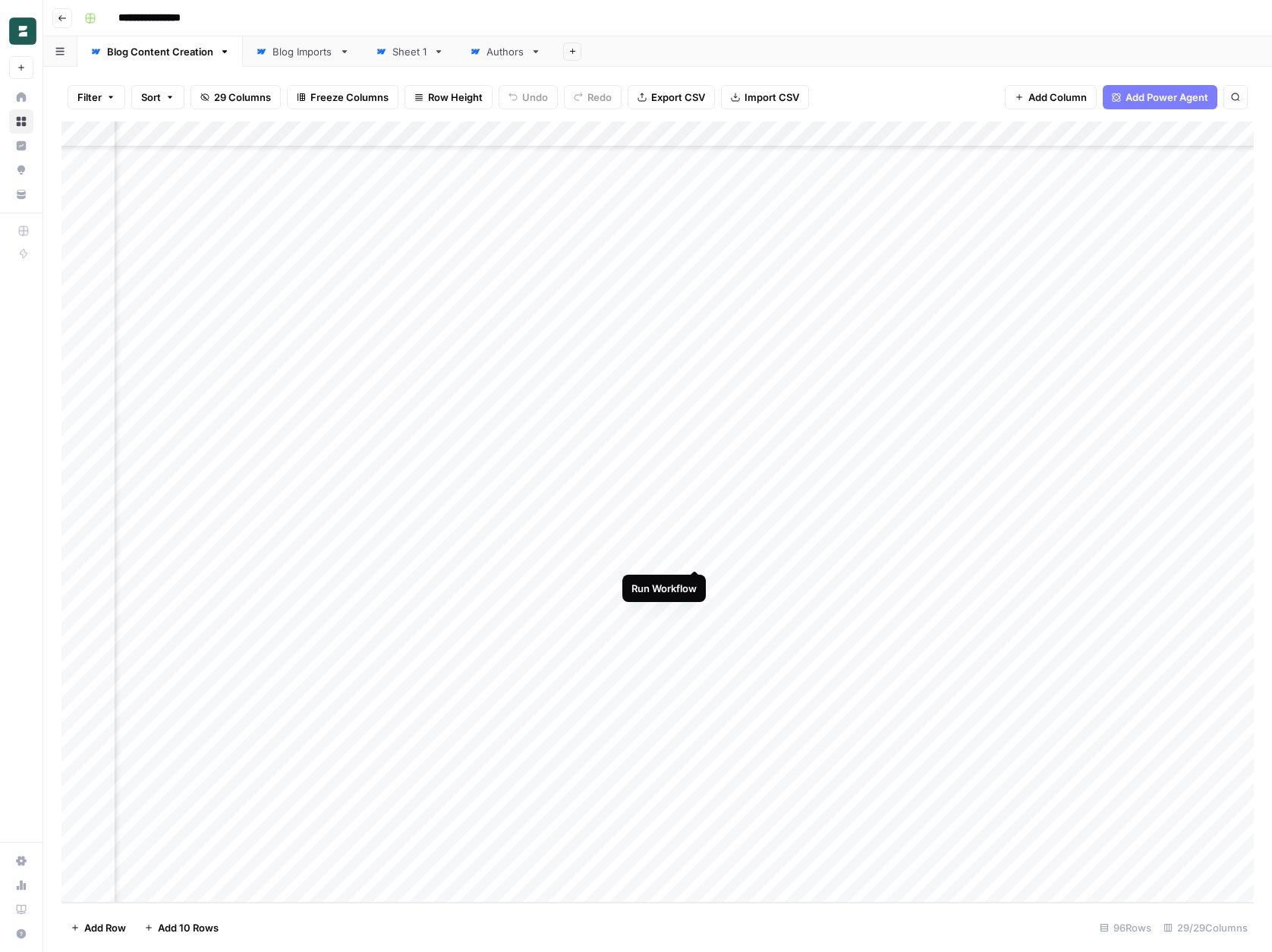
click at [695, 554] on div "Add Column" at bounding box center [658, 512] width 1192 height 781
click at [834, 554] on div "Add Column" at bounding box center [658, 512] width 1192 height 781
click at [696, 555] on div "Add Column" at bounding box center [658, 512] width 1192 height 781
click at [791, 553] on div "Add Column" at bounding box center [658, 512] width 1192 height 781
click at [829, 553] on div "Add Column" at bounding box center [658, 512] width 1192 height 781
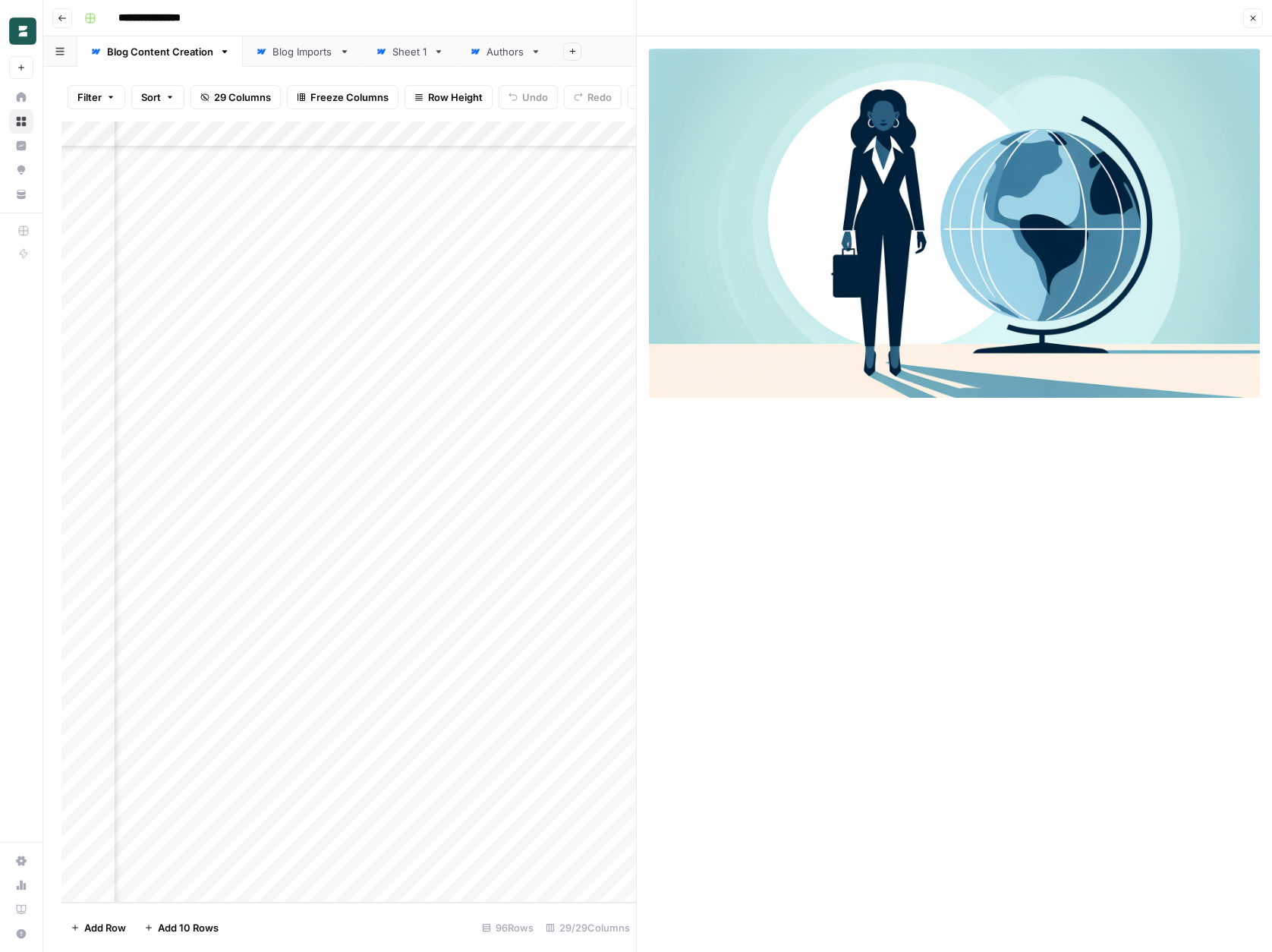
click at [1257, 20] on icon "button" at bounding box center [1253, 18] width 9 height 9
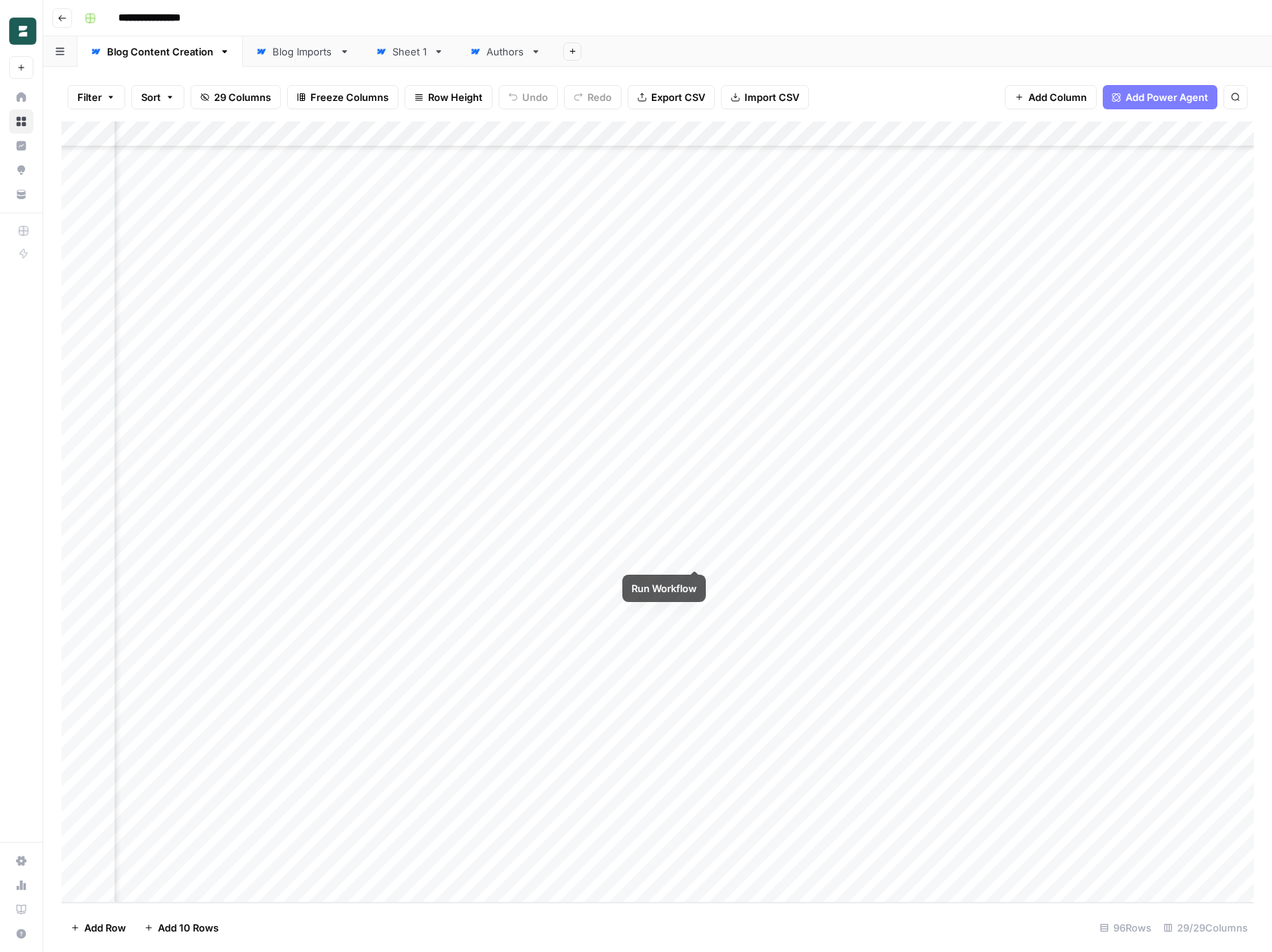
click at [698, 557] on div "Add Column" at bounding box center [658, 512] width 1192 height 781
click at [834, 552] on div "Add Column" at bounding box center [658, 512] width 1192 height 781
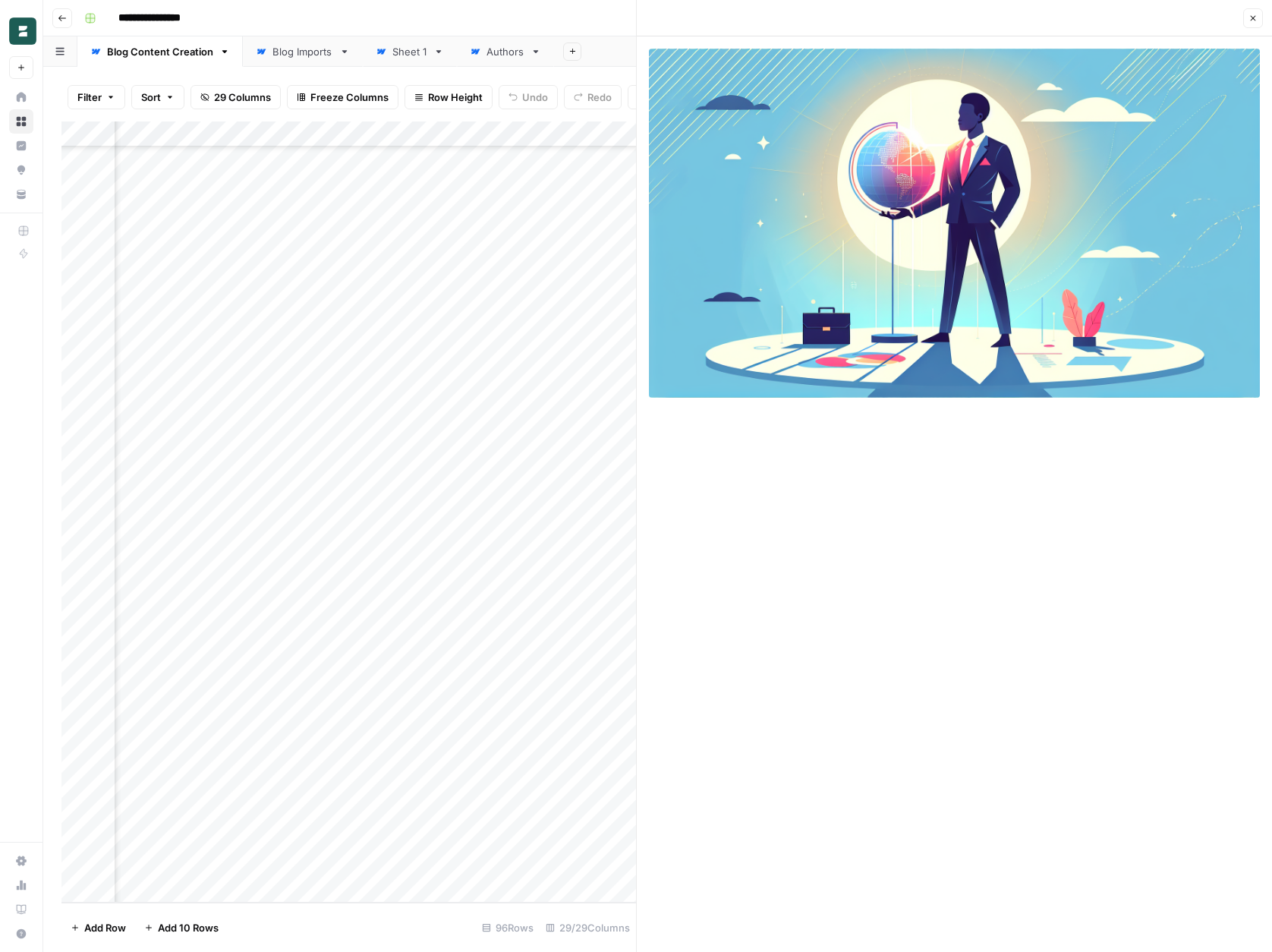
click at [1254, 17] on icon "button" at bounding box center [1253, 19] width 6 height 6
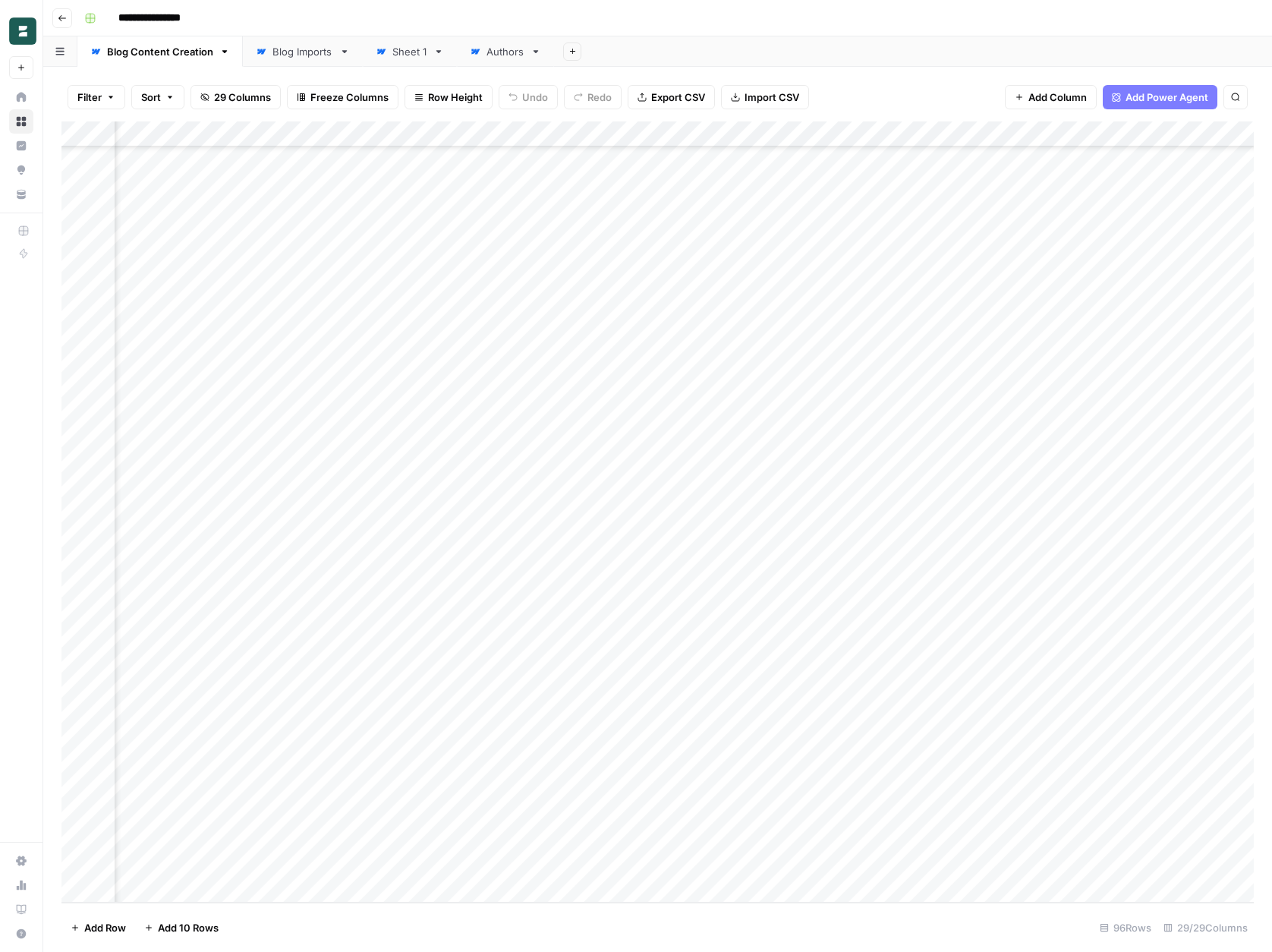
click at [693, 557] on div "Add Column" at bounding box center [658, 512] width 1192 height 781
click at [831, 555] on div "Add Column" at bounding box center [658, 512] width 1192 height 781
click at [694, 553] on div "Add Column" at bounding box center [658, 512] width 1192 height 781
click at [834, 552] on div "Add Column" at bounding box center [658, 512] width 1192 height 781
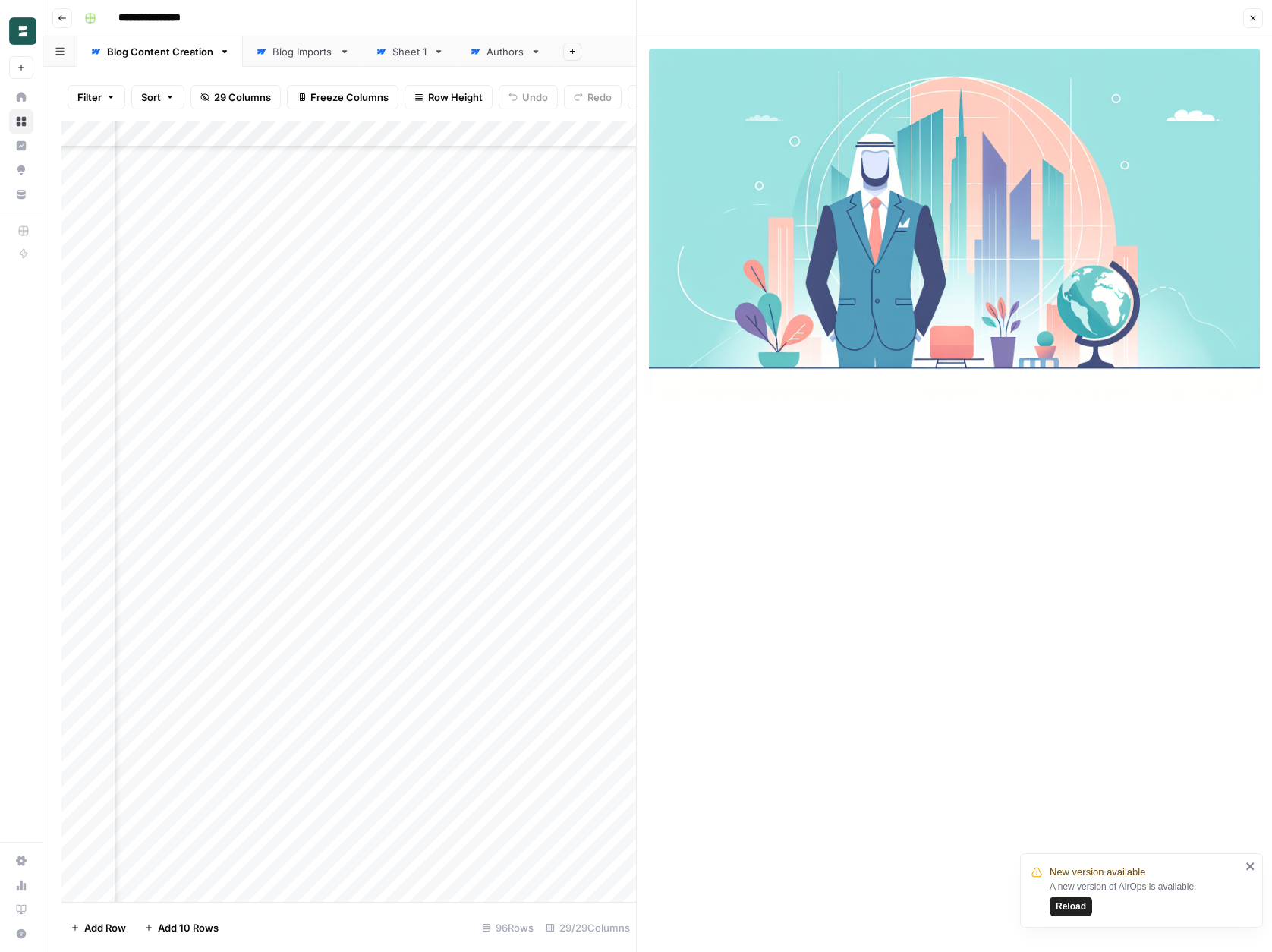
click at [1251, 15] on icon "button" at bounding box center [1253, 18] width 9 height 9
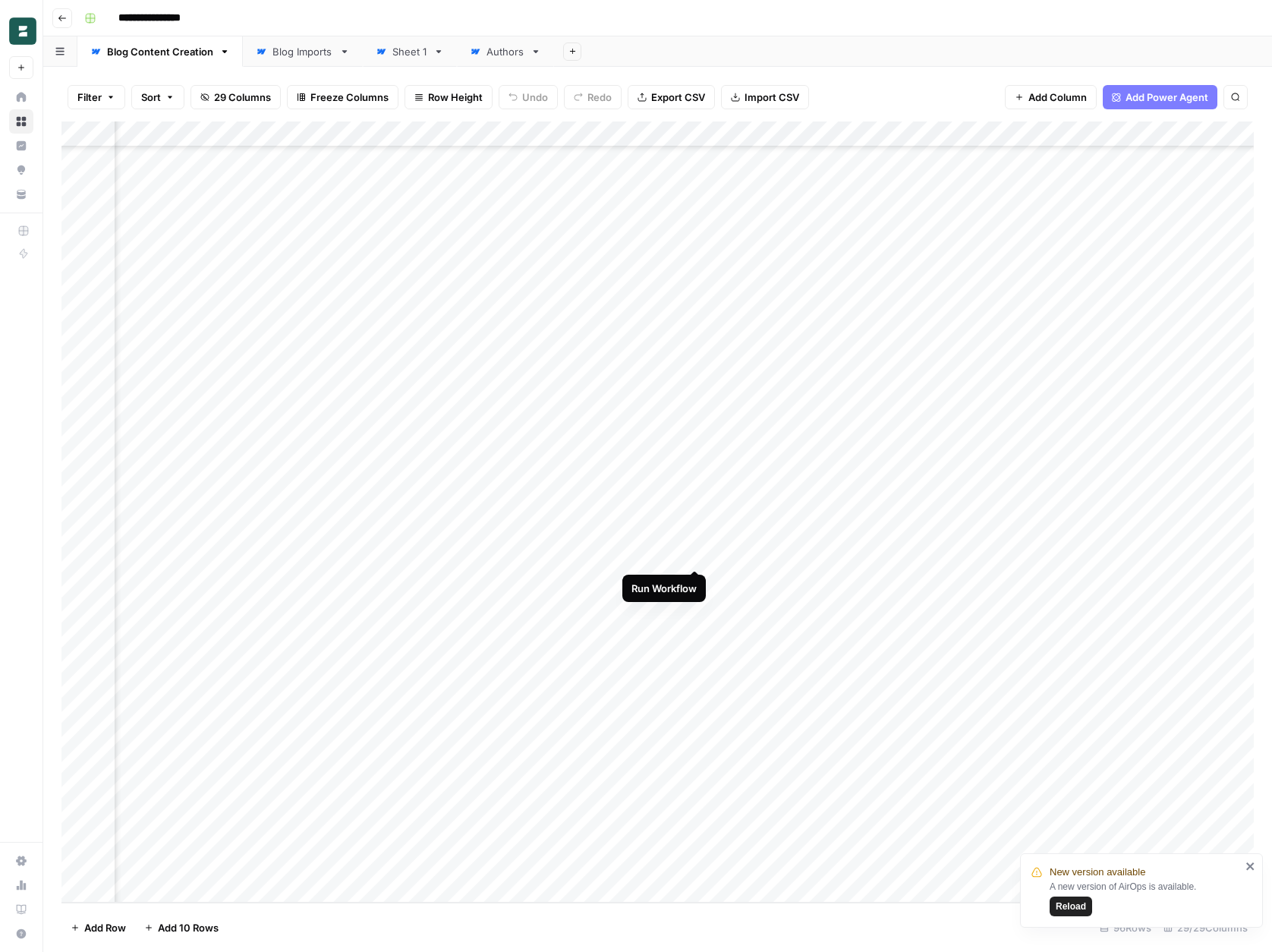
click at [695, 553] on div "Add Column" at bounding box center [658, 512] width 1192 height 781
click at [832, 549] on div "Add Column" at bounding box center [658, 512] width 1192 height 781
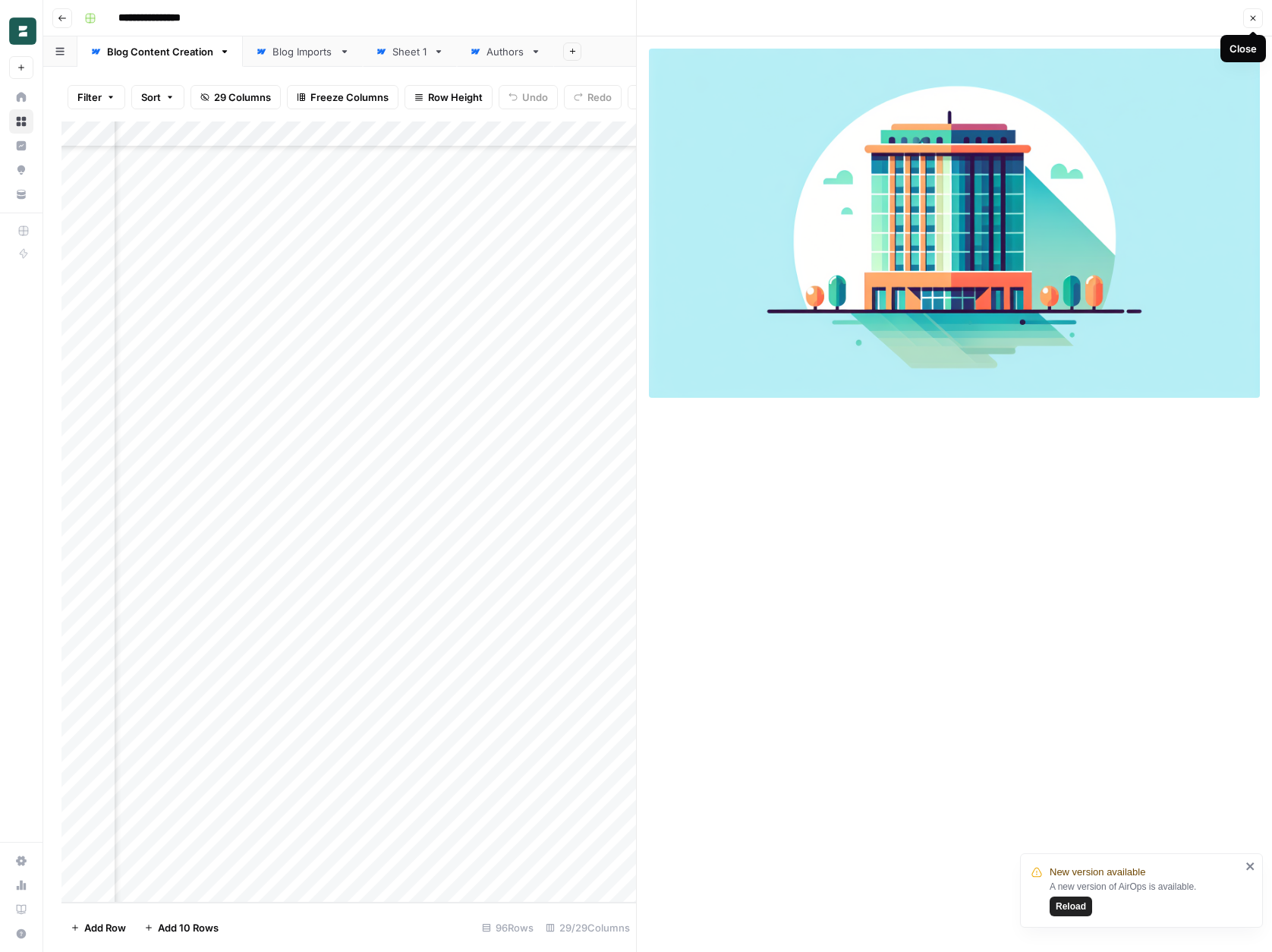
click at [1253, 17] on icon "button" at bounding box center [1253, 18] width 9 height 9
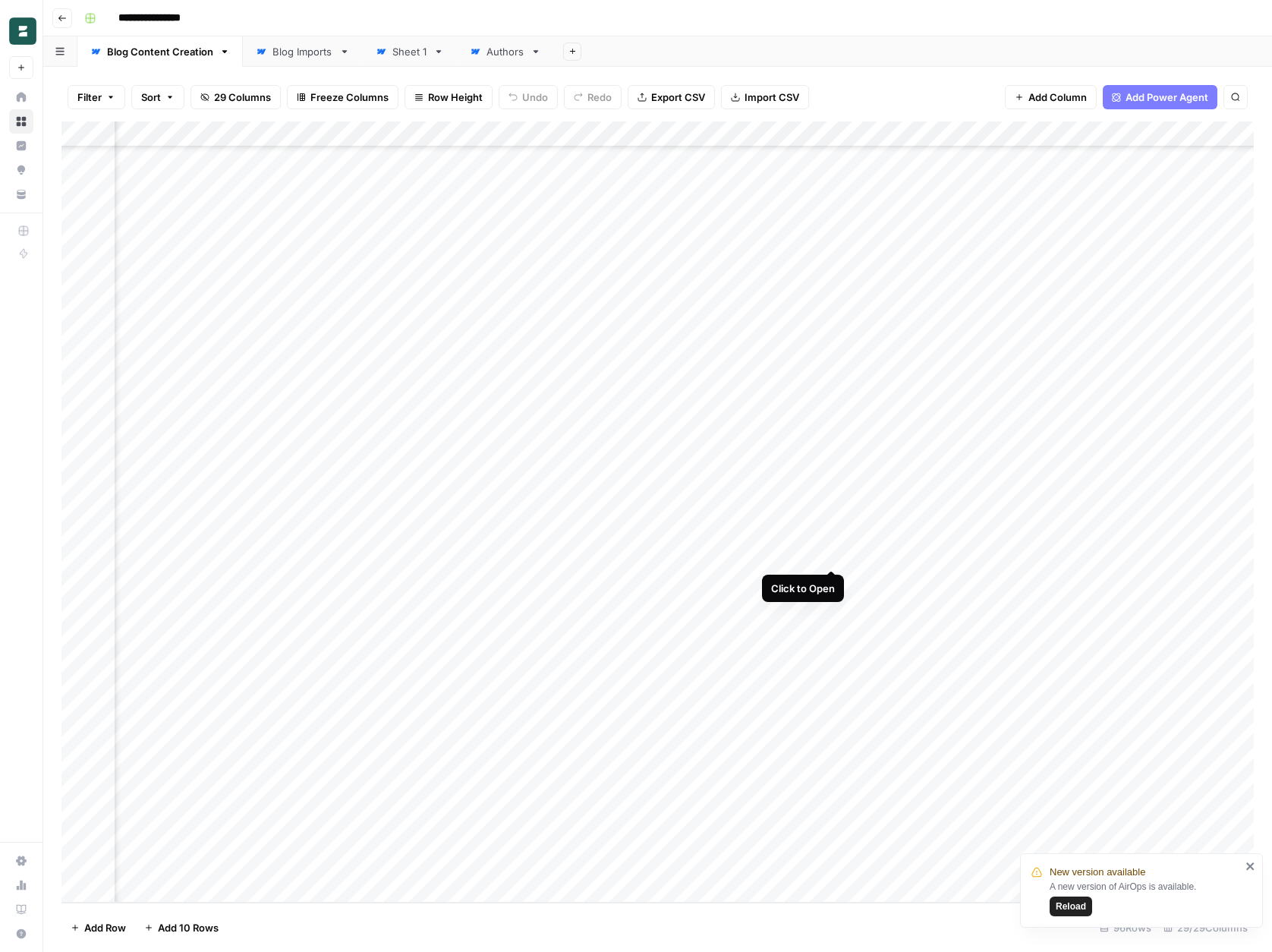
click at [833, 555] on div "Add Column" at bounding box center [658, 512] width 1192 height 781
click at [692, 555] on div "Add Column" at bounding box center [658, 512] width 1192 height 781
click at [831, 548] on div "Add Column" at bounding box center [658, 512] width 1192 height 781
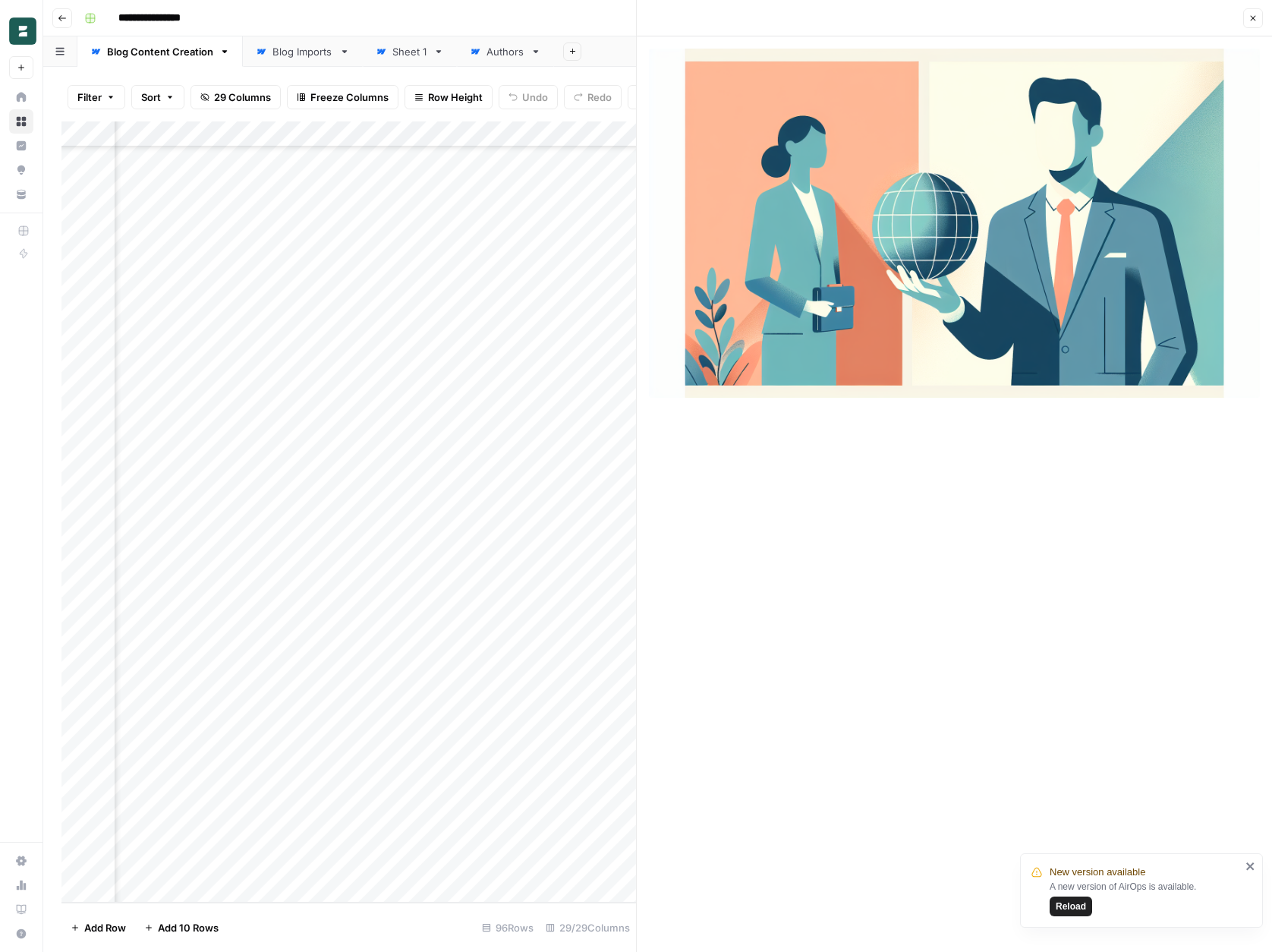
click at [6, 369] on div "Borderless New Home Browse Insights Opportunities Your Data Recent Grids Conten…" at bounding box center [21, 476] width 42 height 952
